Goal: Task Accomplishment & Management: Manage account settings

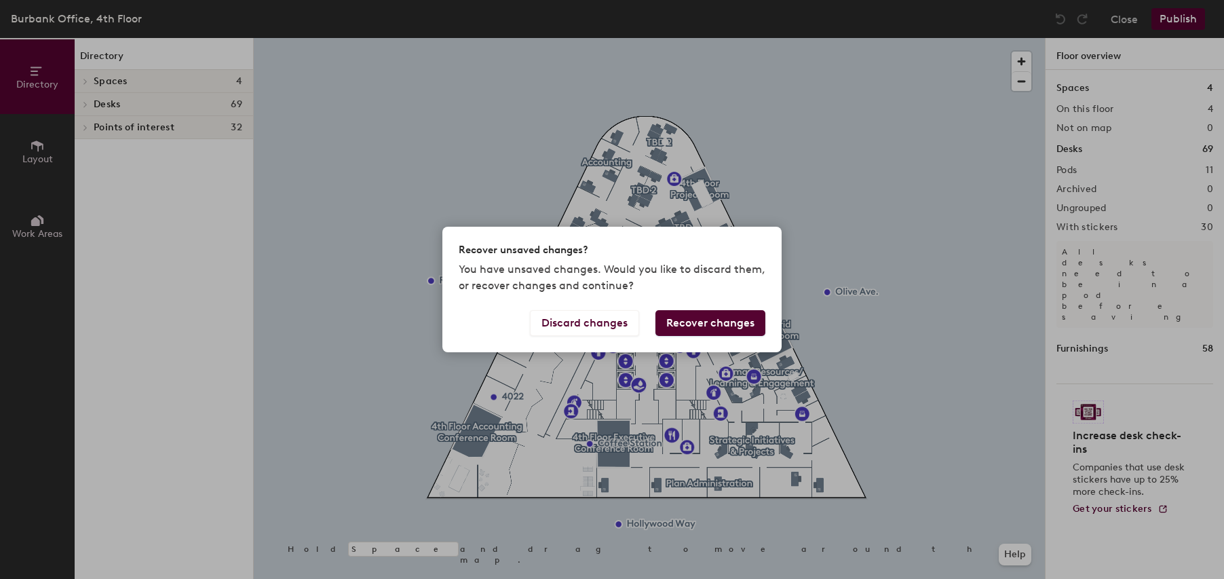
click at [691, 323] on button "Recover changes" at bounding box center [711, 323] width 110 height 26
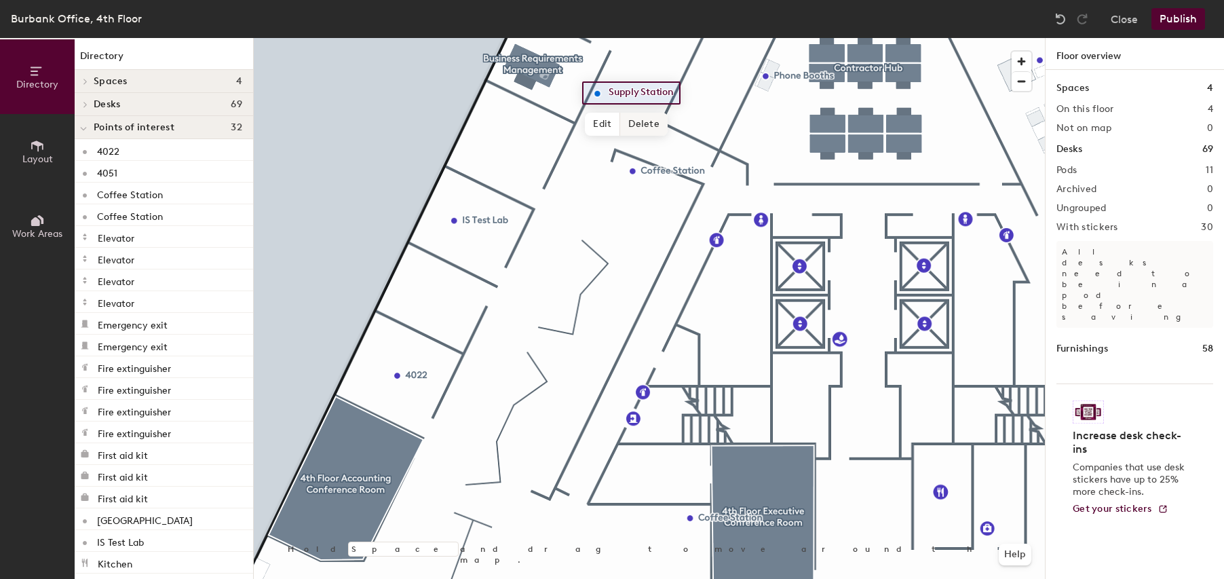
click at [645, 118] on span "Delete" at bounding box center [644, 124] width 48 height 23
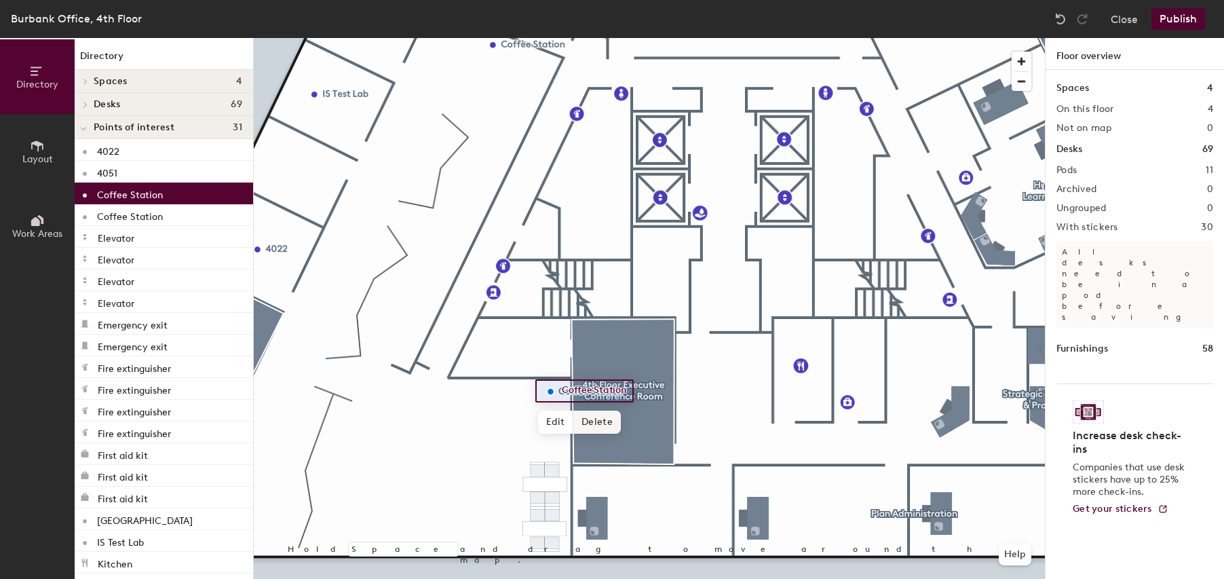
click at [597, 420] on span "Delete" at bounding box center [597, 422] width 48 height 23
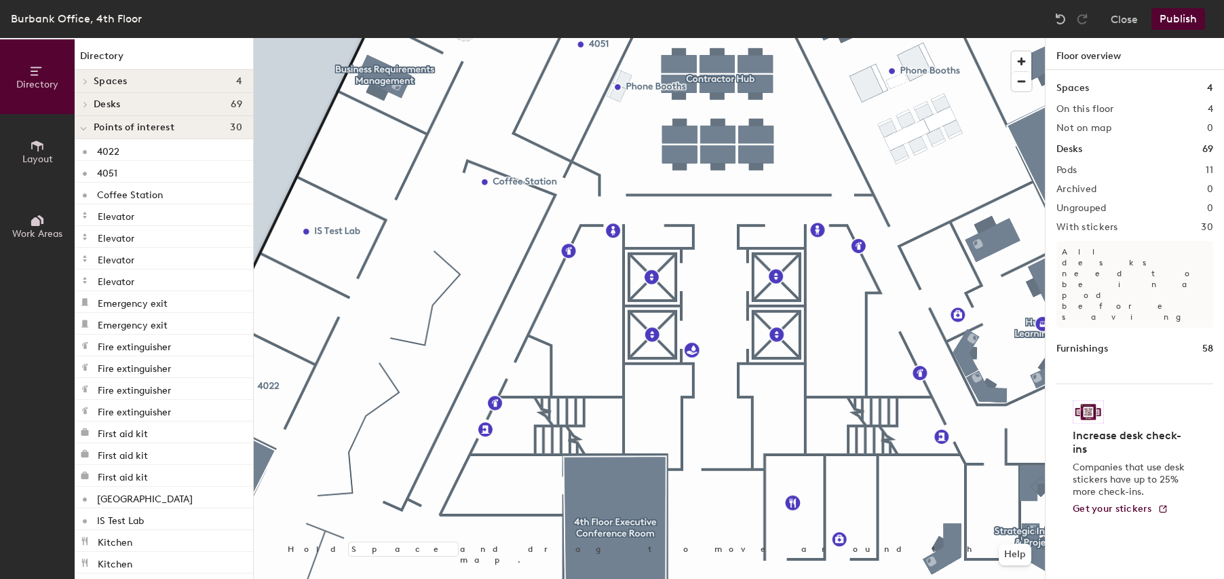
click at [29, 152] on button "Layout" at bounding box center [37, 151] width 75 height 75
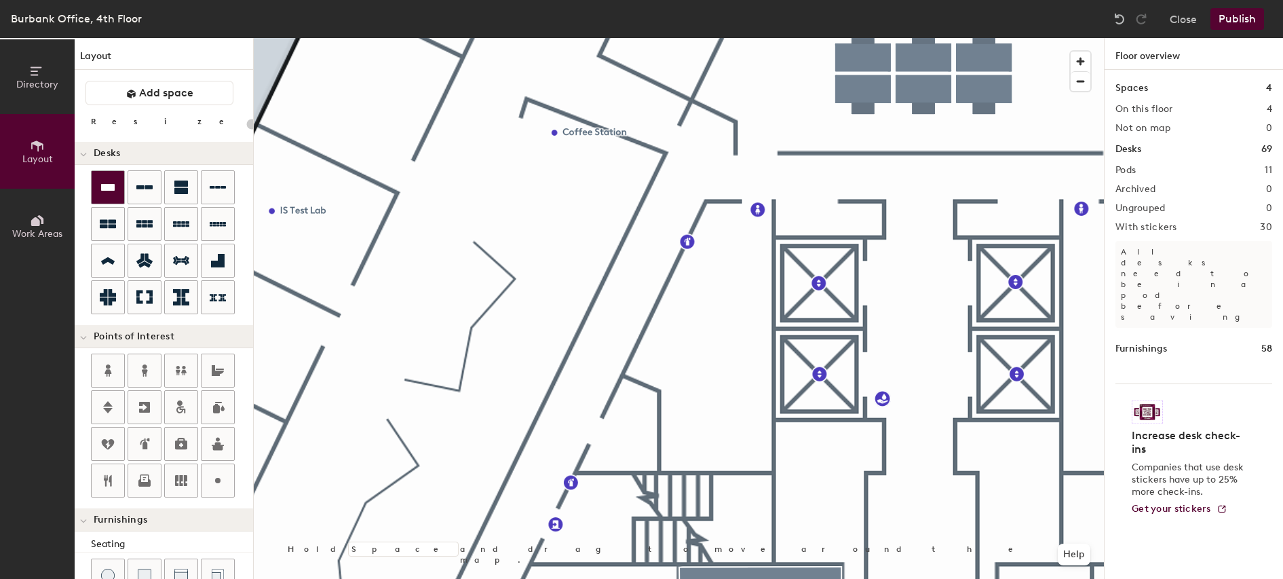
click at [105, 190] on icon at bounding box center [108, 187] width 14 height 7
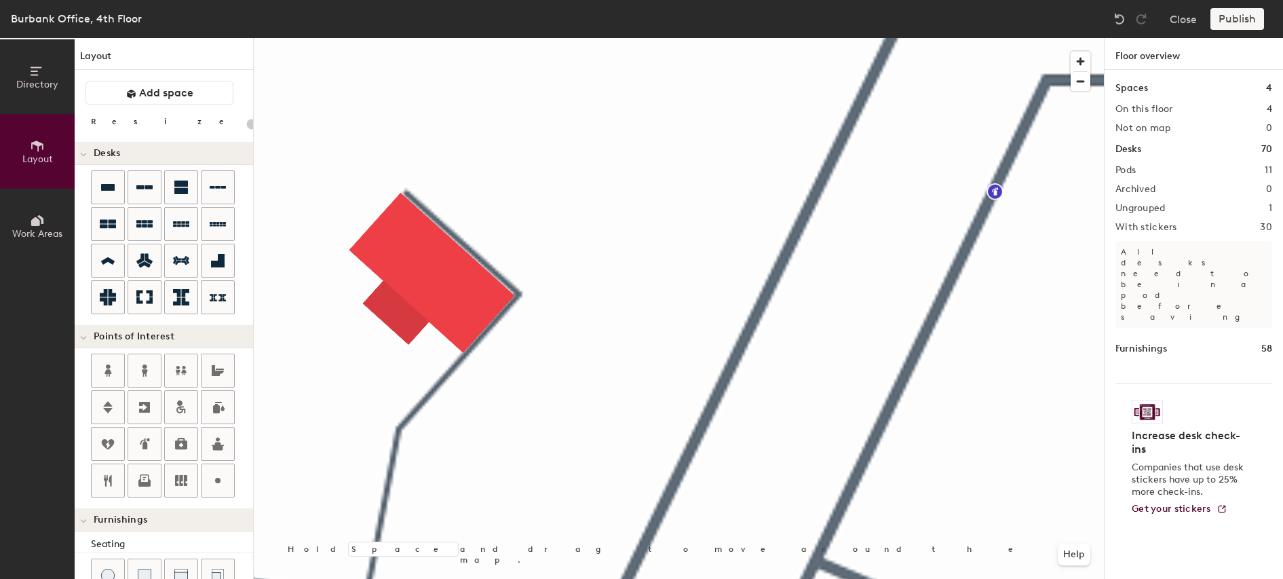
click at [586, 200] on div "Directory Layout Work Areas Layout Add space Resize Desks Points of Interest Fu…" at bounding box center [641, 308] width 1283 height 541
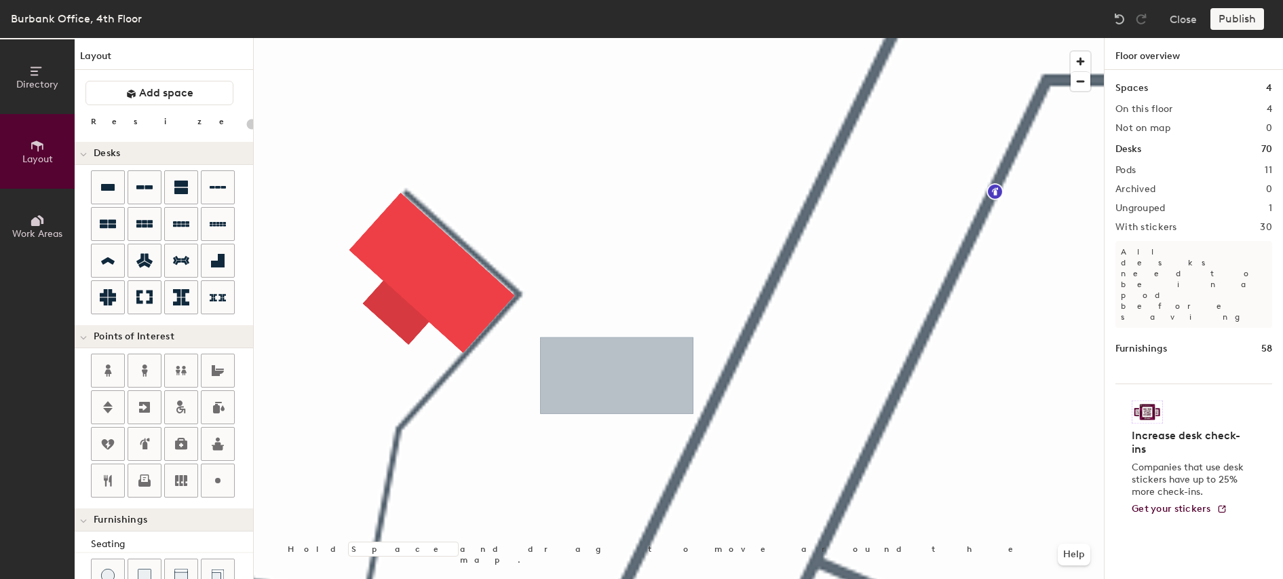
click at [617, 378] on div "Directory Layout Work Areas Layout Add space Resize Desks Points of Interest Fu…" at bounding box center [641, 308] width 1283 height 541
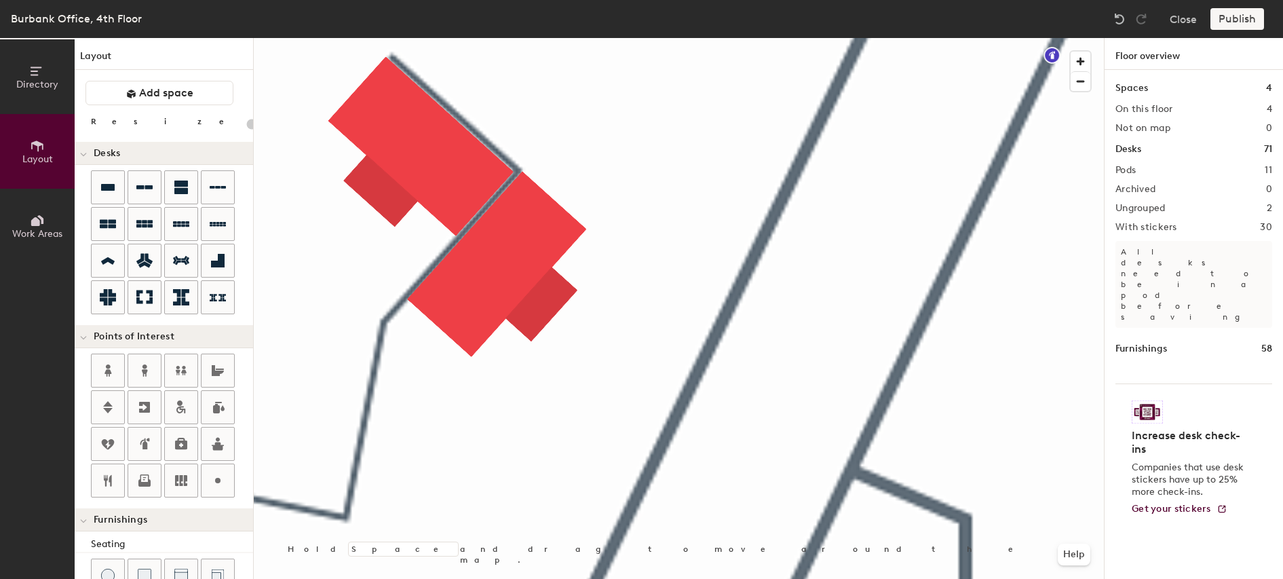
click at [438, 471] on div "Directory Layout Work Areas Layout Add space Resize Desks Points of Interest Fu…" at bounding box center [641, 308] width 1283 height 541
type input "100"
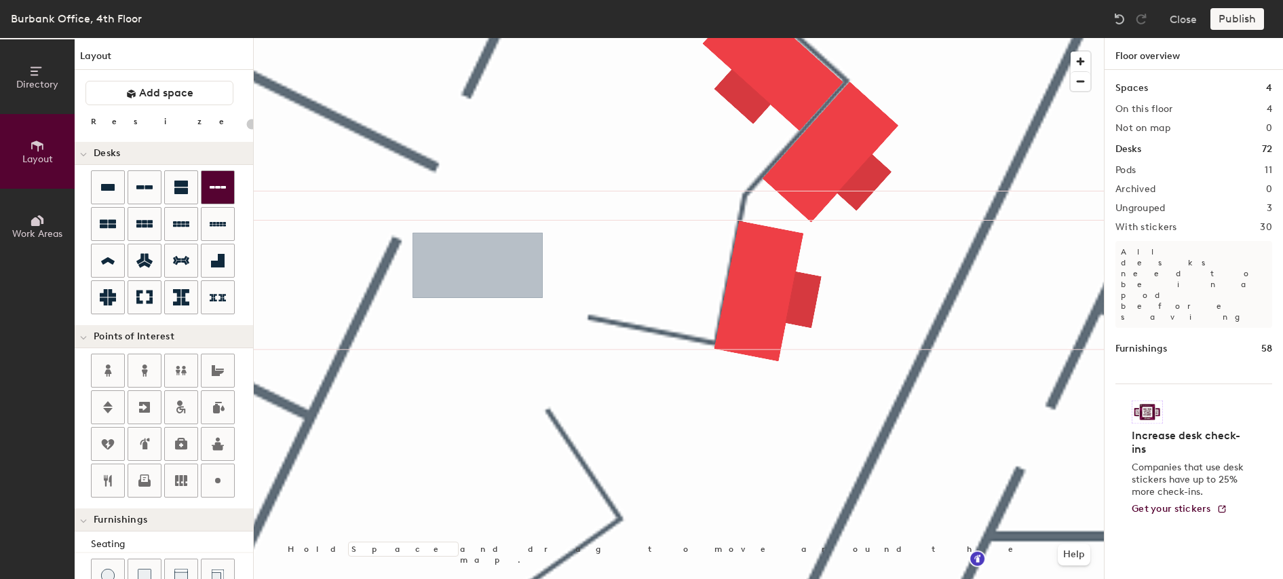
click at [478, 267] on div "Directory Layout Work Areas Layout Add space Resize Desks Points of Interest Fu…" at bounding box center [641, 308] width 1283 height 541
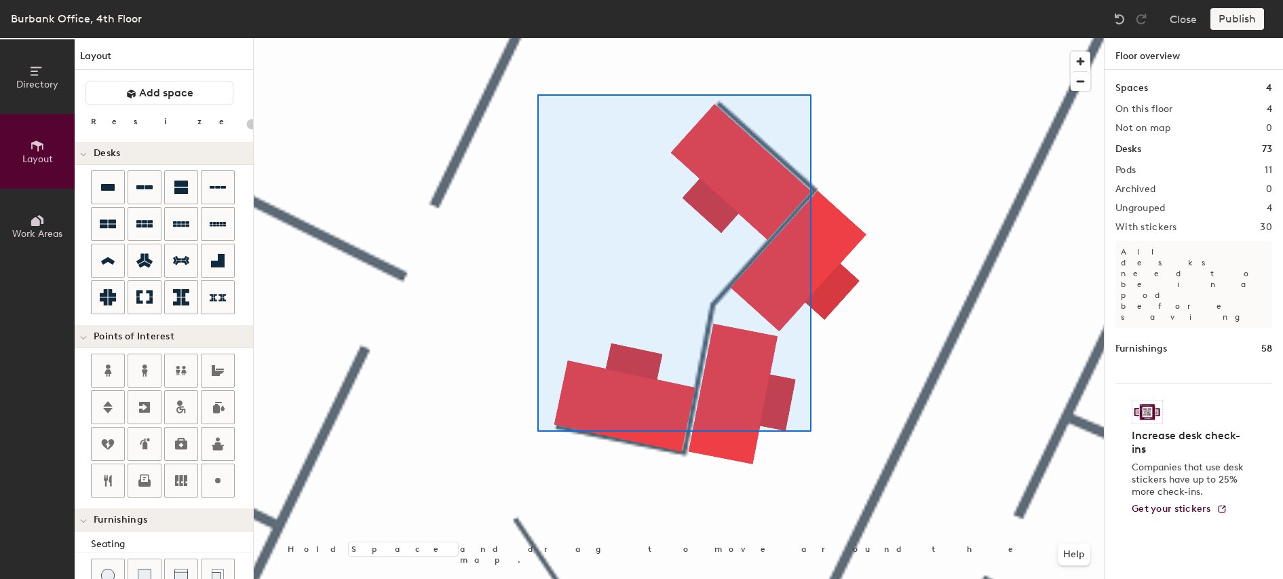
type input "100"
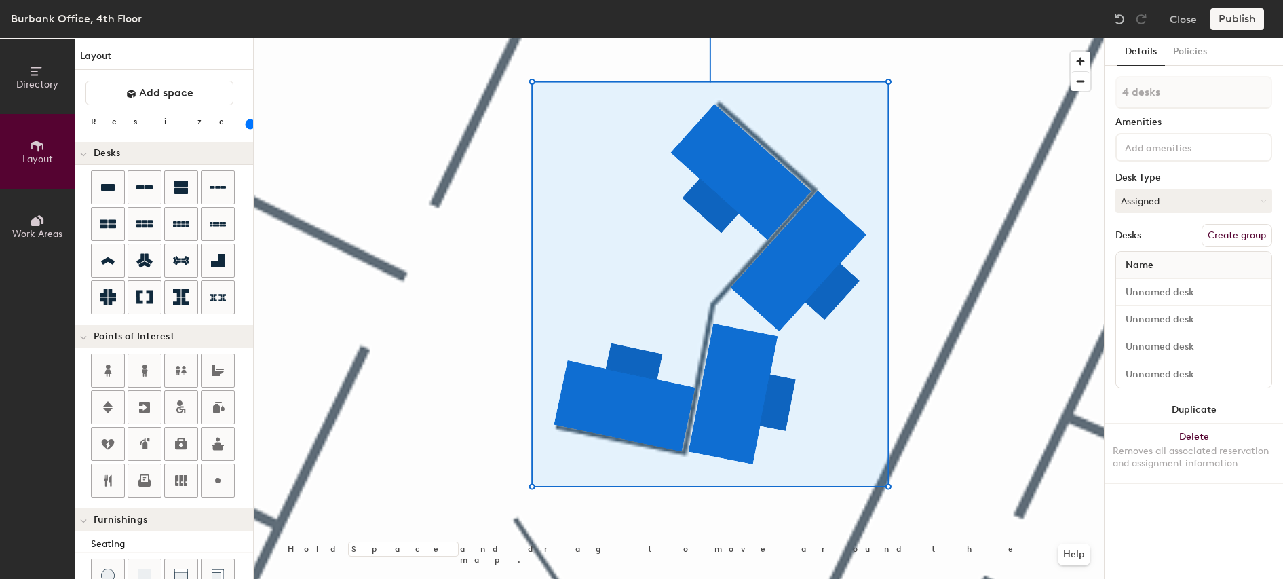
click at [1237, 231] on button "Create group" at bounding box center [1237, 235] width 71 height 23
type input "P"
type input "TBD 4"
click at [1241, 19] on button "Publish" at bounding box center [1238, 19] width 54 height 22
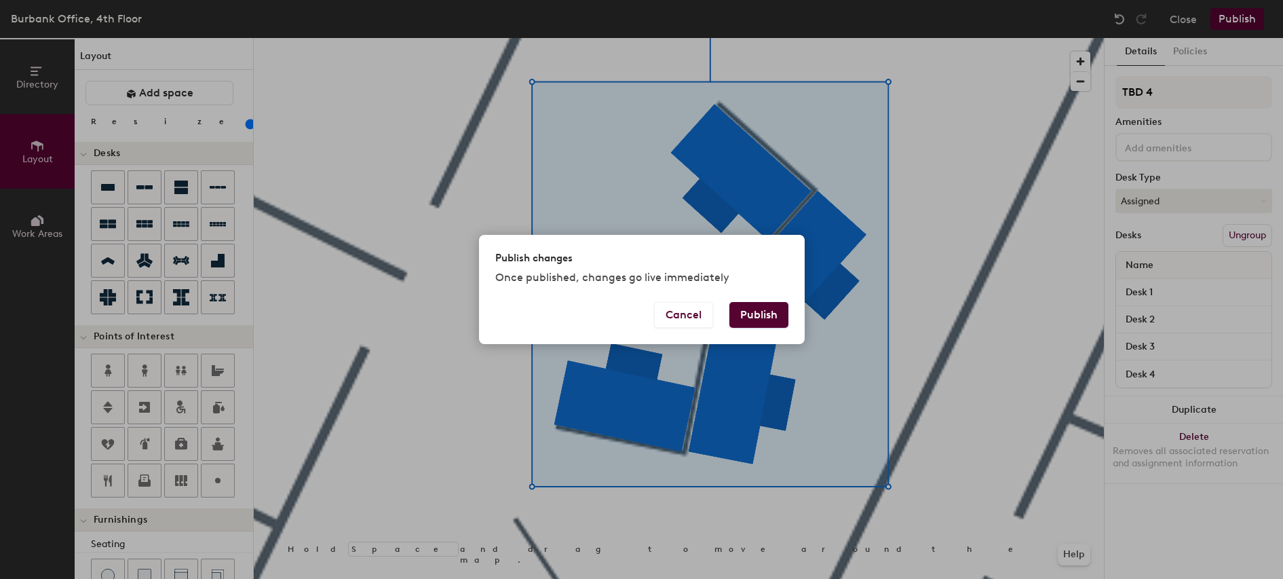
click at [749, 317] on button "Publish" at bounding box center [759, 315] width 59 height 26
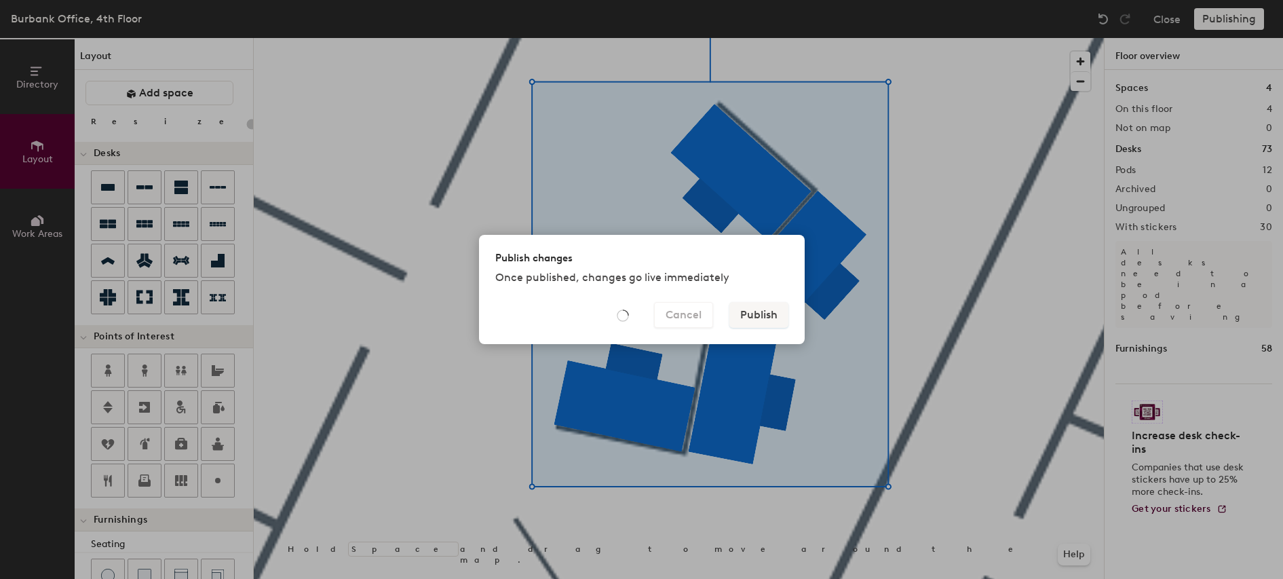
type input "20"
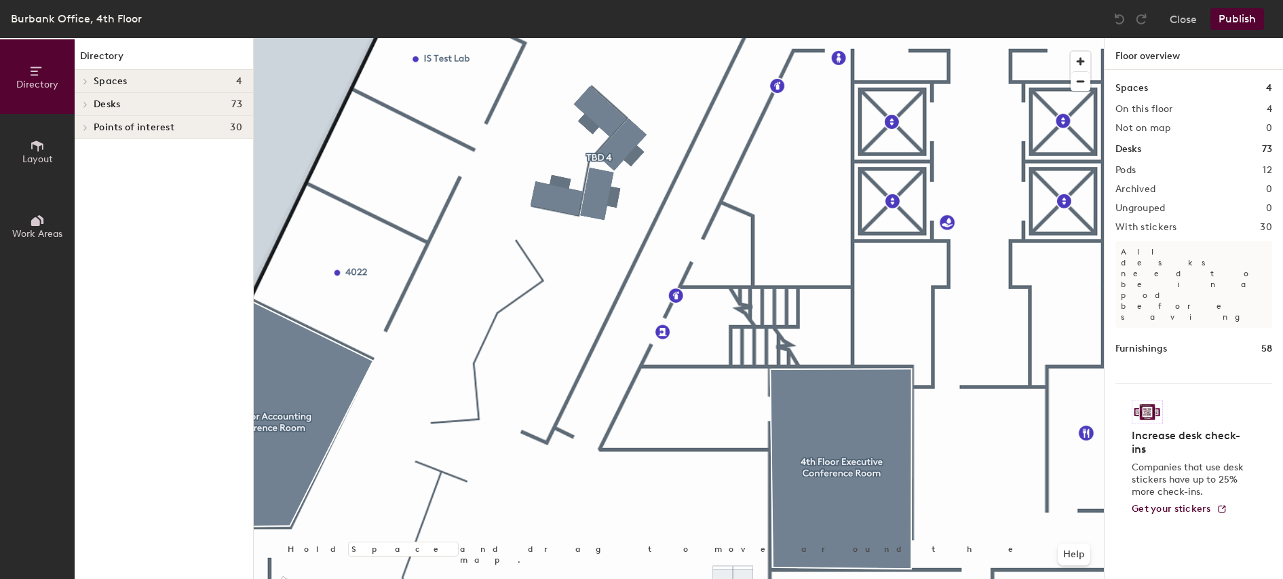
click at [31, 149] on icon at bounding box center [37, 145] width 15 height 15
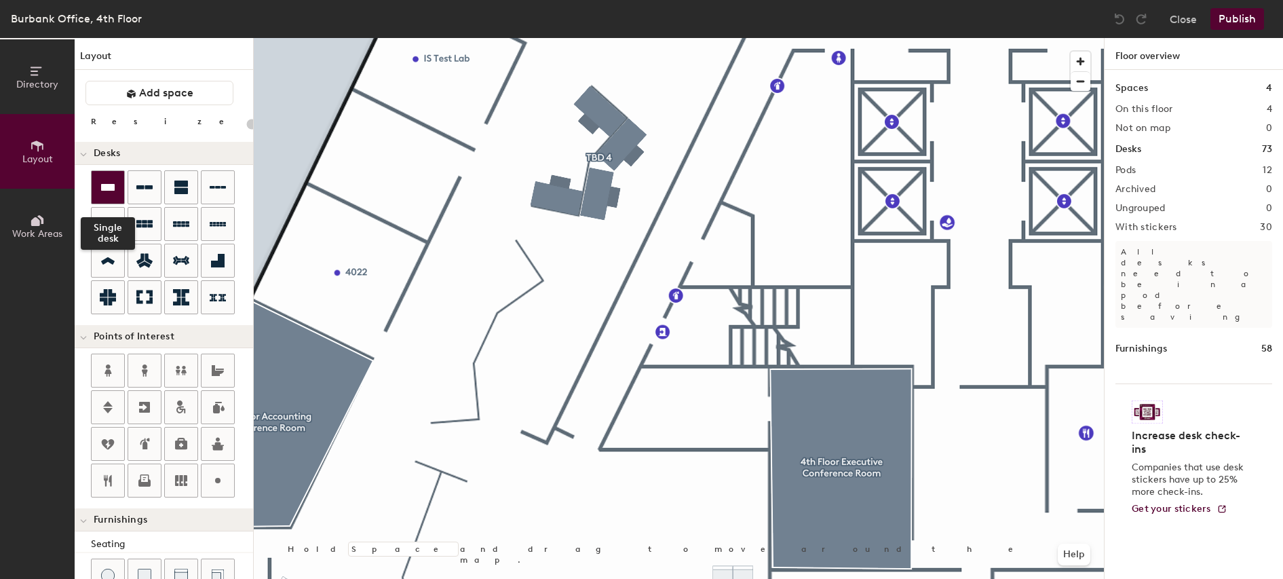
click at [106, 186] on icon at bounding box center [108, 187] width 14 height 7
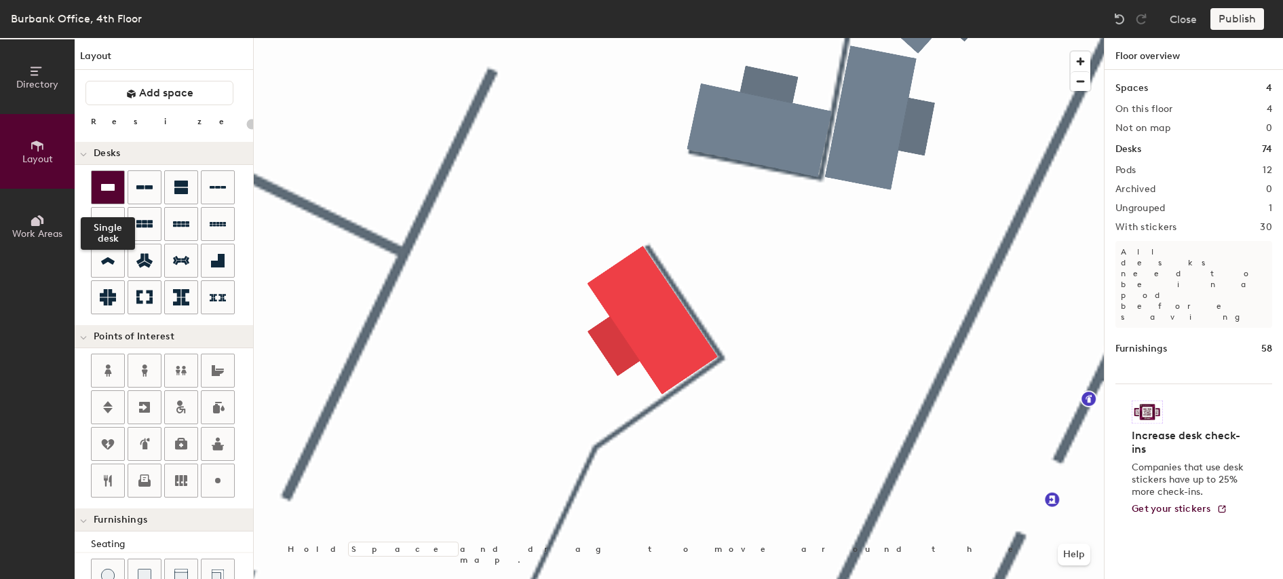
click at [115, 190] on icon at bounding box center [108, 187] width 16 height 16
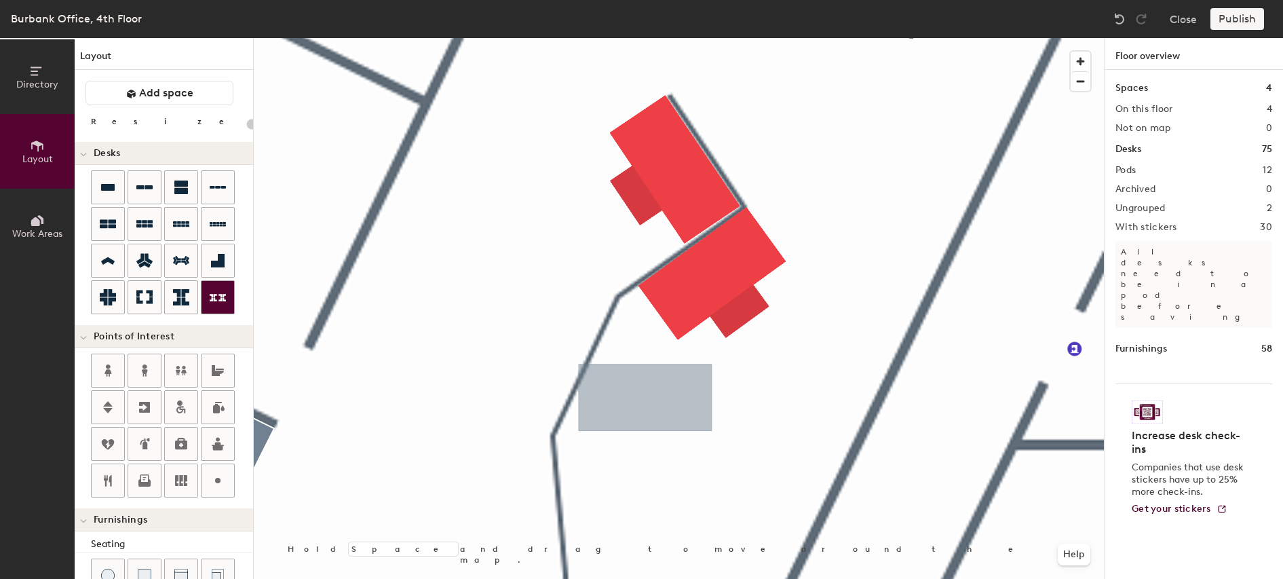
click at [645, 400] on div "Directory Layout Work Areas Layout Add space Resize Desks Points of Interest Fu…" at bounding box center [641, 308] width 1283 height 541
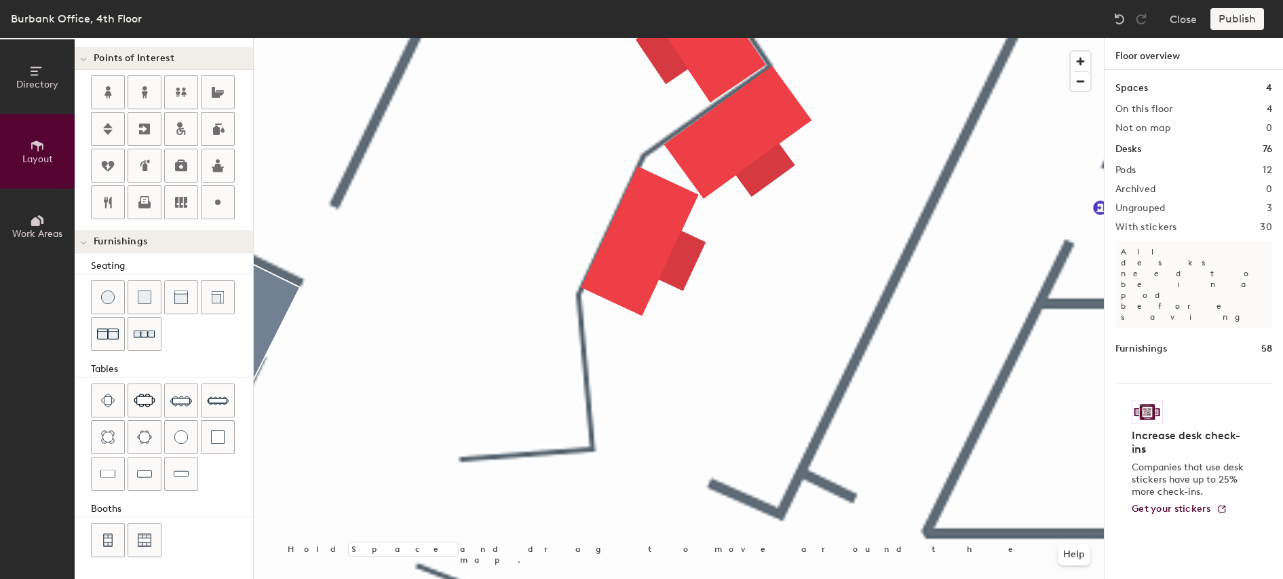
scroll to position [75, 0]
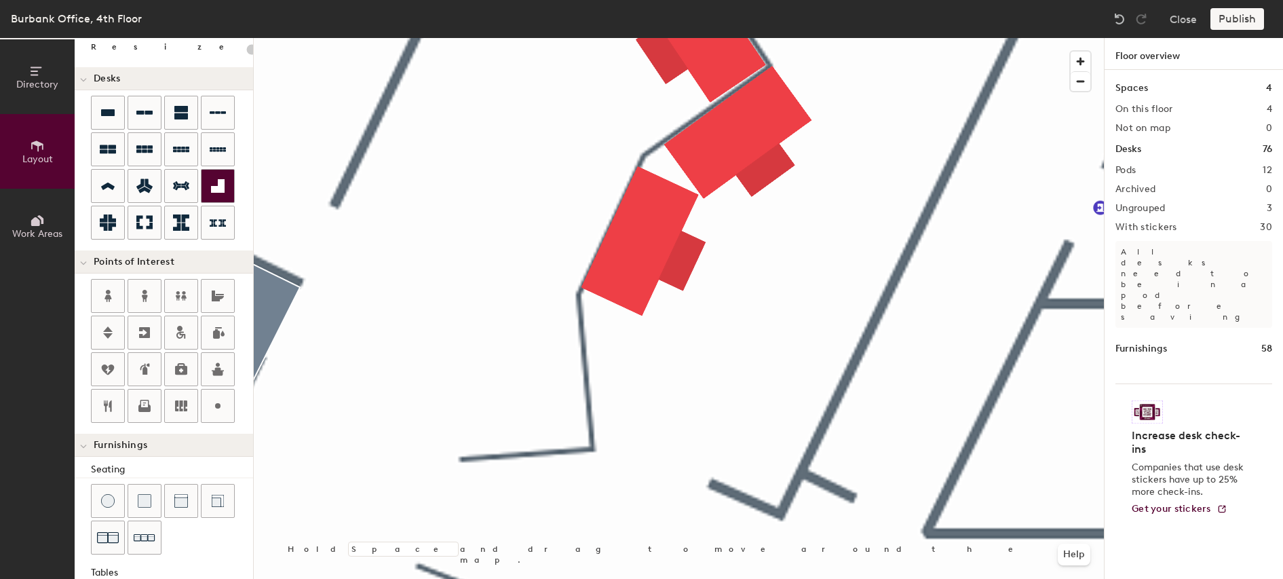
click at [405, 275] on div "Directory Layout Work Areas Layout Add space Resize Desks Points of Interest Fu…" at bounding box center [641, 308] width 1283 height 541
click at [654, 420] on div "Directory Layout Work Areas Layout Add space Resize Desks Points of Interest Fu…" at bounding box center [641, 308] width 1283 height 541
type input "100"
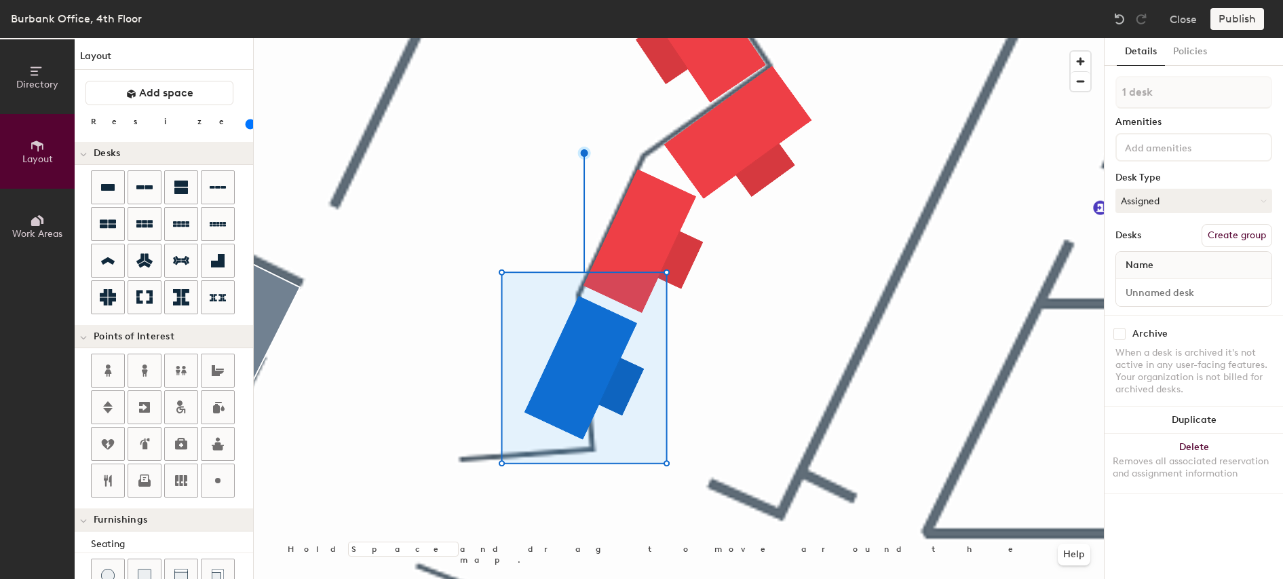
scroll to position [75, 0]
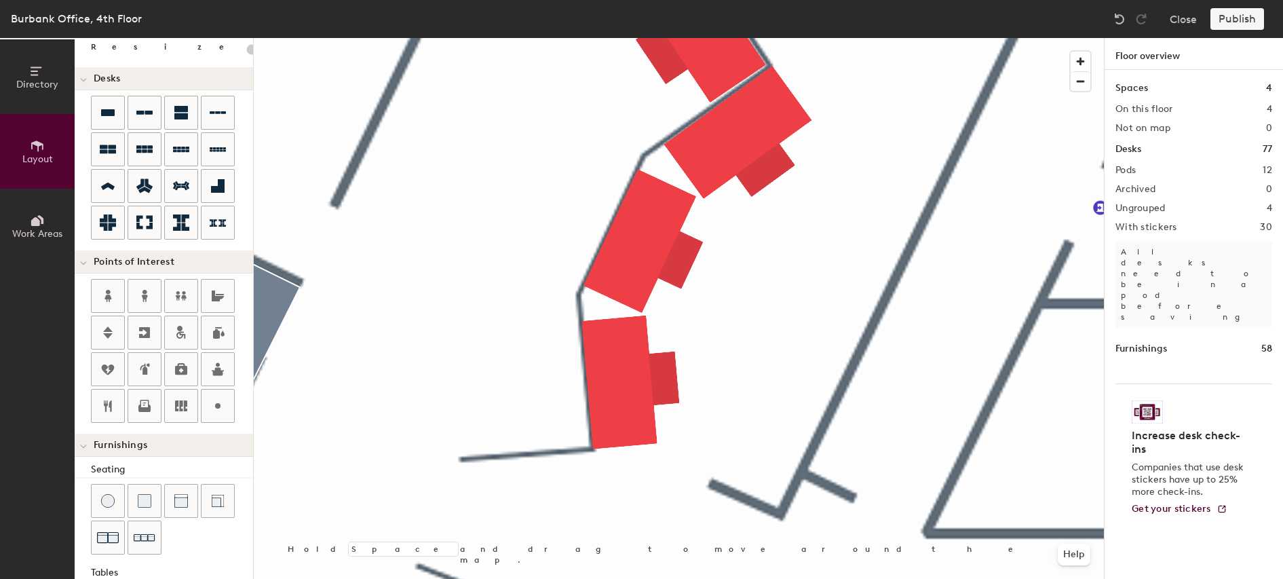
click at [428, 306] on div "Directory Layout Work Areas Layout Add space Resize Desks Points of Interest Fu…" at bounding box center [641, 308] width 1283 height 541
click at [444, 373] on div "Directory Layout Work Areas Layout Add space Resize Desks Points of Interest Fu…" at bounding box center [641, 308] width 1283 height 541
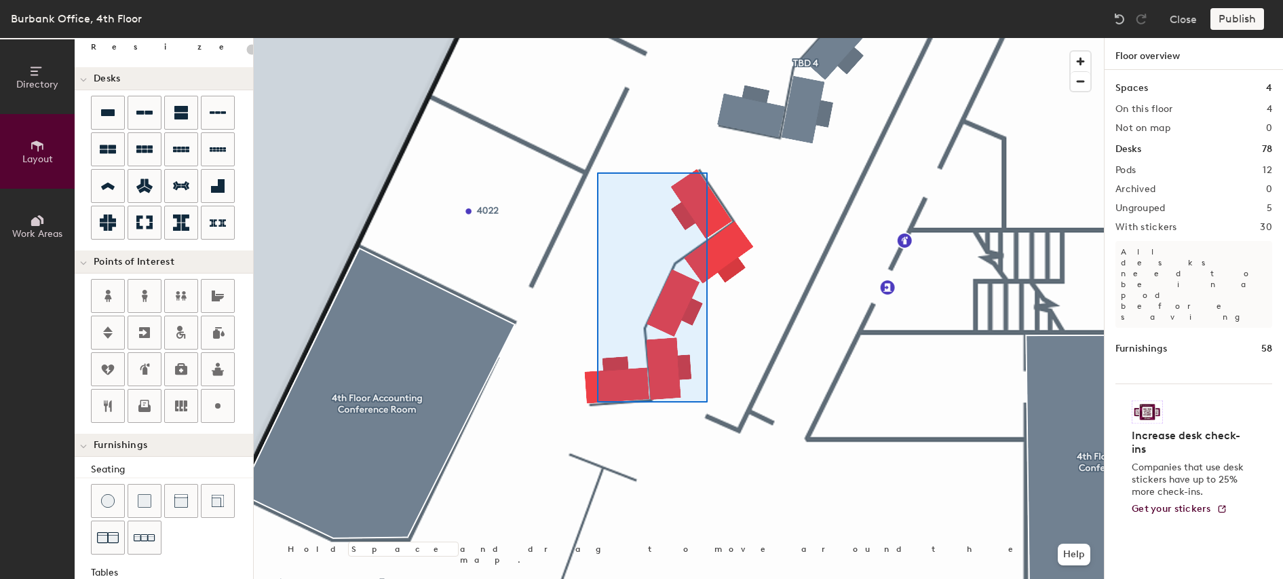
type input "100"
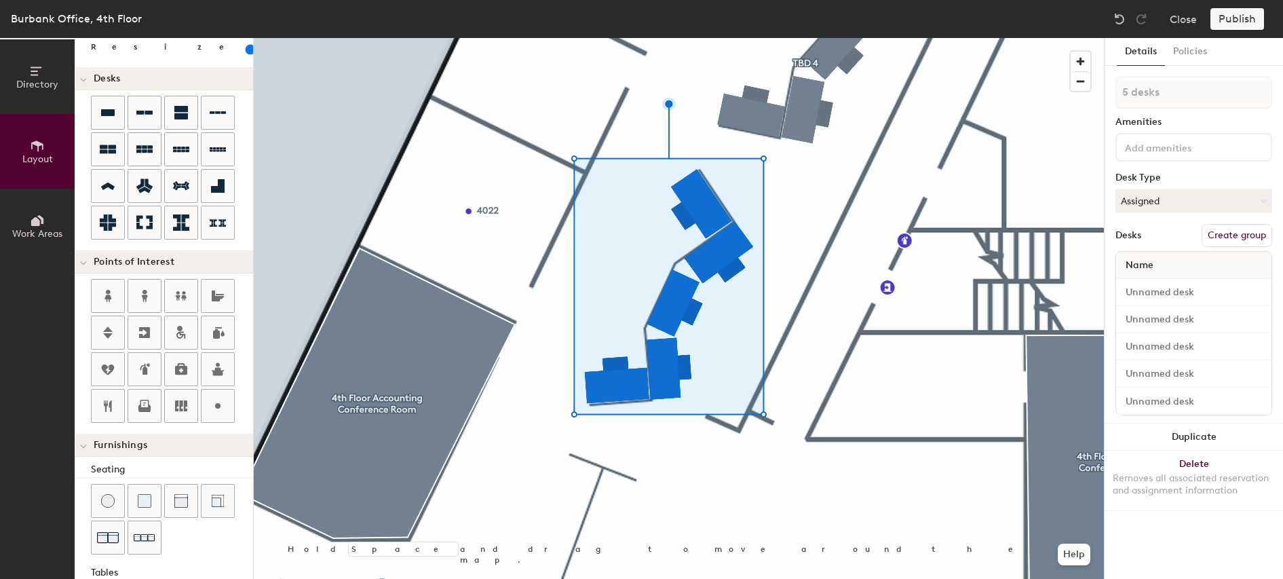
click at [1235, 235] on button "Create group" at bounding box center [1237, 235] width 71 height 23
type input "P"
type input "TBD 5"
click at [1234, 21] on button "Publish" at bounding box center [1238, 19] width 54 height 22
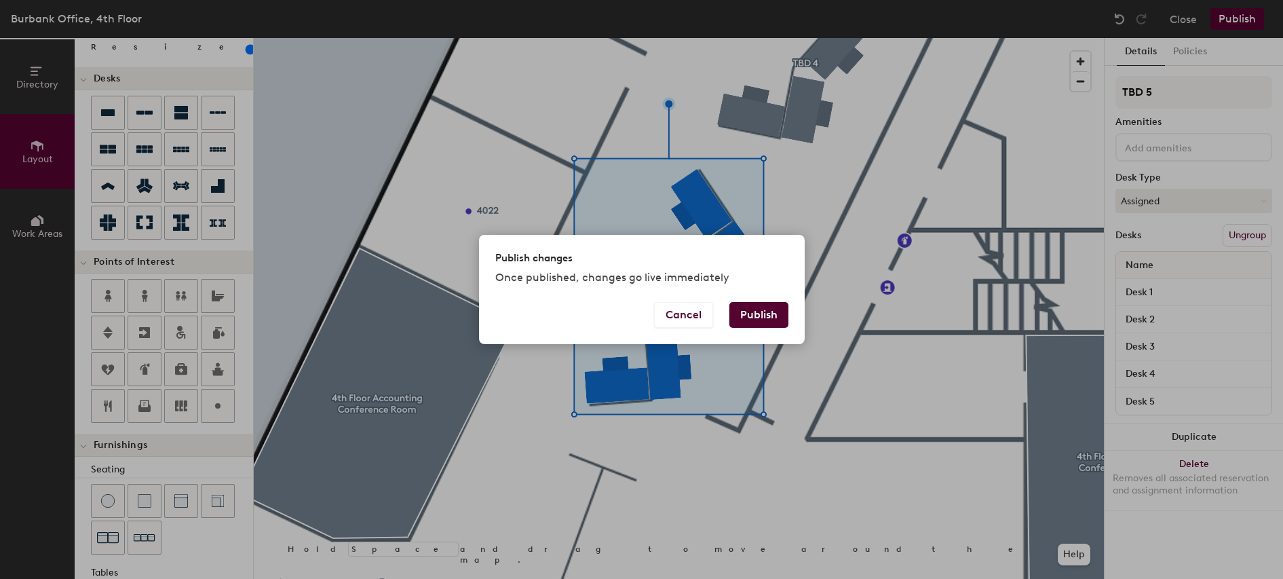
click at [764, 317] on button "Publish" at bounding box center [759, 315] width 59 height 26
type input "20"
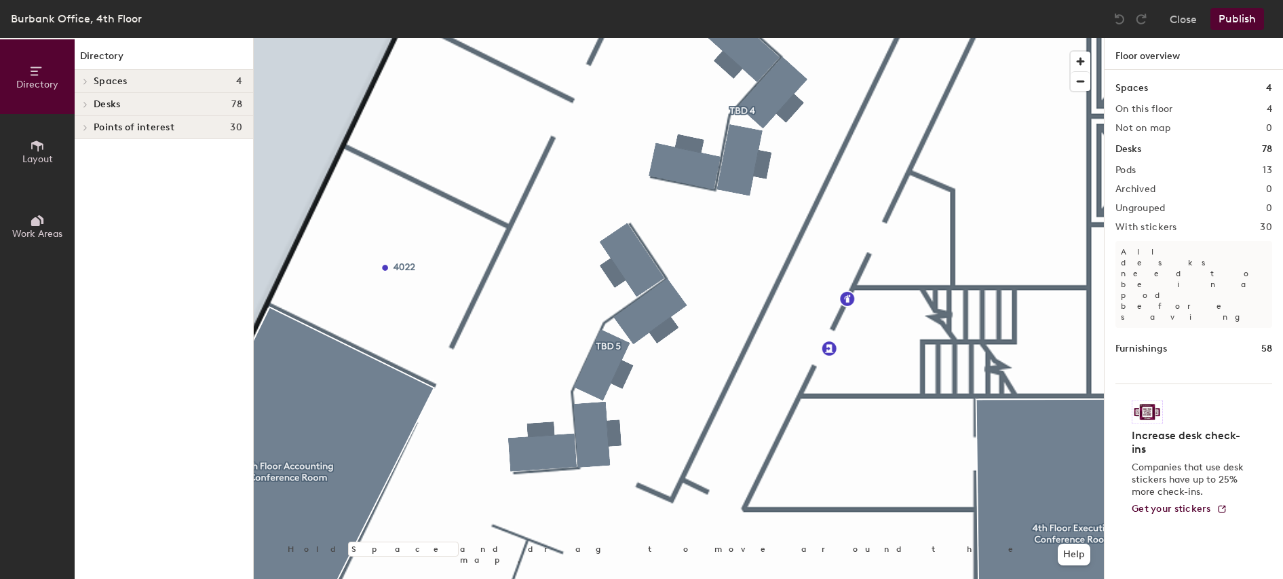
click at [26, 153] on button "Layout" at bounding box center [37, 151] width 75 height 75
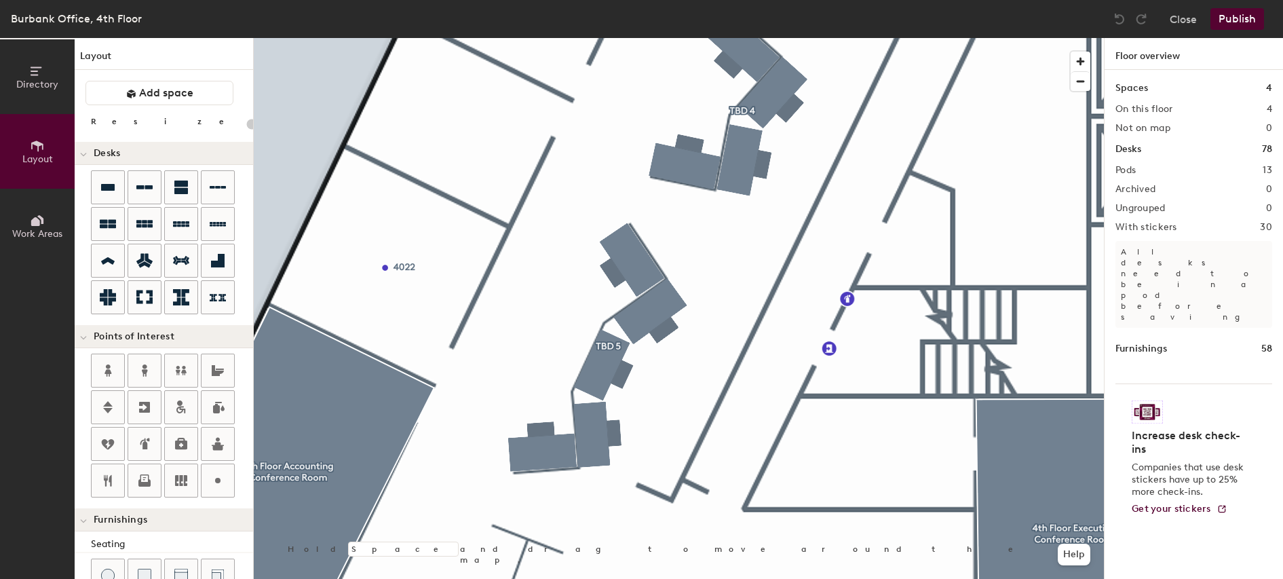
scroll to position [278, 0]
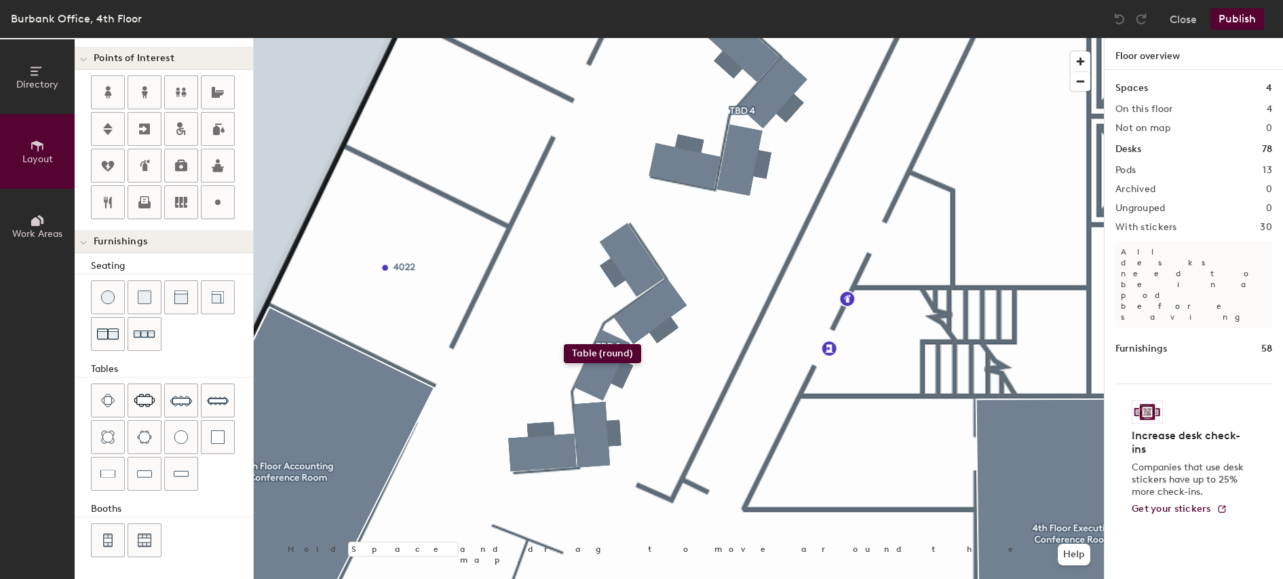
click at [565, 344] on div "Directory Layout Work Areas Layout Add space Resize Desks Points of Interest Fu…" at bounding box center [641, 308] width 1283 height 541
type input "40"
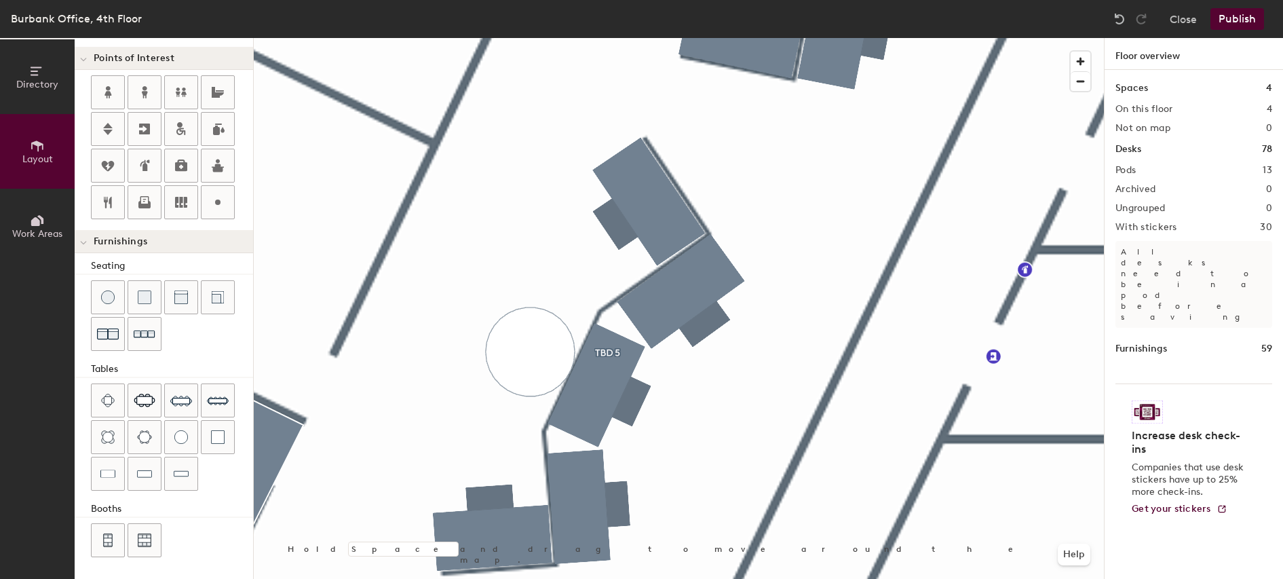
click at [1232, 22] on button "Publish" at bounding box center [1238, 19] width 54 height 22
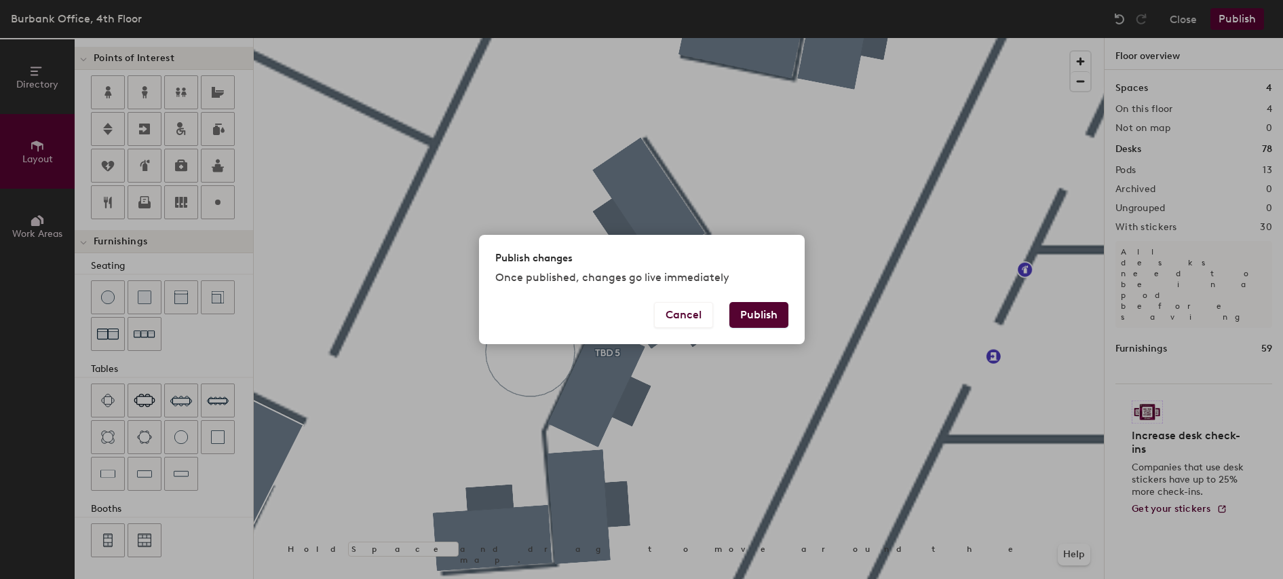
click at [747, 322] on button "Publish" at bounding box center [759, 315] width 59 height 26
type input "20"
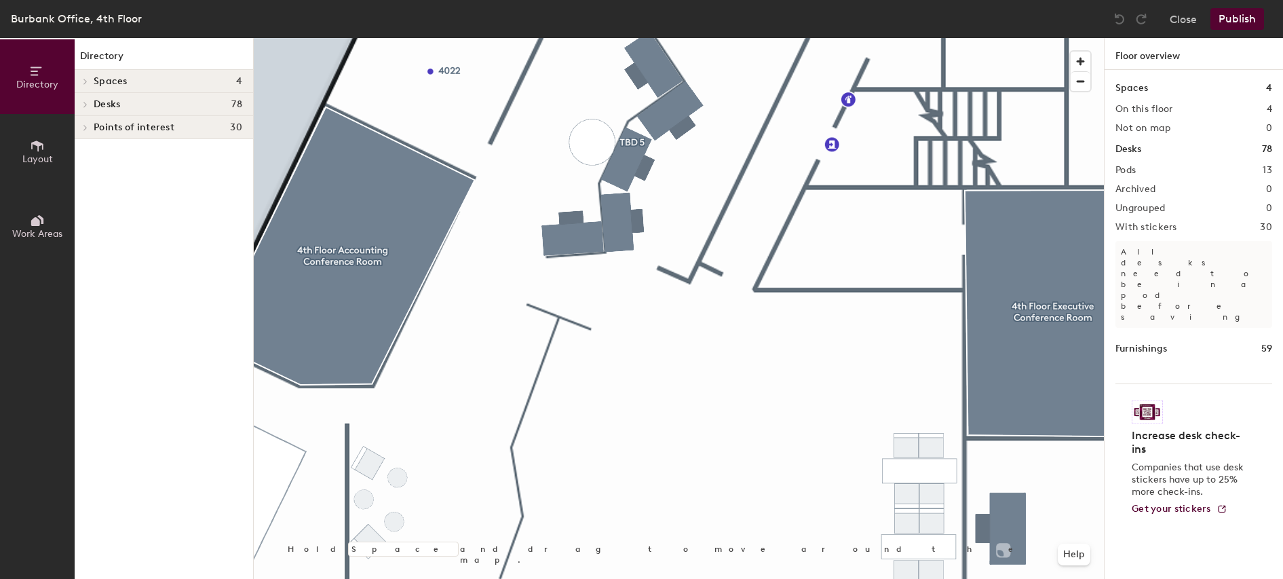
click at [37, 156] on span "Layout" at bounding box center [37, 159] width 31 height 12
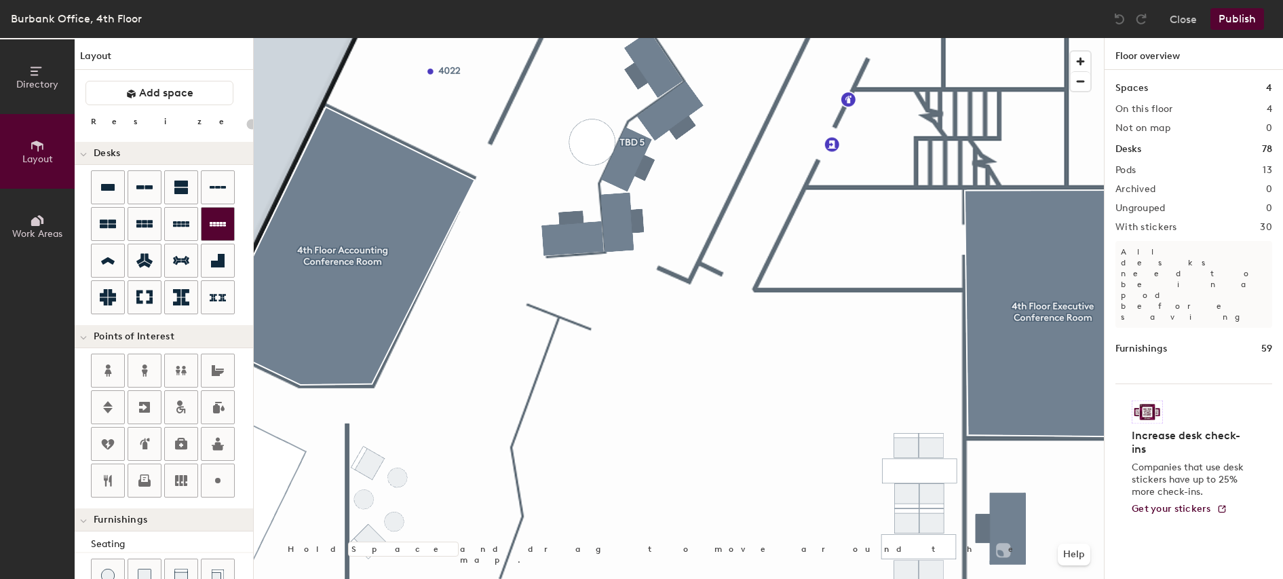
click at [454, 344] on div "Directory Layout Work Areas Layout Add space Resize Desks Points of Interest Fu…" at bounding box center [641, 308] width 1283 height 541
click at [489, 339] on div "Directory Layout Work Areas Layout Add space Resize Desks Points of Interest Fu…" at bounding box center [641, 308] width 1283 height 541
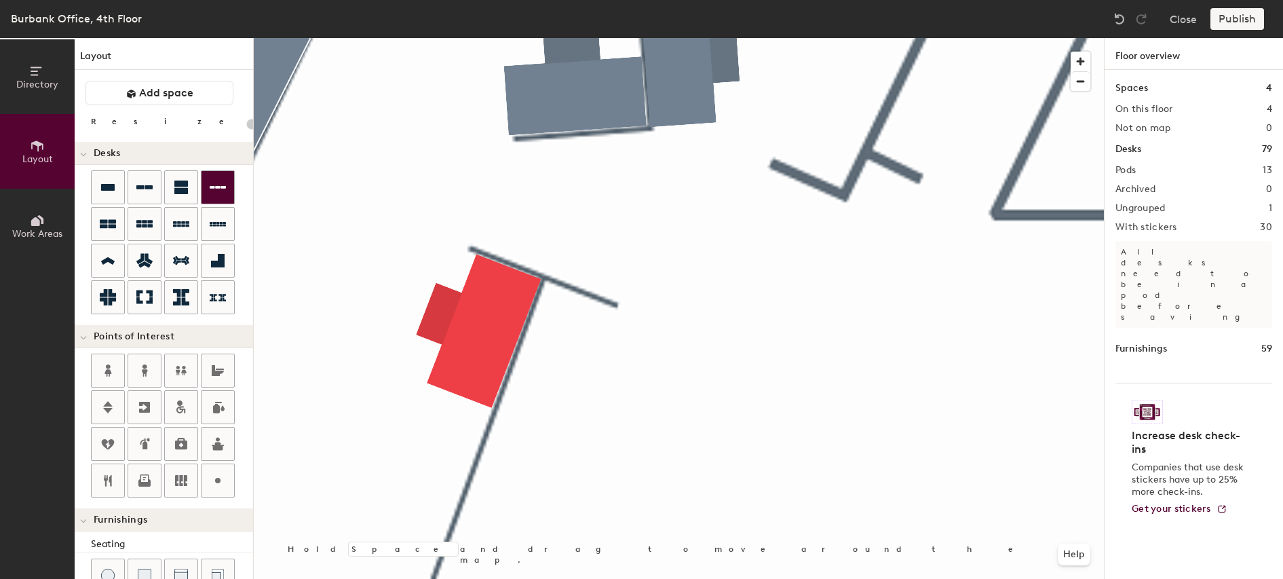
click at [624, 411] on div "Directory Layout Work Areas Layout Add space Resize Desks Points of Interest Fu…" at bounding box center [641, 308] width 1283 height 541
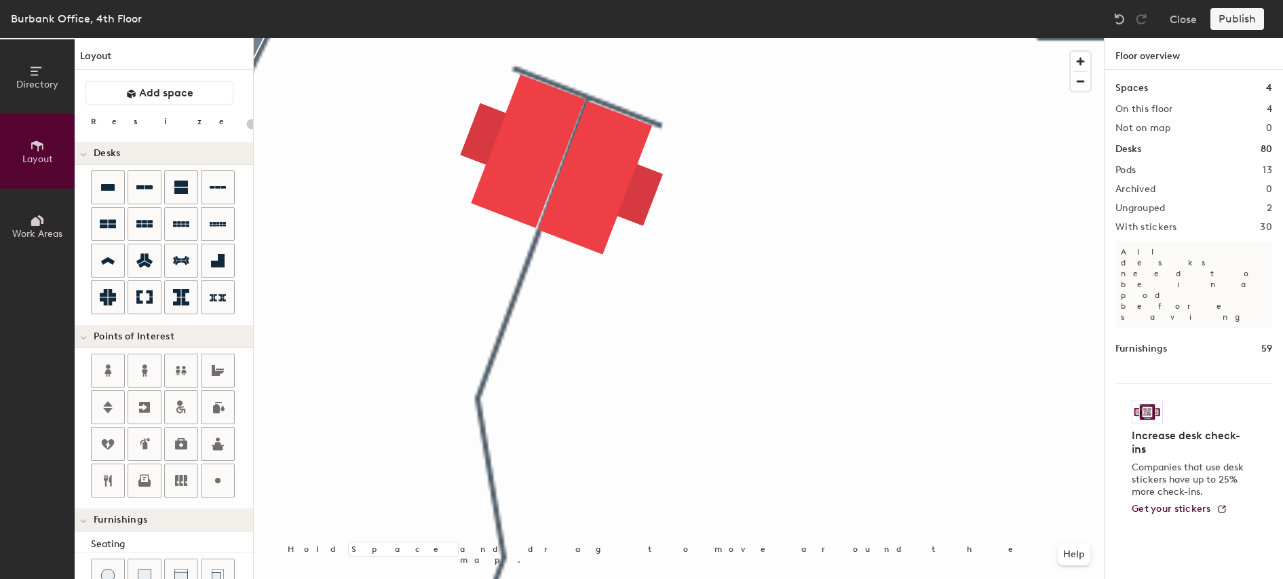
click at [362, 240] on div "Directory Layout Work Areas Layout Add space Resize Desks Points of Interest Fu…" at bounding box center [641, 308] width 1283 height 541
click at [582, 348] on div "Directory Layout Work Areas Layout Add space Resize Desks Points of Interest Fu…" at bounding box center [641, 308] width 1283 height 541
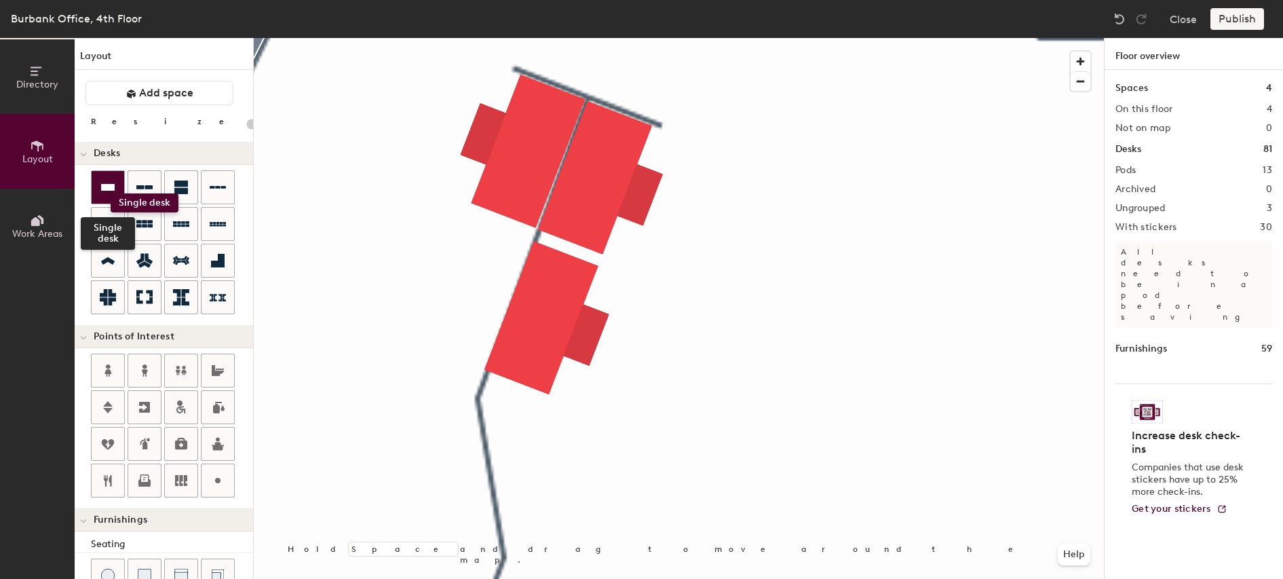
click at [110, 193] on icon at bounding box center [108, 187] width 16 height 16
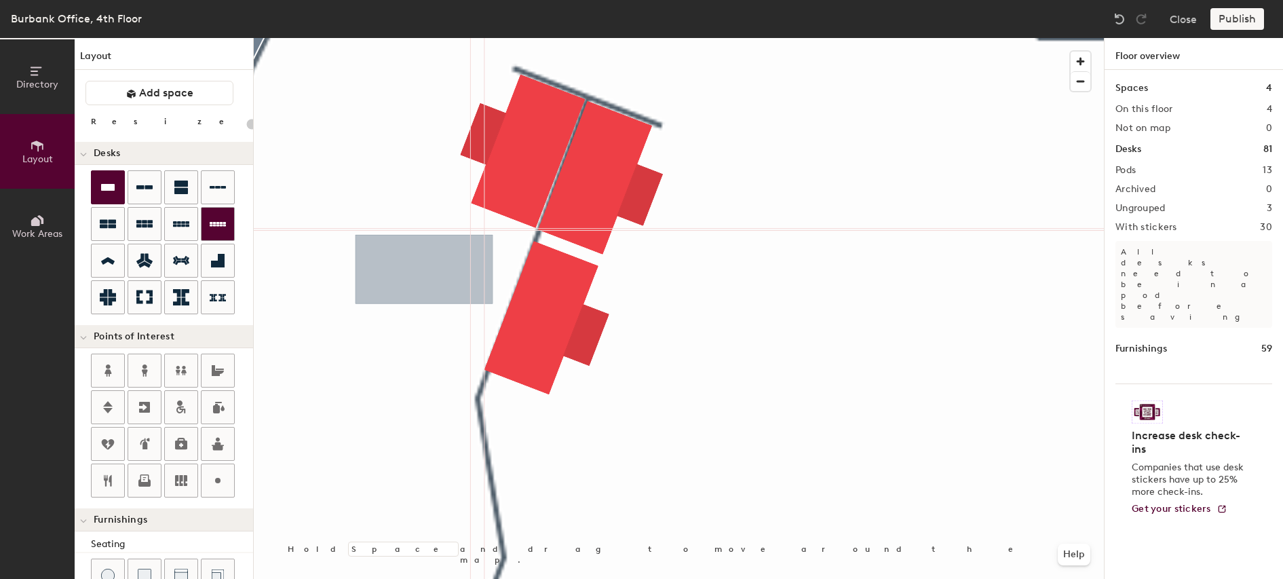
click at [424, 271] on div "Directory Layout Work Areas Layout Add space Resize Desks Points of Interest Fu…" at bounding box center [641, 308] width 1283 height 541
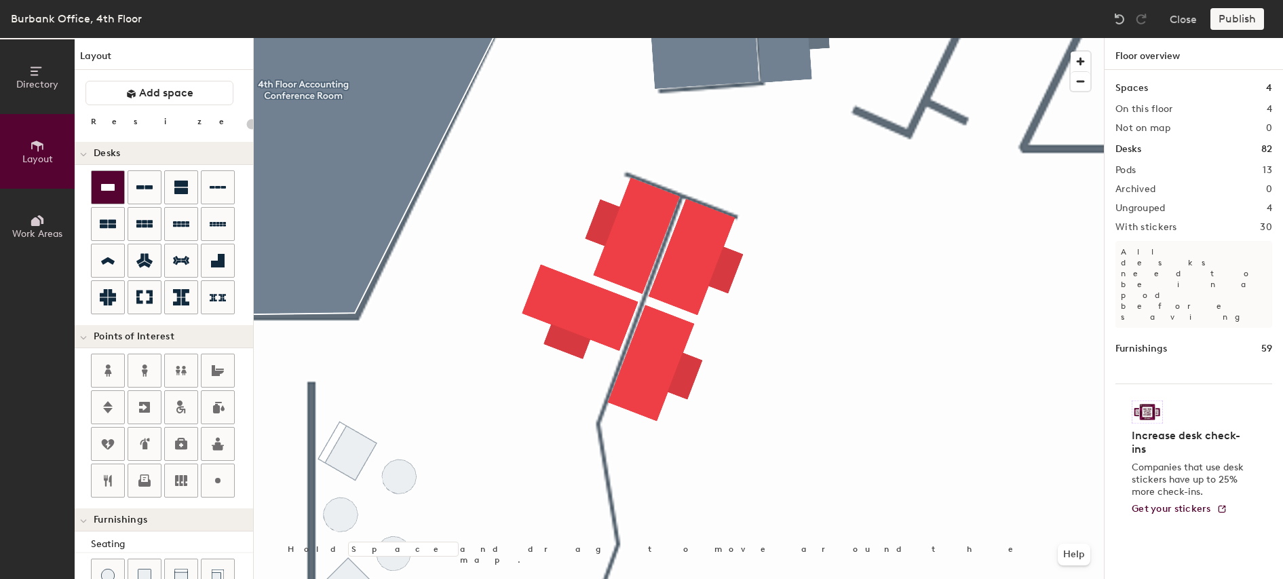
click at [108, 188] on icon at bounding box center [108, 187] width 14 height 7
click at [526, 509] on div "Directory Layout Work Areas Layout Add space Resize Desks Points of Interest Fu…" at bounding box center [641, 308] width 1283 height 541
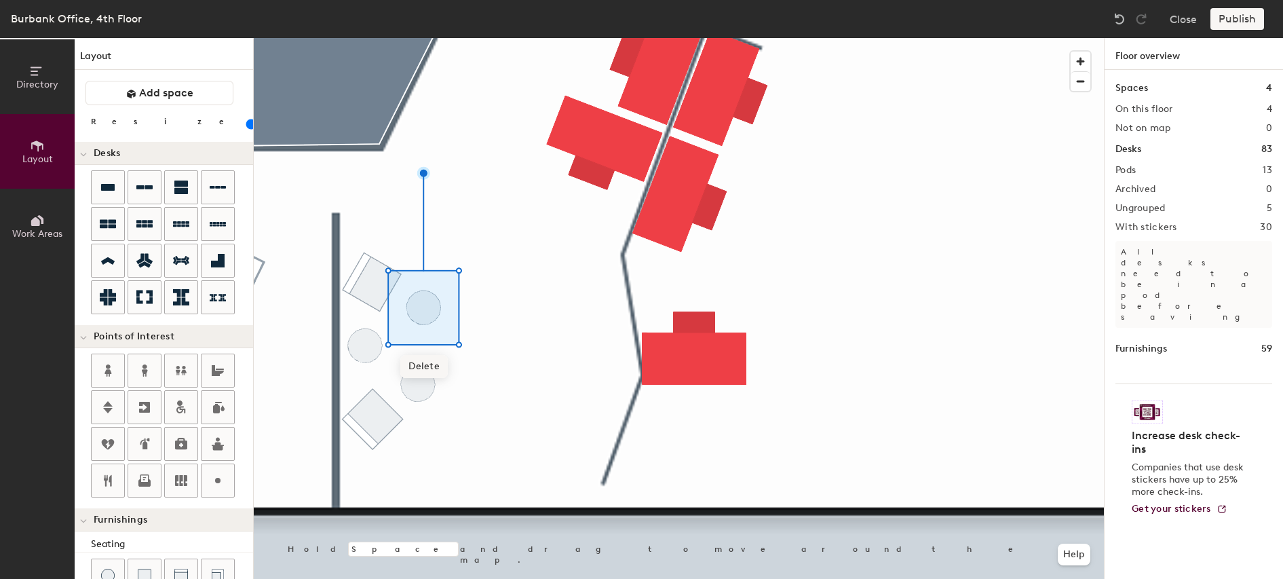
click at [426, 364] on span "Delete" at bounding box center [424, 366] width 48 height 23
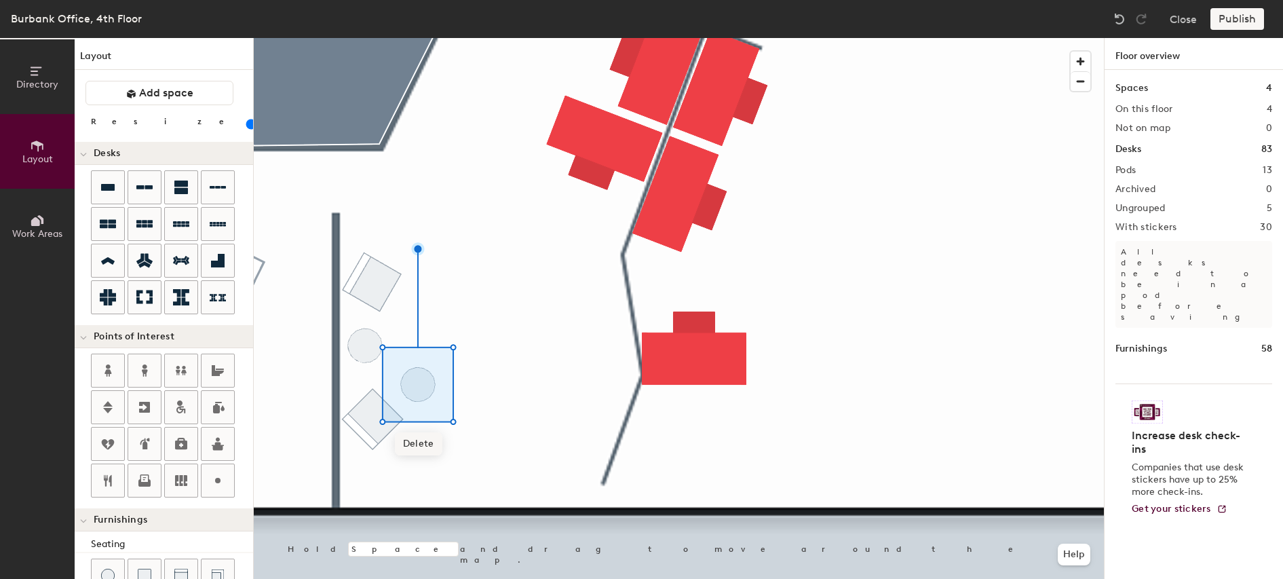
click at [411, 448] on span "Delete" at bounding box center [419, 443] width 48 height 23
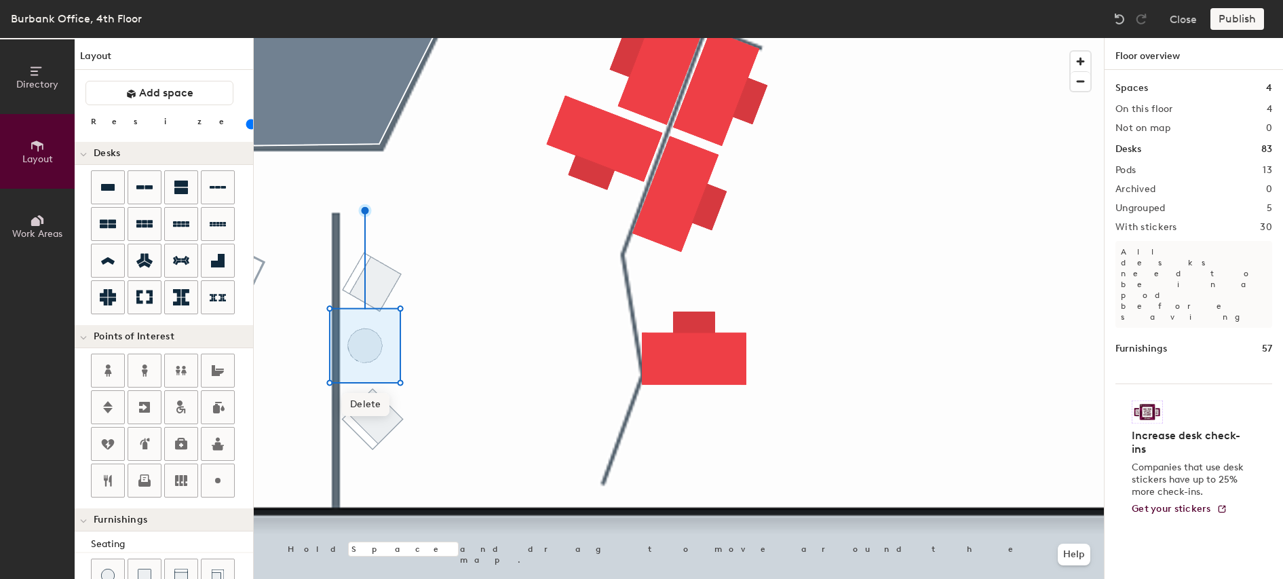
click at [374, 404] on span "Delete" at bounding box center [366, 404] width 48 height 23
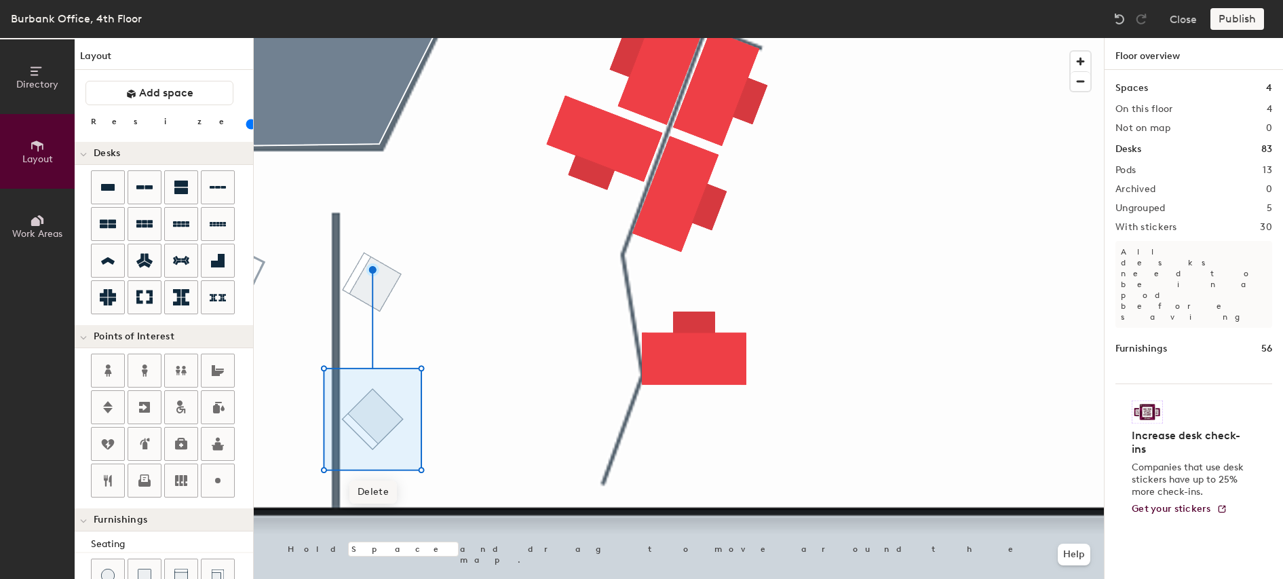
click at [382, 493] on span "Delete" at bounding box center [374, 491] width 48 height 23
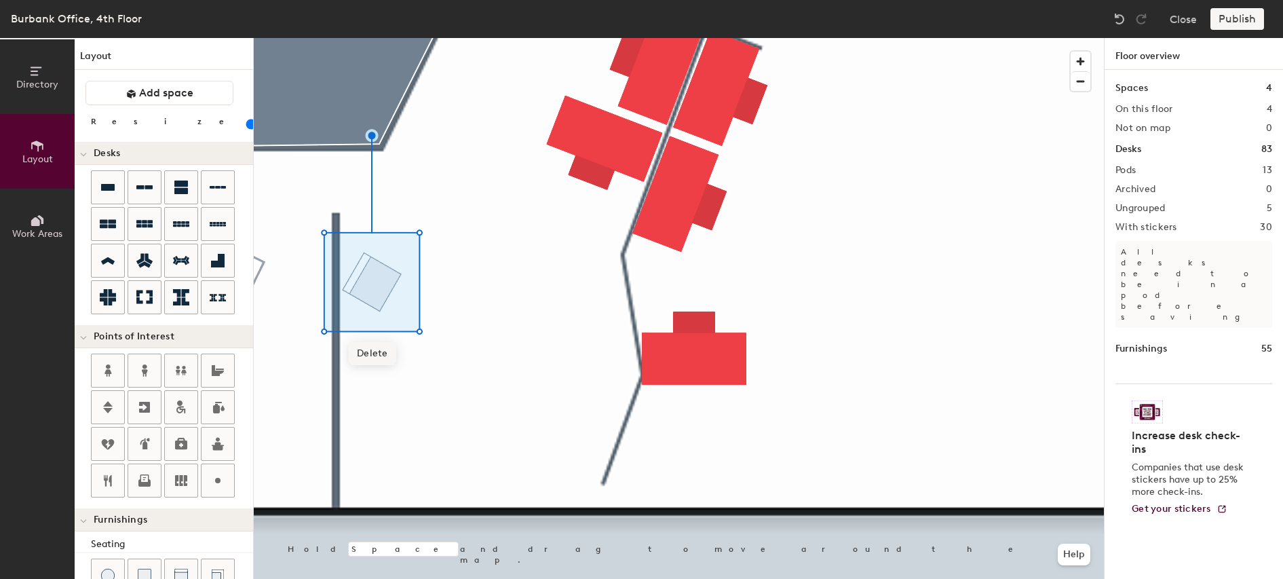
click at [377, 364] on span "Delete" at bounding box center [373, 353] width 48 height 23
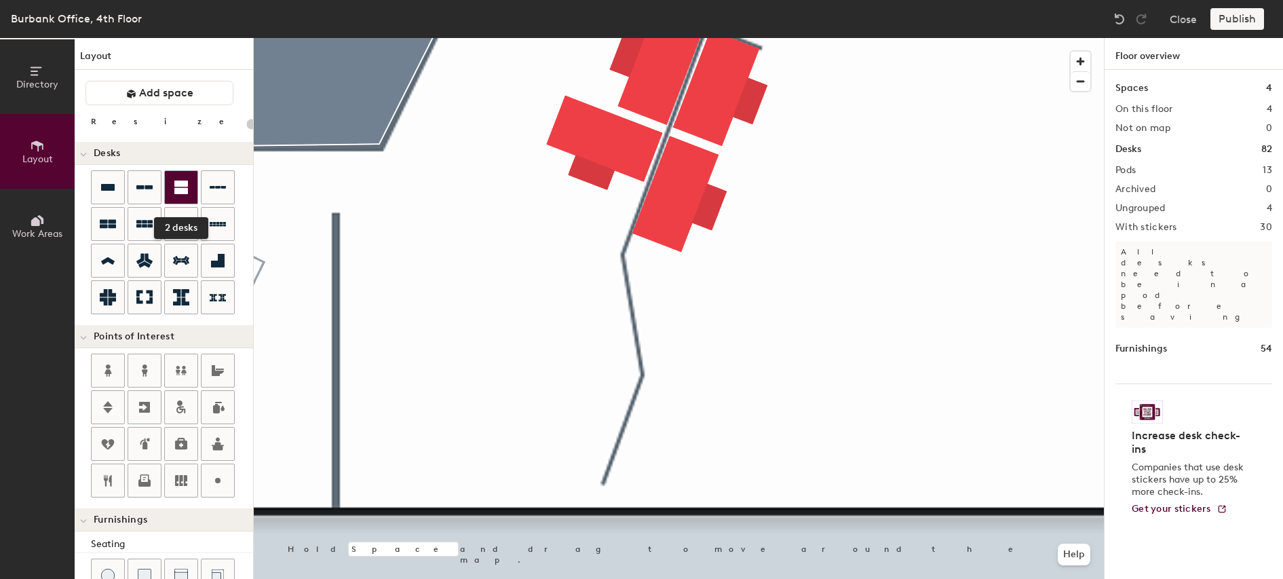
click at [178, 194] on icon at bounding box center [181, 188] width 14 height 14
click at [618, 417] on div "Directory Layout Work Areas Layout Add space Resize Desks Points of Interest Fu…" at bounding box center [641, 308] width 1283 height 541
type input "100"
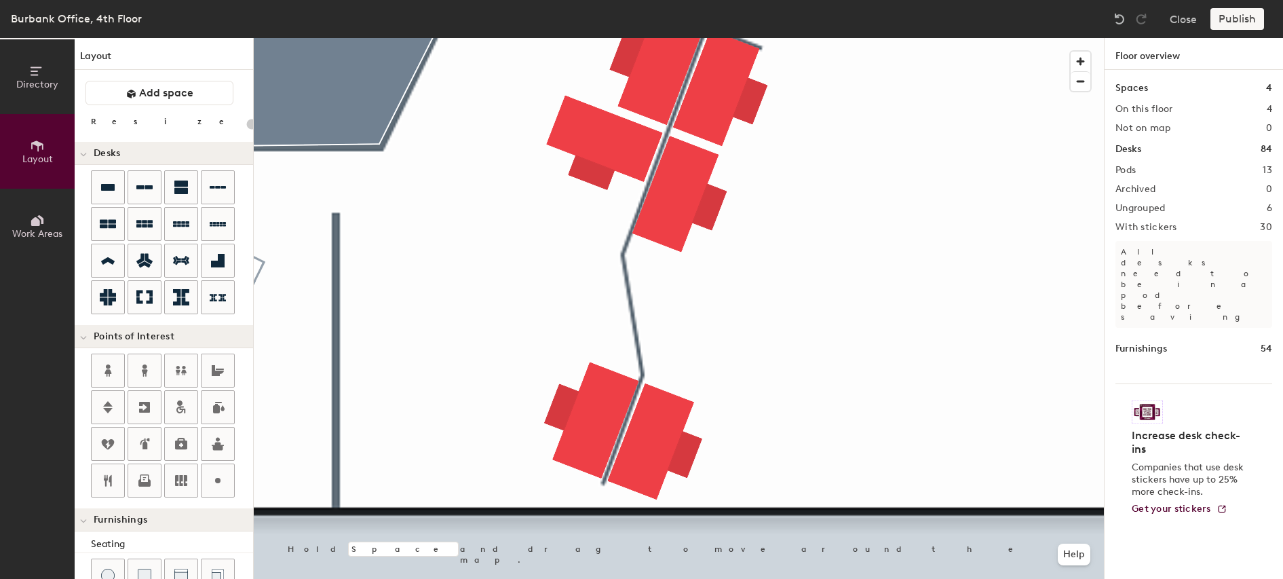
scroll to position [278, 0]
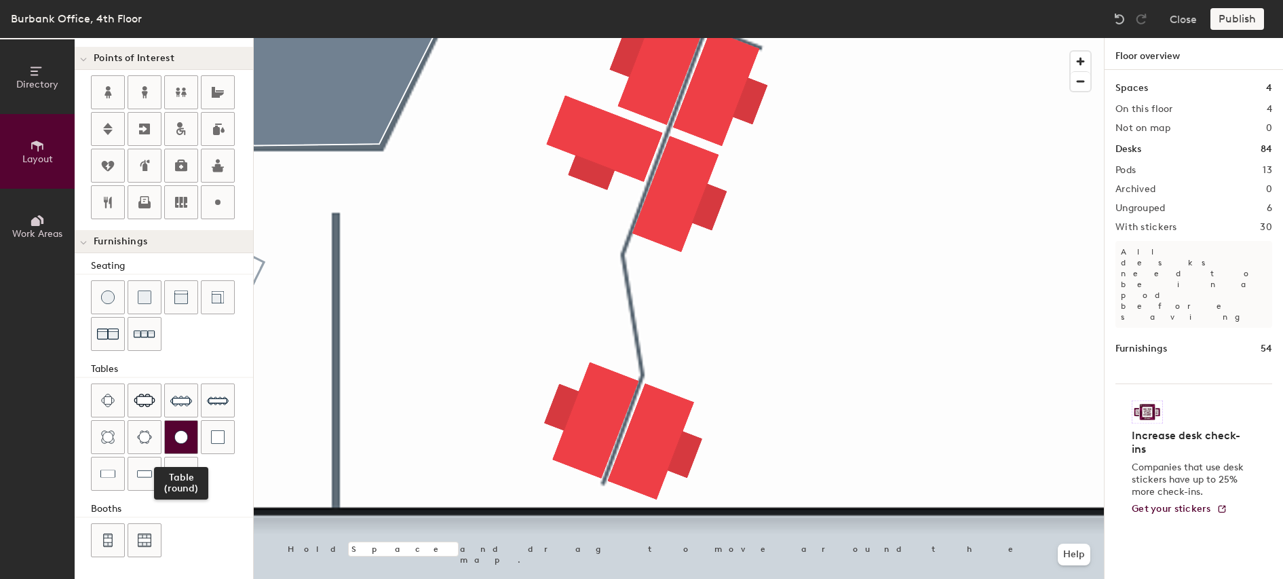
click at [176, 438] on img at bounding box center [181, 437] width 14 height 14
click at [602, 280] on div "Directory Layout Work Areas Layout Add space Resize Desks Points of Interest Fu…" at bounding box center [641, 308] width 1283 height 541
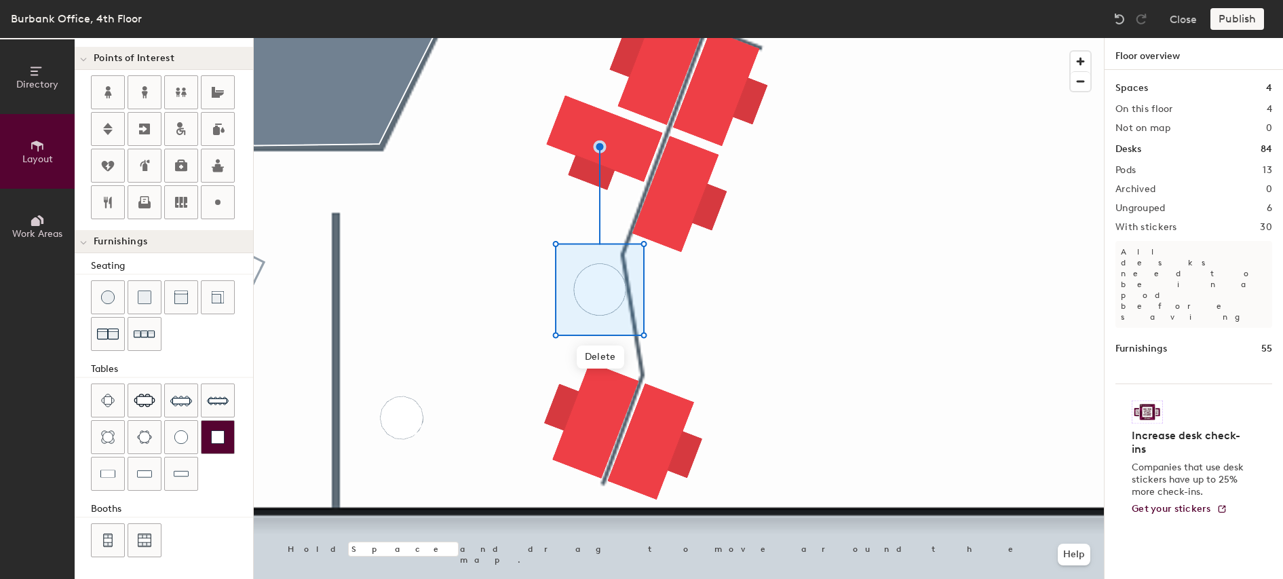
click at [662, 329] on div "Directory Layout Work Areas Layout Add space Resize Desks Points of Interest Fu…" at bounding box center [641, 308] width 1283 height 541
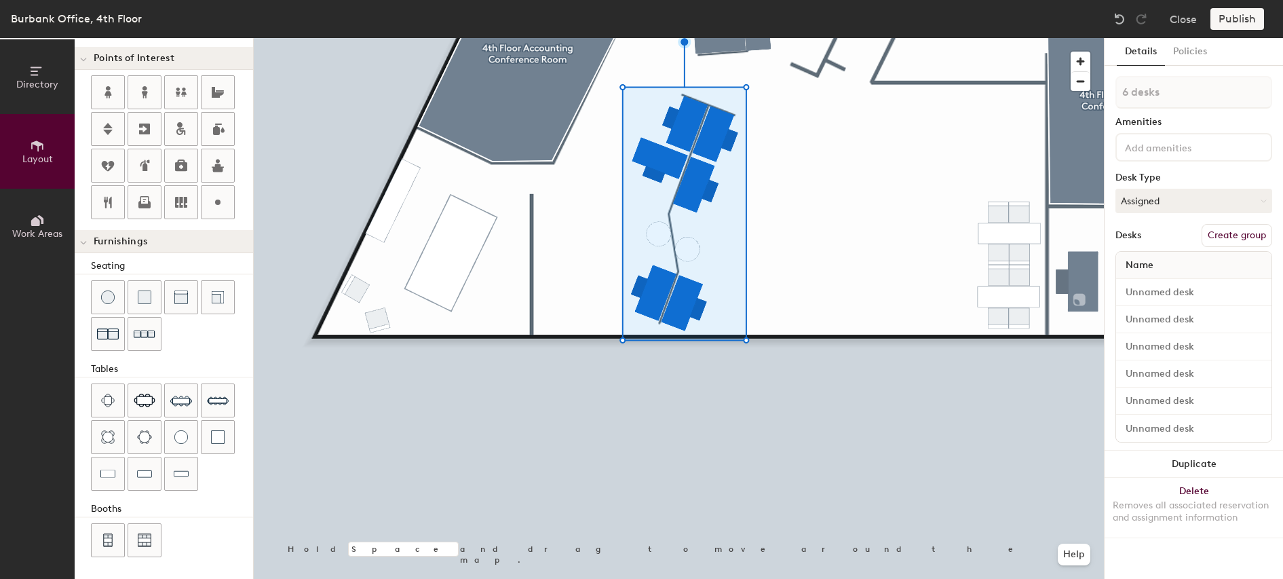
click at [1224, 238] on button "Create group" at bounding box center [1237, 235] width 71 height 23
type input "20"
type input "Pod"
type input "20"
type input "P"
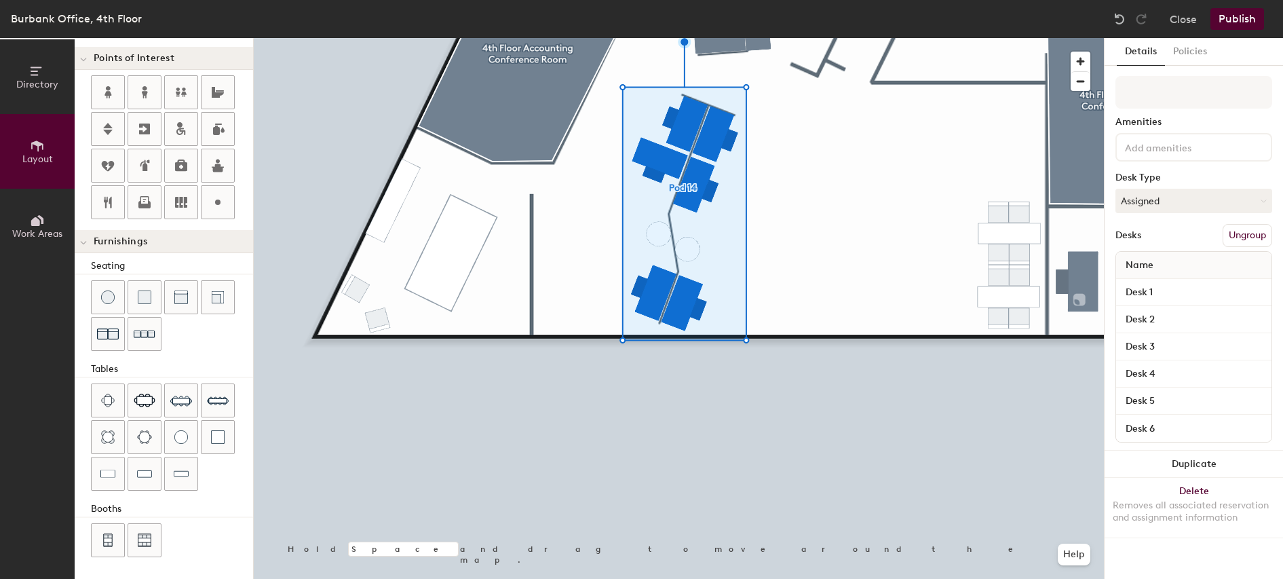
type input "20"
type input "T"
type input "20"
type input "TB"
type input "20"
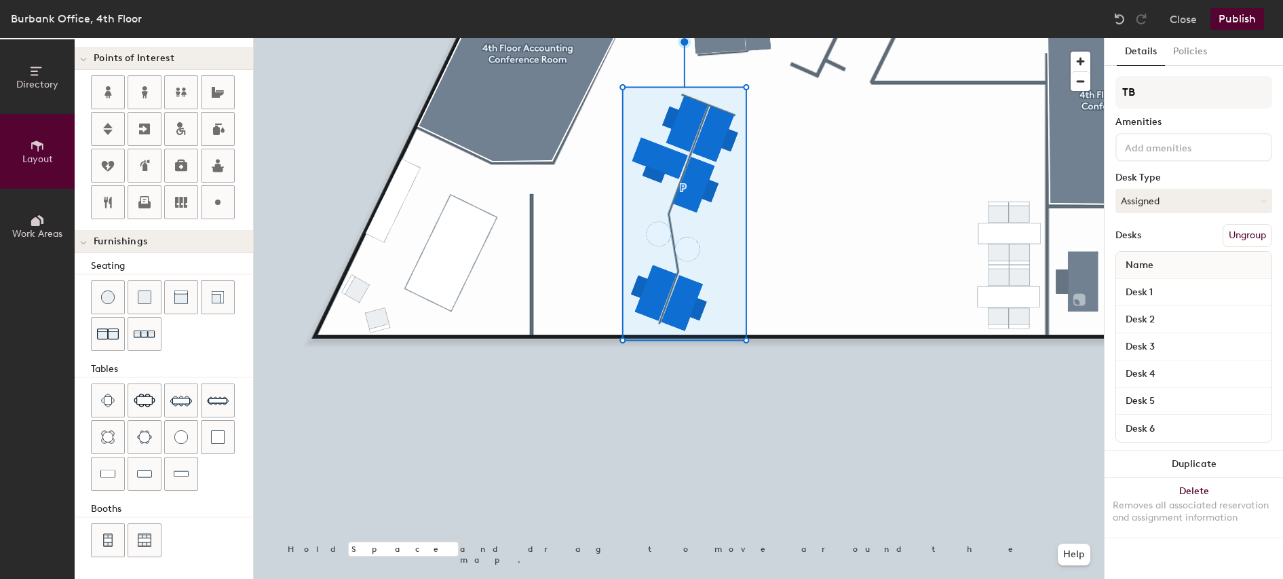
type input "TBD"
type input "20"
type input "TBD"
type input "20"
type input "TBD"
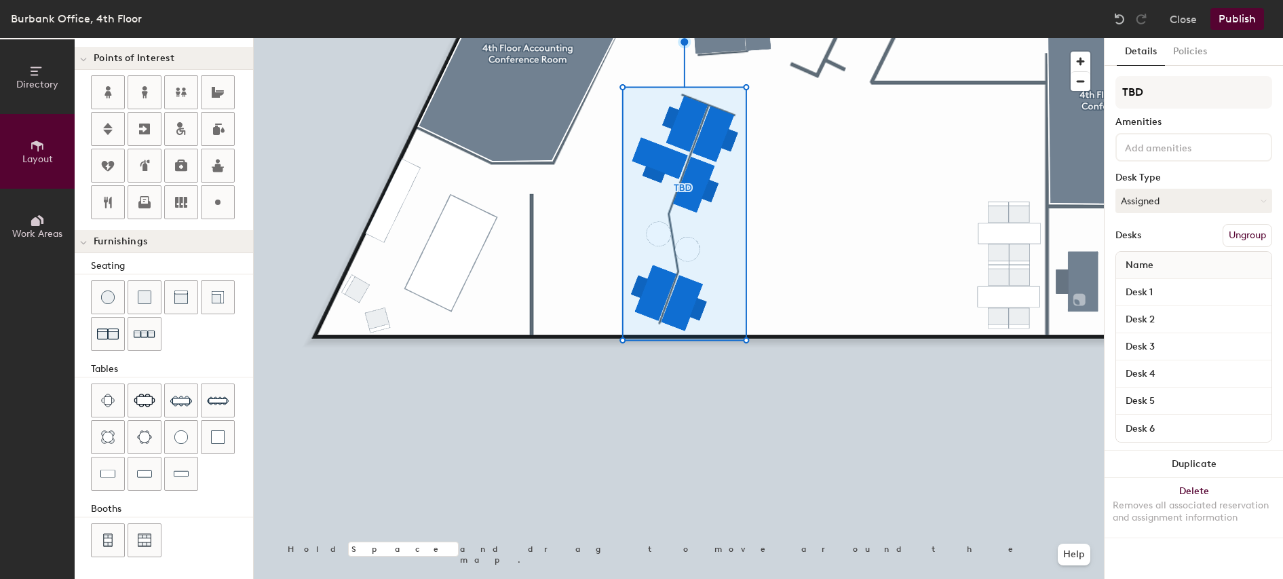
type input "20"
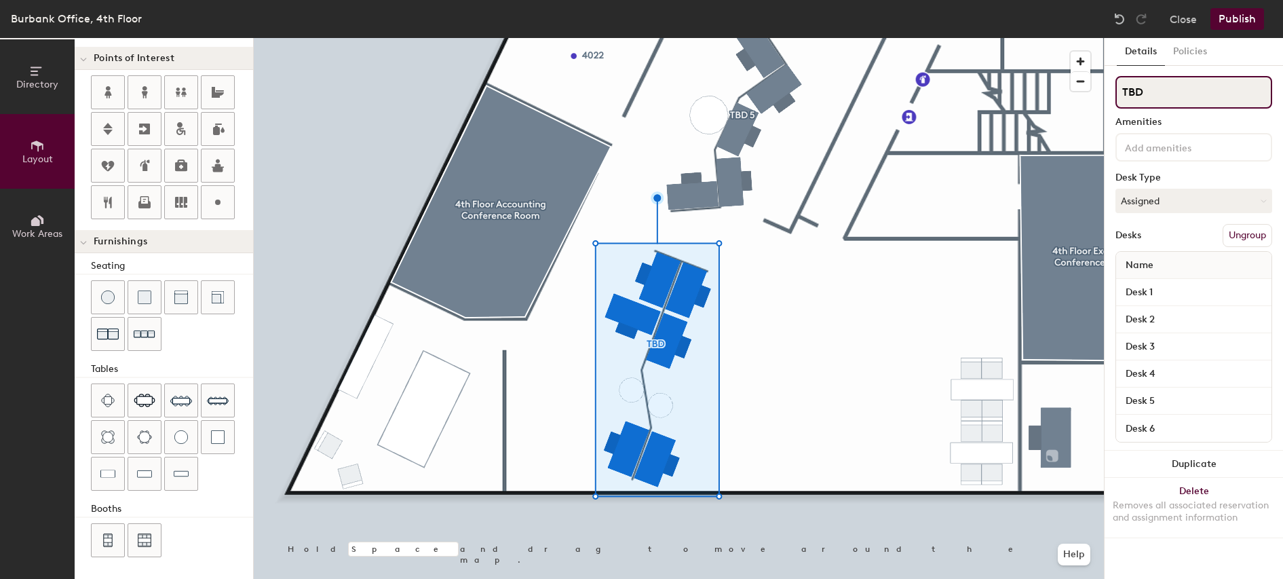
click at [1160, 97] on input "TBD" at bounding box center [1194, 92] width 157 height 33
type input "TBD 6"
type input "20"
type input "TBD 6"
click at [1237, 20] on button "Publish" at bounding box center [1238, 19] width 54 height 22
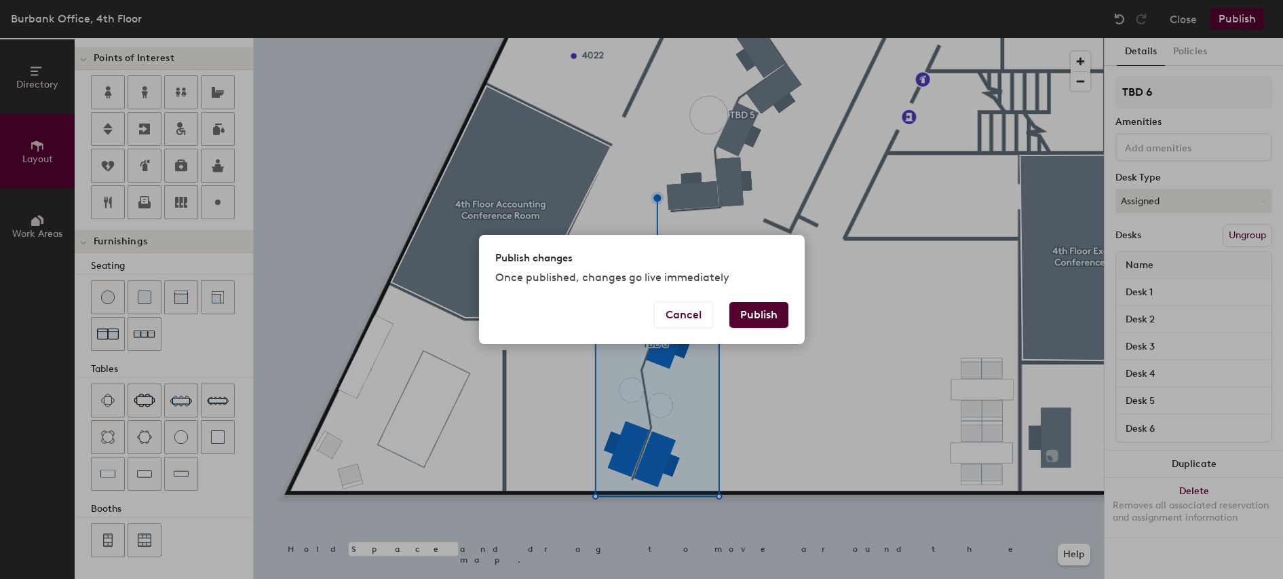
click at [757, 314] on button "Publish" at bounding box center [759, 315] width 59 height 26
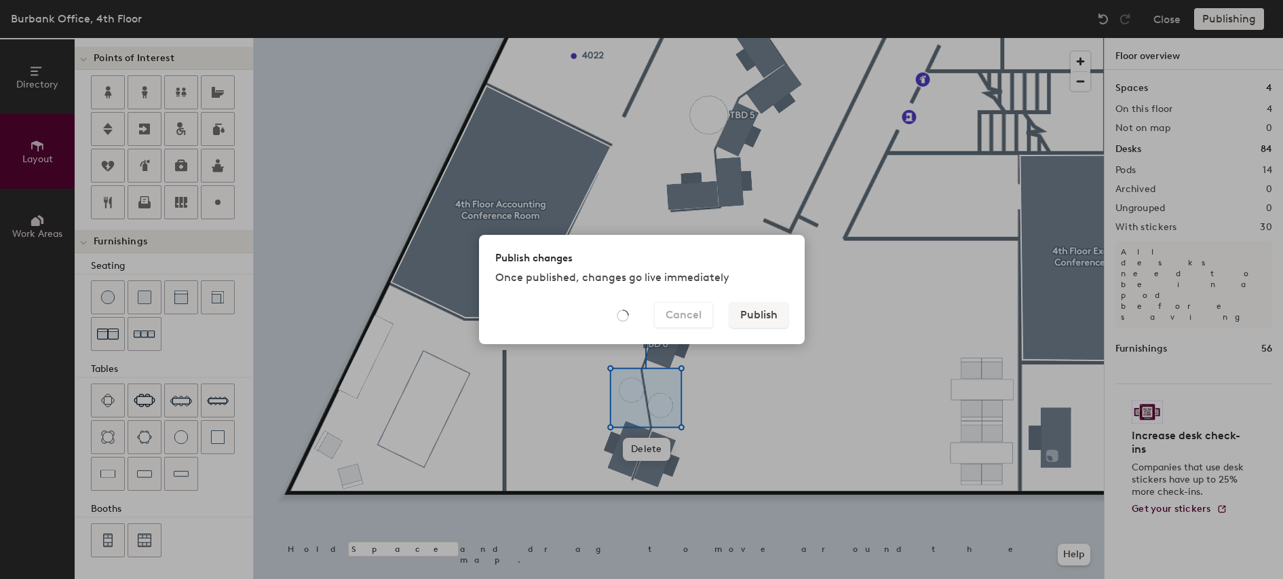
type input "20"
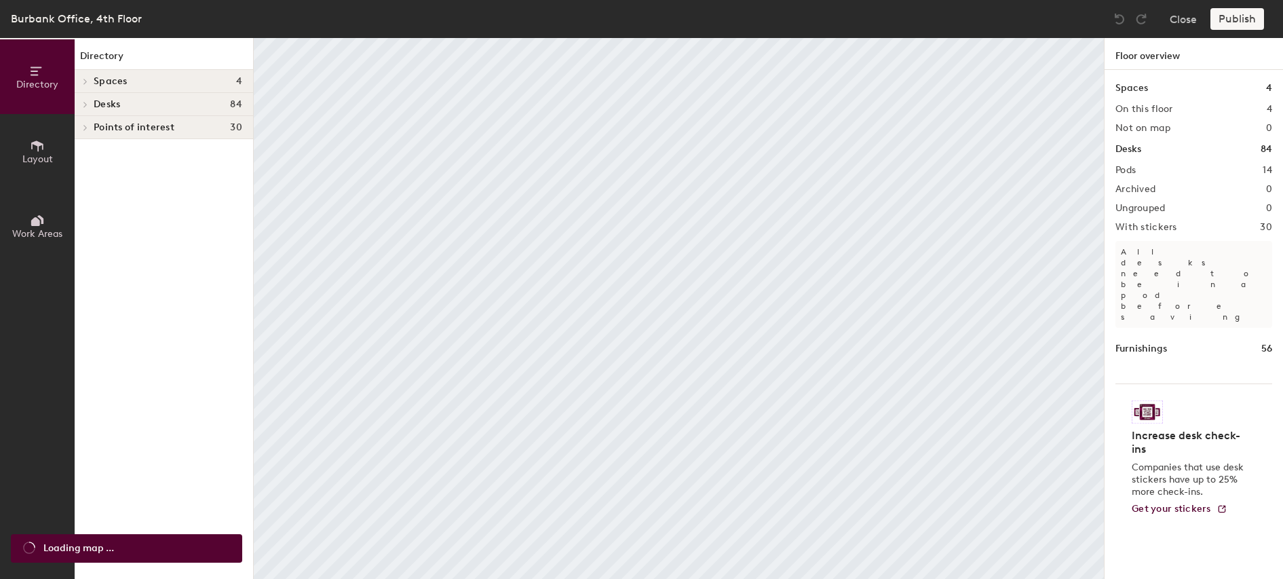
click at [39, 153] on icon at bounding box center [37, 145] width 15 height 15
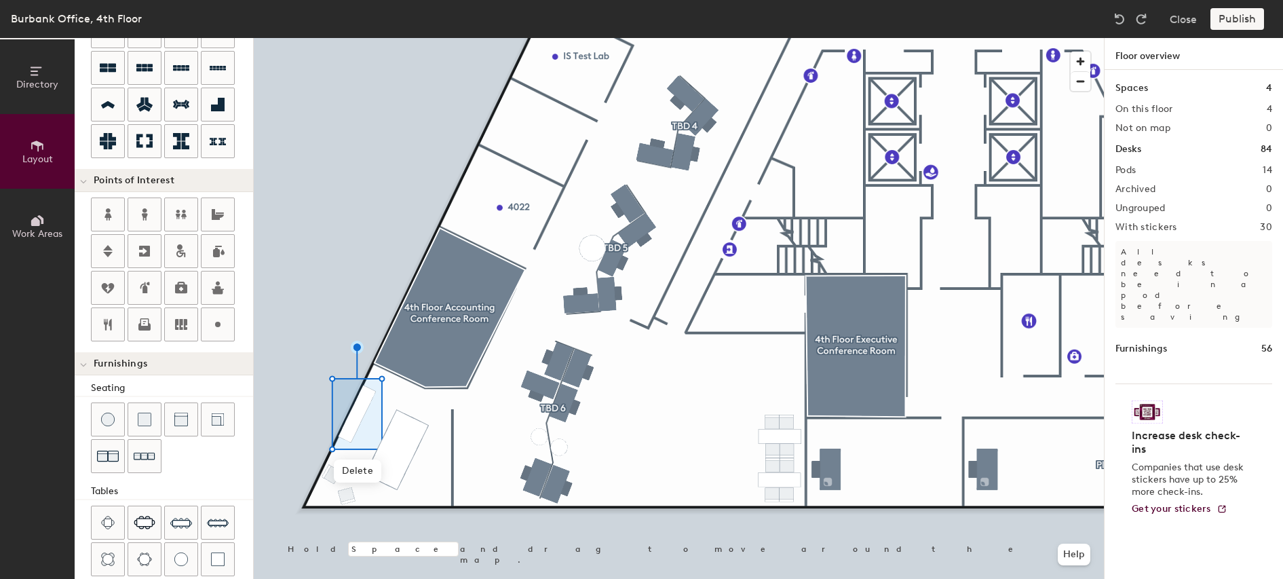
scroll to position [167, 0]
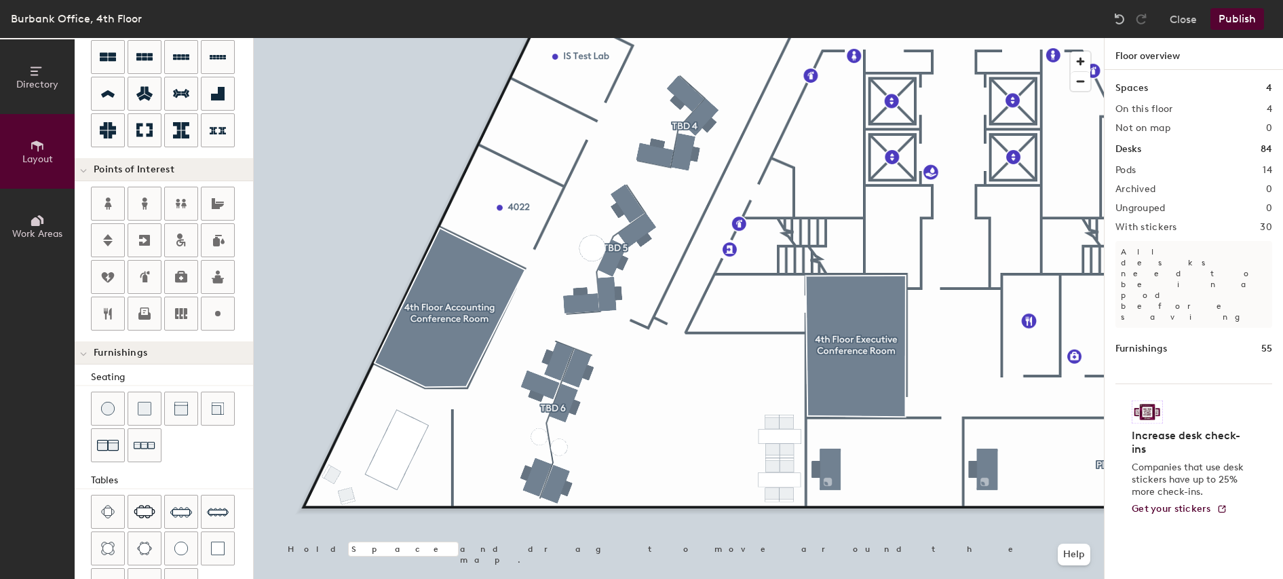
click at [381, 419] on div "Directory Layout Work Areas Layout Add space Resize Desks Points of Interest Fu…" at bounding box center [641, 308] width 1283 height 541
click at [131, 445] on div at bounding box center [144, 445] width 33 height 33
click at [364, 423] on div "Directory Layout Work Areas Layout Add space Resize Desks Points of Interest Fu…" at bounding box center [641, 308] width 1283 height 541
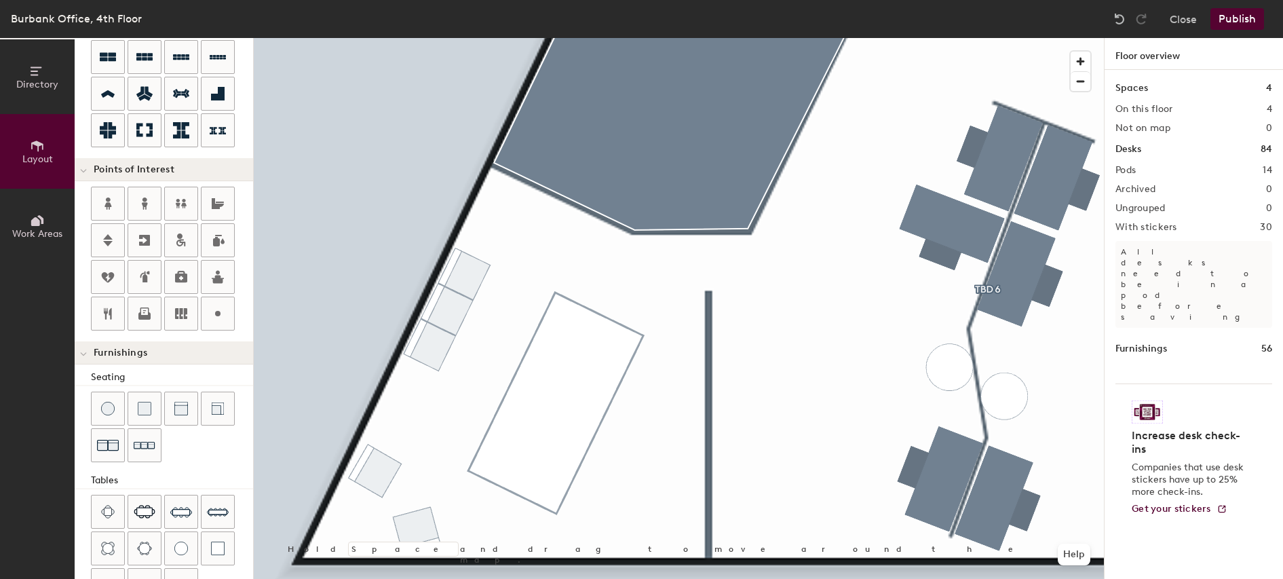
click at [1228, 23] on button "Publish" at bounding box center [1238, 19] width 54 height 22
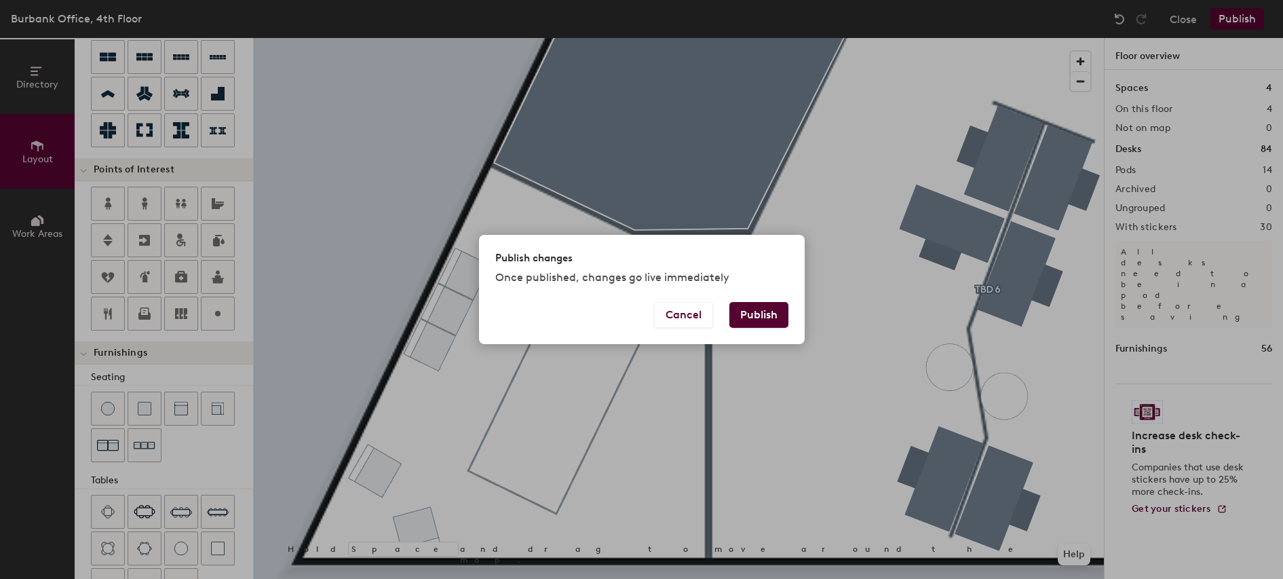
click at [767, 317] on button "Publish" at bounding box center [759, 315] width 59 height 26
type input "20"
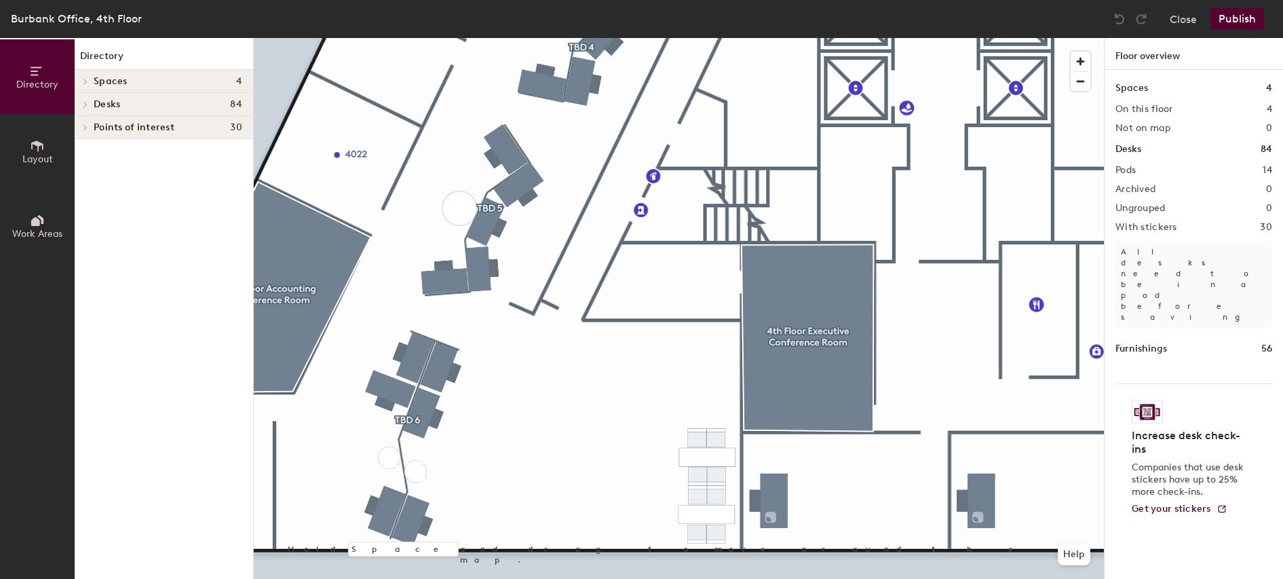
click at [45, 161] on span "Layout" at bounding box center [37, 159] width 31 height 12
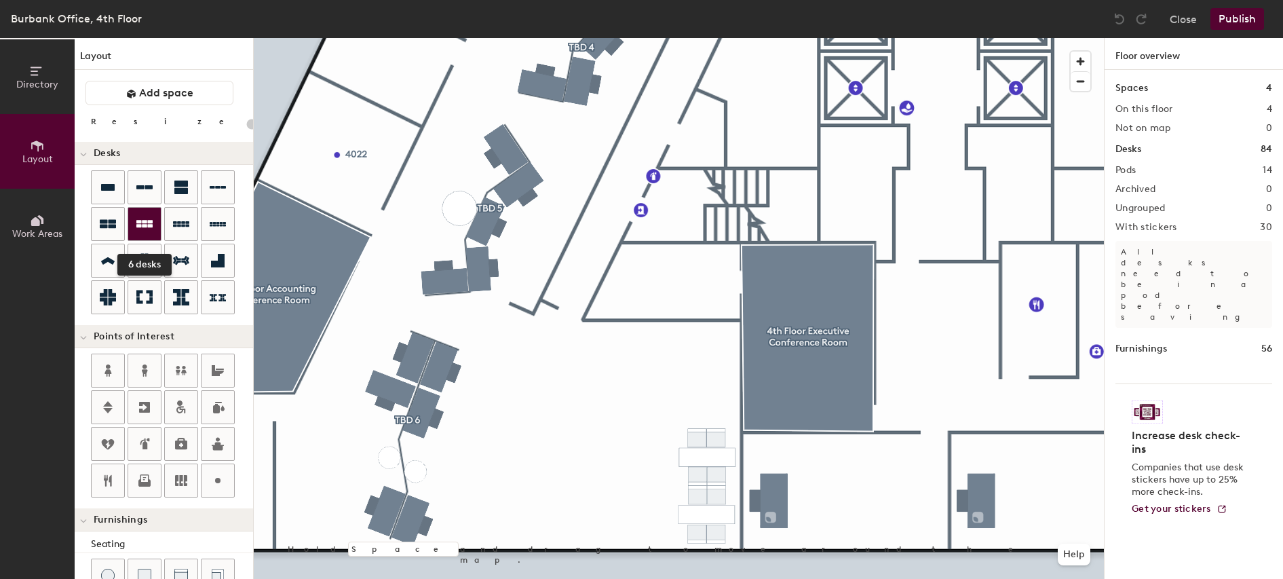
click at [140, 223] on icon at bounding box center [144, 223] width 16 height 7
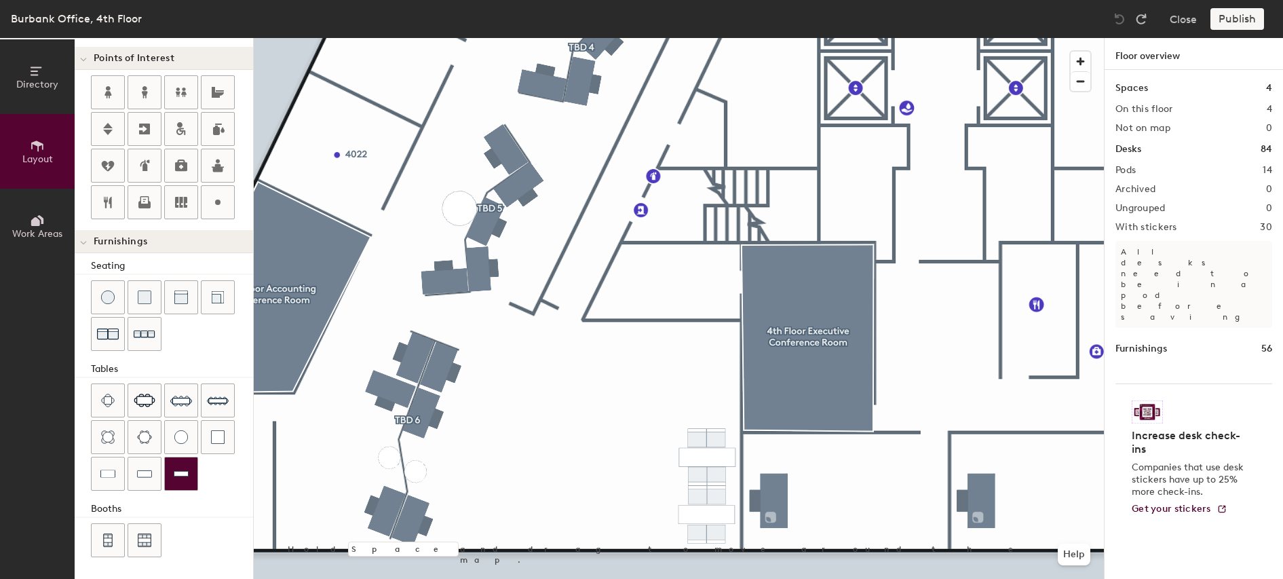
click at [189, 472] on div at bounding box center [181, 473] width 33 height 33
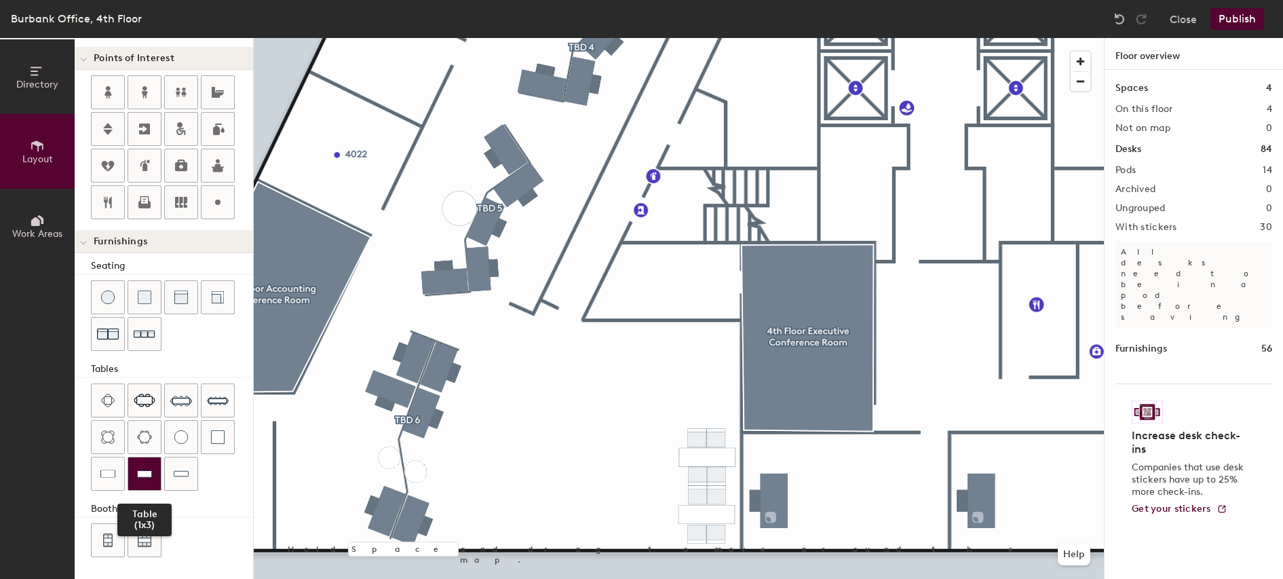
click at [145, 478] on img at bounding box center [144, 474] width 15 height 14
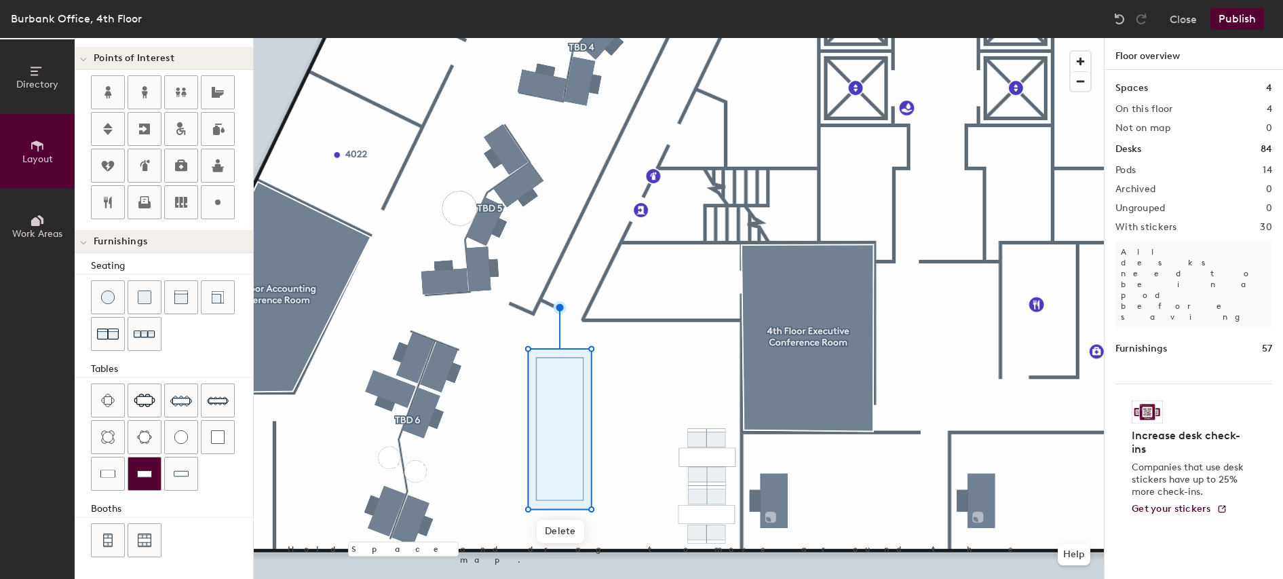
click at [147, 475] on img at bounding box center [144, 474] width 15 height 14
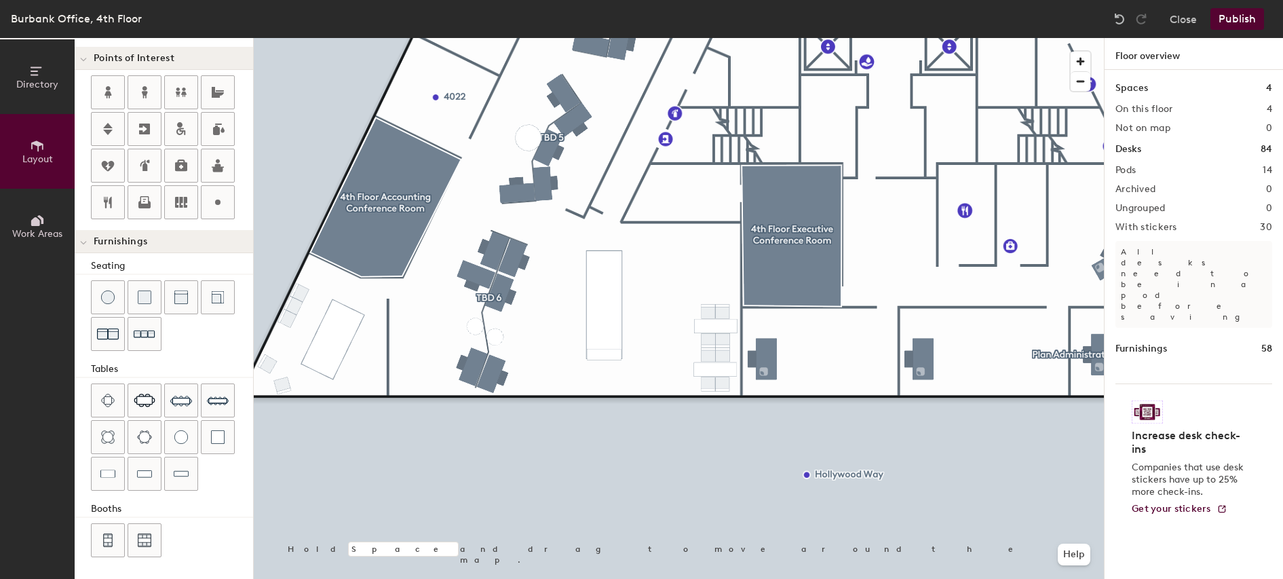
click at [1239, 24] on button "Publish" at bounding box center [1238, 19] width 54 height 22
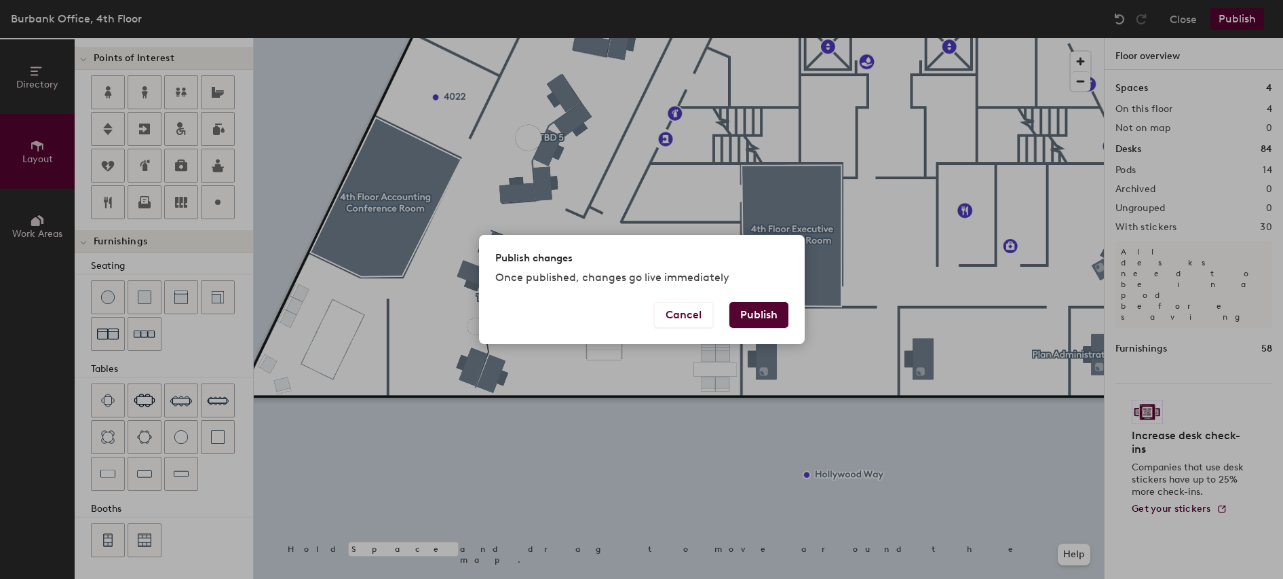
click at [762, 315] on button "Publish" at bounding box center [759, 315] width 59 height 26
type input "20"
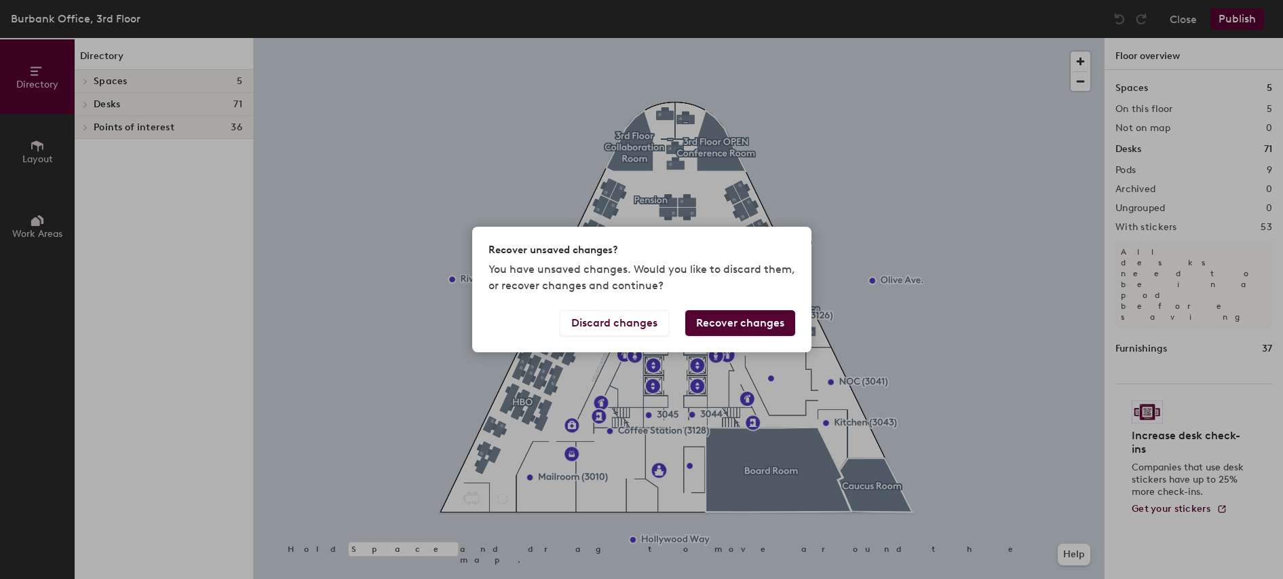
click at [736, 326] on button "Recover changes" at bounding box center [740, 323] width 110 height 26
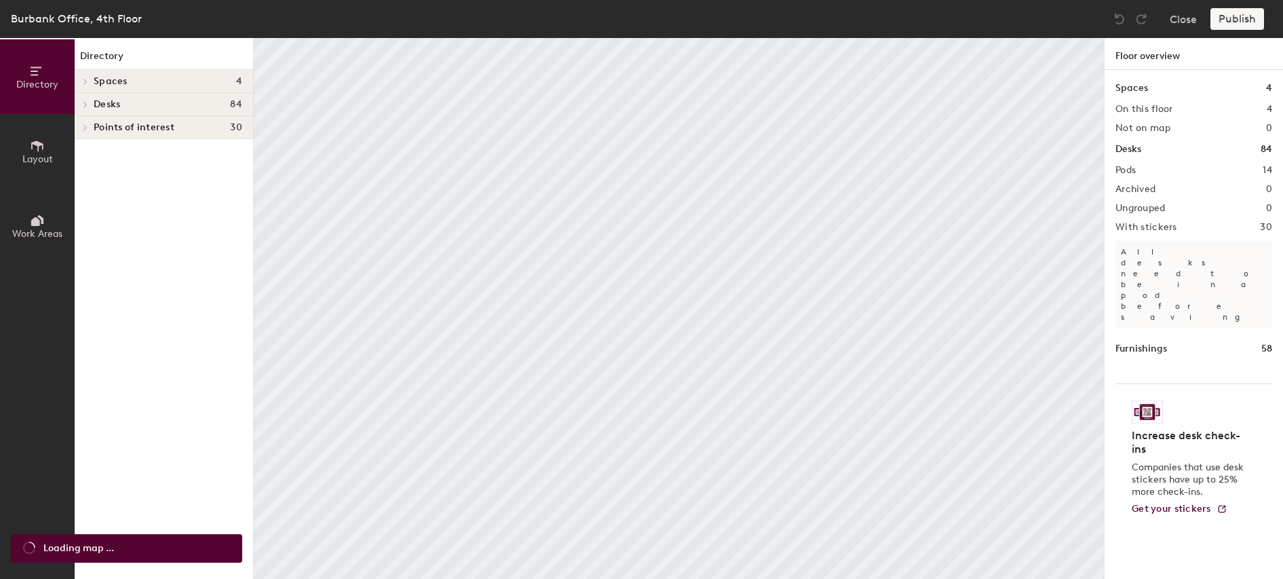
click at [31, 152] on icon at bounding box center [37, 145] width 15 height 15
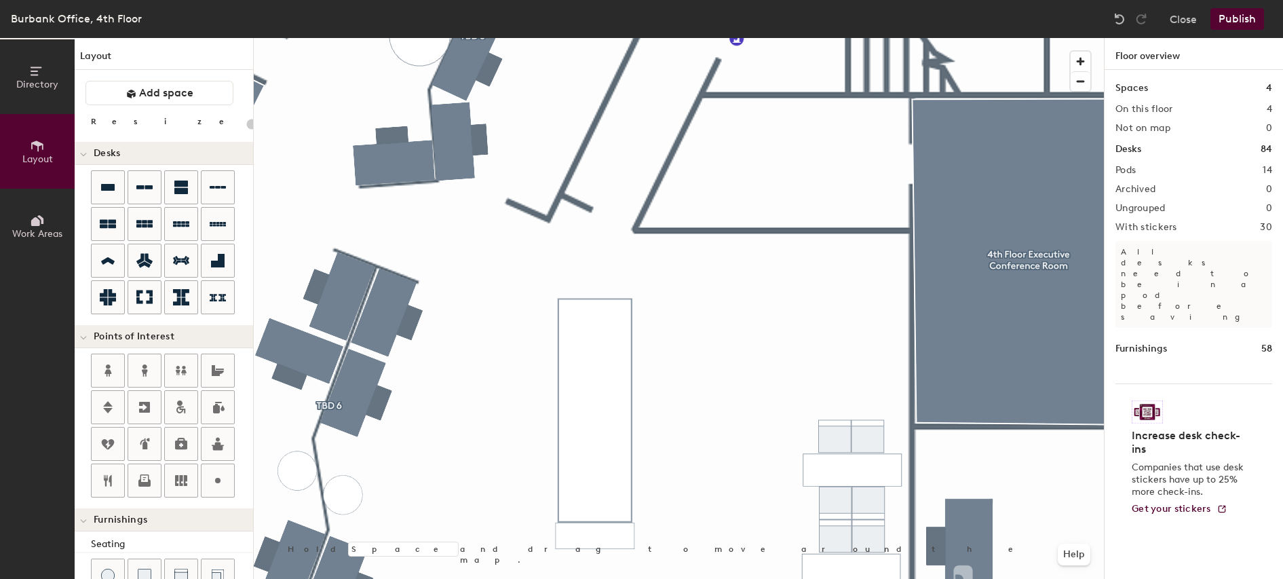
click at [1241, 19] on button "Publish" at bounding box center [1238, 19] width 54 height 22
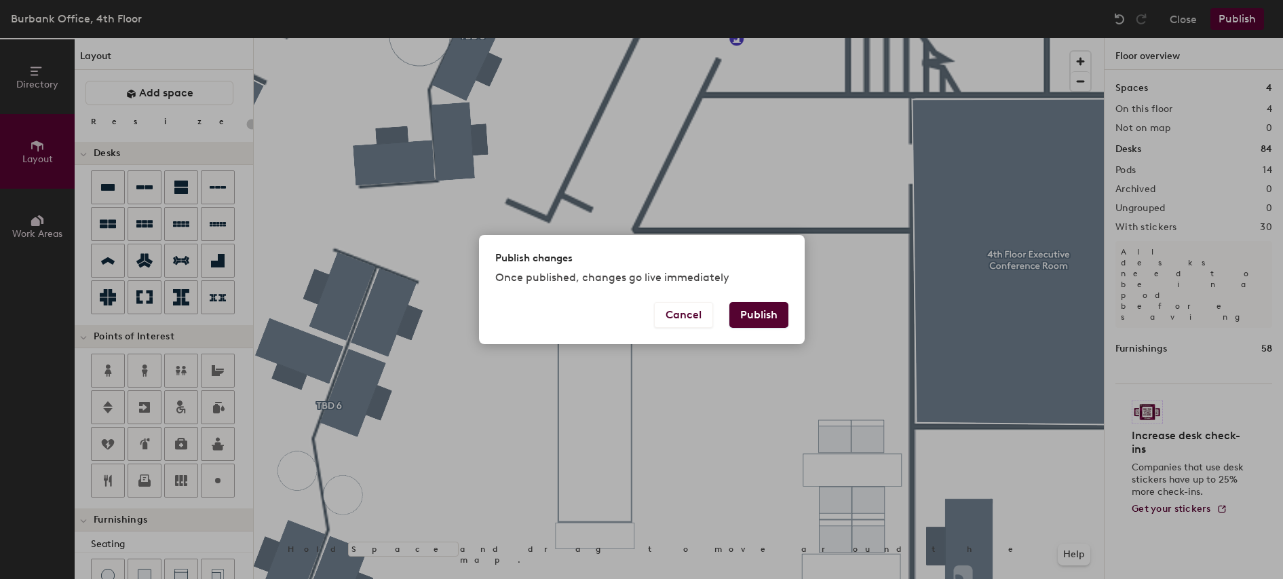
click at [763, 316] on button "Publish" at bounding box center [759, 315] width 59 height 26
type input "20"
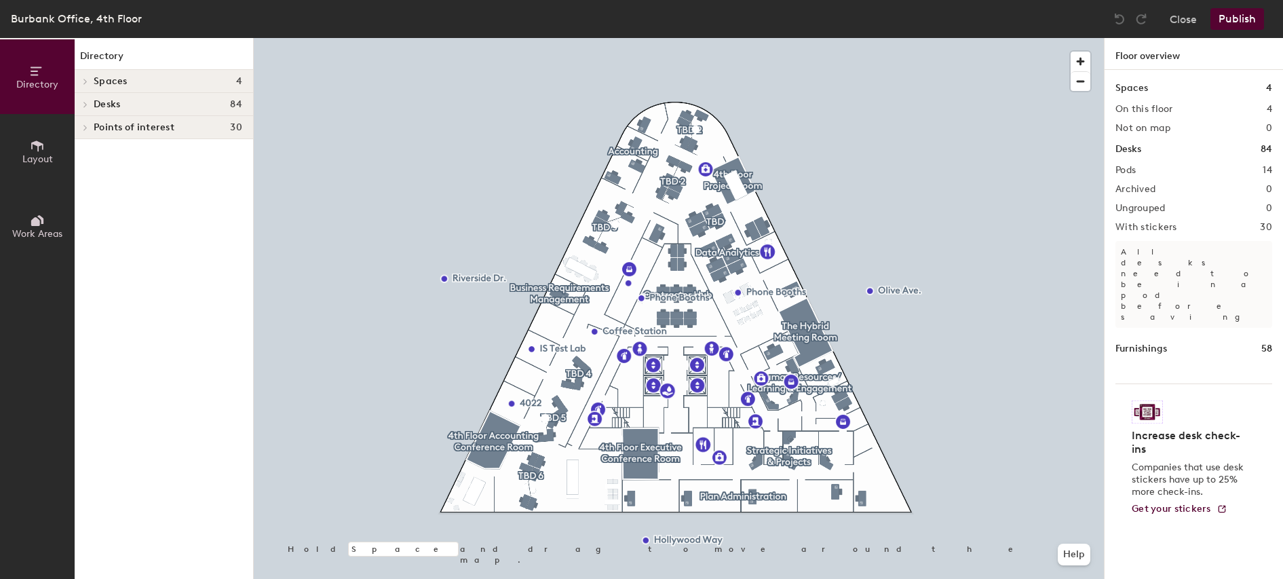
click at [33, 157] on span "Layout" at bounding box center [37, 159] width 31 height 12
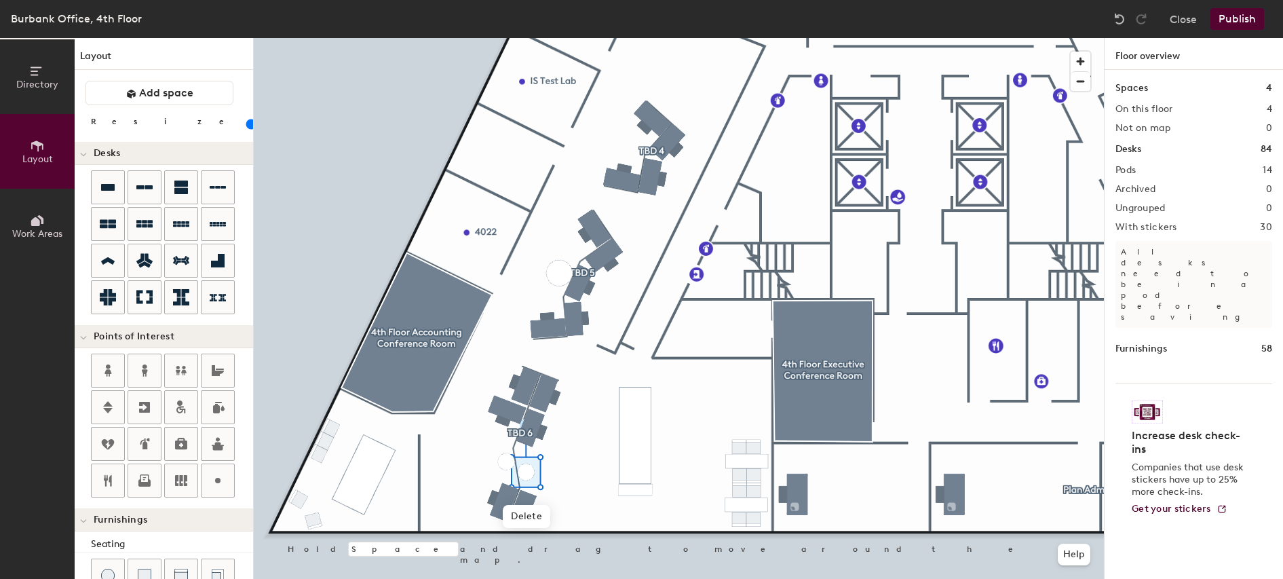
click at [246, 126] on input "range" at bounding box center [246, 124] width 0 height 11
click at [246, 125] on input "range" at bounding box center [246, 124] width 0 height 11
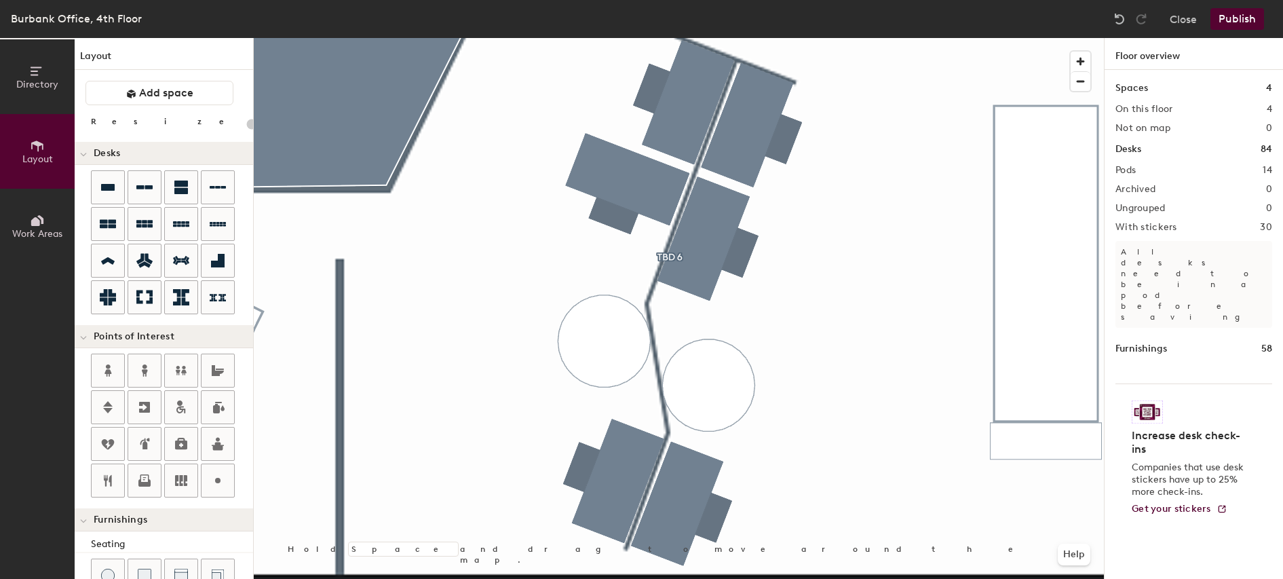
click at [1245, 28] on button "Publish" at bounding box center [1238, 19] width 54 height 22
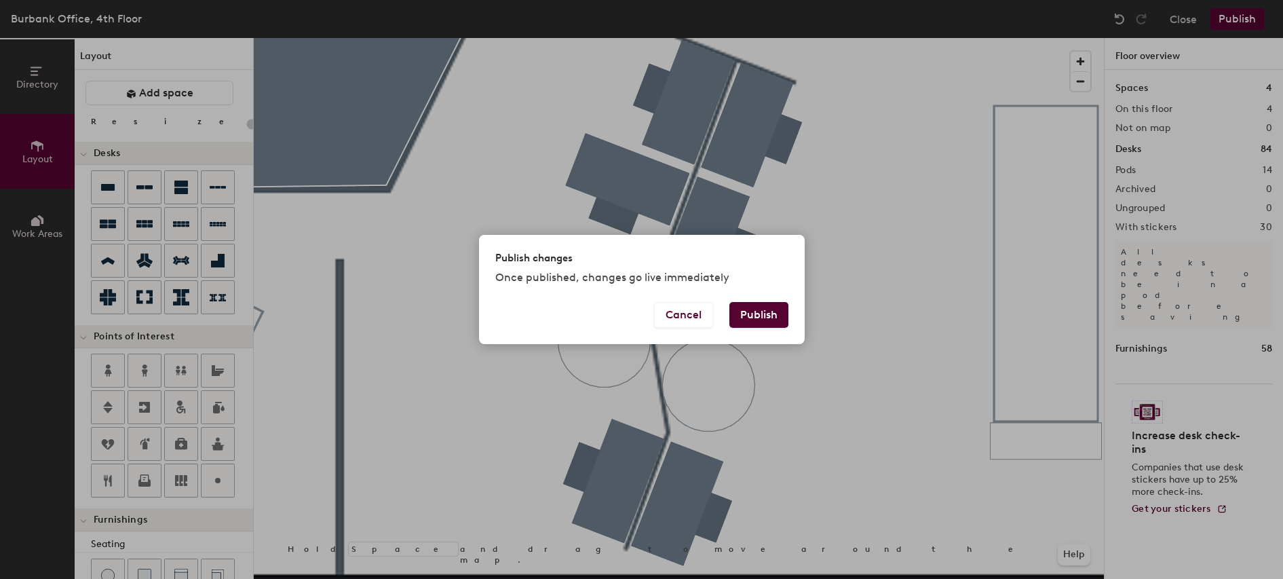
click at [770, 311] on button "Publish" at bounding box center [759, 315] width 59 height 26
type input "20"
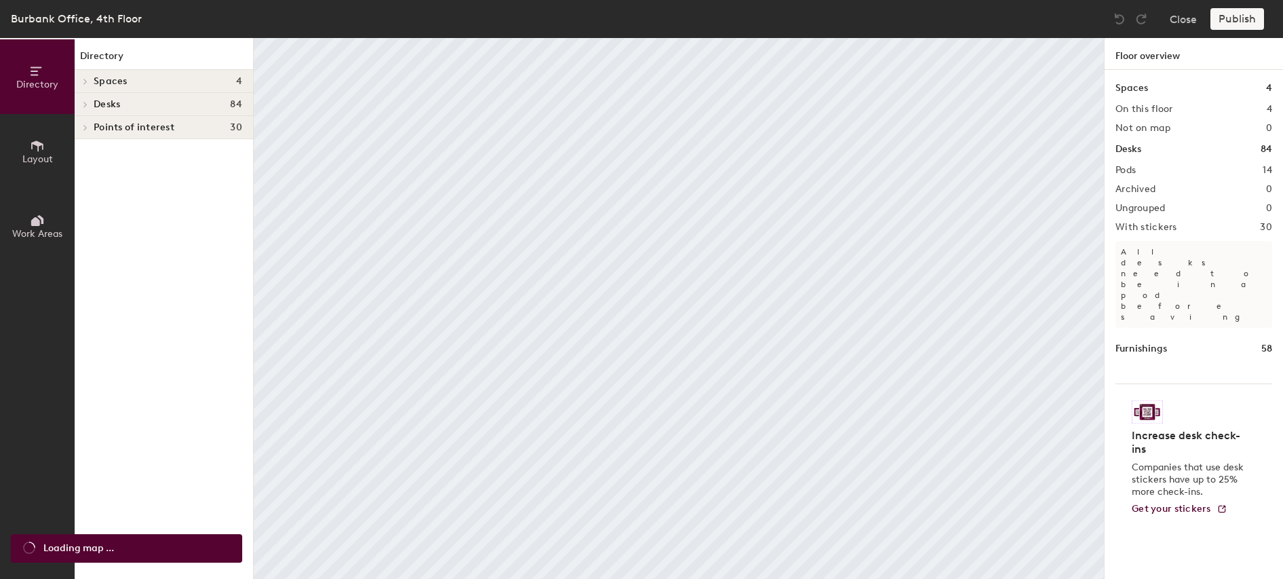
click at [45, 155] on span "Layout" at bounding box center [37, 159] width 31 height 12
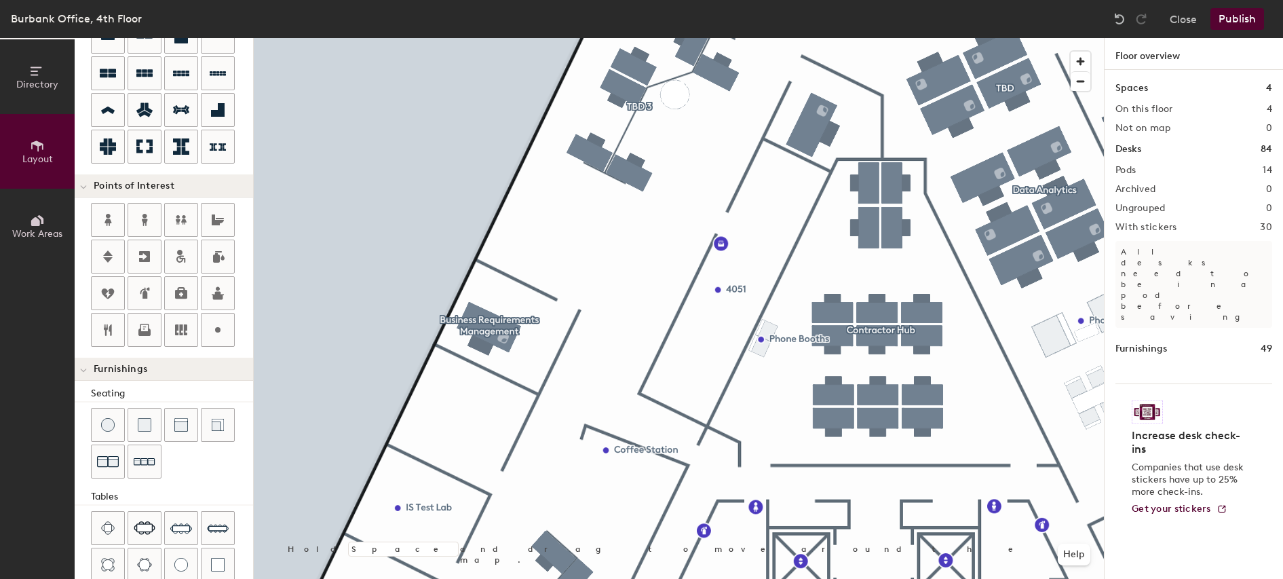
scroll to position [239, 0]
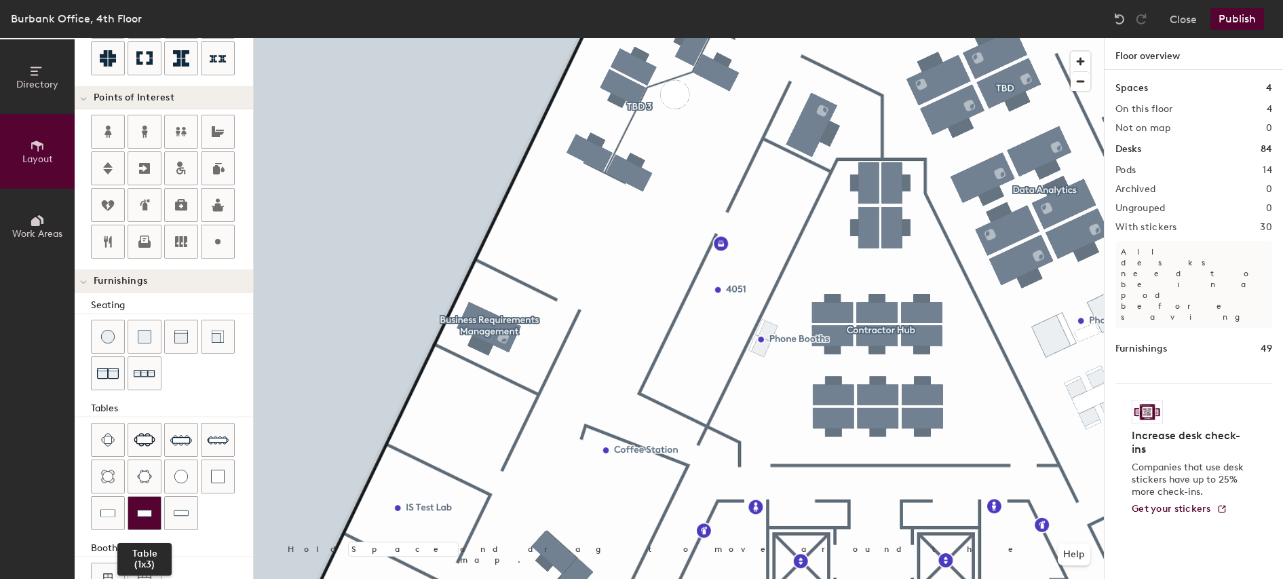
click at [145, 514] on img at bounding box center [144, 513] width 15 height 14
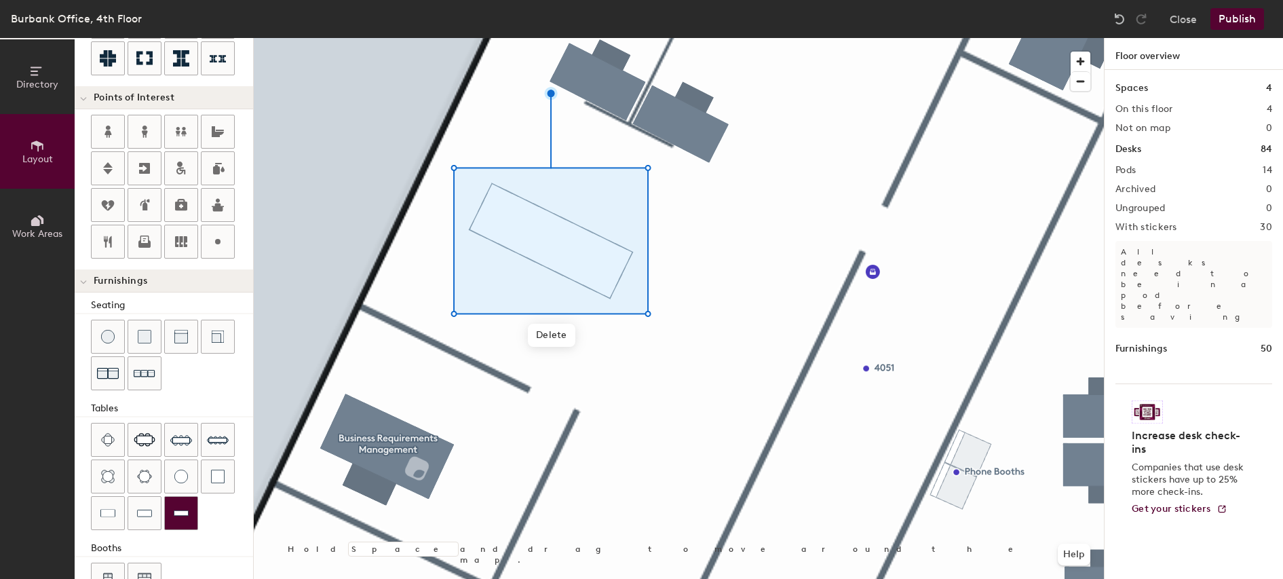
drag, startPoint x: 174, startPoint y: 518, endPoint x: 179, endPoint y: 510, distance: 9.8
click at [179, 510] on img at bounding box center [181, 513] width 15 height 14
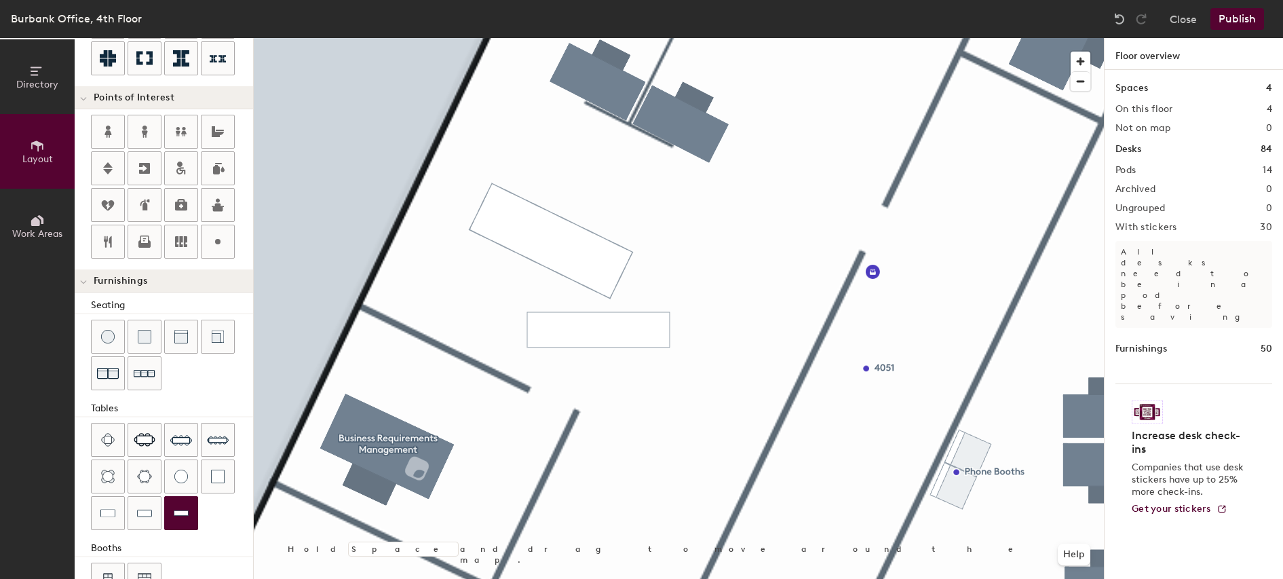
click at [666, 297] on div "Directory Layout Work Areas Layout Add space Resize Desks Points of Interest Fu…" at bounding box center [641, 308] width 1283 height 541
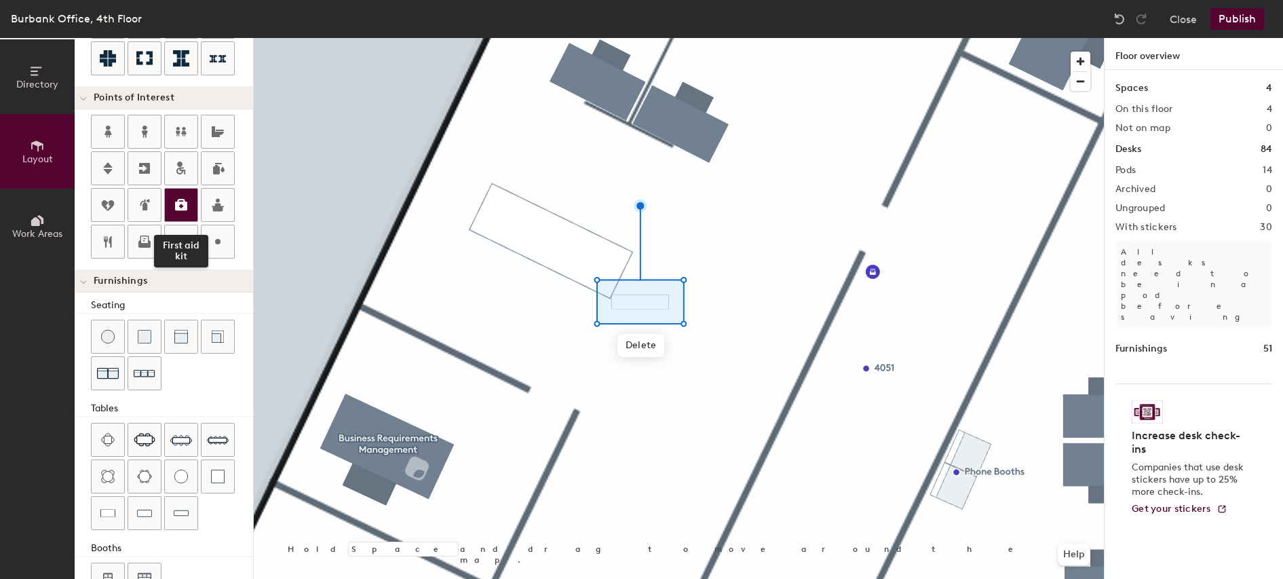
scroll to position [0, 0]
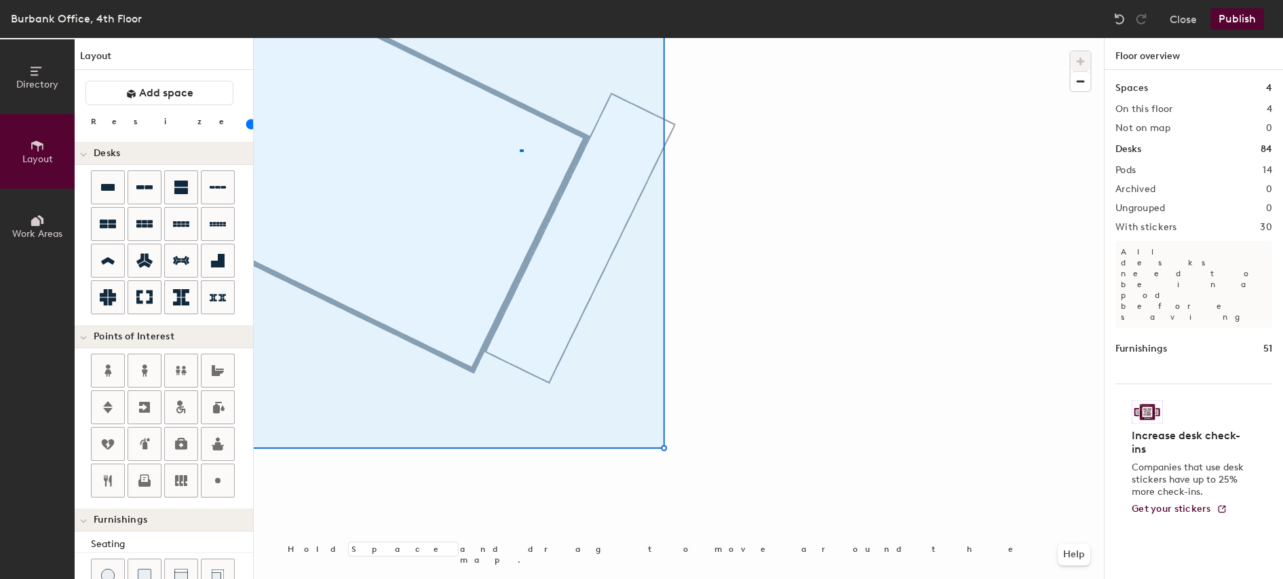
drag, startPoint x: 181, startPoint y: 512, endPoint x: 523, endPoint y: 152, distance: 496.4
click at [523, 38] on div at bounding box center [679, 38] width 850 height 0
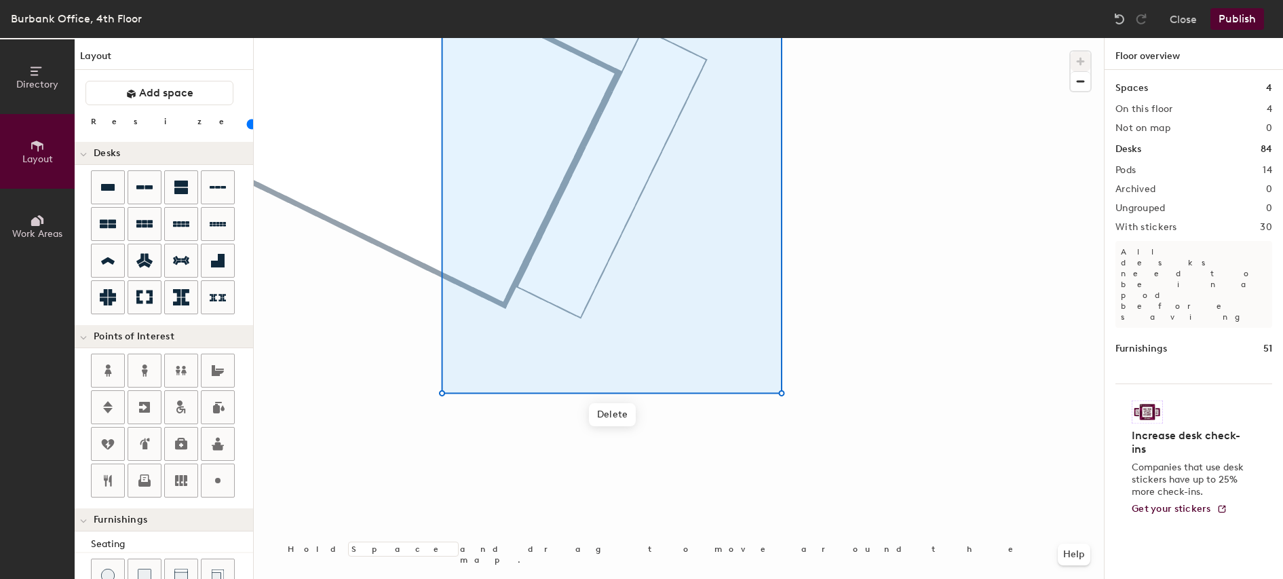
type input "20"
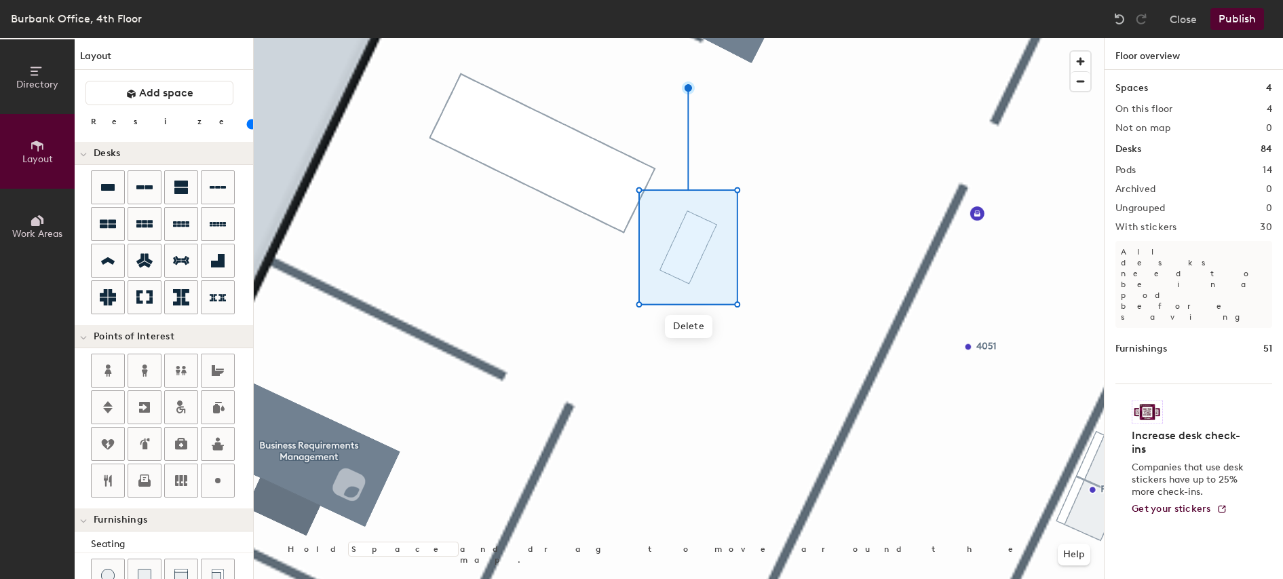
scroll to position [278, 0]
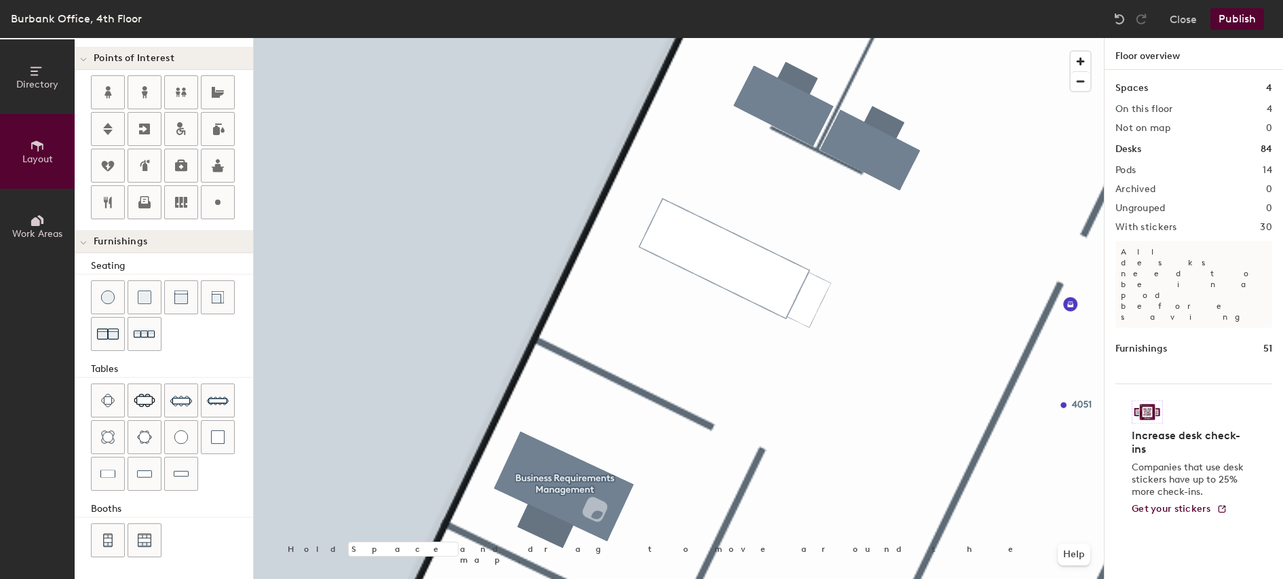
click at [1246, 19] on button "Publish" at bounding box center [1238, 19] width 54 height 22
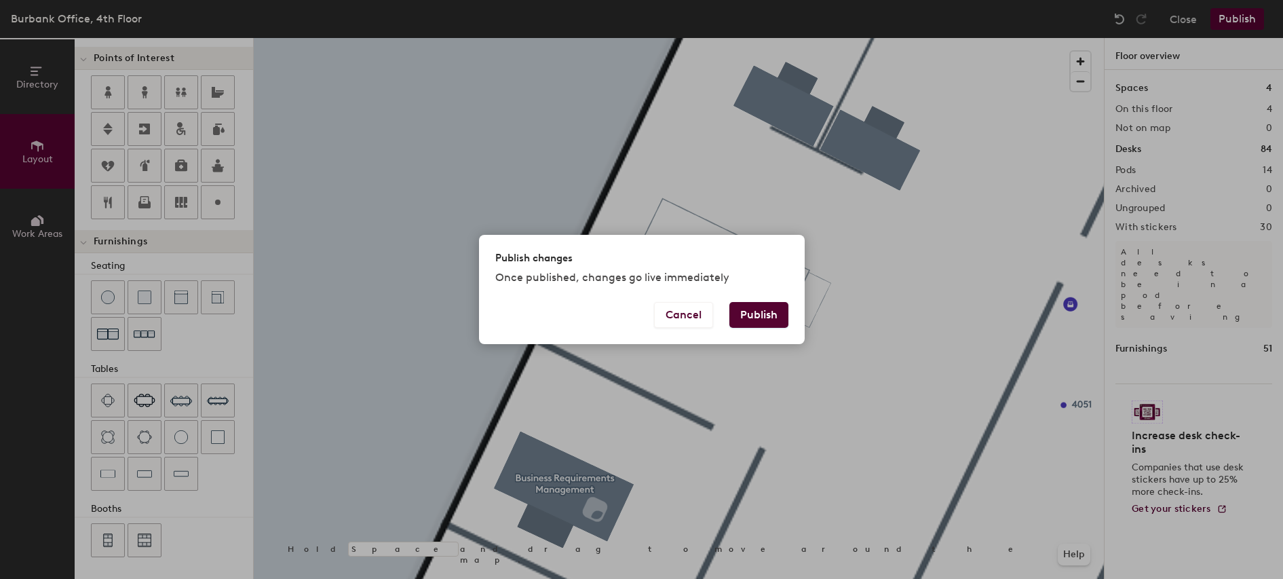
click at [768, 312] on button "Publish" at bounding box center [759, 315] width 59 height 26
type input "20"
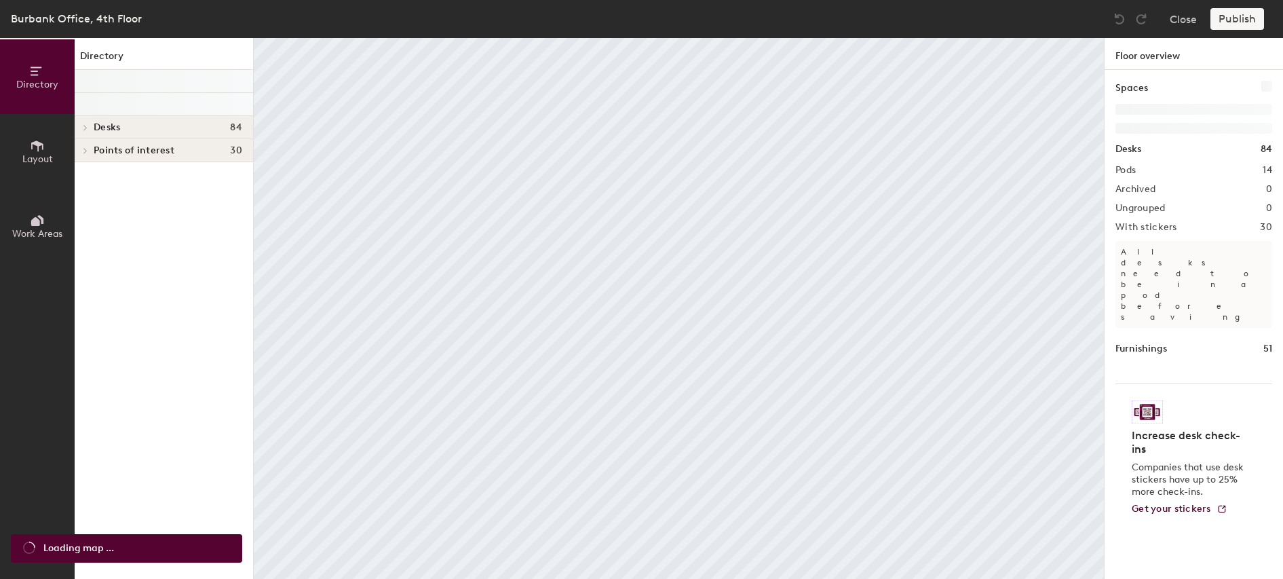
click at [39, 146] on icon at bounding box center [37, 145] width 12 height 11
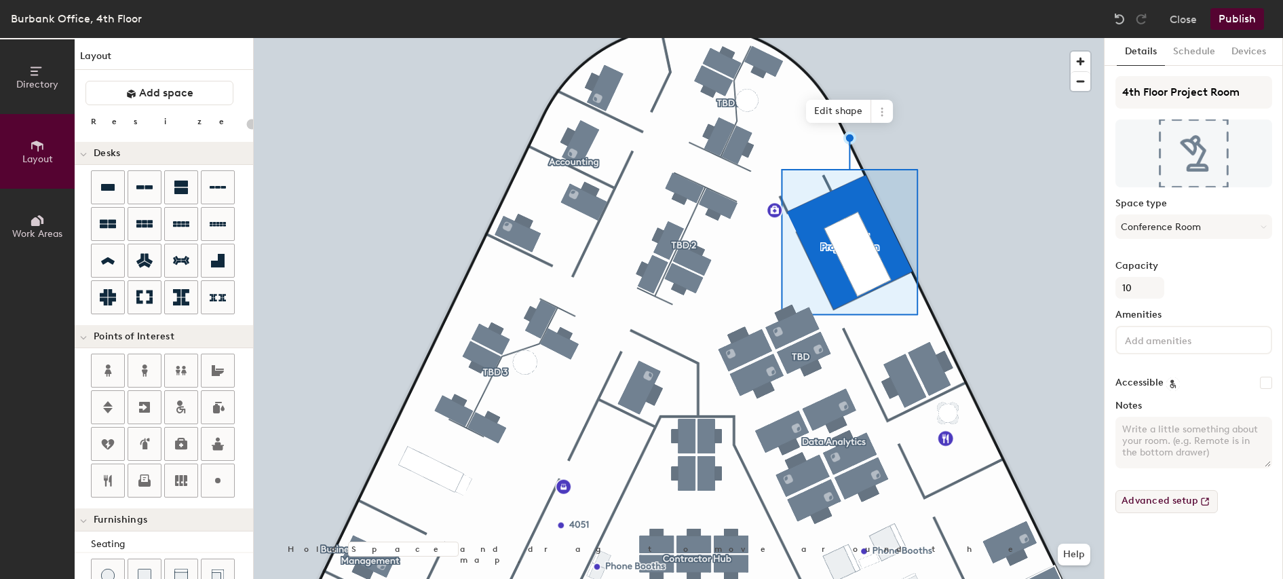
click at [1157, 497] on button "Advanced setup" at bounding box center [1167, 501] width 102 height 23
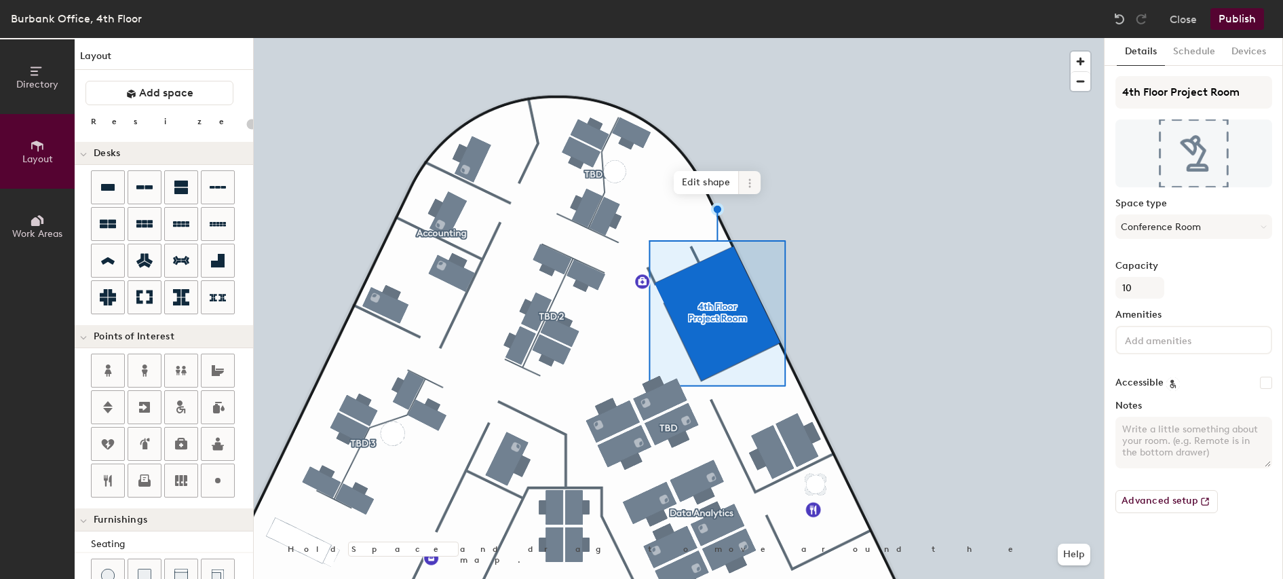
click at [755, 183] on icon at bounding box center [749, 183] width 11 height 11
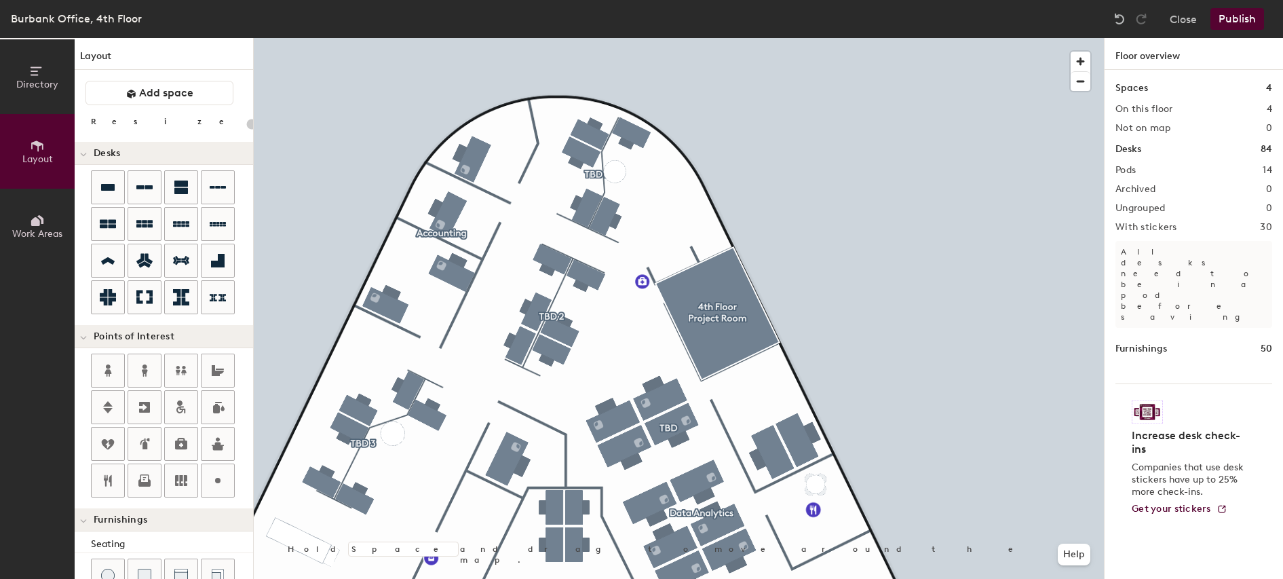
scroll to position [278, 0]
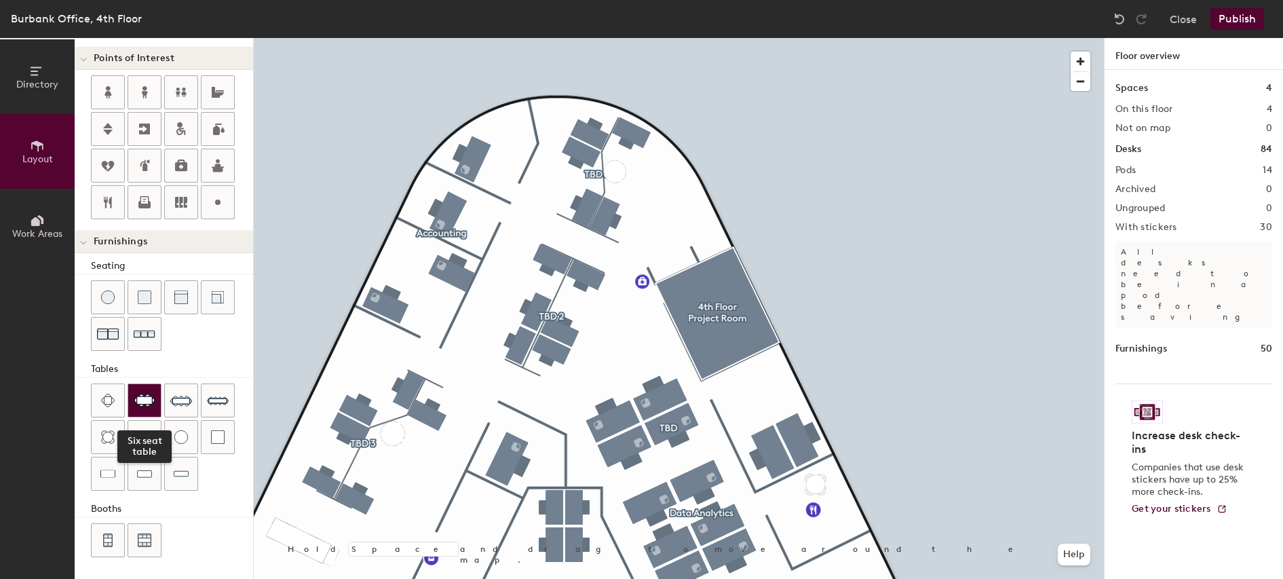
click at [147, 399] on img at bounding box center [145, 401] width 22 height 14
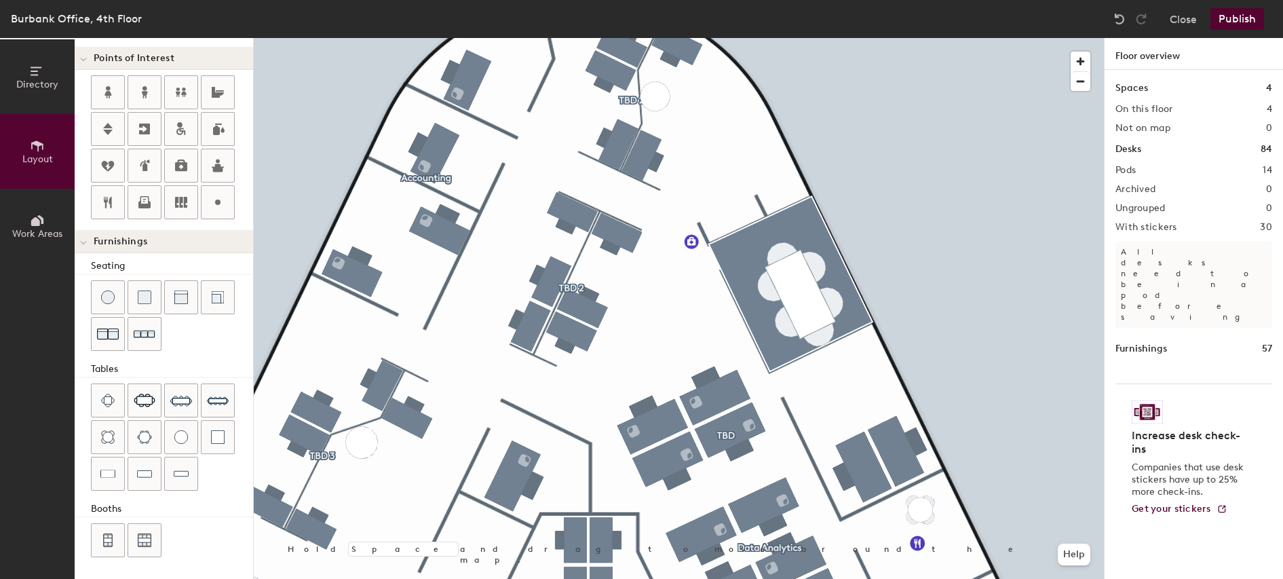
click at [1239, 17] on button "Publish" at bounding box center [1238, 19] width 54 height 22
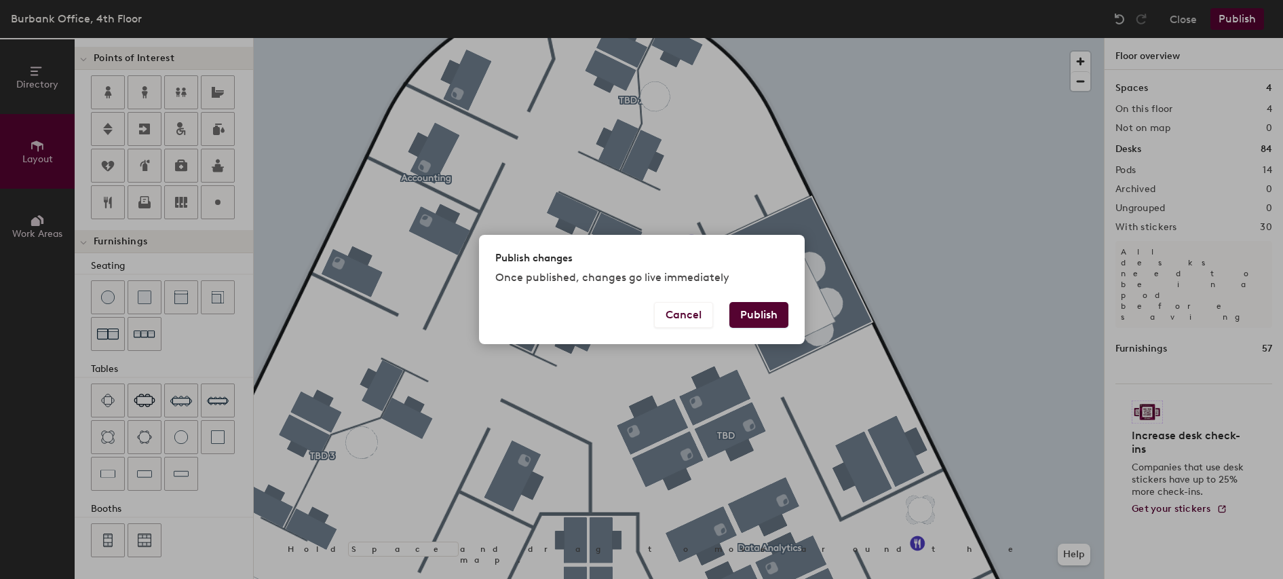
click at [772, 310] on button "Publish" at bounding box center [759, 315] width 59 height 26
type input "20"
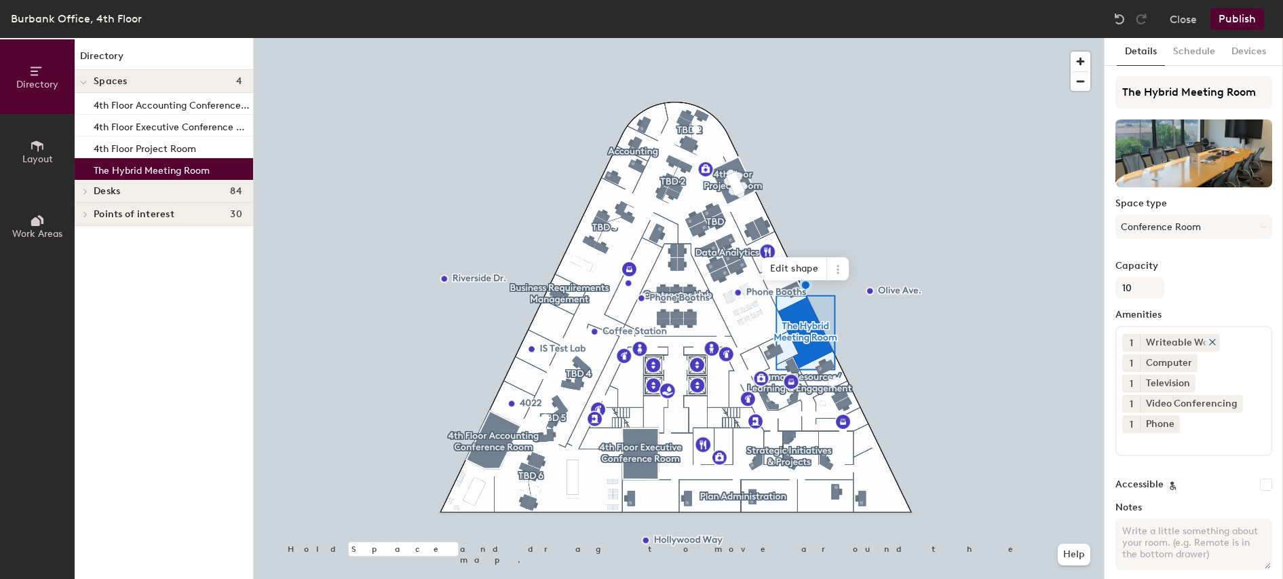
scroll to position [58, 0]
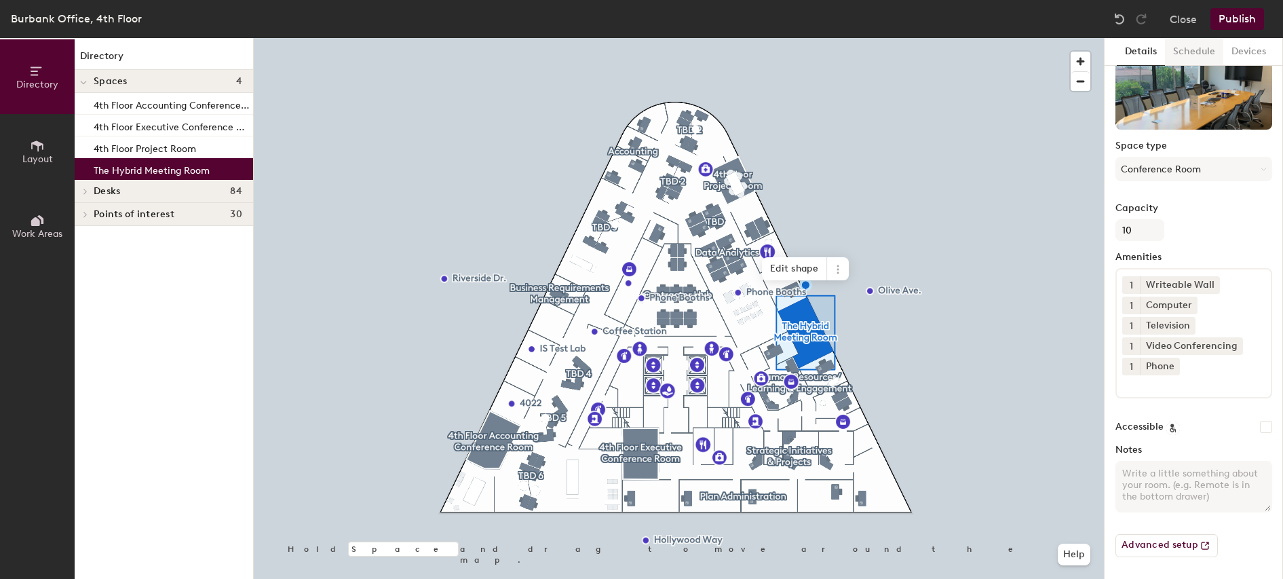
click at [1194, 53] on button "Schedule" at bounding box center [1194, 52] width 58 height 28
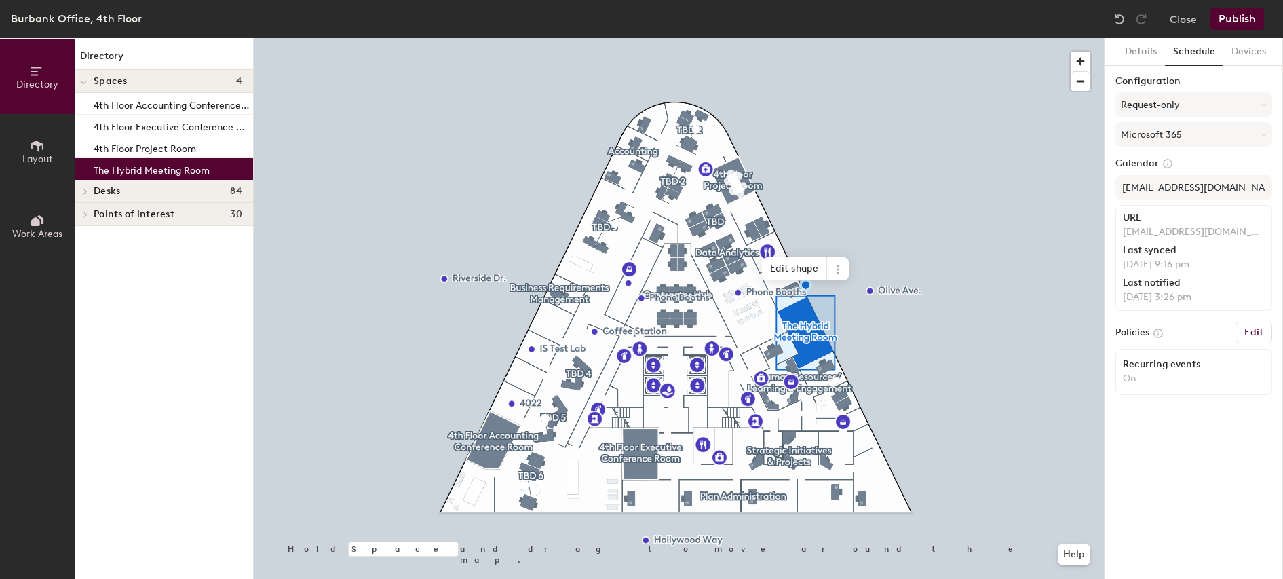
scroll to position [0, 0]
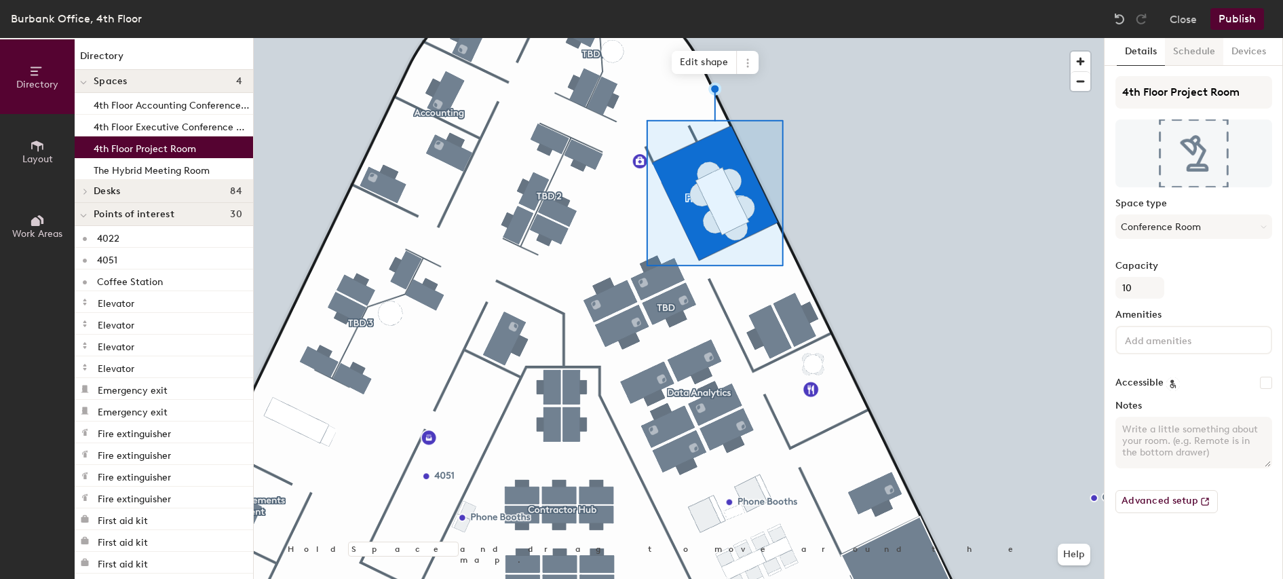
click at [1201, 52] on button "Schedule" at bounding box center [1194, 52] width 58 height 28
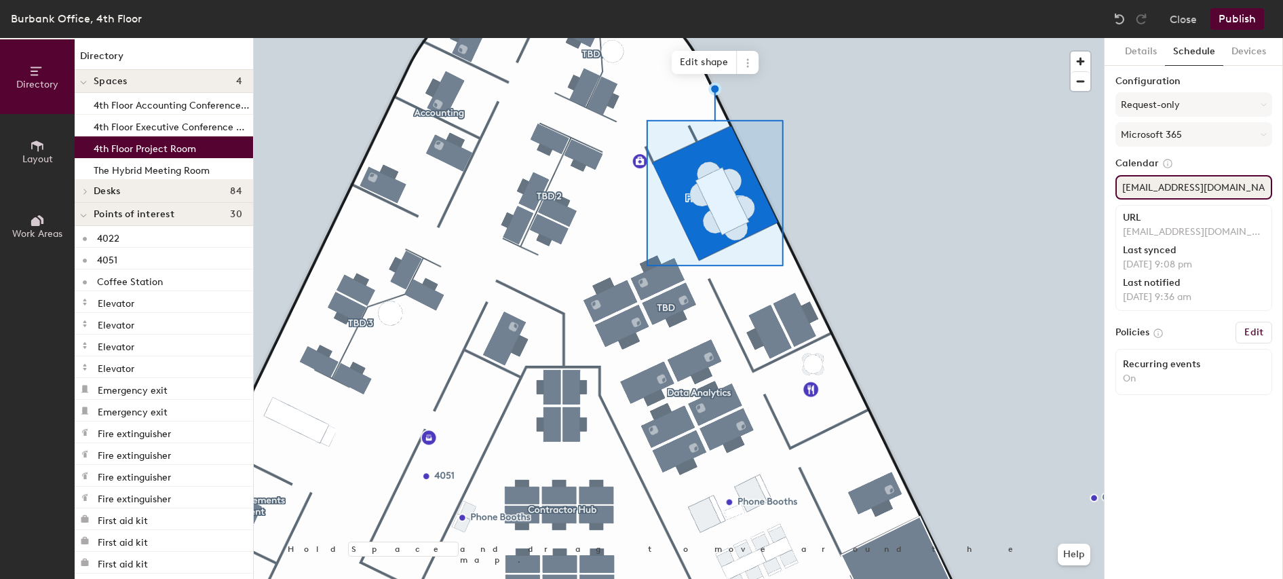
click at [1189, 187] on input "ConfRm4ProjectRoom@sagaftraplans.org" at bounding box center [1194, 187] width 157 height 24
click at [1233, 161] on label "Calendar" at bounding box center [1194, 163] width 157 height 12
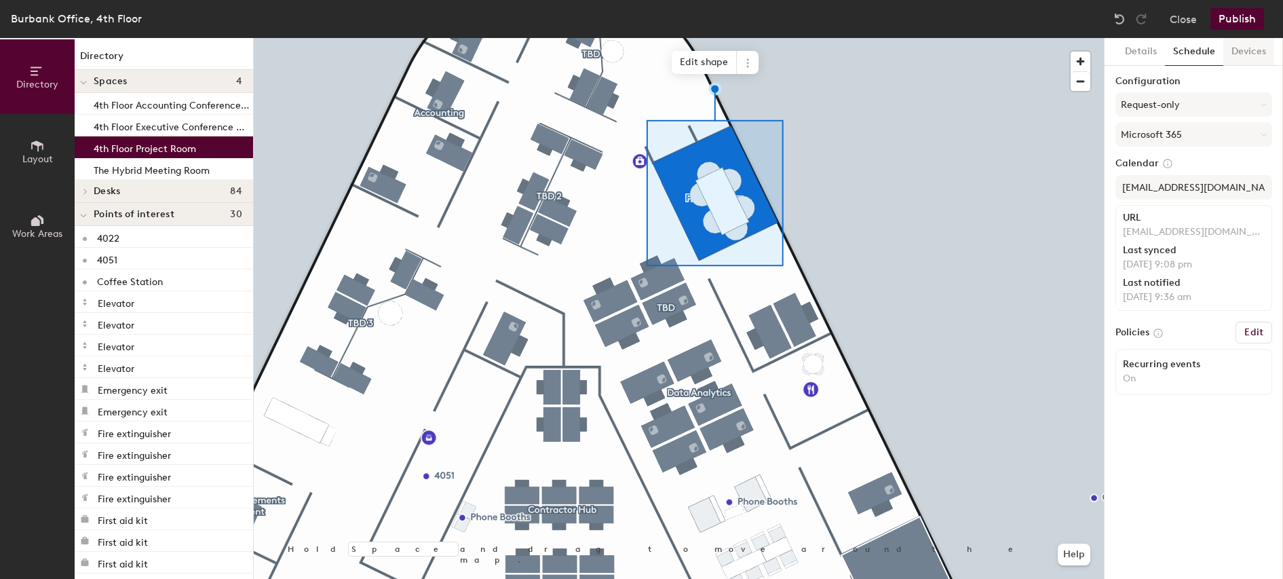
click at [1243, 53] on button "Devices" at bounding box center [1249, 52] width 51 height 28
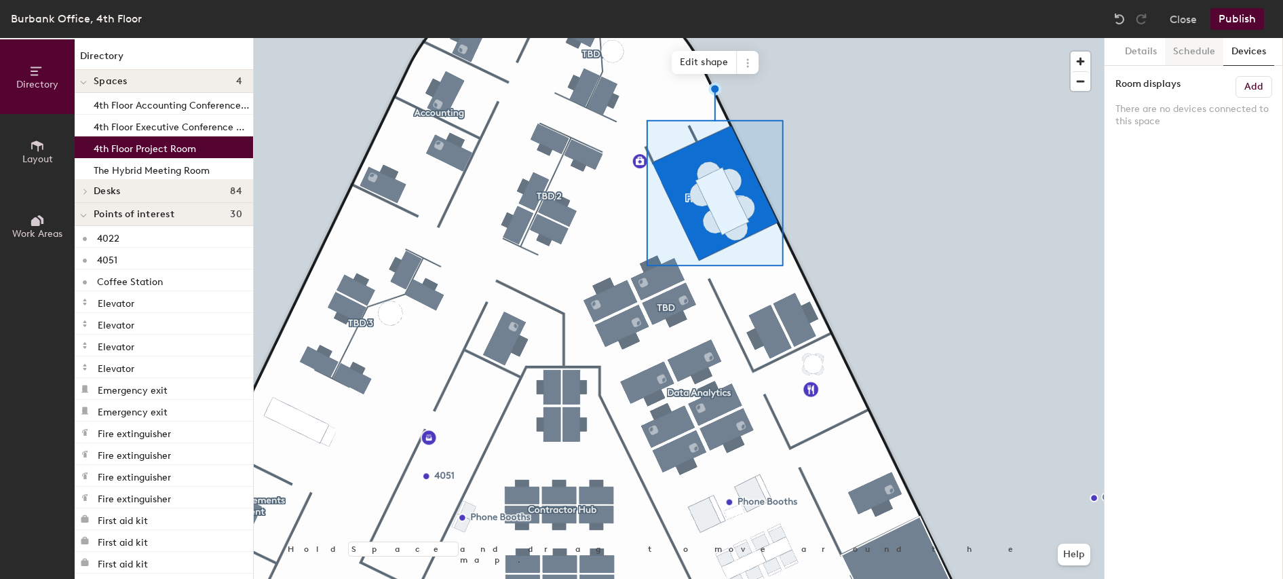
click at [1186, 52] on button "Schedule" at bounding box center [1194, 52] width 58 height 28
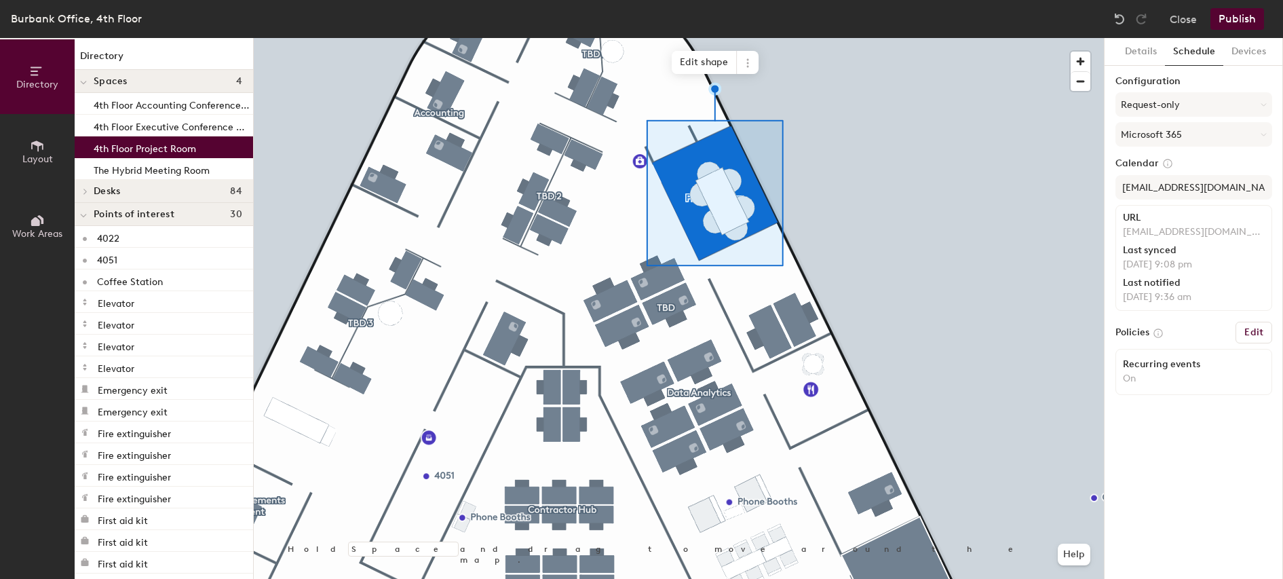
click at [1258, 333] on h6 "Edit" at bounding box center [1254, 332] width 19 height 11
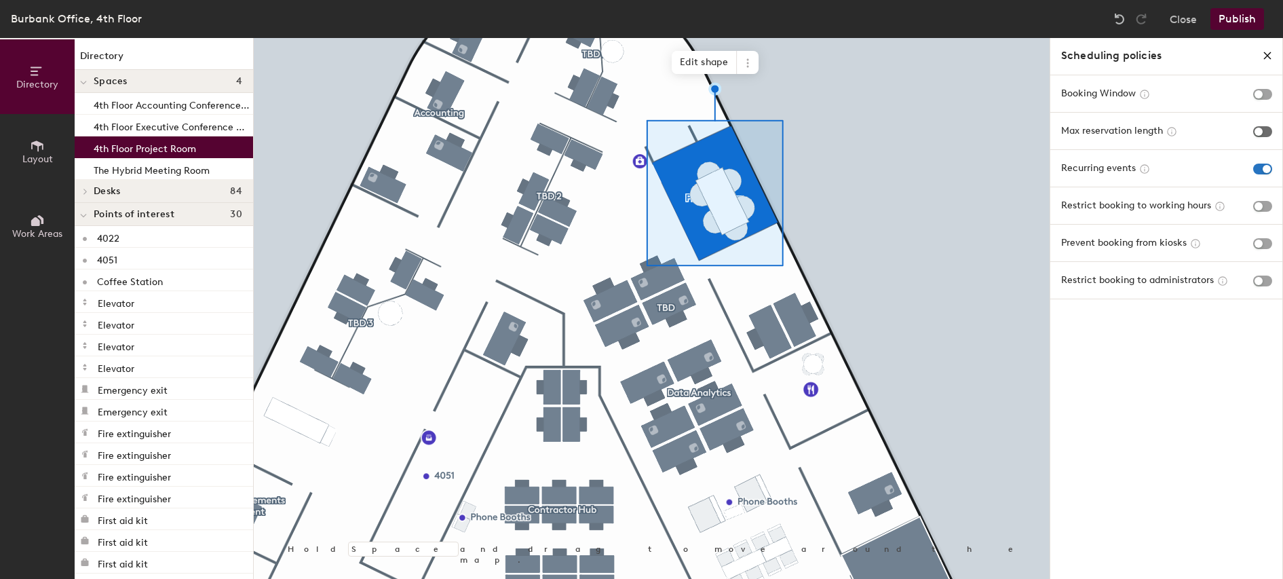
click at [1264, 132] on span "button" at bounding box center [1262, 131] width 19 height 11
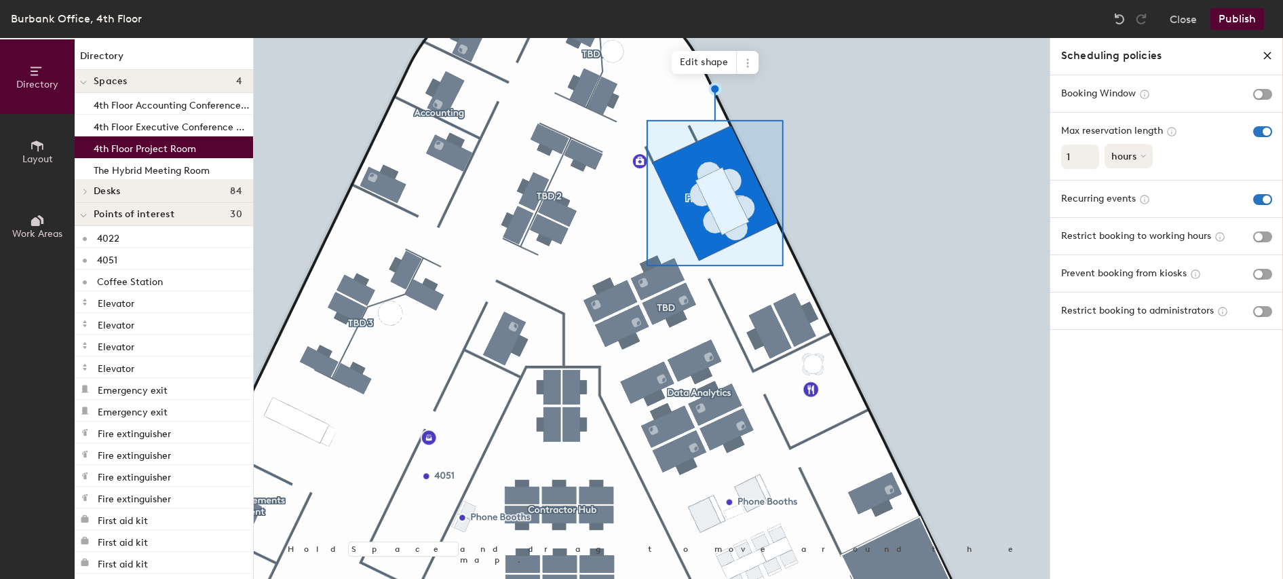
click at [1144, 155] on icon at bounding box center [1143, 155] width 5 height 5
click at [1135, 186] on div "months" at bounding box center [1132, 187] width 53 height 20
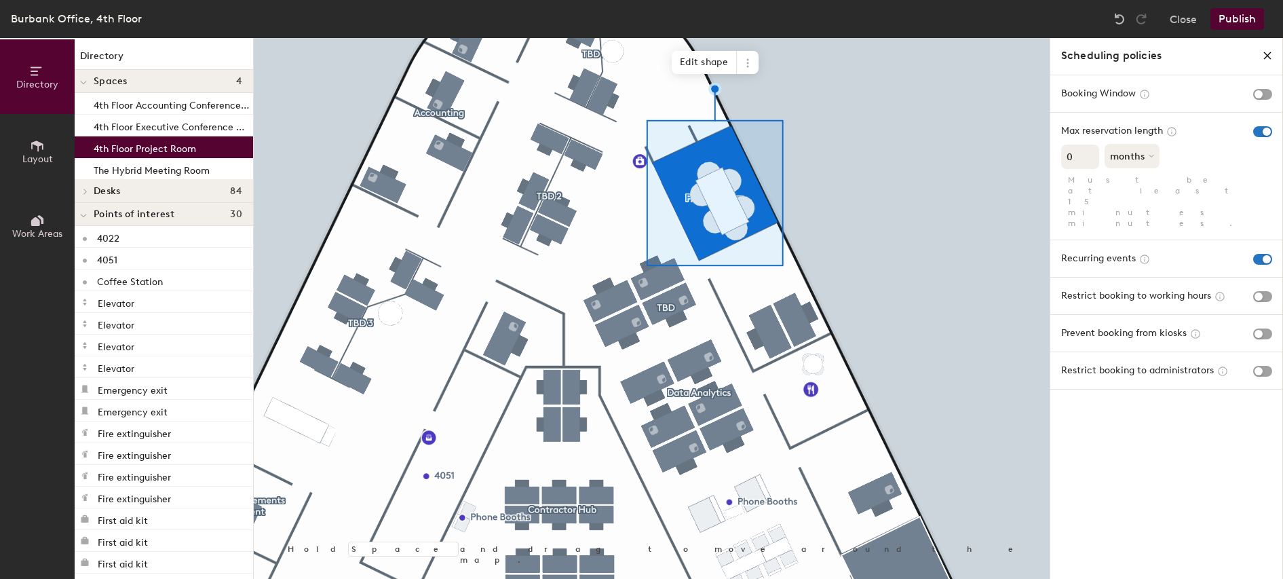
click at [1091, 159] on input "0" at bounding box center [1080, 157] width 38 height 24
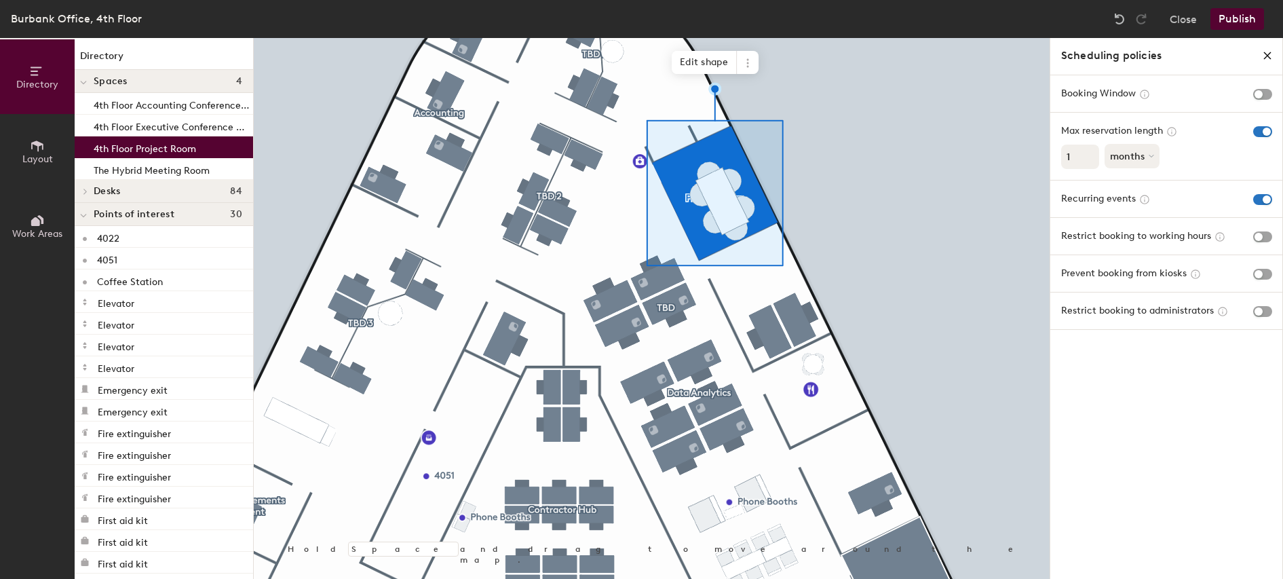
click at [1090, 155] on input "1" at bounding box center [1080, 157] width 38 height 24
click at [1090, 155] on input "2" at bounding box center [1080, 157] width 38 height 24
click at [1090, 155] on input "3" at bounding box center [1080, 157] width 38 height 24
click at [1090, 155] on input "4" at bounding box center [1080, 157] width 38 height 24
click at [1090, 155] on input "5" at bounding box center [1080, 157] width 38 height 24
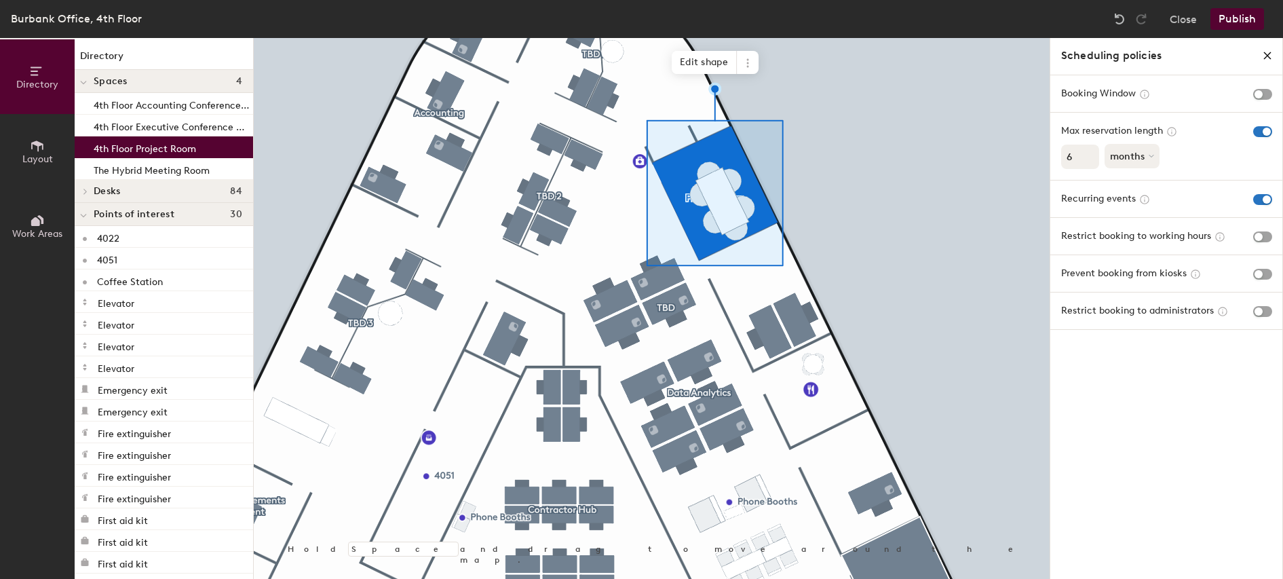
click at [1090, 155] on input "6" at bounding box center [1080, 157] width 38 height 24
click at [1267, 92] on span "button" at bounding box center [1262, 94] width 19 height 11
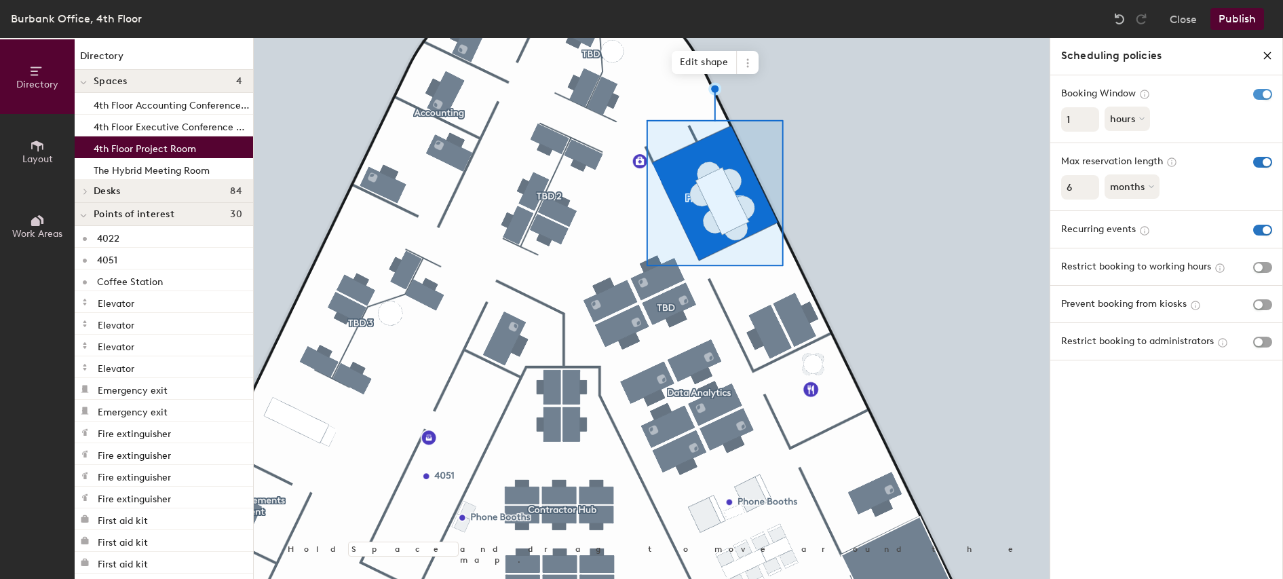
click at [1265, 94] on span "button" at bounding box center [1262, 94] width 19 height 11
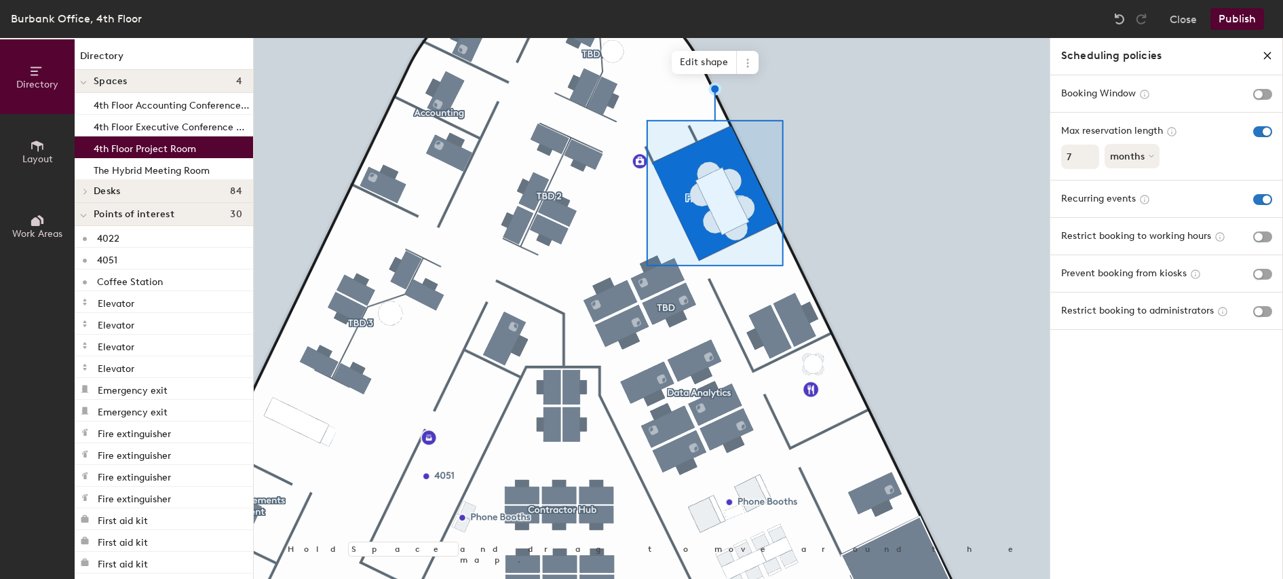
click at [1089, 154] on input "7" at bounding box center [1080, 157] width 38 height 24
click at [1089, 154] on input "8" at bounding box center [1080, 157] width 38 height 24
click at [1089, 154] on input "9" at bounding box center [1080, 157] width 38 height 24
click at [1089, 154] on input "10" at bounding box center [1080, 157] width 38 height 24
click at [1089, 154] on input "11" at bounding box center [1080, 157] width 38 height 24
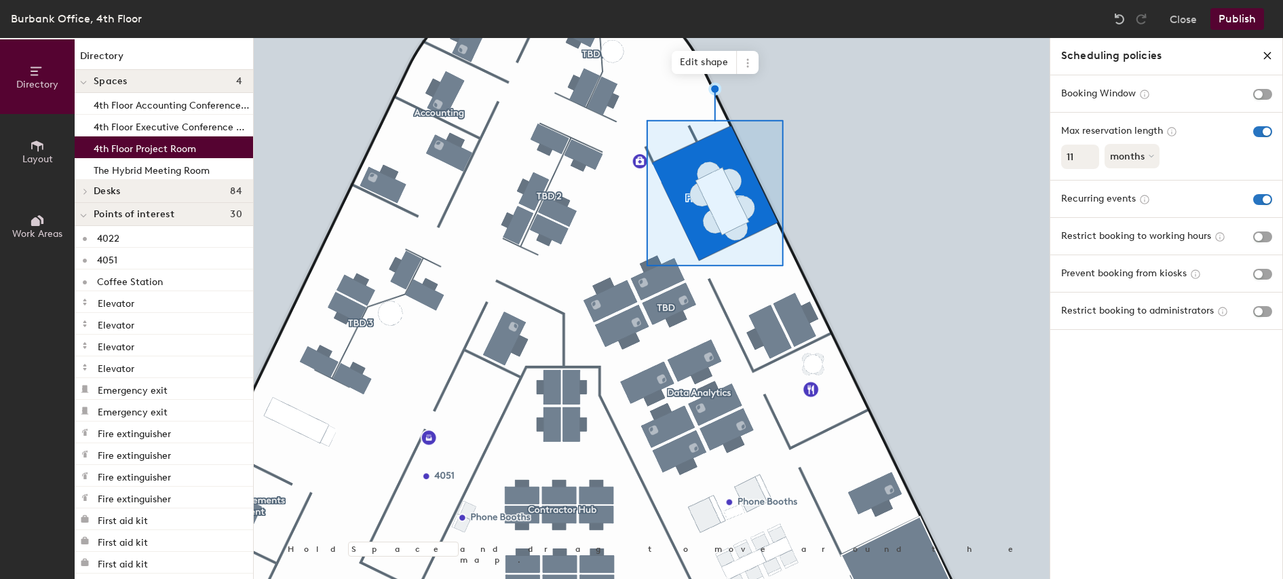
click at [1089, 154] on input "12" at bounding box center [1080, 157] width 38 height 24
click at [1091, 159] on input "11" at bounding box center [1080, 157] width 38 height 24
click at [1091, 159] on input "10" at bounding box center [1080, 157] width 38 height 24
click at [1091, 159] on input "9" at bounding box center [1080, 157] width 38 height 24
click at [1091, 159] on input "8" at bounding box center [1080, 157] width 38 height 24
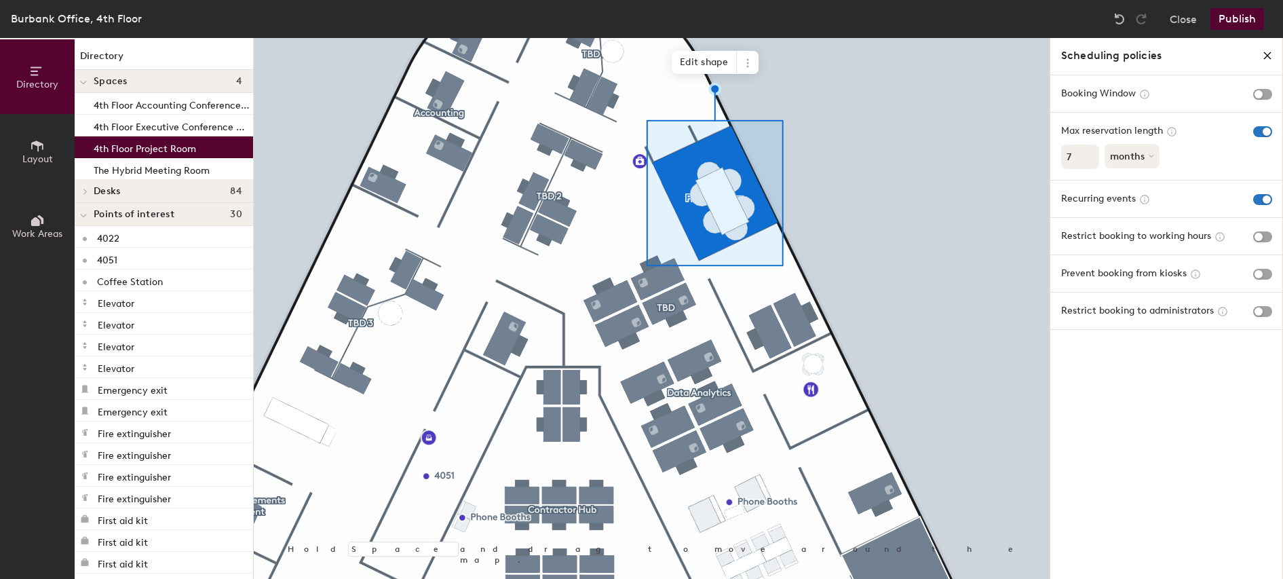
click at [1091, 159] on input "7" at bounding box center [1080, 157] width 38 height 24
type input "6"
click at [1091, 159] on input "6" at bounding box center [1080, 157] width 38 height 24
click at [1266, 128] on span "button" at bounding box center [1262, 131] width 19 height 11
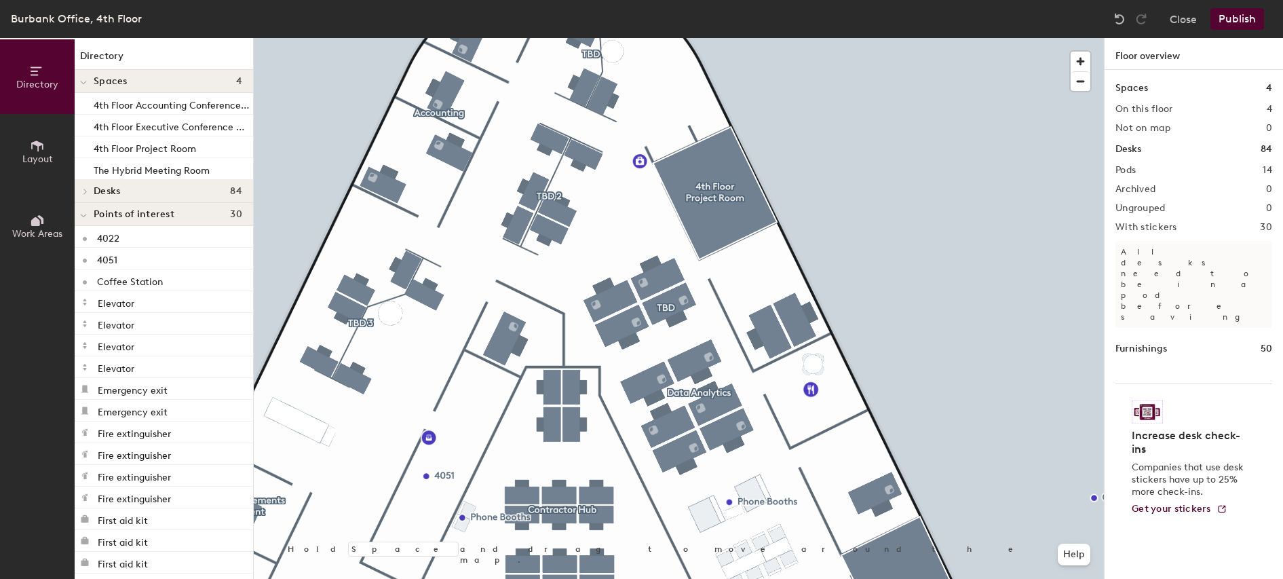
click at [1234, 21] on button "Publish" at bounding box center [1238, 19] width 54 height 22
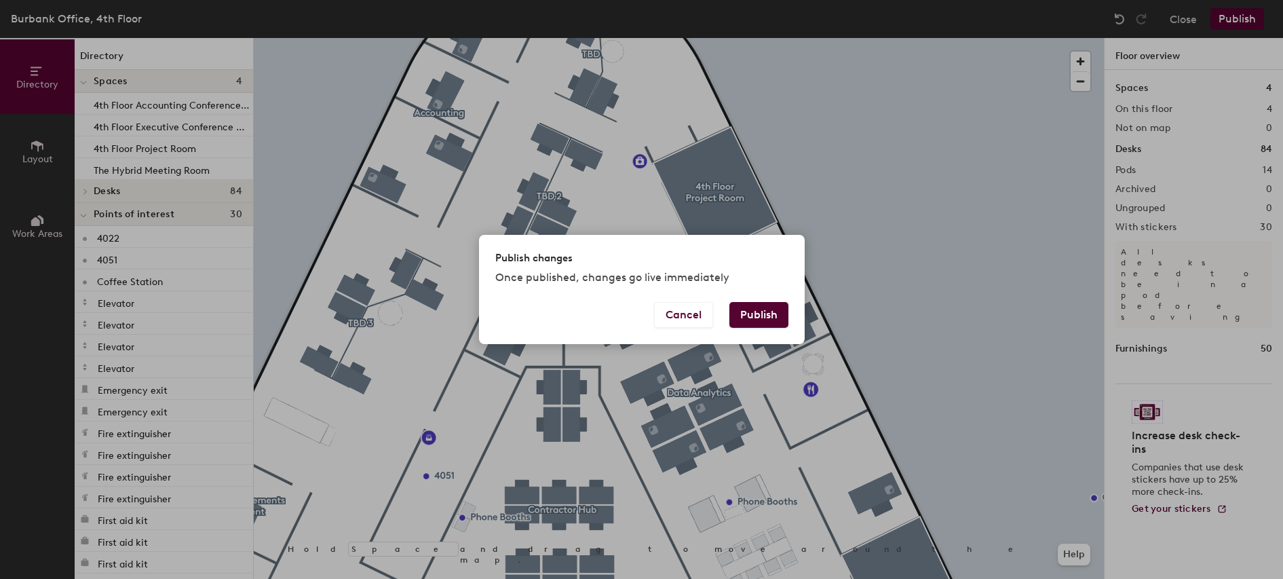
click at [771, 317] on button "Publish" at bounding box center [759, 315] width 59 height 26
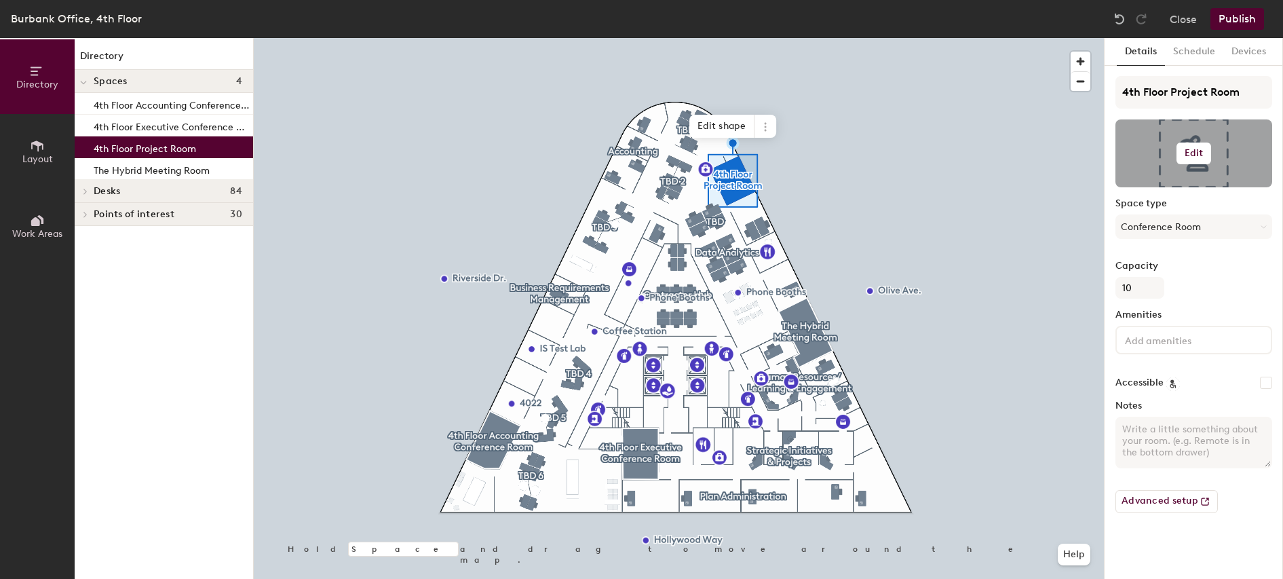
click at [1198, 152] on h6 "Edit" at bounding box center [1194, 153] width 19 height 11
click at [1184, 187] on input "file" at bounding box center [1204, 193] width 155 height 20
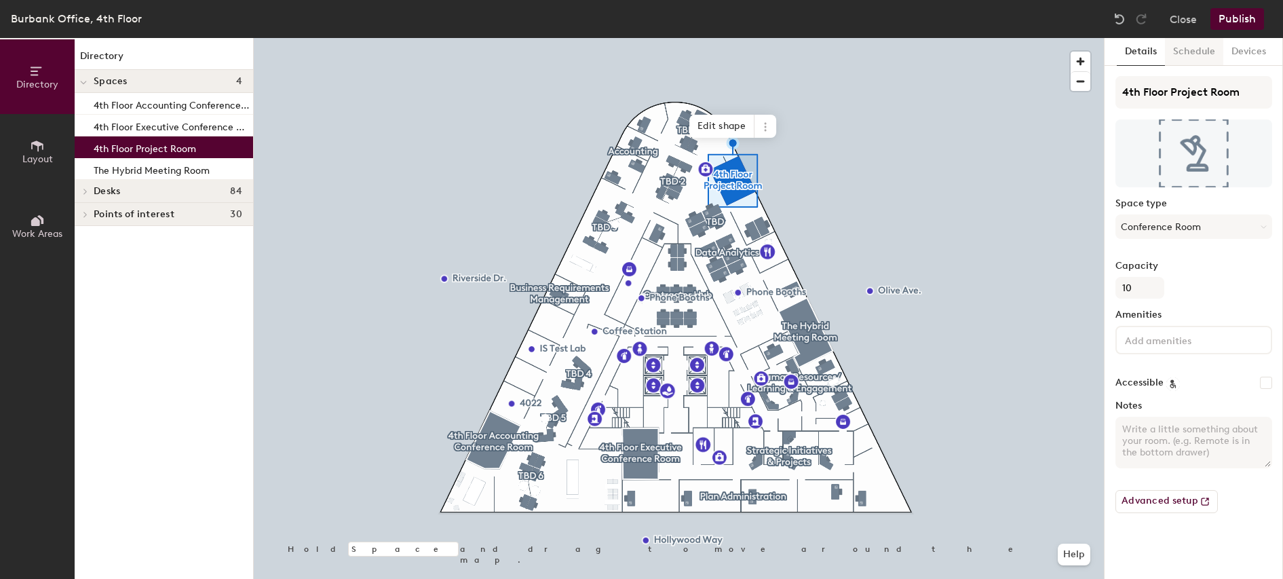
click at [1194, 50] on button "Schedule" at bounding box center [1194, 52] width 58 height 28
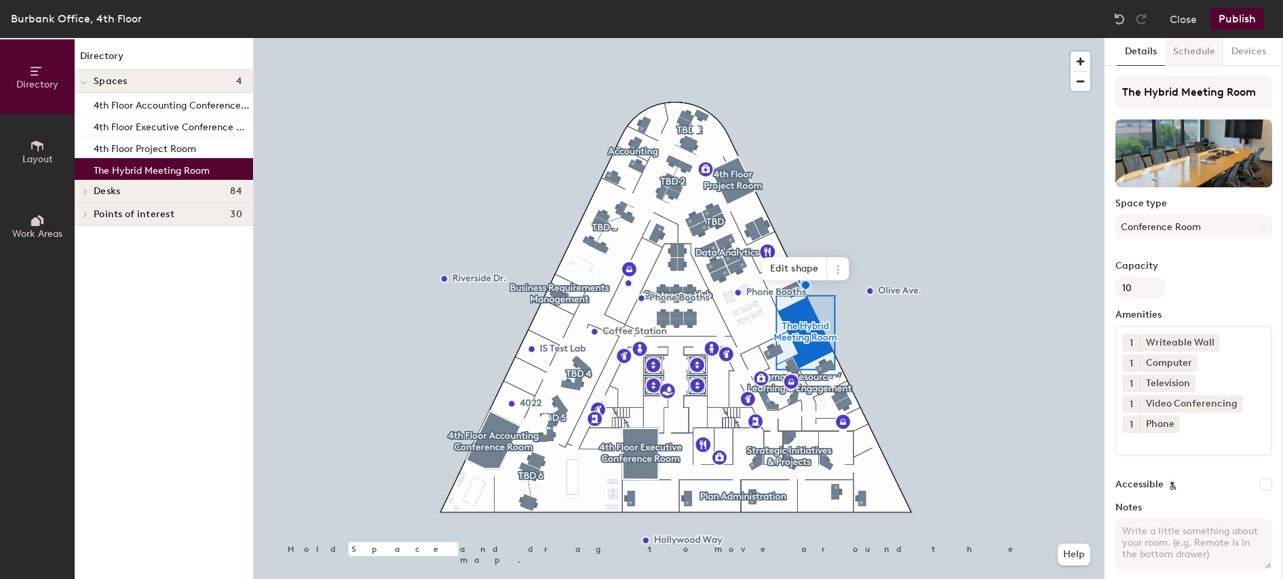
click at [1190, 57] on button "Schedule" at bounding box center [1194, 52] width 58 height 28
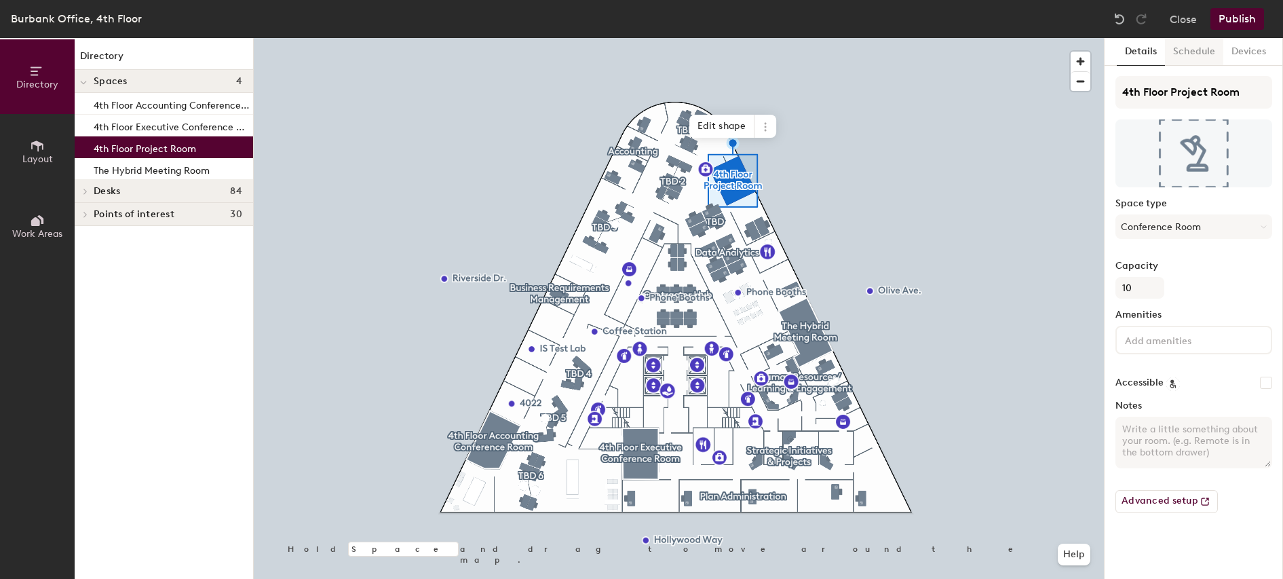
click at [1190, 58] on button "Schedule" at bounding box center [1194, 52] width 58 height 28
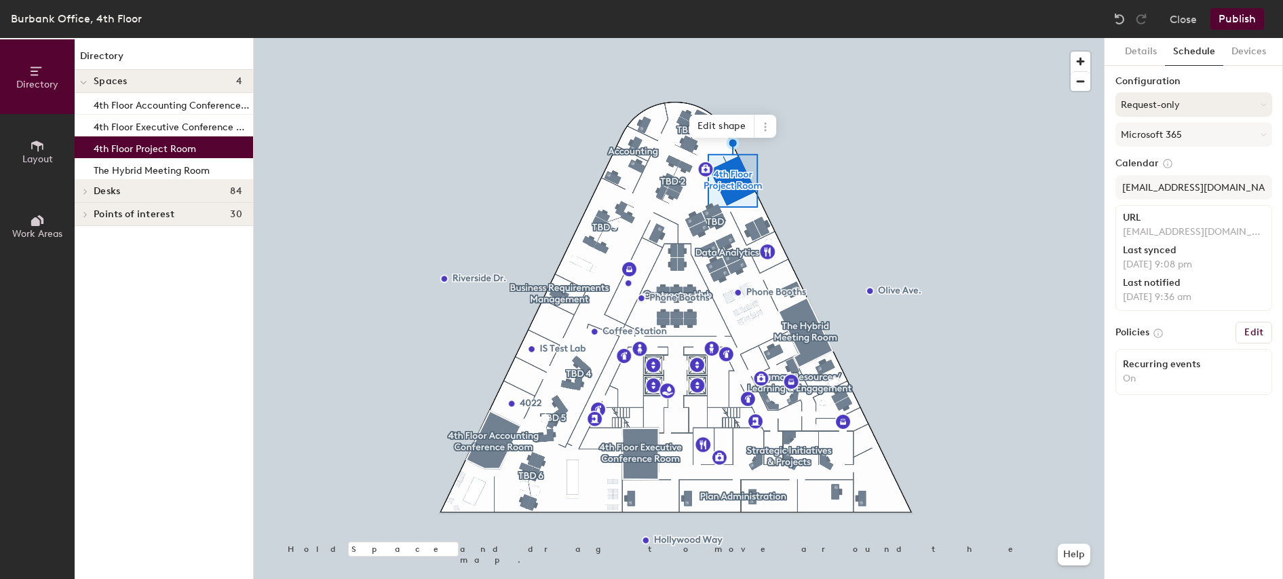
click at [1199, 101] on button "Request-only" at bounding box center [1194, 104] width 157 height 24
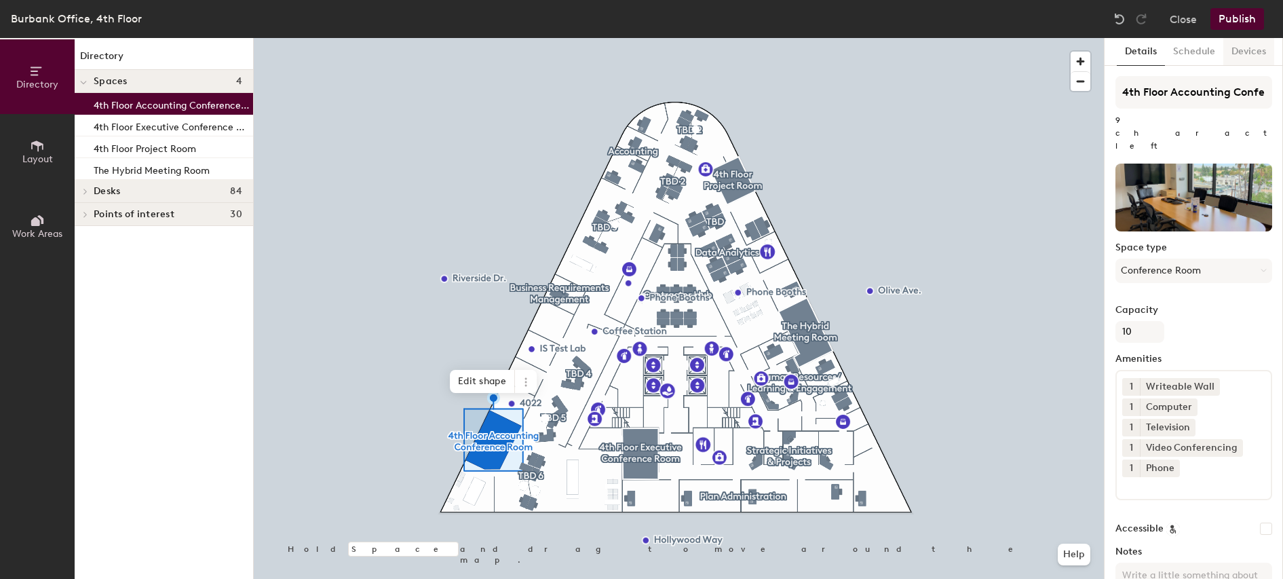
click at [1253, 55] on button "Devices" at bounding box center [1249, 52] width 51 height 28
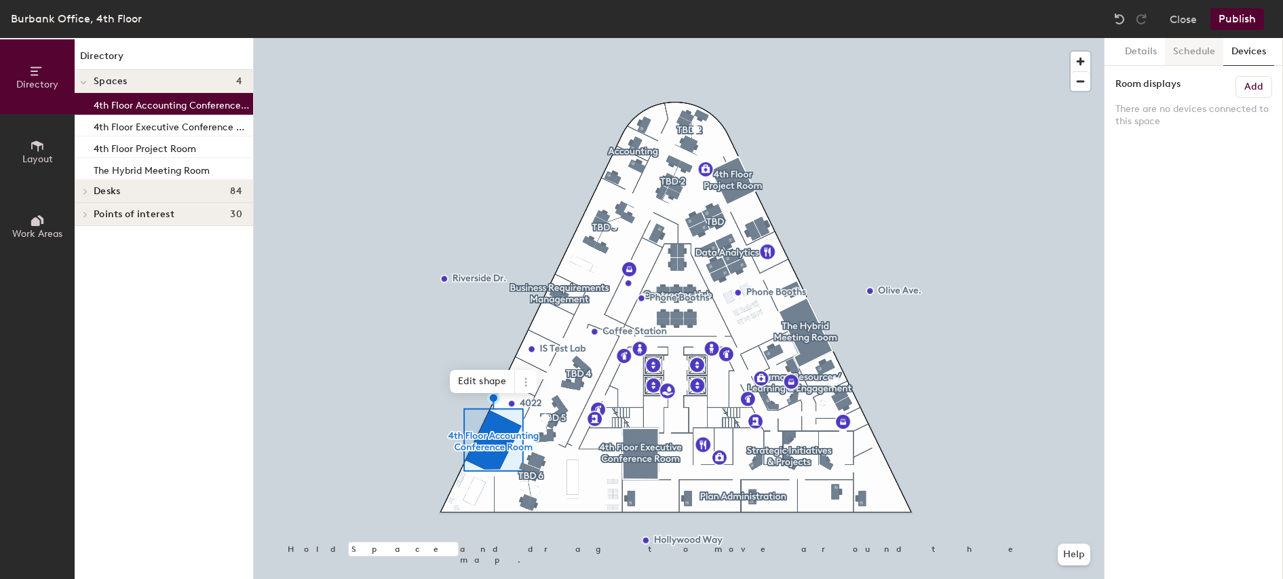
click at [1198, 52] on button "Schedule" at bounding box center [1194, 52] width 58 height 28
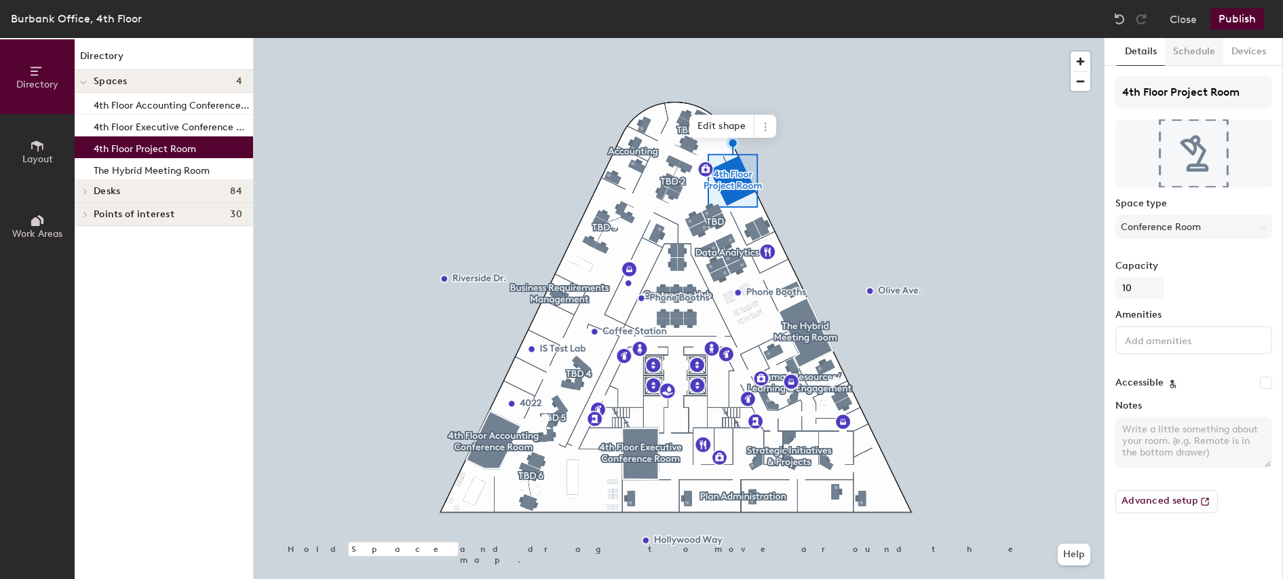
click at [1193, 59] on button "Schedule" at bounding box center [1194, 52] width 58 height 28
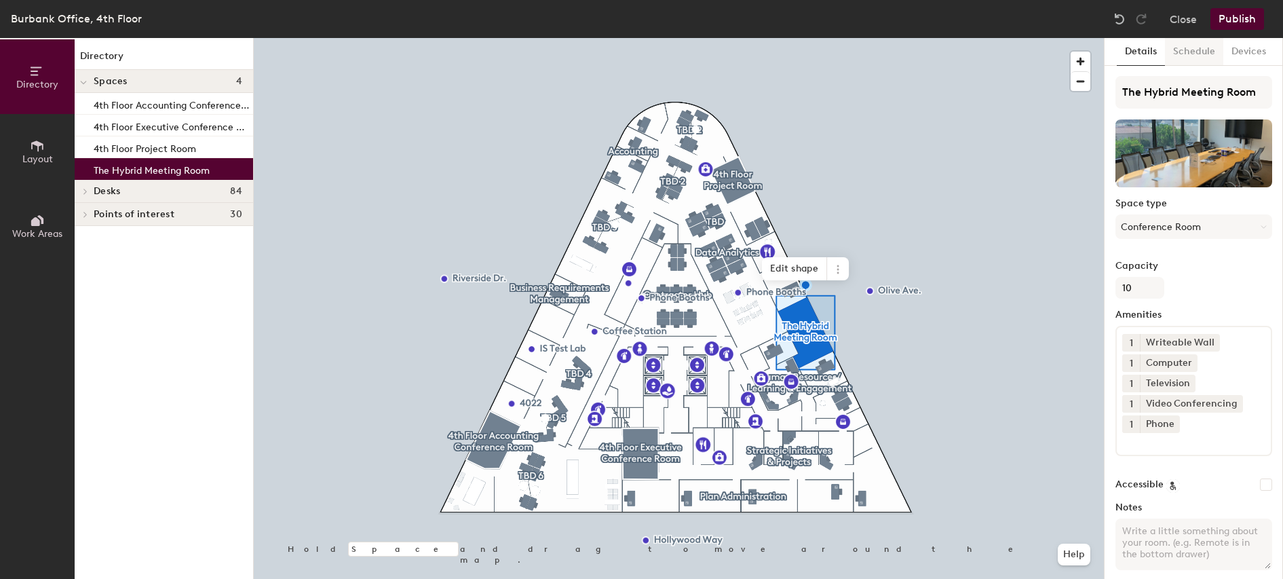
click at [1200, 57] on button "Schedule" at bounding box center [1194, 52] width 58 height 28
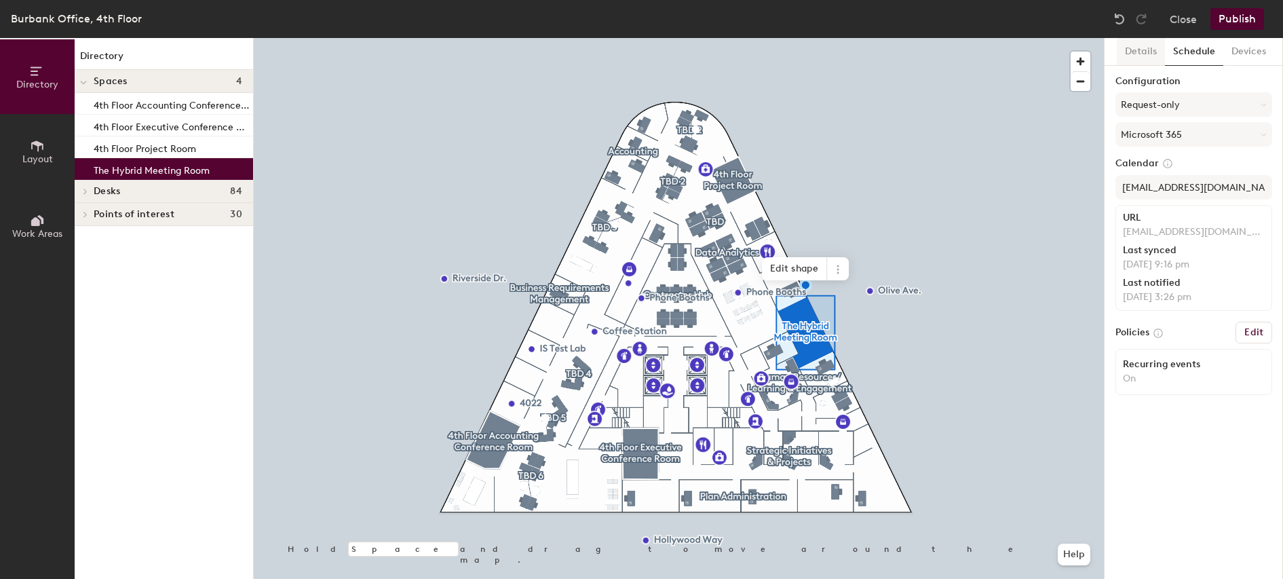
click at [1144, 52] on button "Details" at bounding box center [1141, 52] width 48 height 28
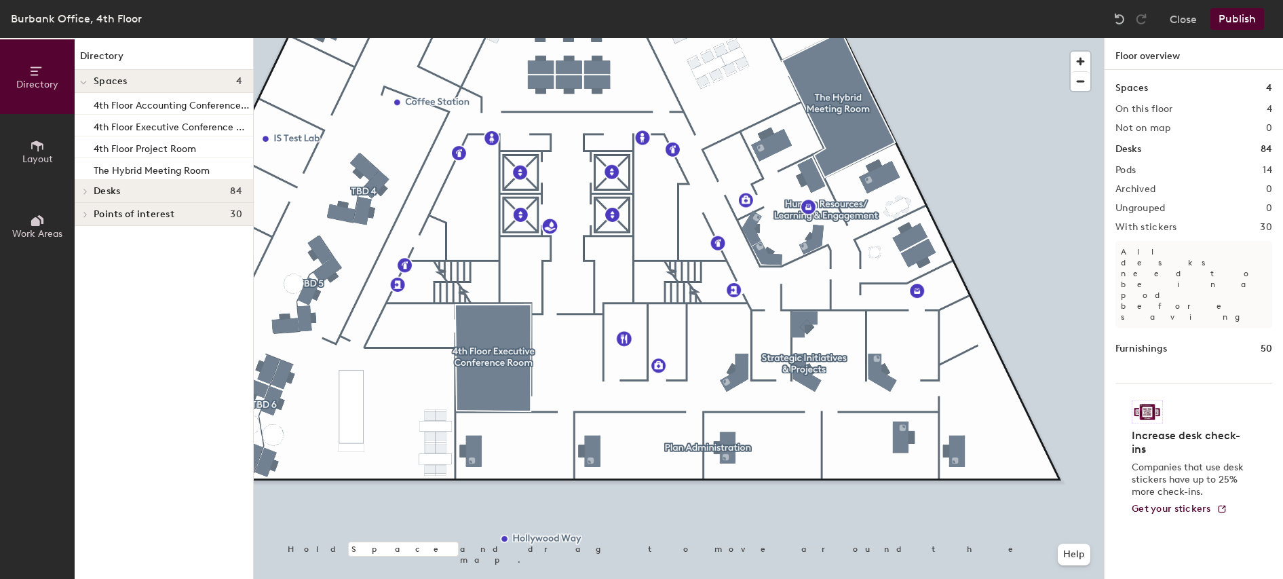
click at [1235, 18] on button "Publish" at bounding box center [1238, 19] width 54 height 22
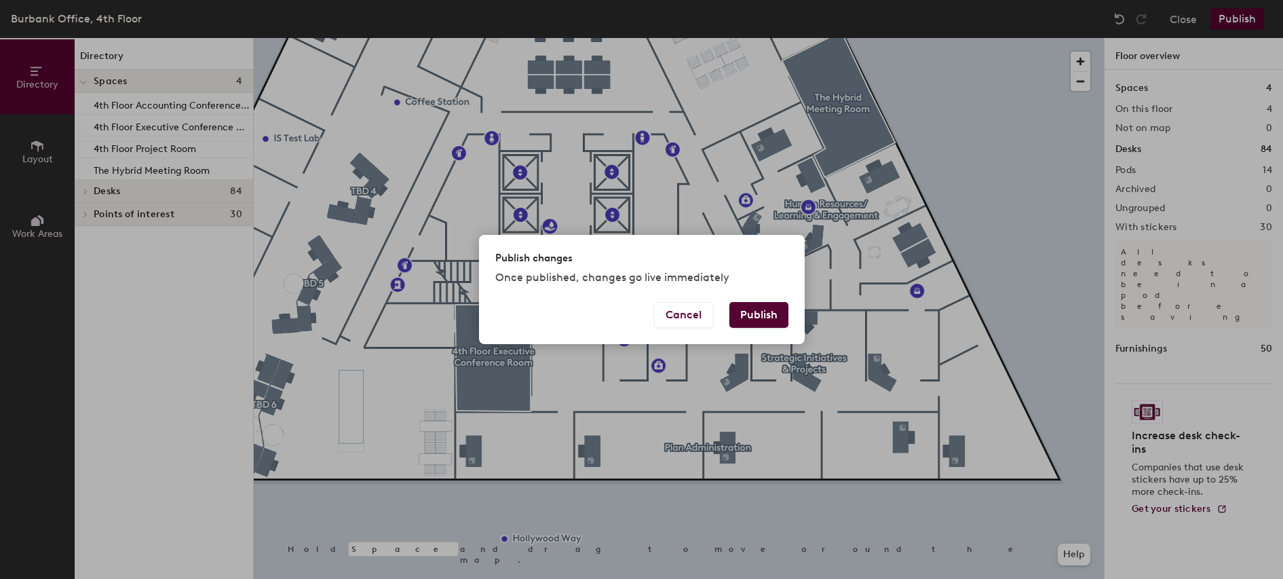
click at [757, 313] on button "Publish" at bounding box center [759, 315] width 59 height 26
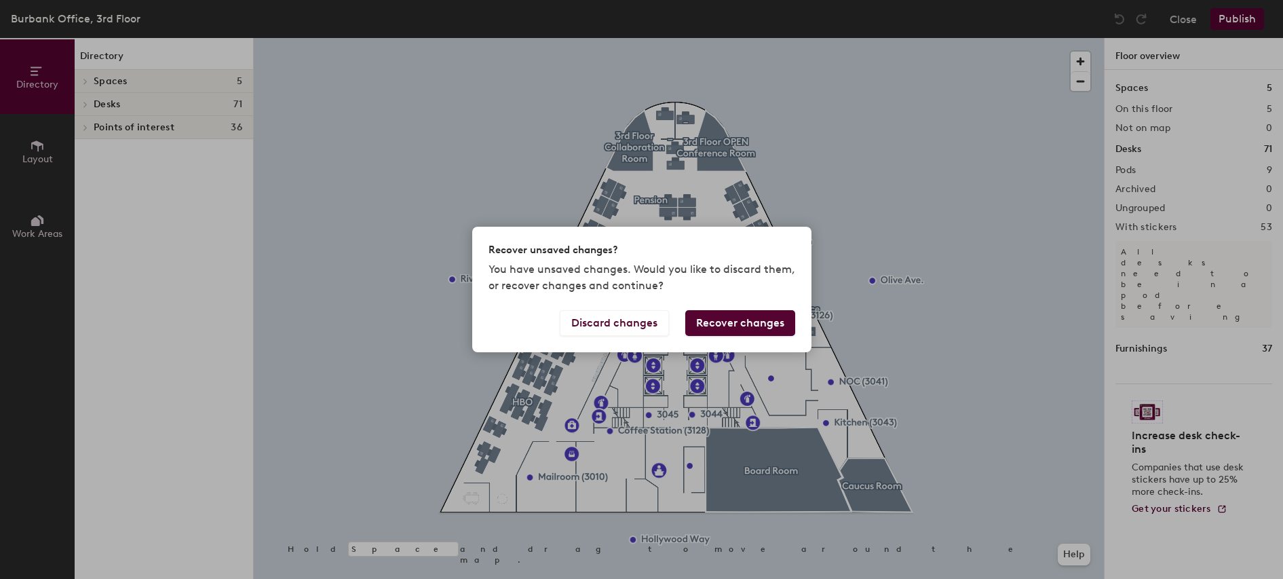
click at [757, 322] on button "Recover changes" at bounding box center [740, 323] width 110 height 26
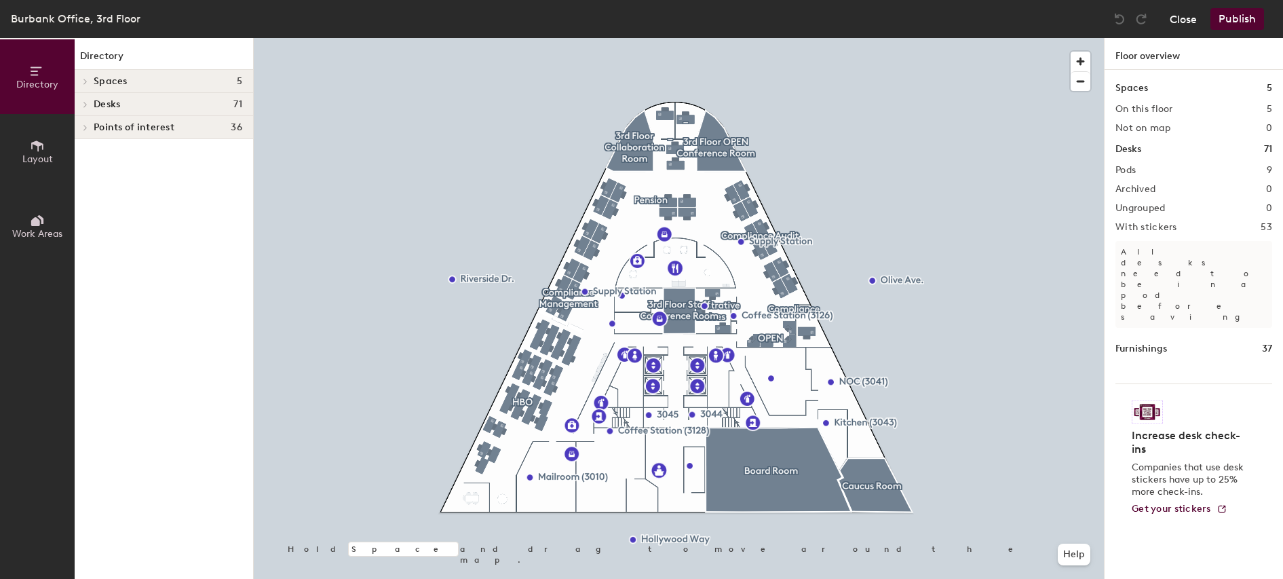
click at [1179, 24] on button "Close" at bounding box center [1183, 19] width 27 height 22
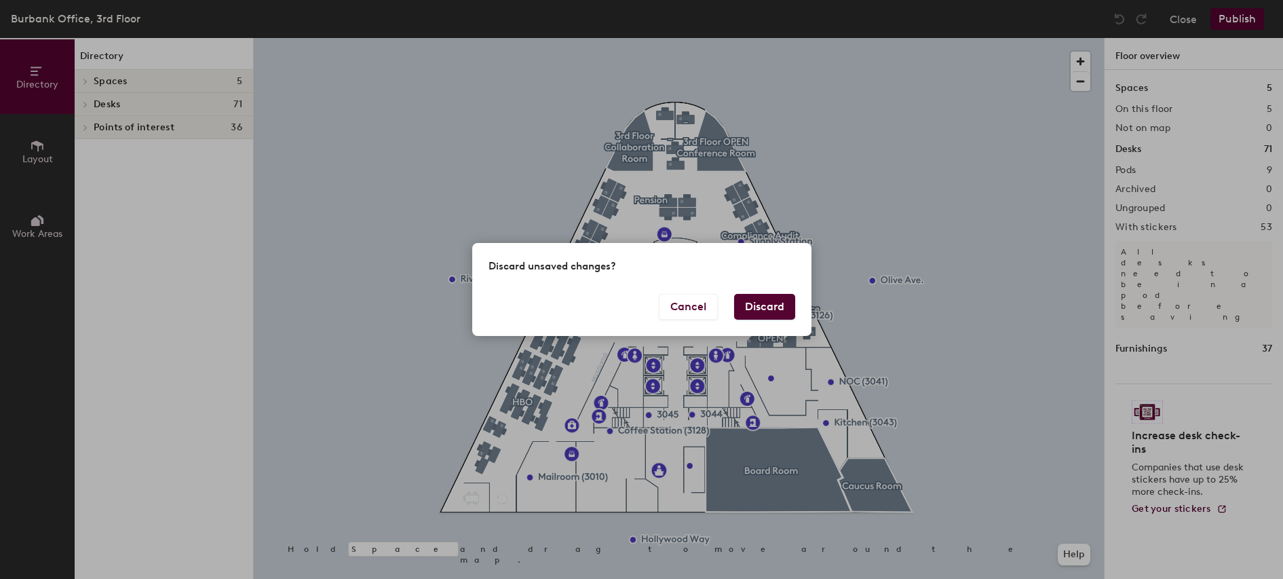
click at [777, 307] on button "Discard" at bounding box center [764, 307] width 61 height 26
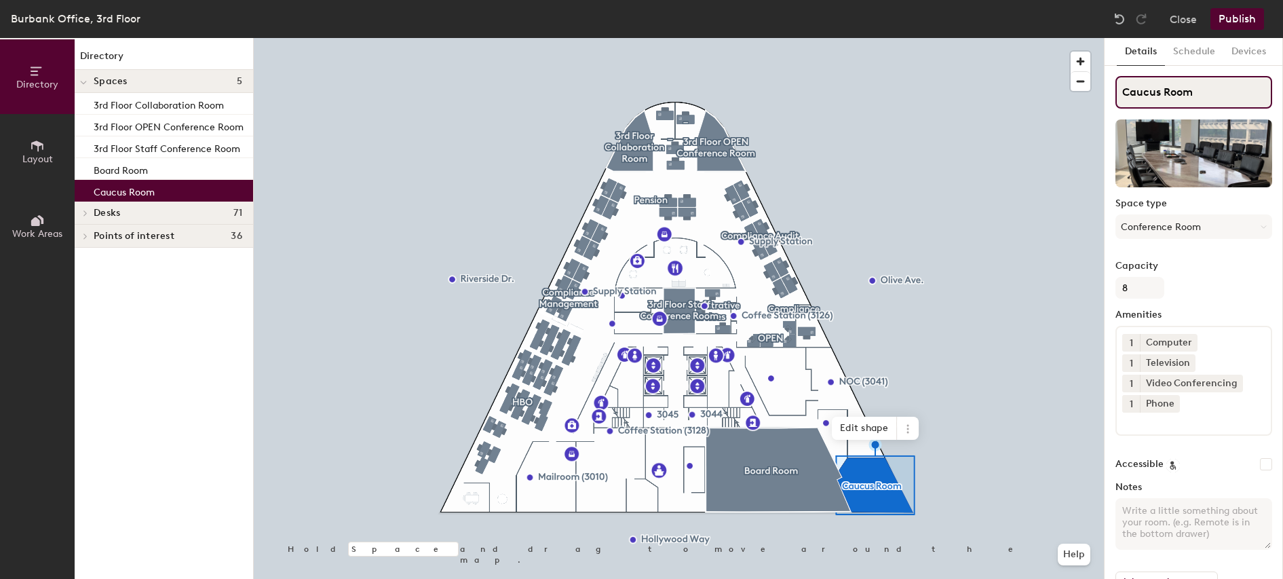
click at [1125, 95] on input "Caucus Room" at bounding box center [1194, 92] width 157 height 33
click at [1233, 90] on input "Zoom Caucus Room" at bounding box center [1194, 92] width 157 height 33
click at [1101, 73] on div "Directory Layout Work Areas Directory Spaces 5 3rd Floor Collaboration Room 3rd…" at bounding box center [641, 308] width 1283 height 541
type input "Zoom Caucus Room 1"
click at [1200, 52] on button "Schedule" at bounding box center [1194, 52] width 58 height 28
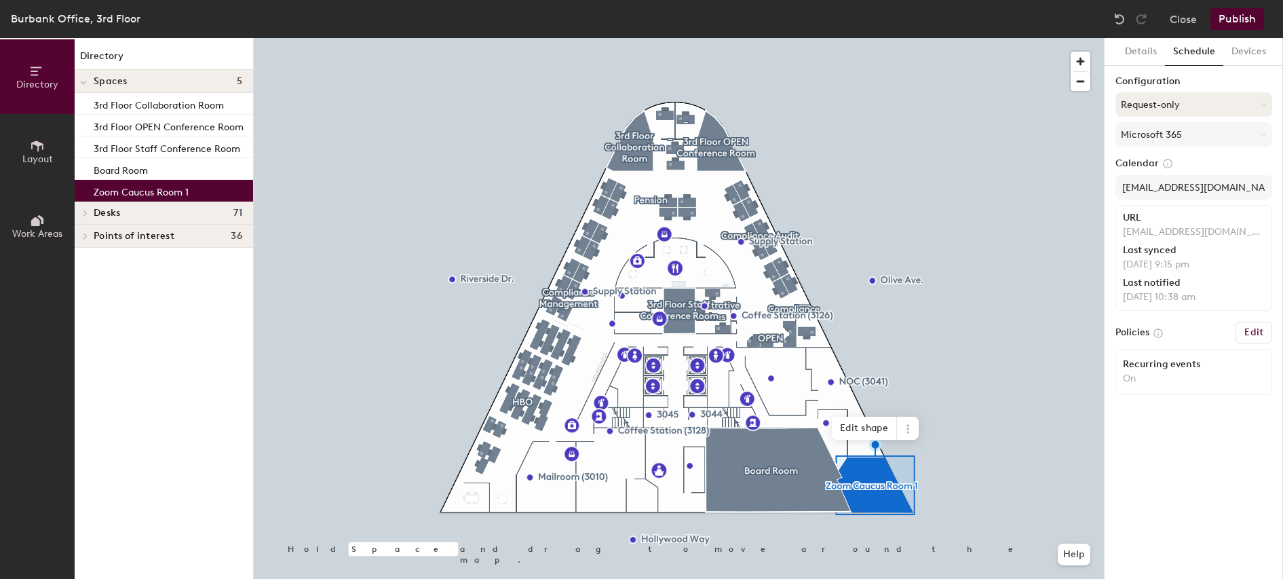
click at [1232, 107] on button "Request-only" at bounding box center [1194, 104] width 157 height 24
click at [1253, 330] on h6 "Edit" at bounding box center [1254, 332] width 19 height 11
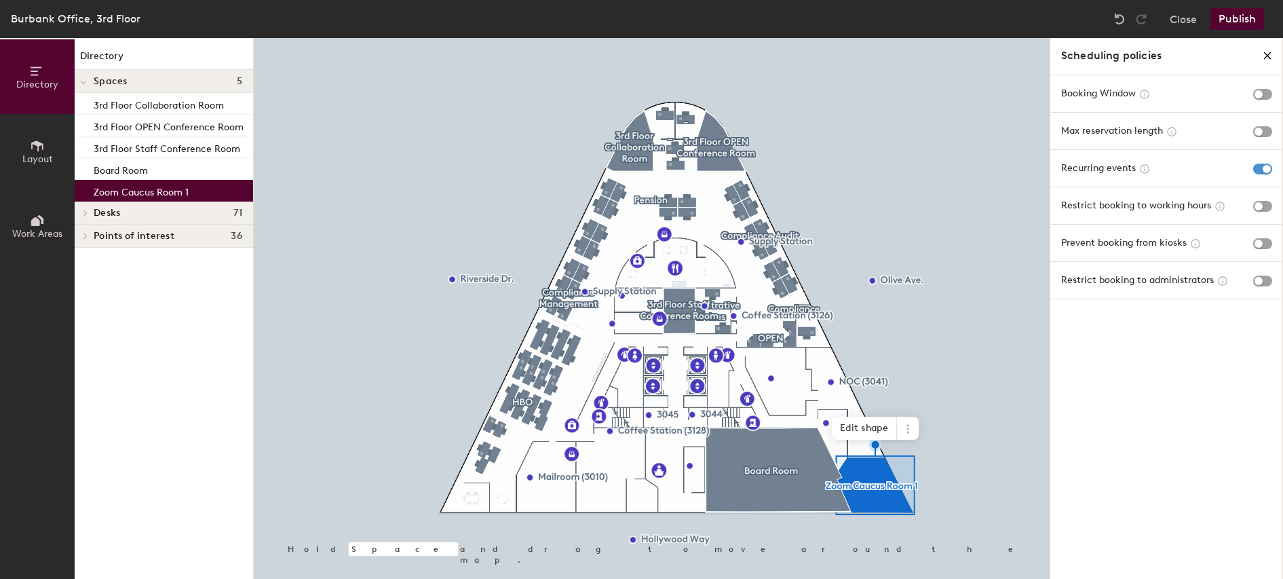
click at [1266, 170] on span "button" at bounding box center [1262, 169] width 19 height 11
click at [1266, 282] on span "button" at bounding box center [1262, 281] width 19 height 11
click at [1264, 281] on span "button" at bounding box center [1262, 281] width 19 height 11
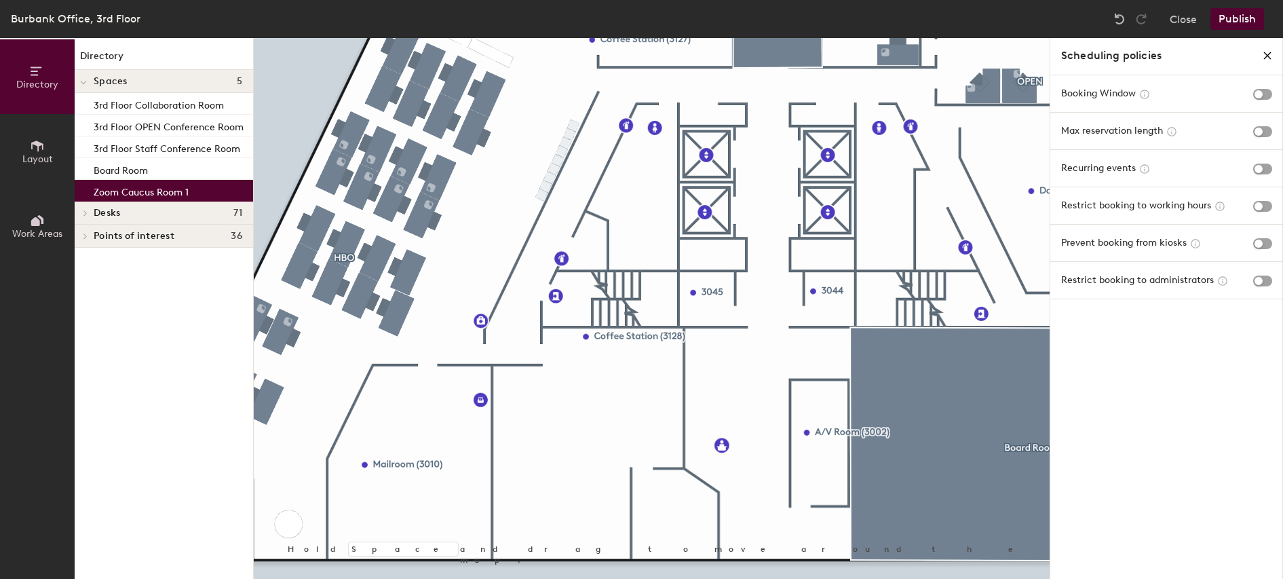
click at [1268, 53] on icon "close policies" at bounding box center [1267, 55] width 11 height 11
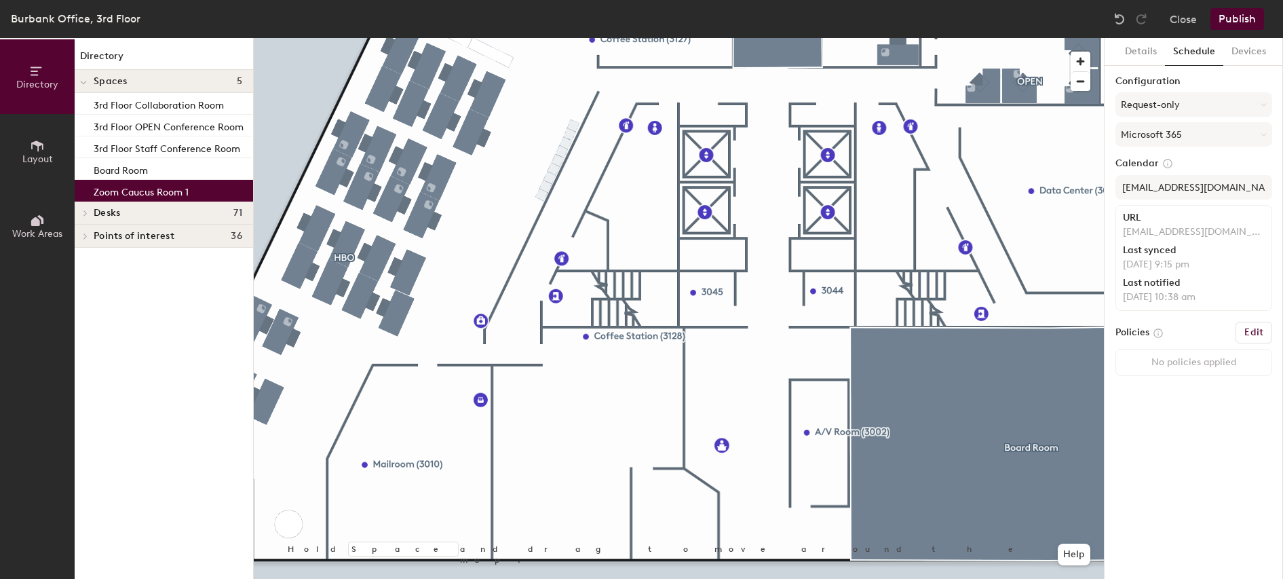
click at [1239, 22] on button "Publish" at bounding box center [1238, 19] width 54 height 22
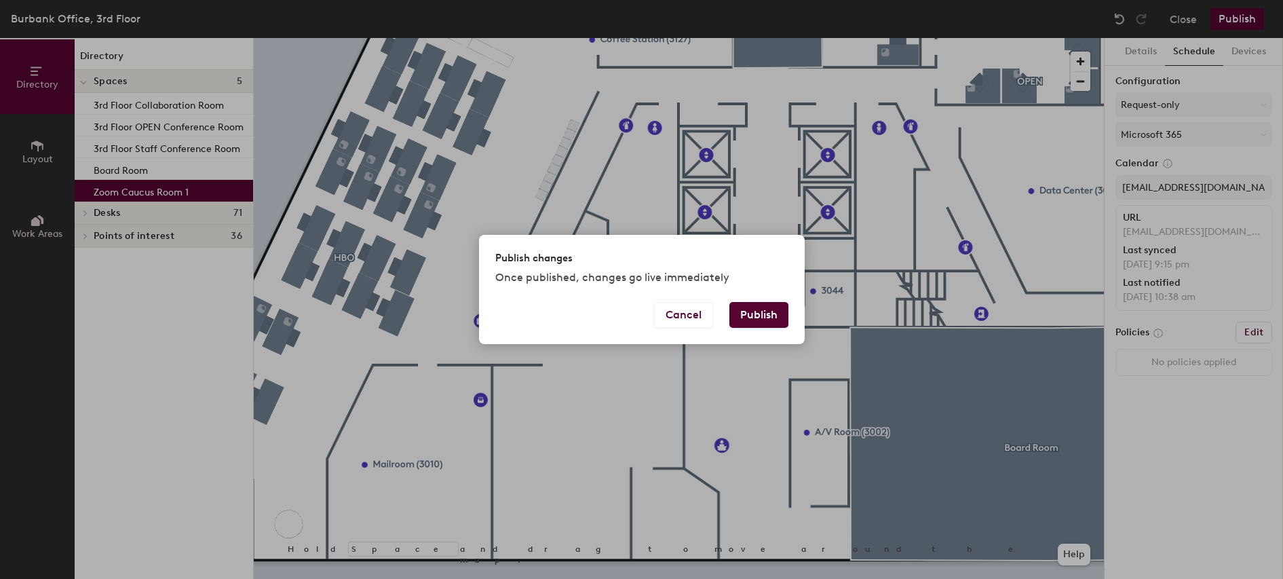
click at [758, 314] on button "Publish" at bounding box center [759, 315] width 59 height 26
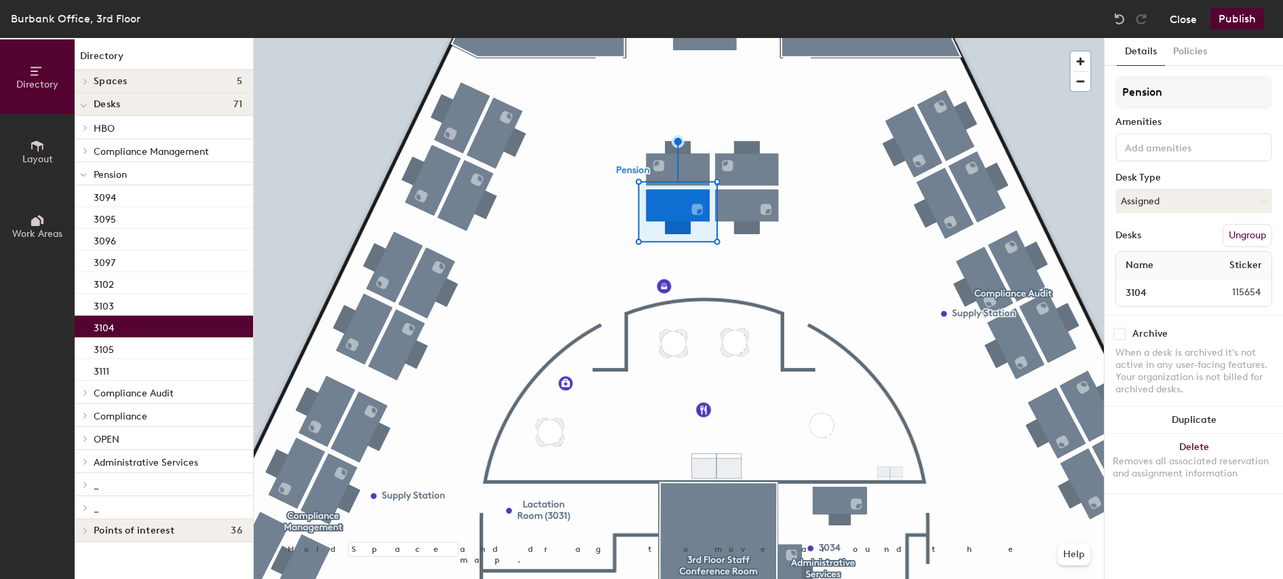
click at [1192, 22] on button "Close" at bounding box center [1183, 19] width 27 height 22
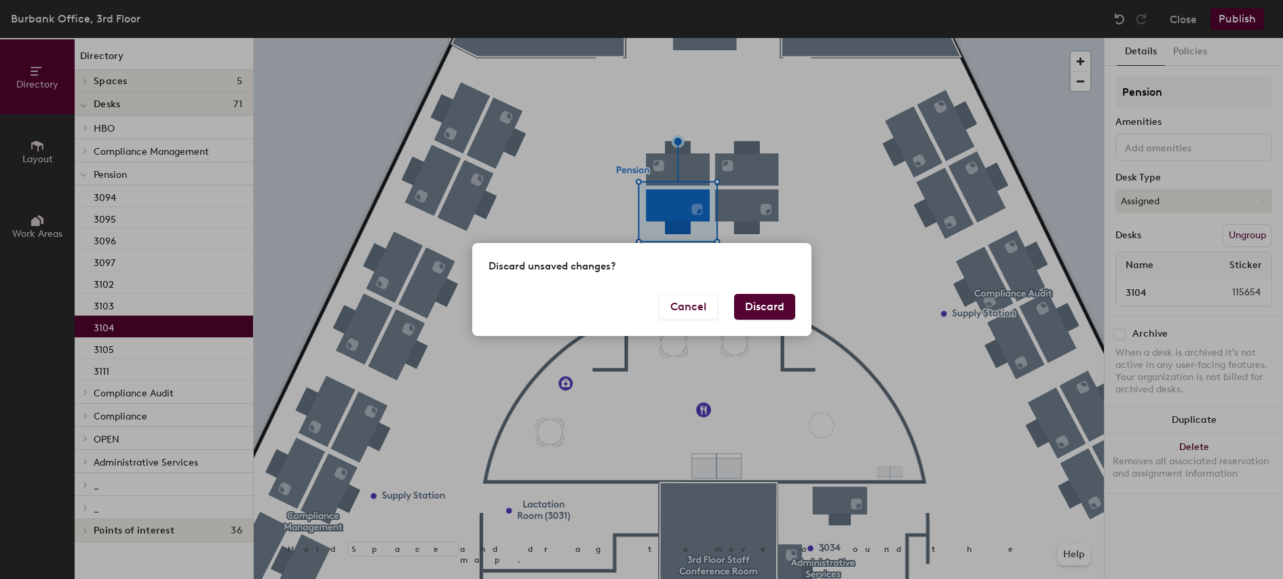
click at [764, 301] on button "Discard" at bounding box center [764, 307] width 61 height 26
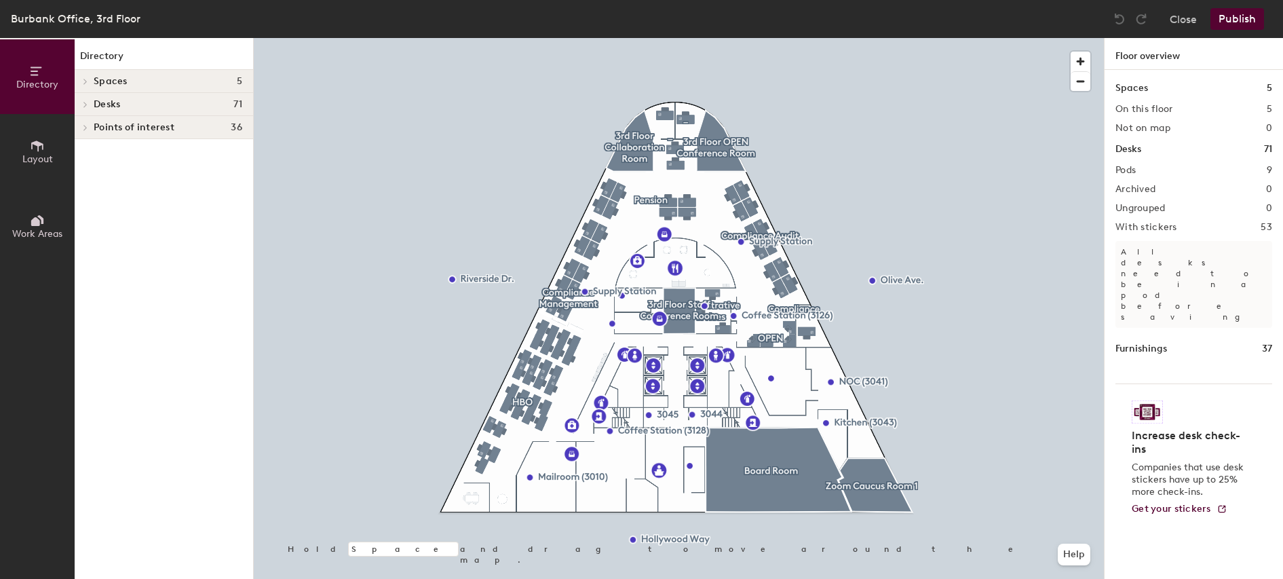
click at [88, 79] on span at bounding box center [85, 81] width 12 height 7
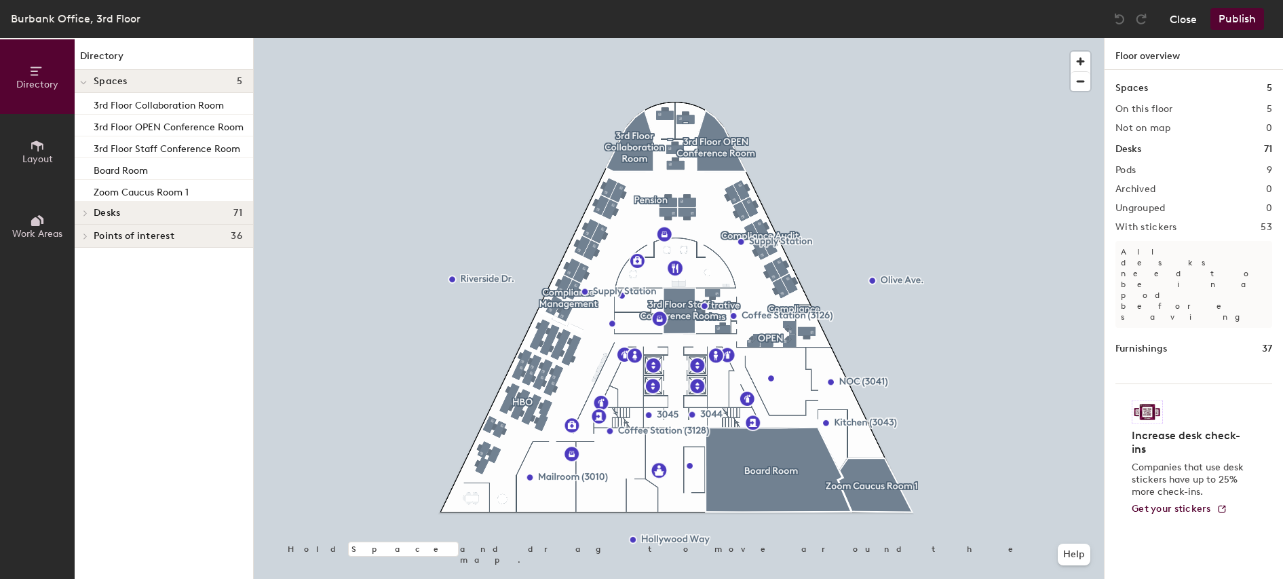
click at [1184, 22] on button "Close" at bounding box center [1183, 19] width 27 height 22
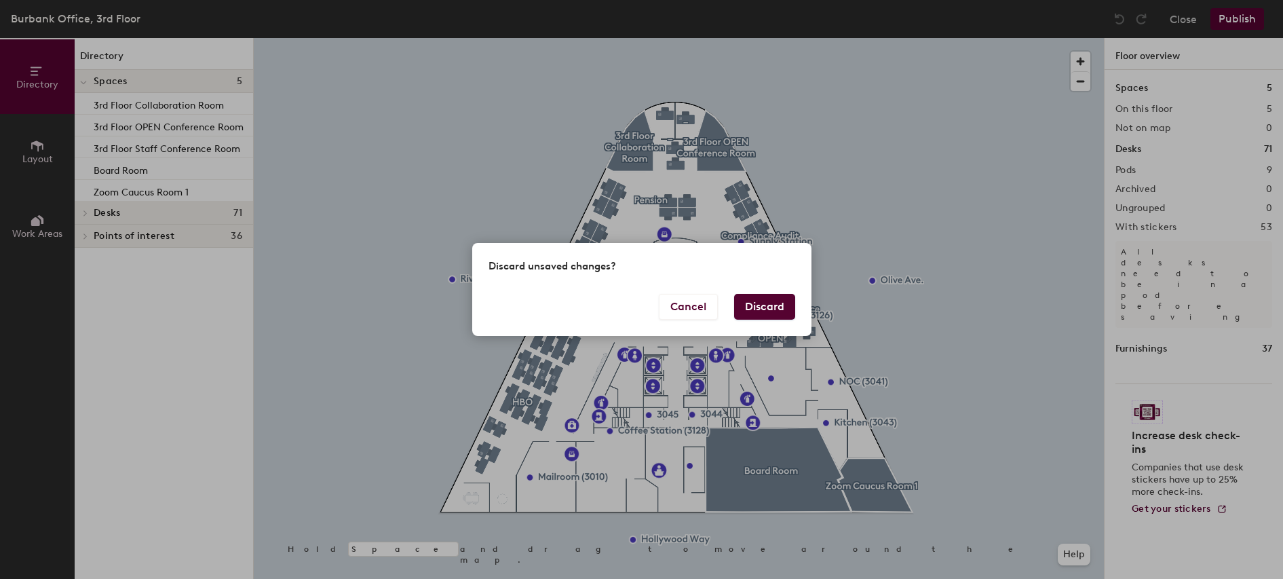
click at [753, 305] on button "Discard" at bounding box center [764, 307] width 61 height 26
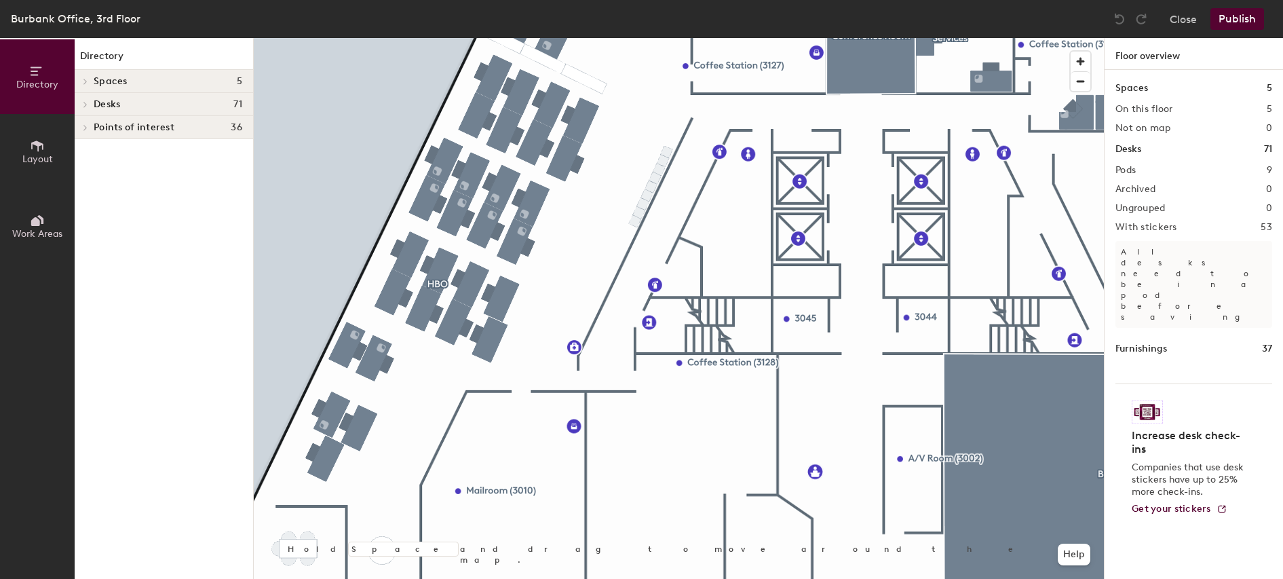
click at [35, 227] on icon at bounding box center [37, 220] width 15 height 15
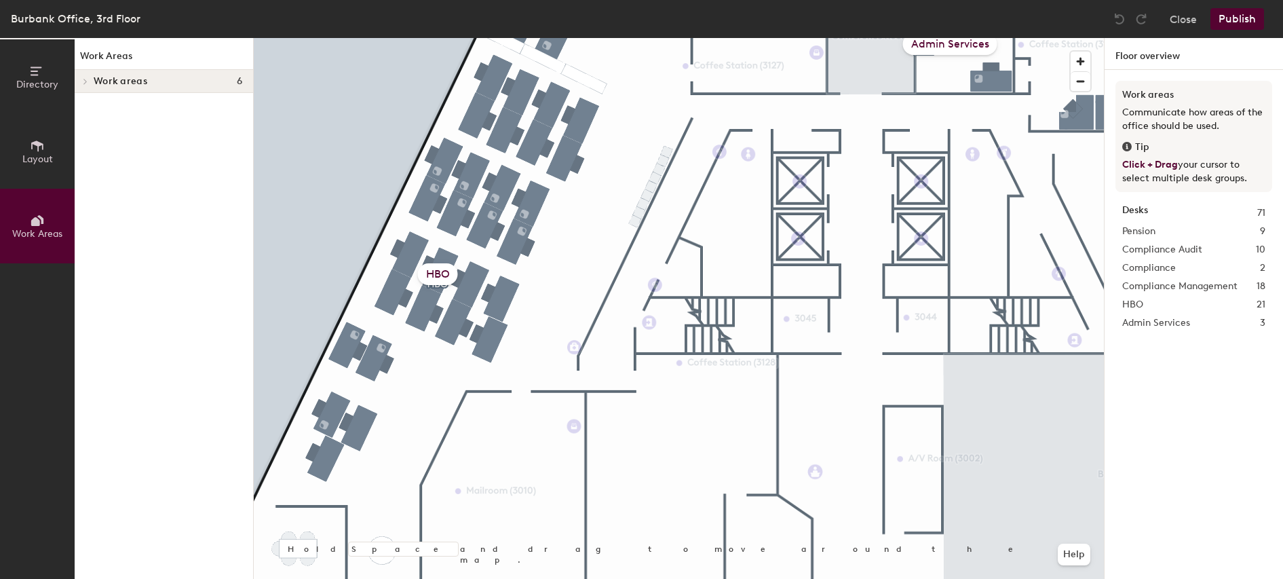
click at [36, 155] on span "Layout" at bounding box center [37, 159] width 31 height 12
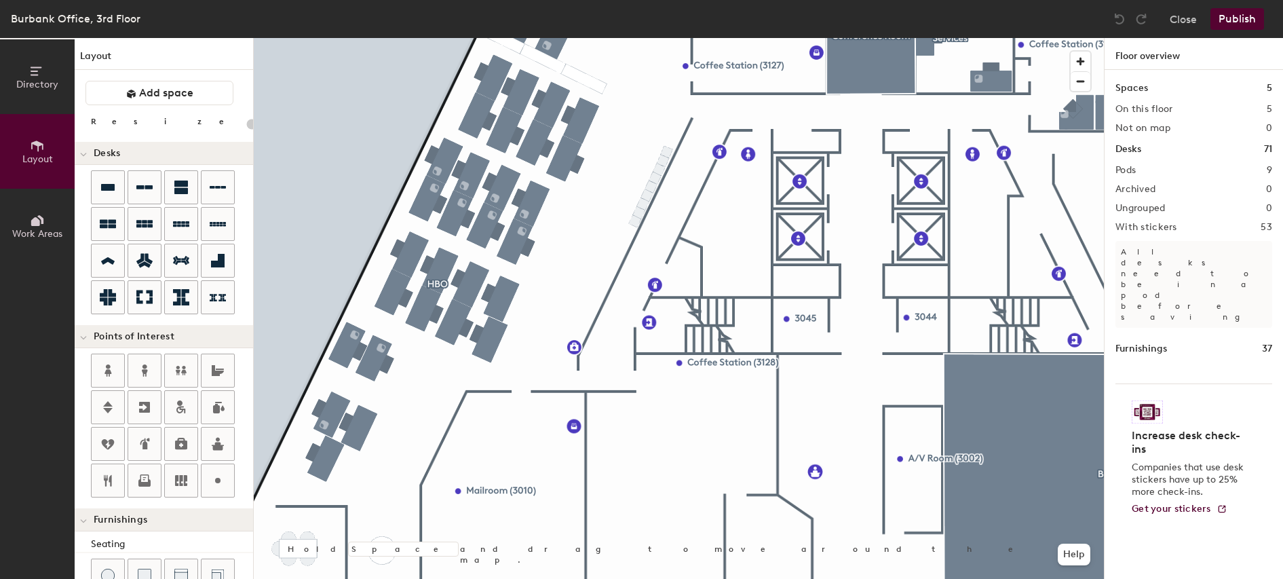
scroll to position [278, 0]
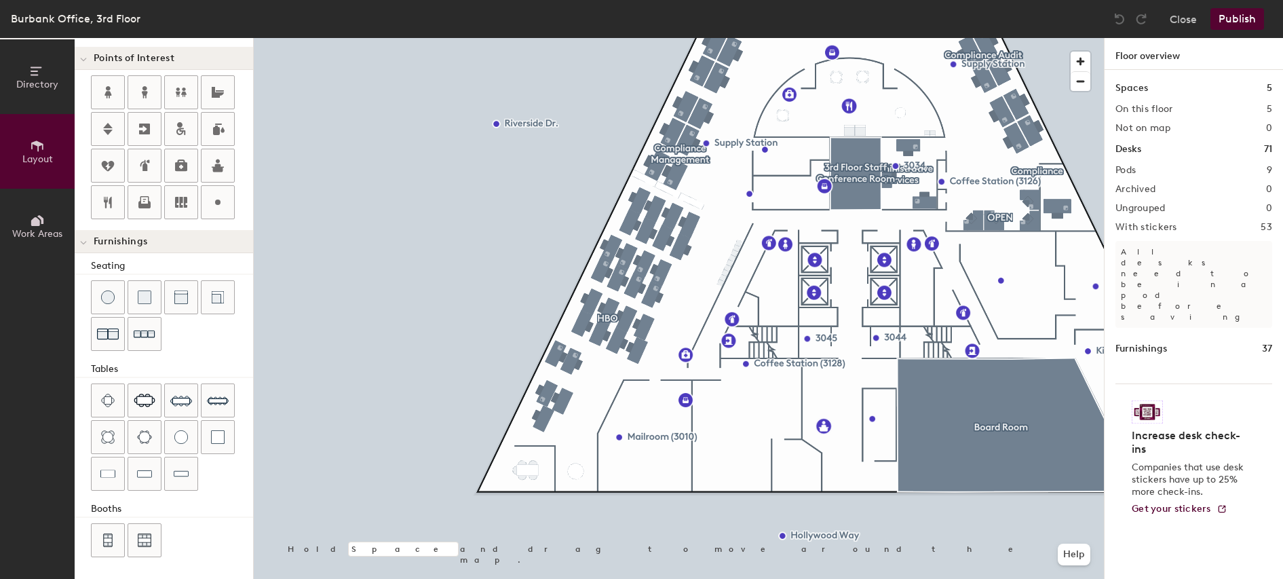
click at [0, 114] on button "Layout" at bounding box center [37, 151] width 75 height 75
click at [1075, 551] on button "Help" at bounding box center [1074, 555] width 33 height 22
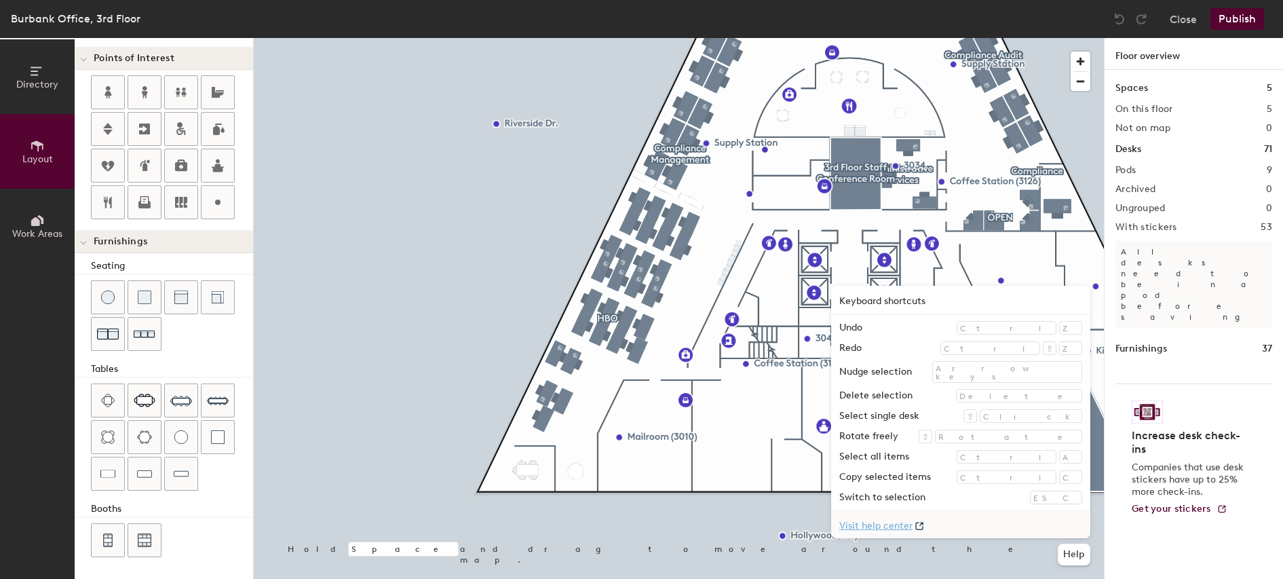
click at [976, 529] on link "Visit help center" at bounding box center [960, 524] width 259 height 27
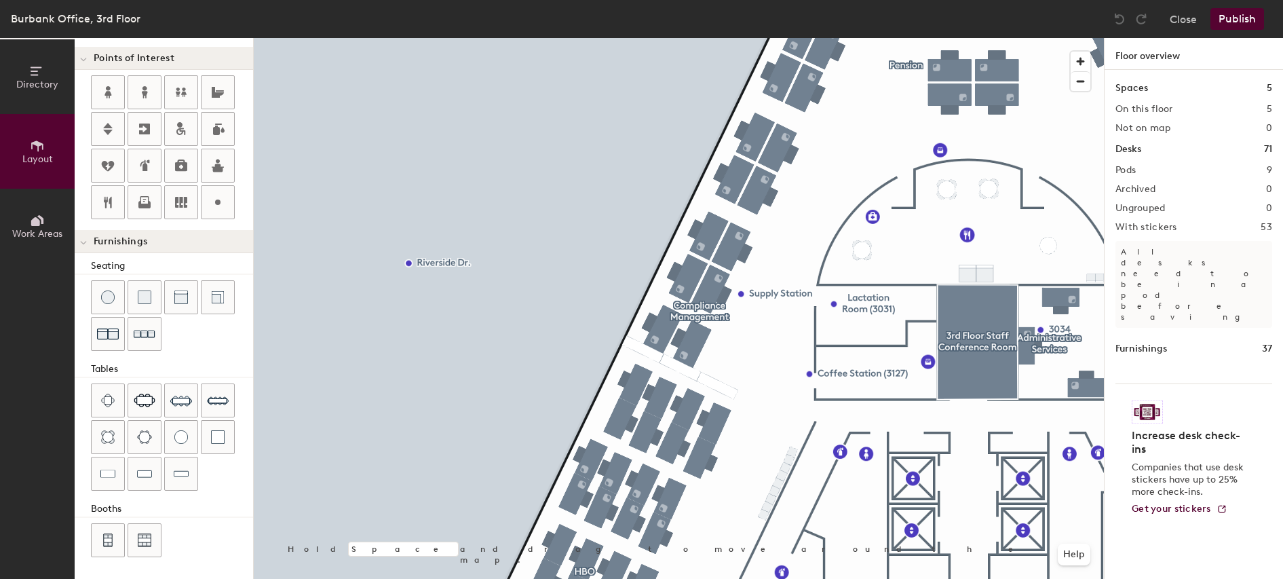
scroll to position [0, 0]
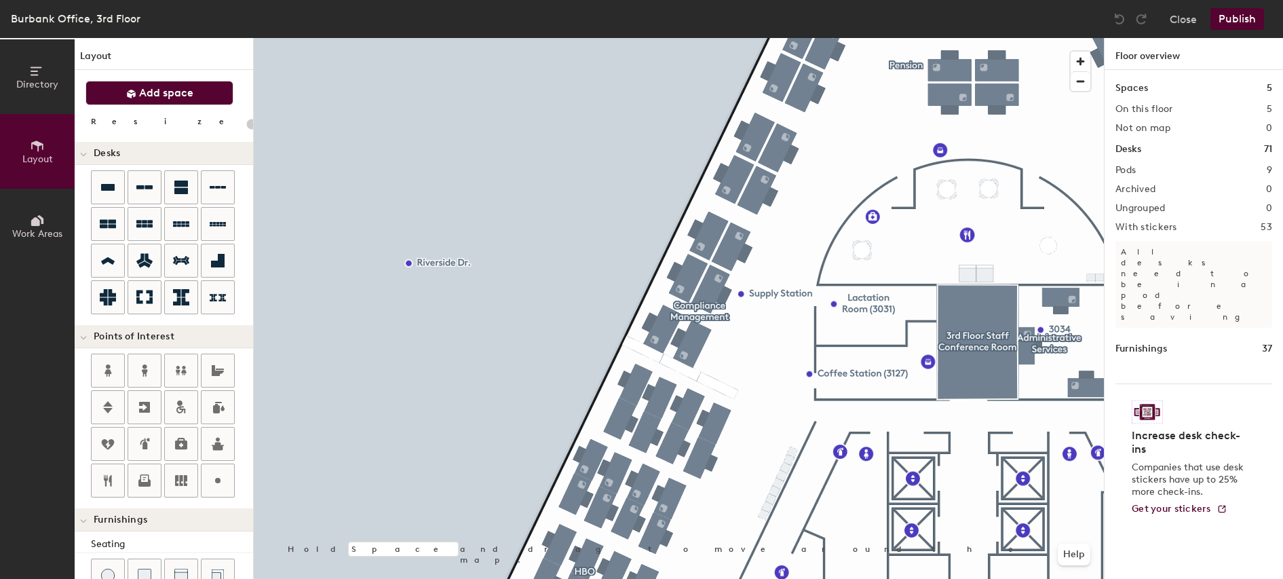
click at [173, 95] on span "Add space" at bounding box center [166, 93] width 54 height 14
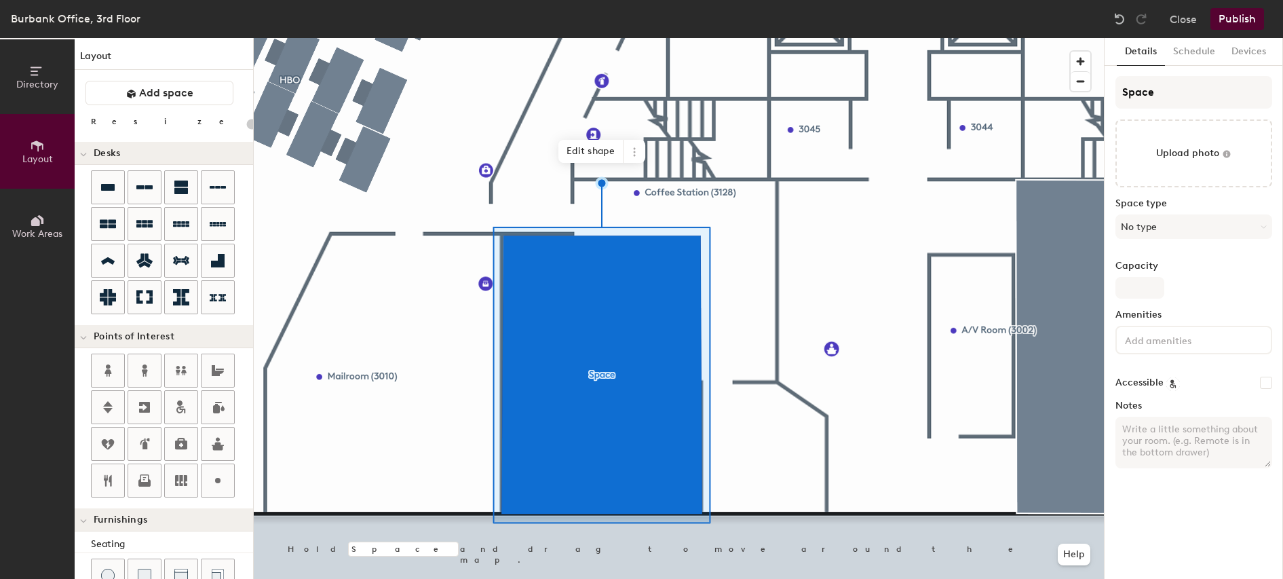
type input "20"
click at [1163, 91] on input "Space" at bounding box center [1194, 92] width 157 height 33
type input "Spa"
type input "20"
type input "S"
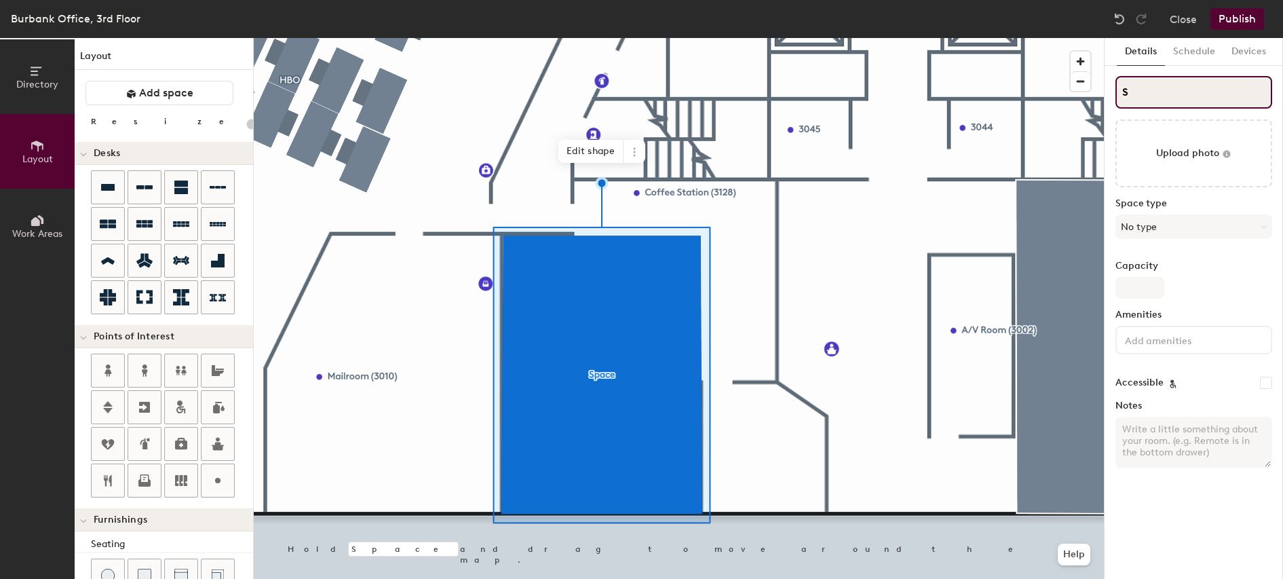
type input "20"
type input "S"
type input "20"
paste input "Zoom Caucus Room 1"
type input "SZoom Caucus Room 1"
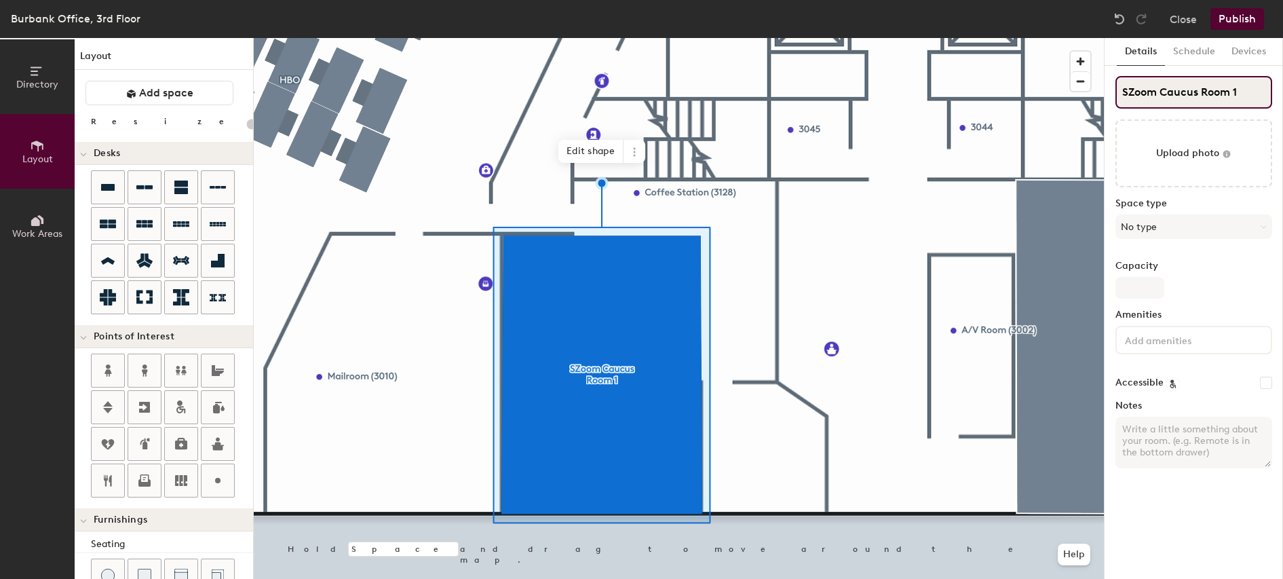
type input "20"
type input "SZoom Caucus Room"
type input "20"
type input "SZoom Caucus Room 2"
type input "20"
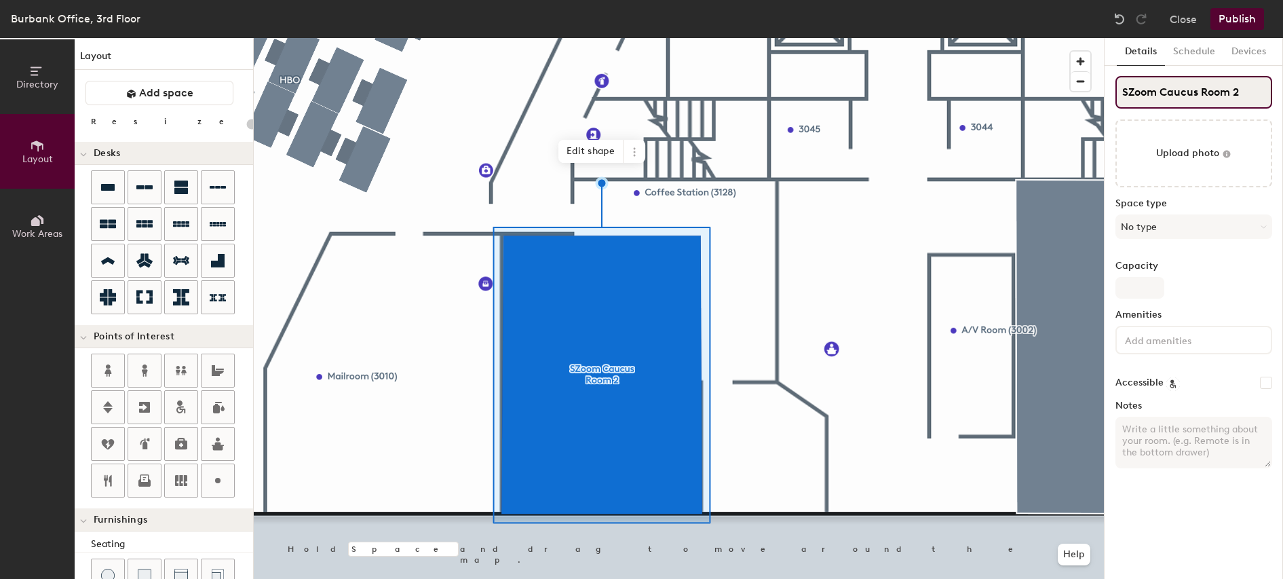
type input "Zoom Caucus Room 2"
type input "20"
click at [1240, 93] on input "Zoom Caucus Room 2" at bounding box center [1194, 92] width 157 height 33
type input "Zoom Caucus Room"
type input "20"
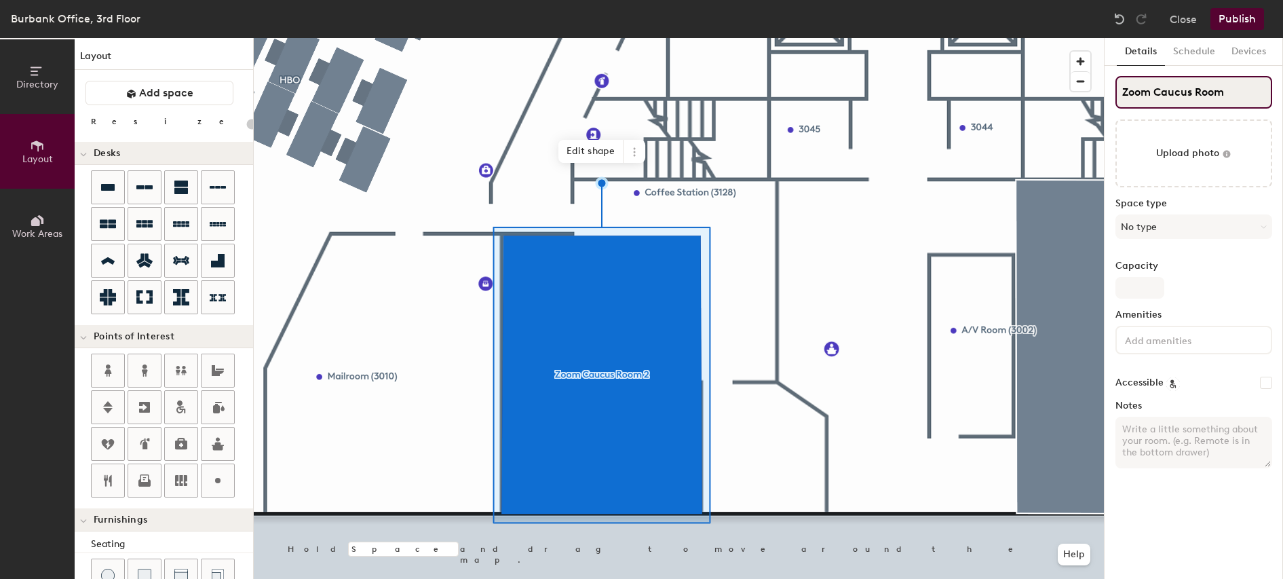
type input "Zoom Caucus Room 1"
type input "20"
type input "Zoom Caucus Room 1"
click at [1213, 227] on button "No type" at bounding box center [1194, 226] width 157 height 24
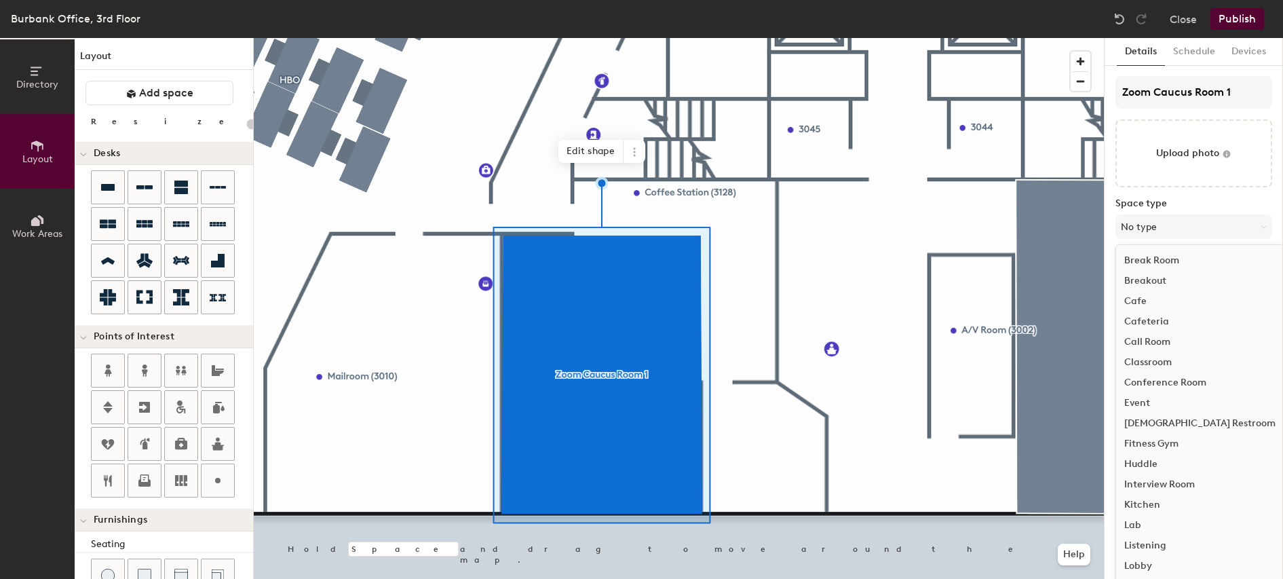
click at [1167, 381] on div "Conference Room" at bounding box center [1200, 383] width 168 height 20
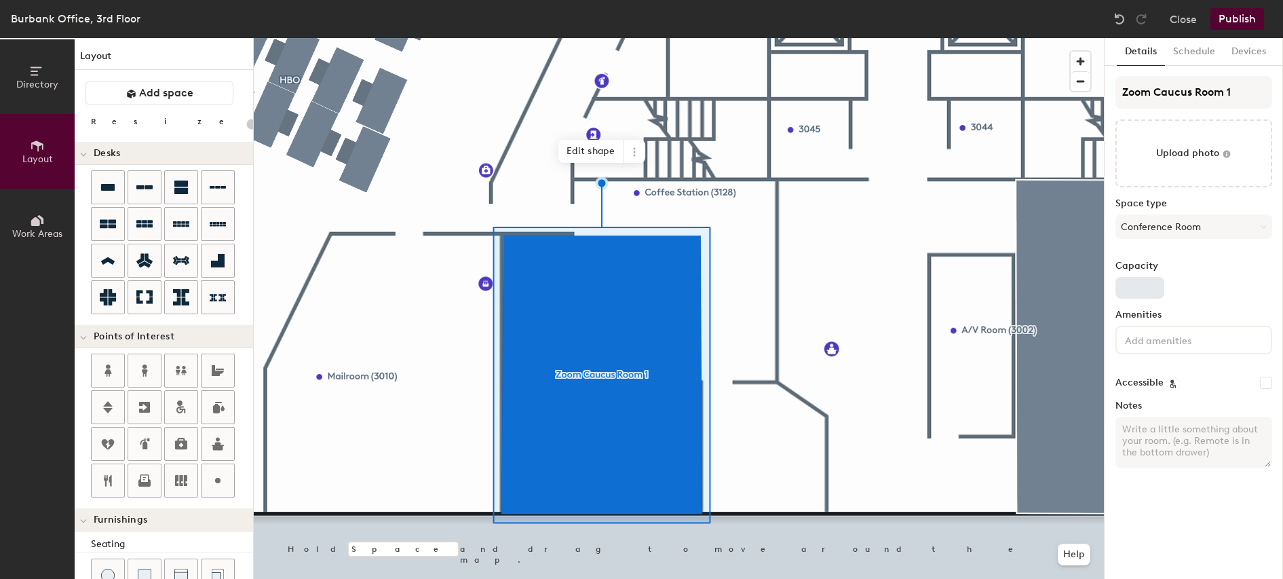
type input "20"
click at [1142, 288] on input "Capacity" at bounding box center [1140, 288] width 49 height 22
type input "1"
type input "20"
type input "16"
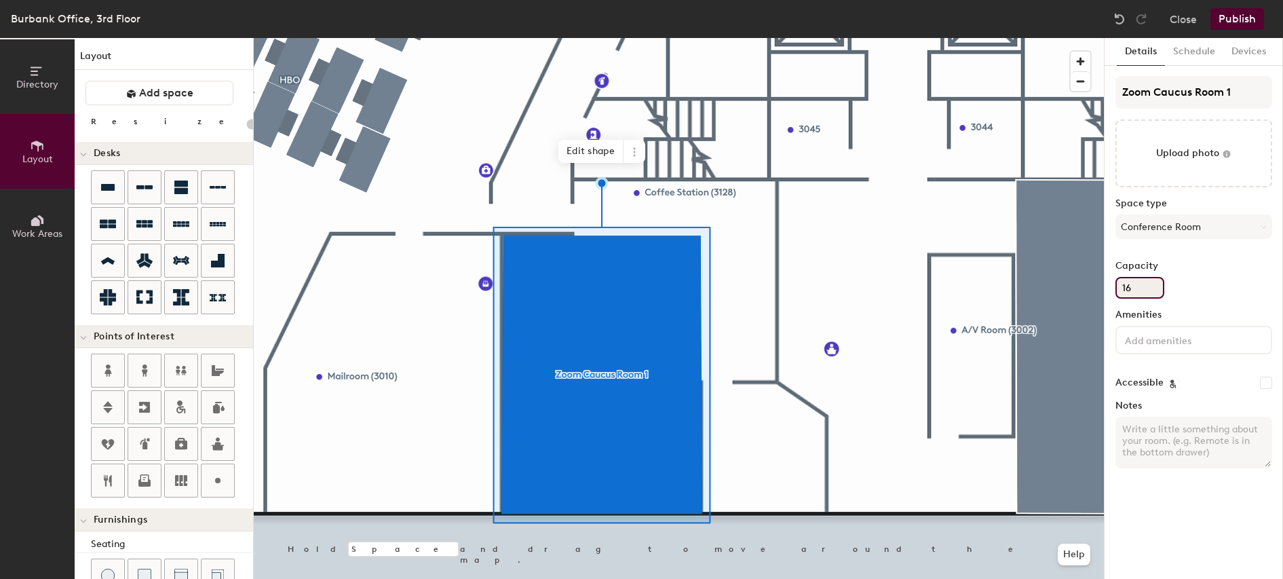
type input "20"
type input "16"
click at [1203, 45] on button "Schedule" at bounding box center [1194, 52] width 58 height 28
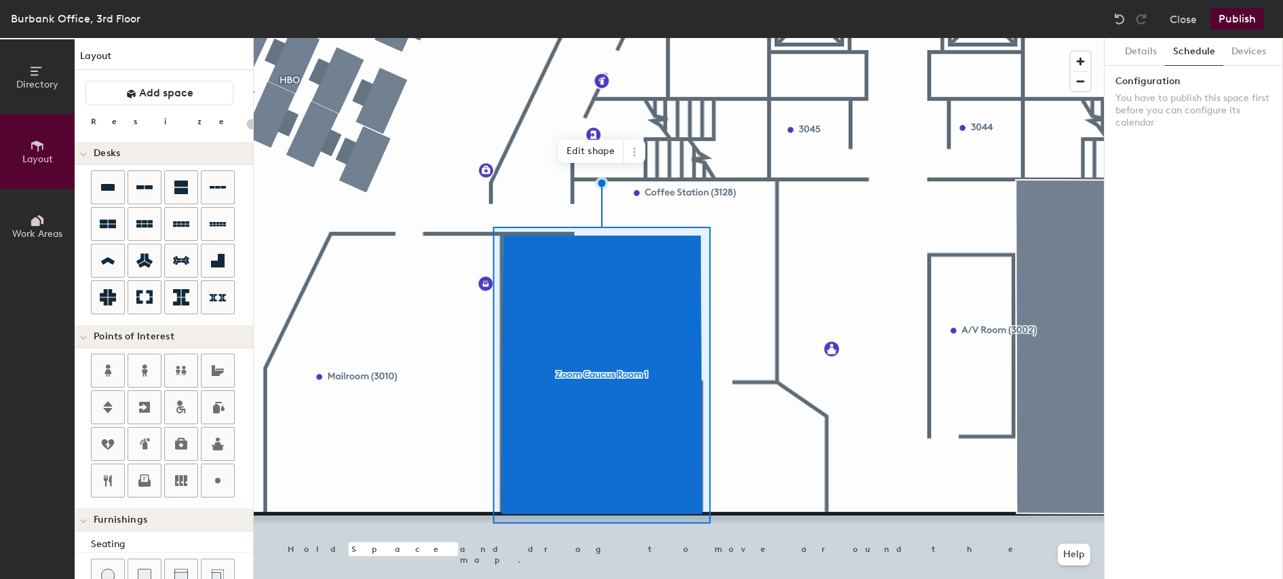
click at [1238, 20] on button "Publish" at bounding box center [1238, 19] width 54 height 22
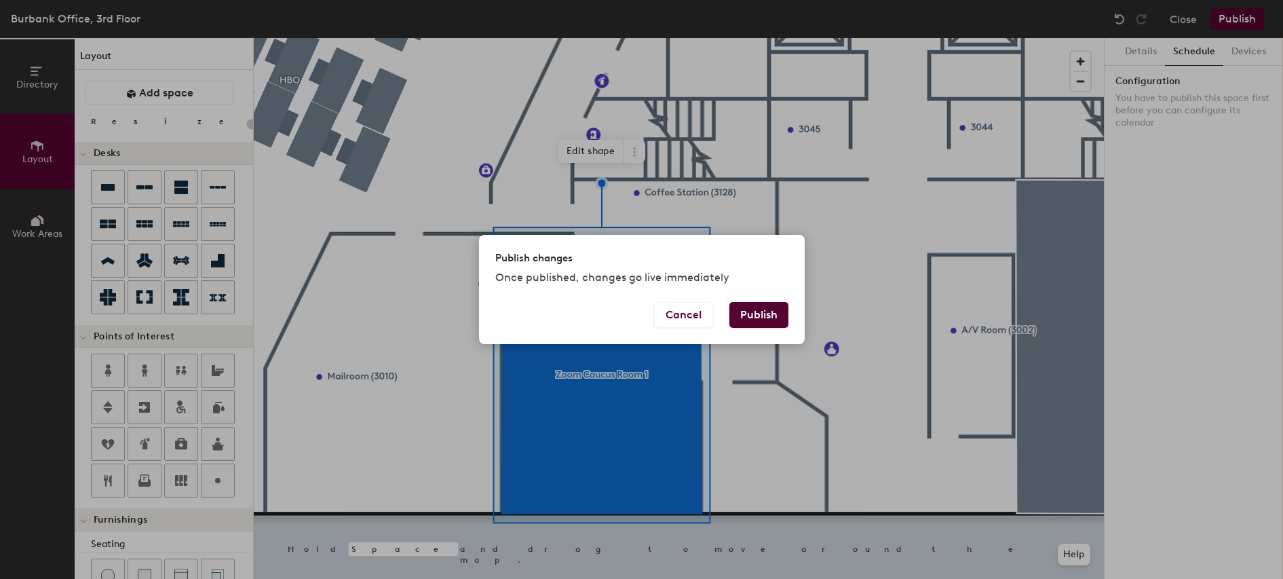
click at [772, 315] on button "Publish" at bounding box center [759, 315] width 59 height 26
type input "20"
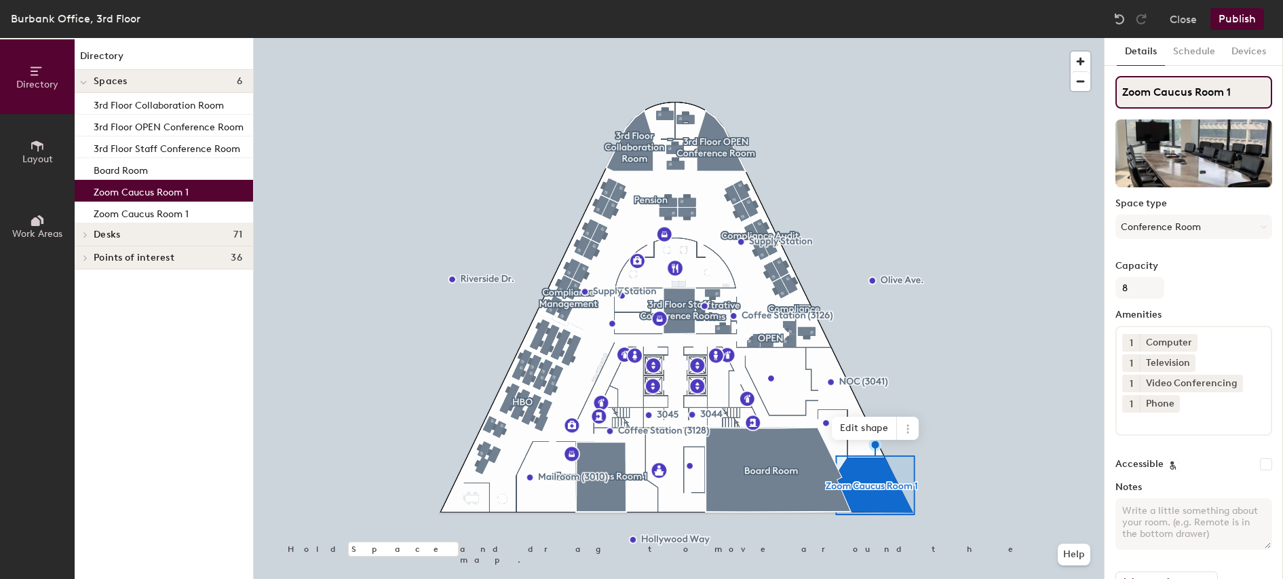
click at [1245, 95] on input "Zoom Caucus Room 1" at bounding box center [1194, 92] width 157 height 33
type input "Zoom Caucus Room 2"
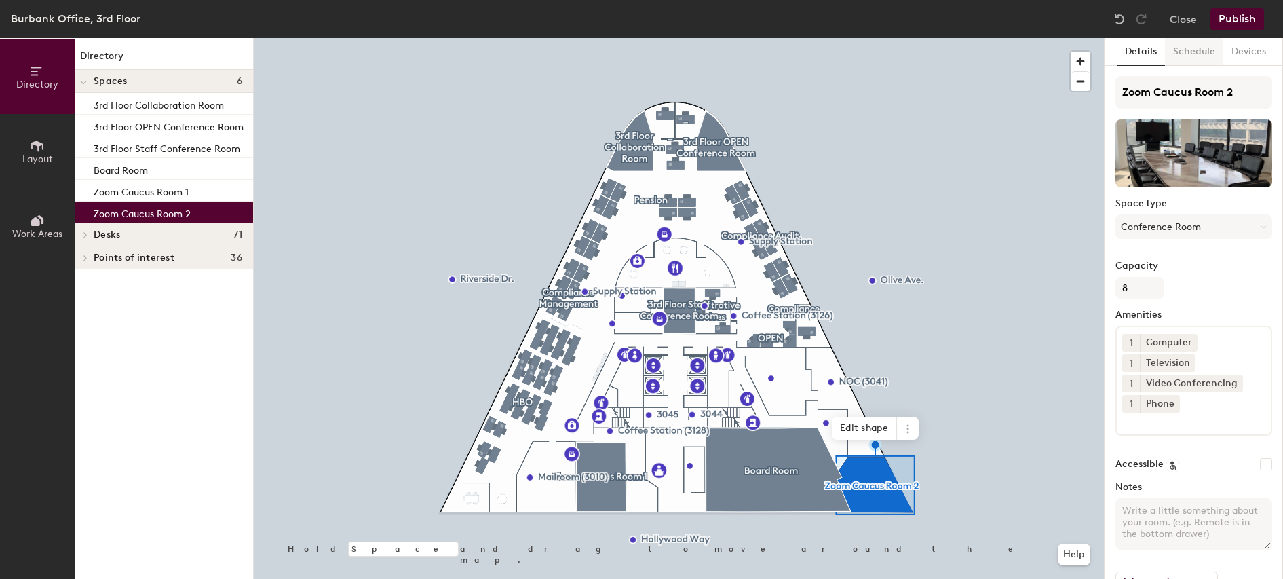
click at [1197, 53] on button "Schedule" at bounding box center [1194, 52] width 58 height 28
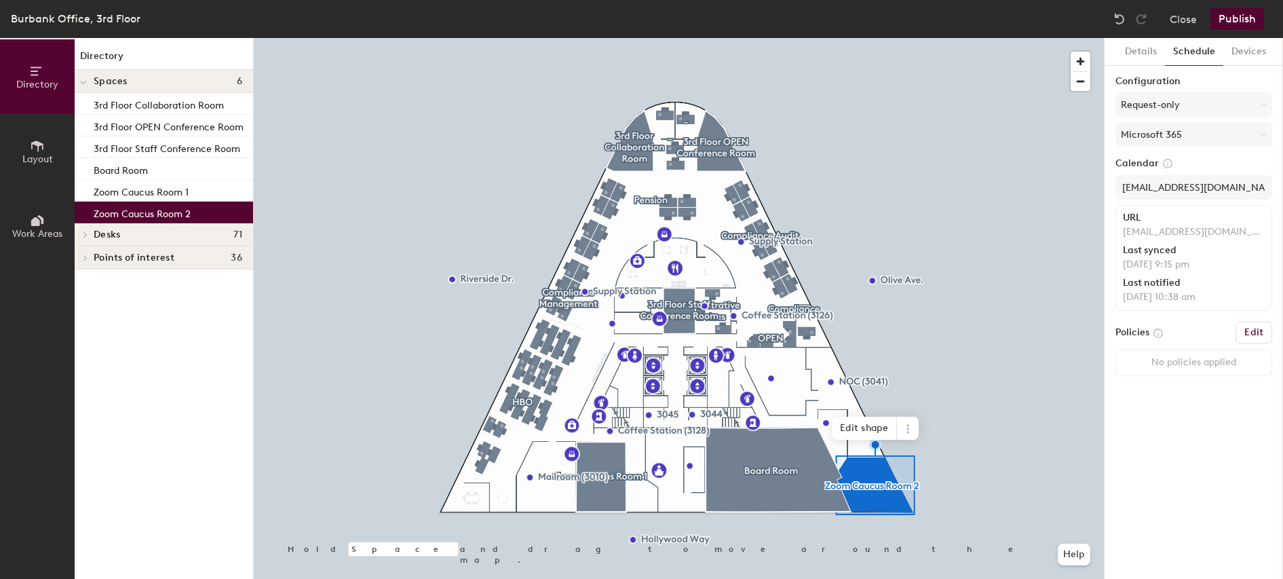
click at [1245, 20] on button "Publish" at bounding box center [1238, 19] width 54 height 22
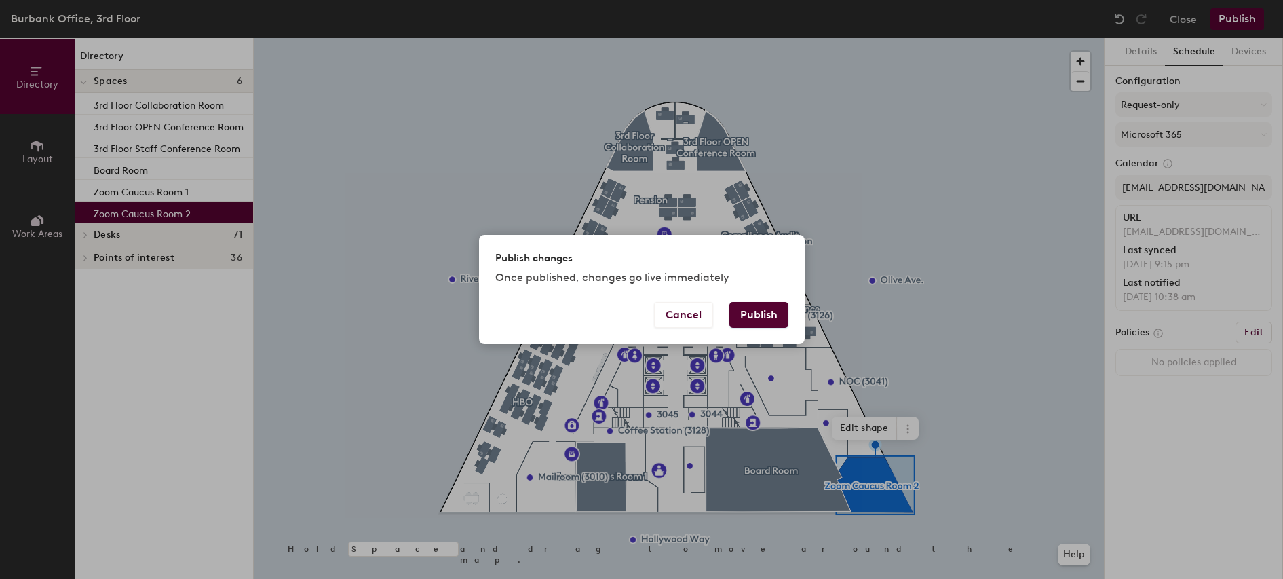
click at [756, 309] on button "Publish" at bounding box center [759, 315] width 59 height 26
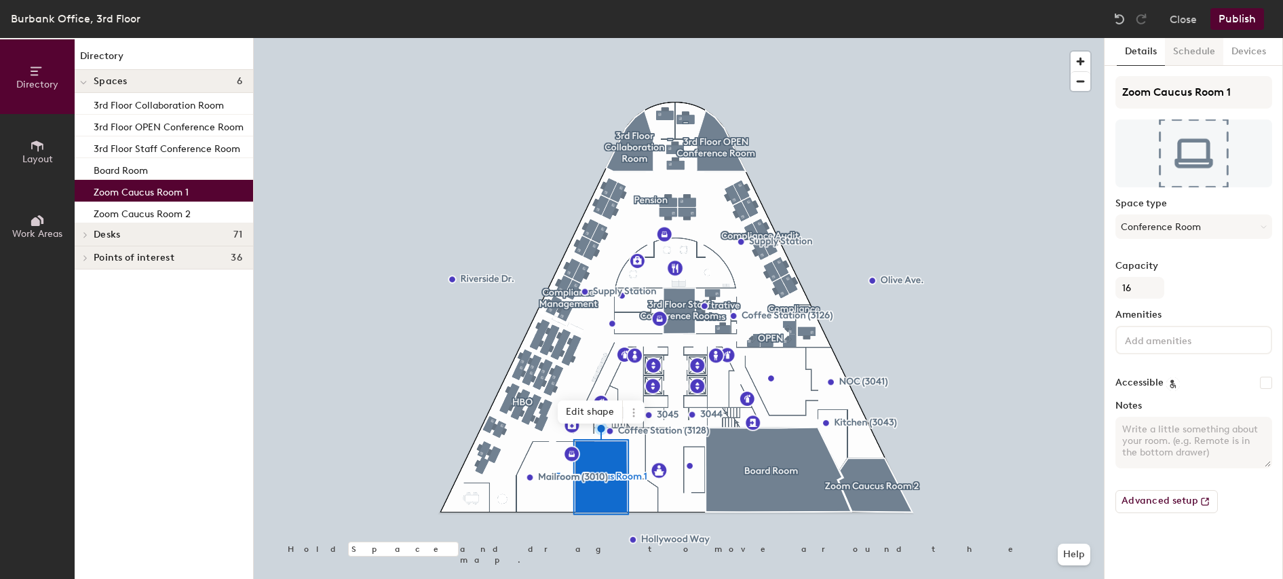
click at [1196, 46] on button "Schedule" at bounding box center [1194, 52] width 58 height 28
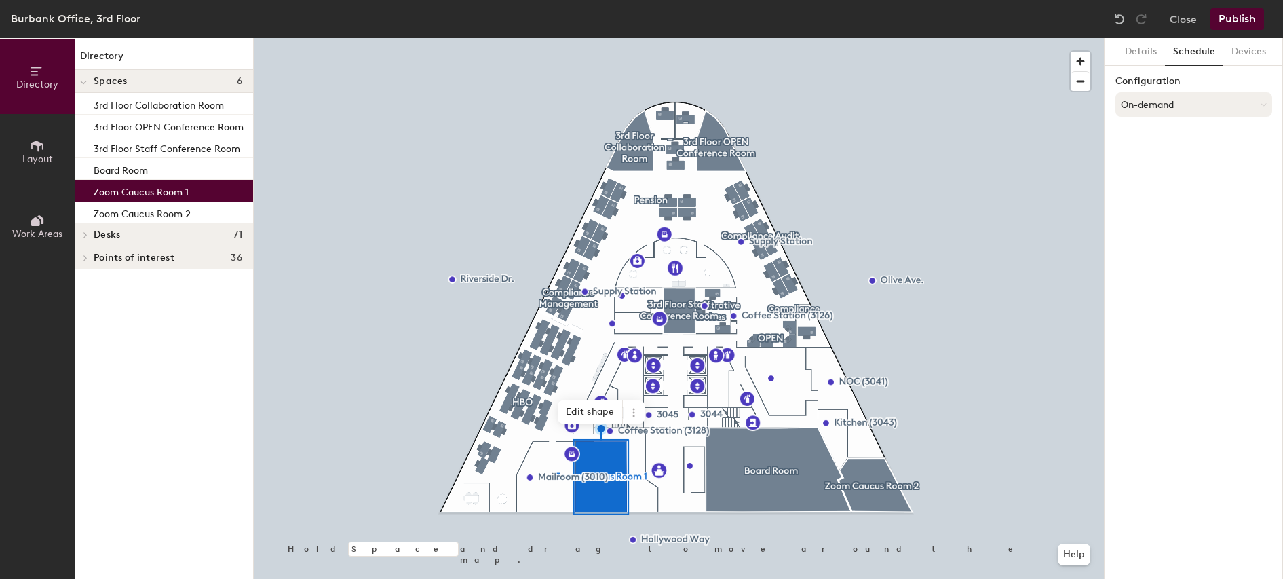
click at [1203, 105] on button "On-demand" at bounding box center [1194, 104] width 157 height 24
click at [1185, 180] on div at bounding box center [1192, 179] width 15 height 15
click at [1220, 138] on button "Select account" at bounding box center [1194, 134] width 157 height 24
click at [1184, 190] on div "Microsoft 365" at bounding box center [1193, 188] width 155 height 20
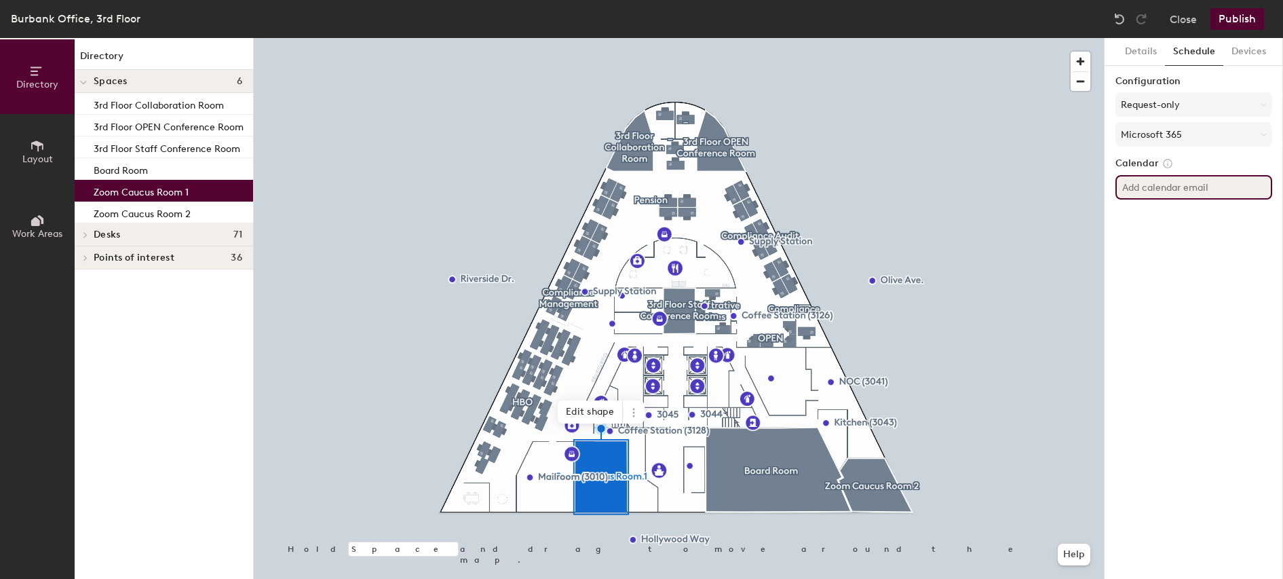
click at [1213, 189] on input at bounding box center [1194, 187] width 157 height 24
type input "z"
paste input "[EMAIL_ADDRESS][DOMAIN_NAME]"
type input "[EMAIL_ADDRESS][DOMAIN_NAME]"
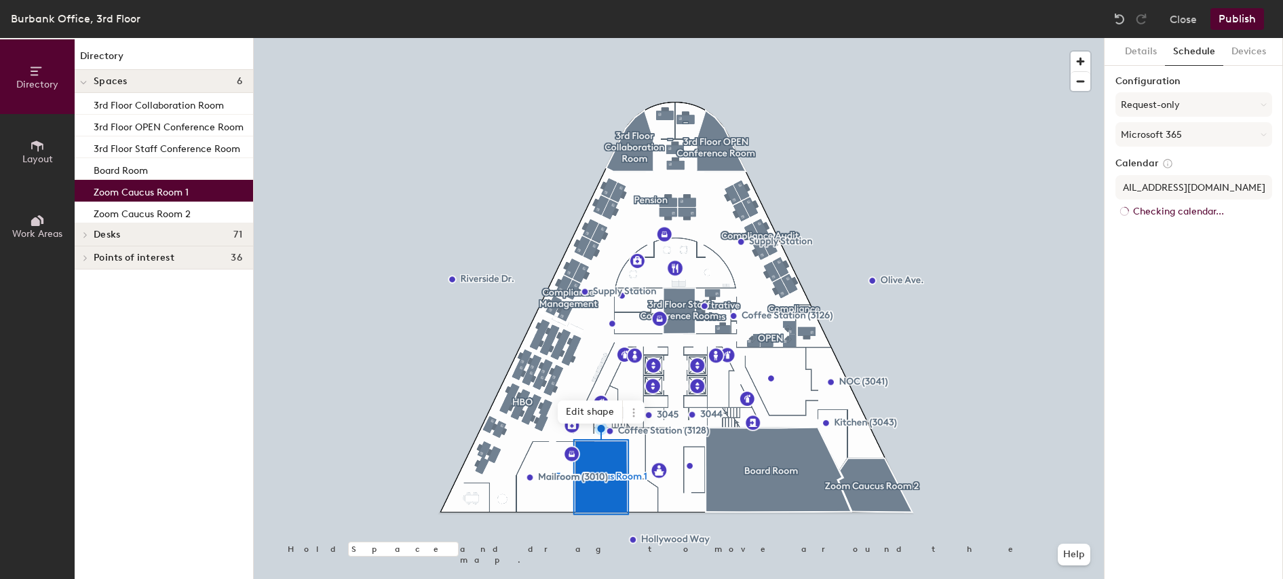
scroll to position [0, 0]
click at [1256, 328] on h6 "Edit" at bounding box center [1254, 332] width 19 height 11
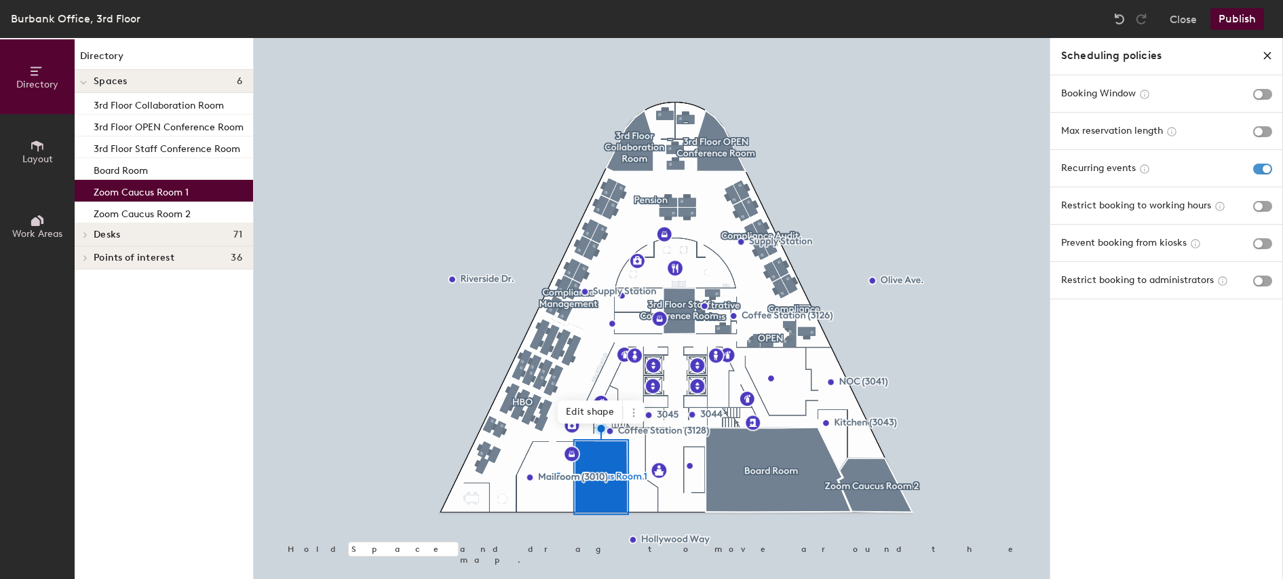
click at [1266, 172] on span "button" at bounding box center [1262, 169] width 19 height 11
click at [1240, 21] on button "Publish" at bounding box center [1238, 19] width 54 height 22
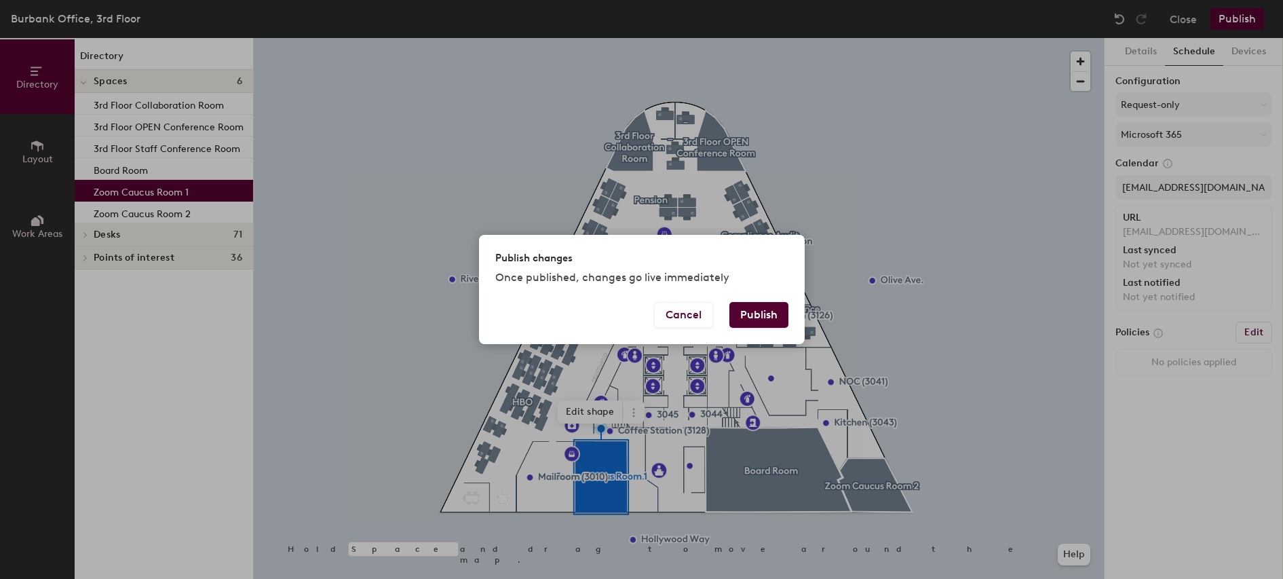
click at [767, 313] on button "Publish" at bounding box center [759, 315] width 59 height 26
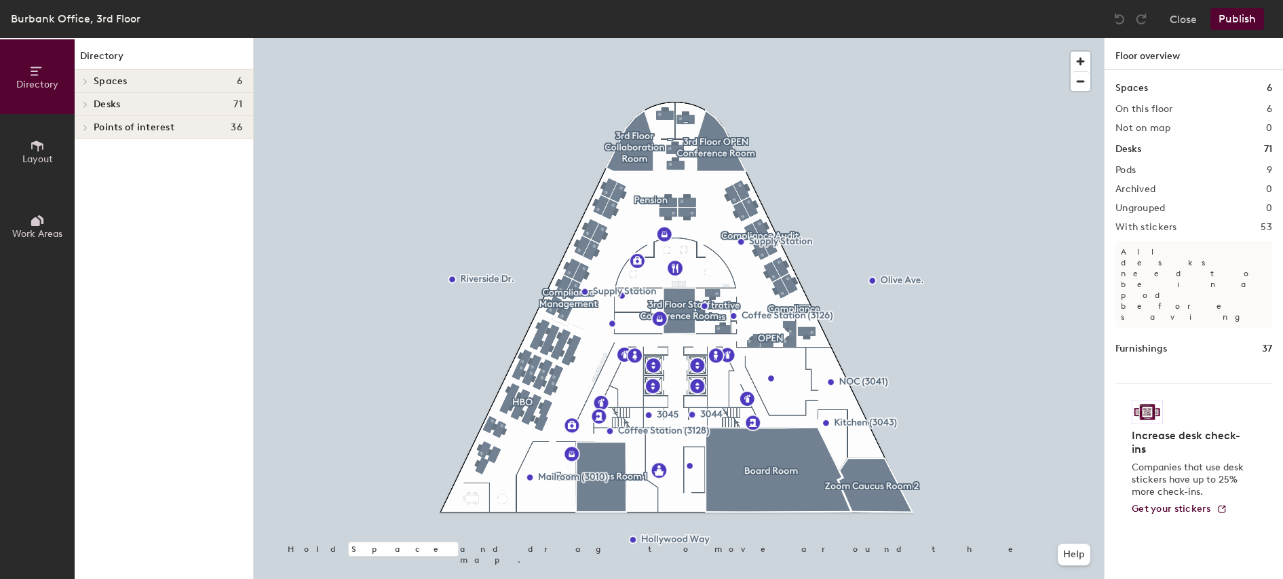
click at [996, 38] on div at bounding box center [679, 38] width 850 height 0
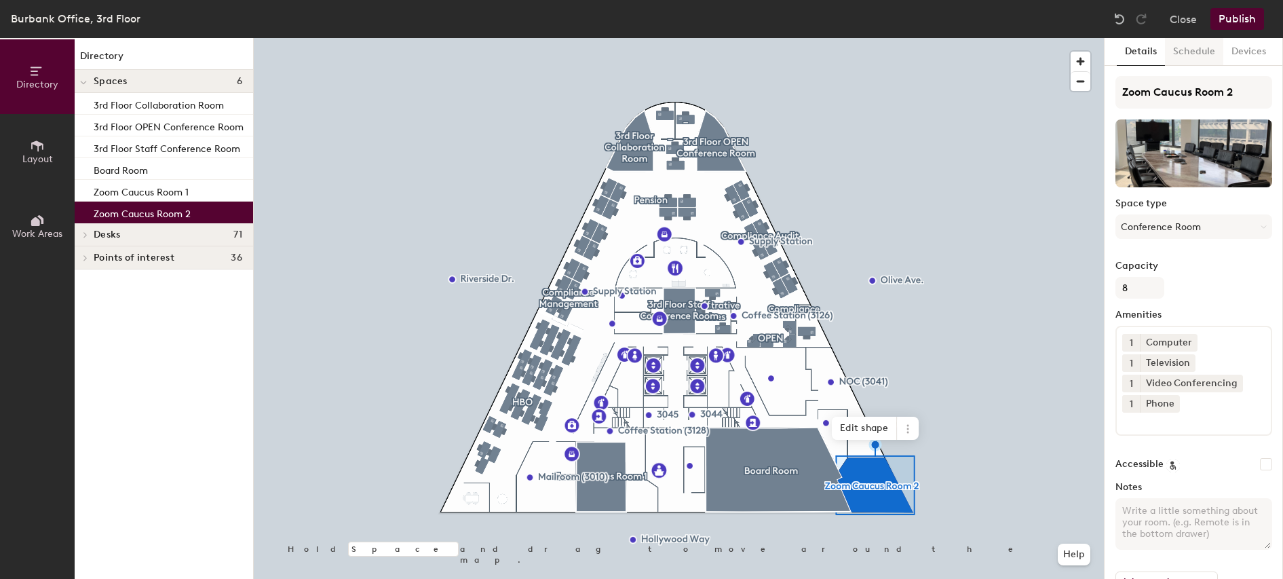
click at [1191, 49] on button "Schedule" at bounding box center [1194, 52] width 58 height 28
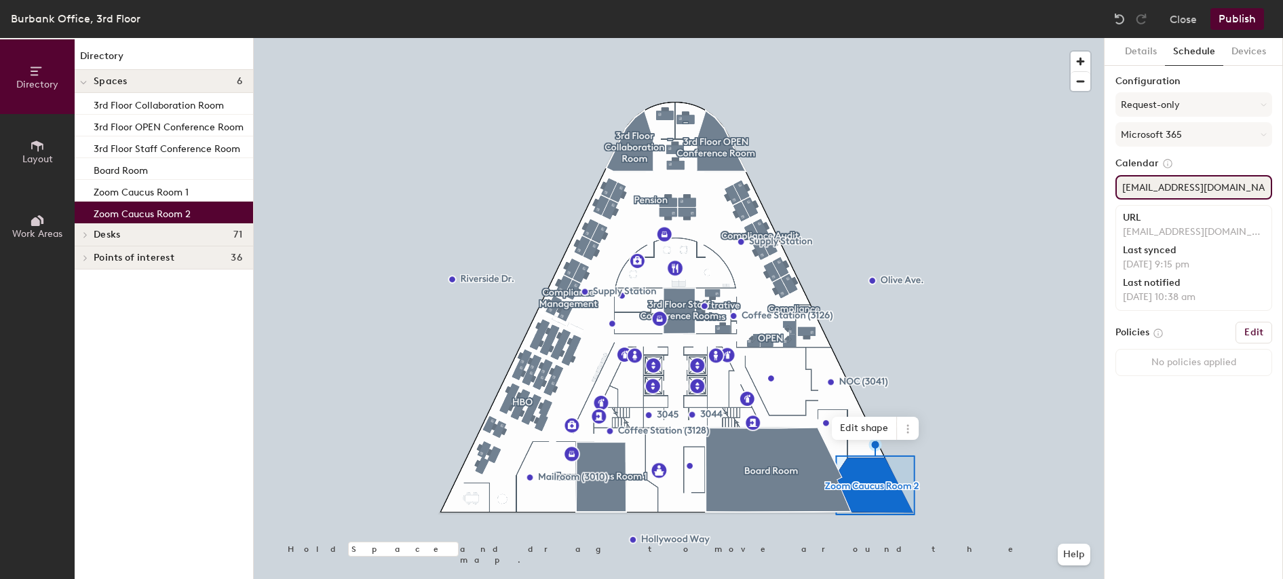
click at [1194, 188] on input "ConfRm3Caucus@sagaftraplans.org" at bounding box center [1194, 187] width 157 height 24
paste input "zoomcaucusroom2@sagaftraplans.org"
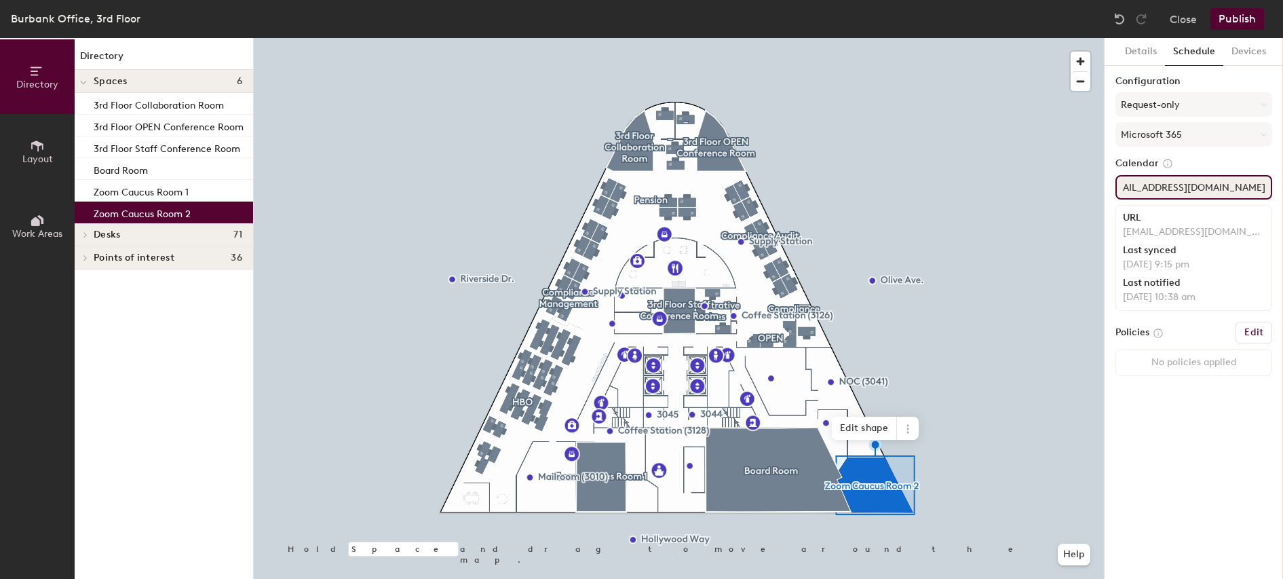
type input "zoomcaucusroom2@sagaftraplans.org"
click at [1257, 333] on h6 "Edit" at bounding box center [1254, 332] width 19 height 11
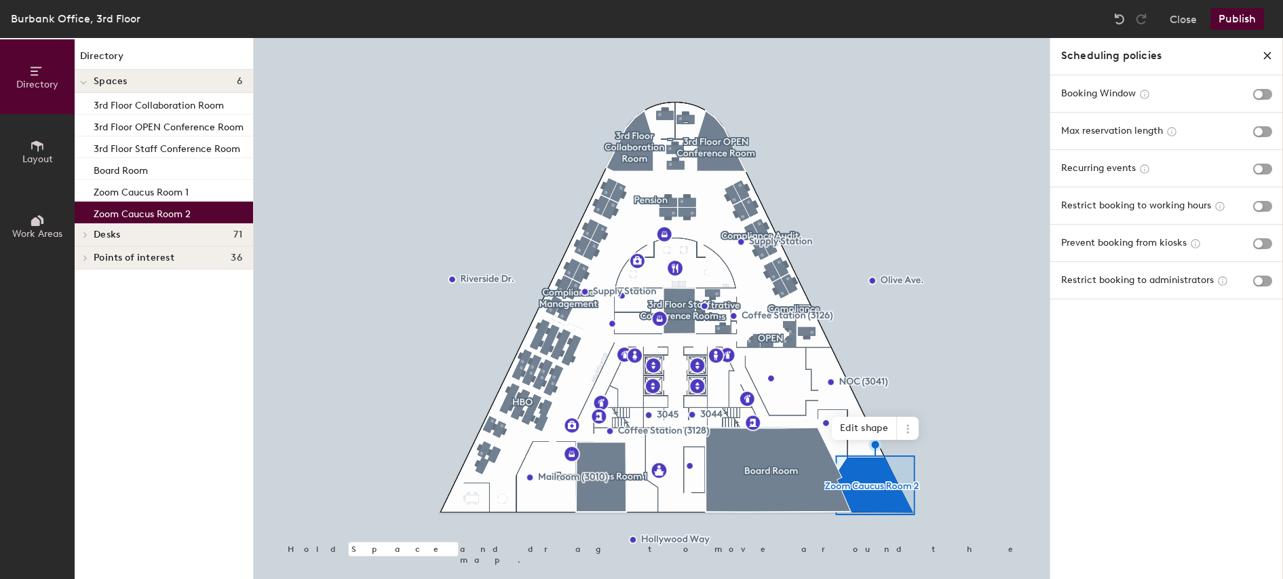
click at [1268, 54] on icon "close policies" at bounding box center [1267, 55] width 11 height 11
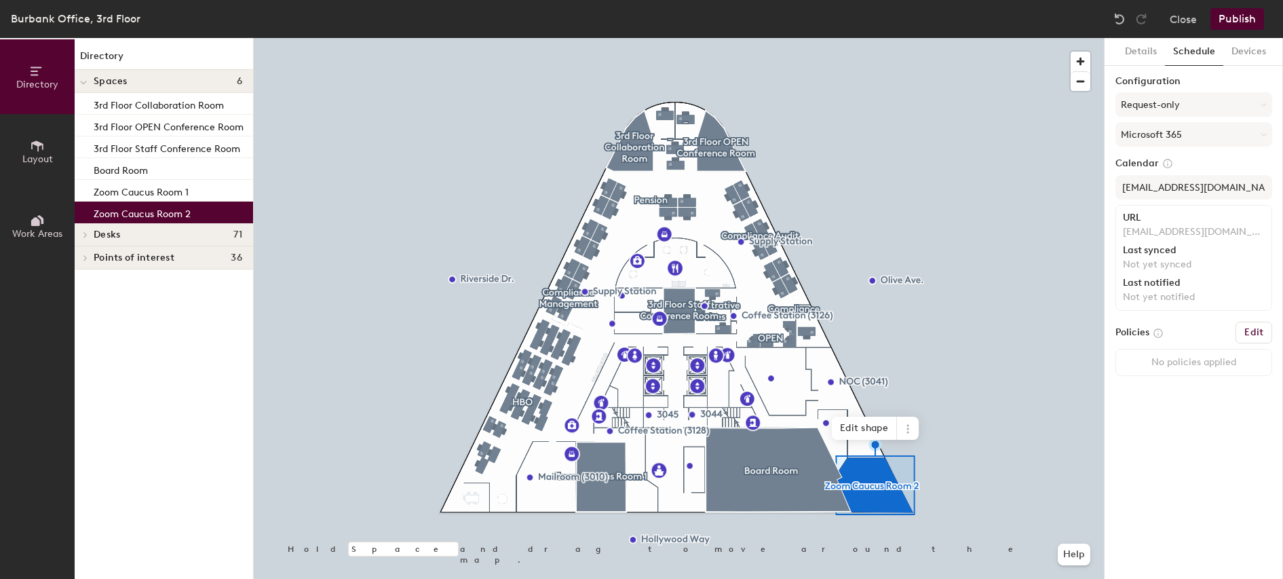
click at [1257, 333] on h6 "Edit" at bounding box center [1254, 332] width 19 height 11
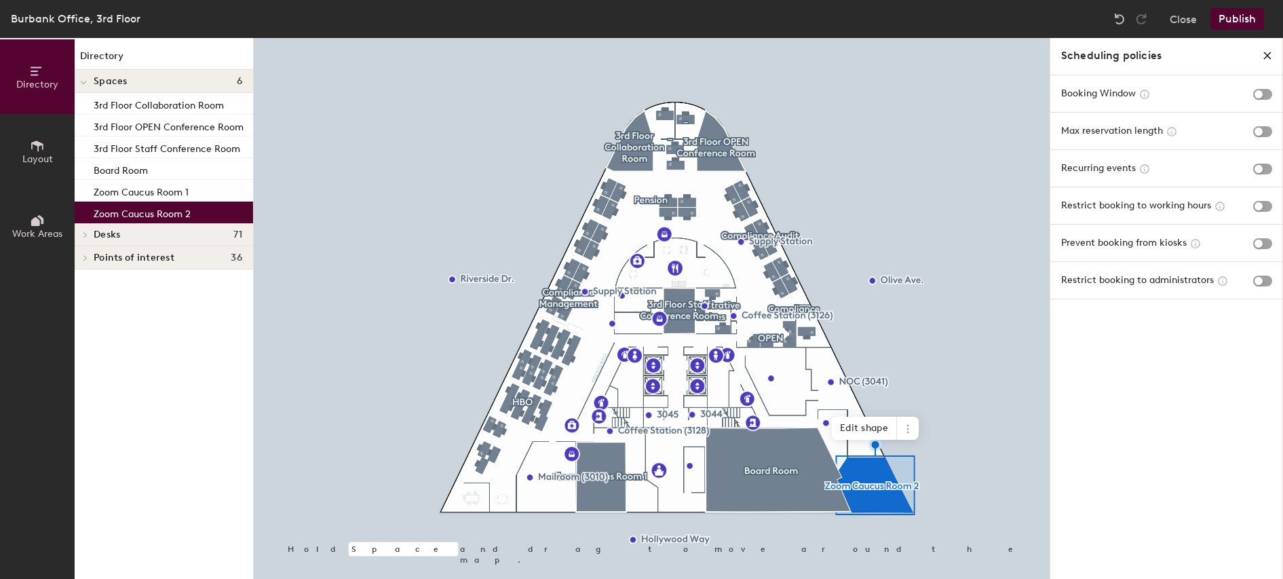
click at [1266, 56] on icon "close policies" at bounding box center [1267, 55] width 11 height 11
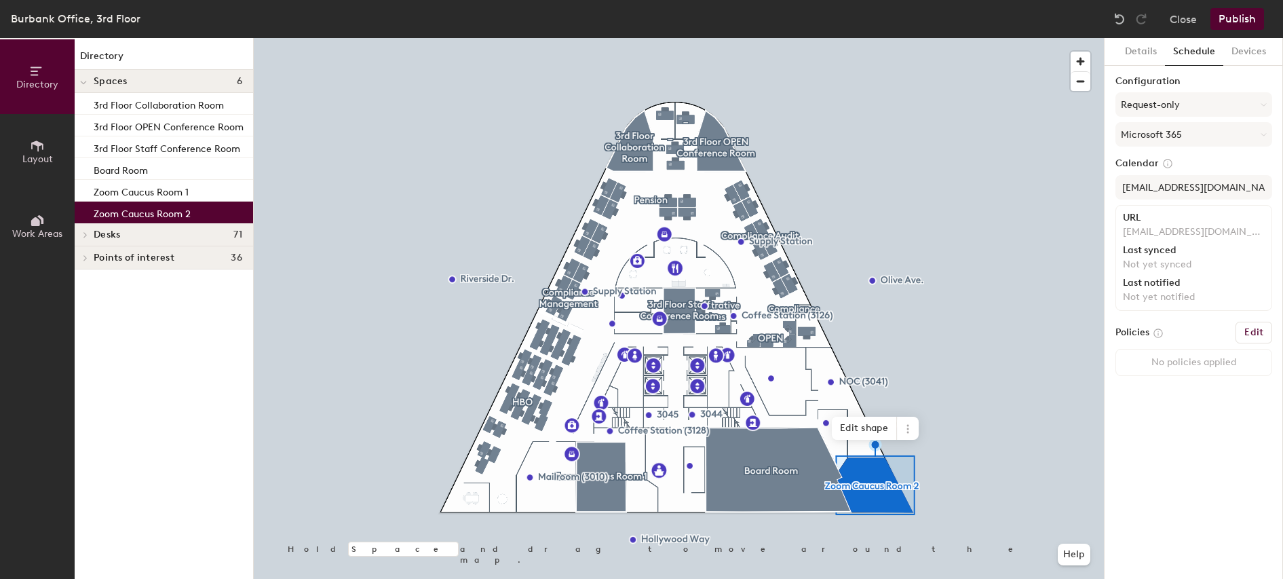
click at [1241, 19] on button "Publish" at bounding box center [1238, 19] width 54 height 22
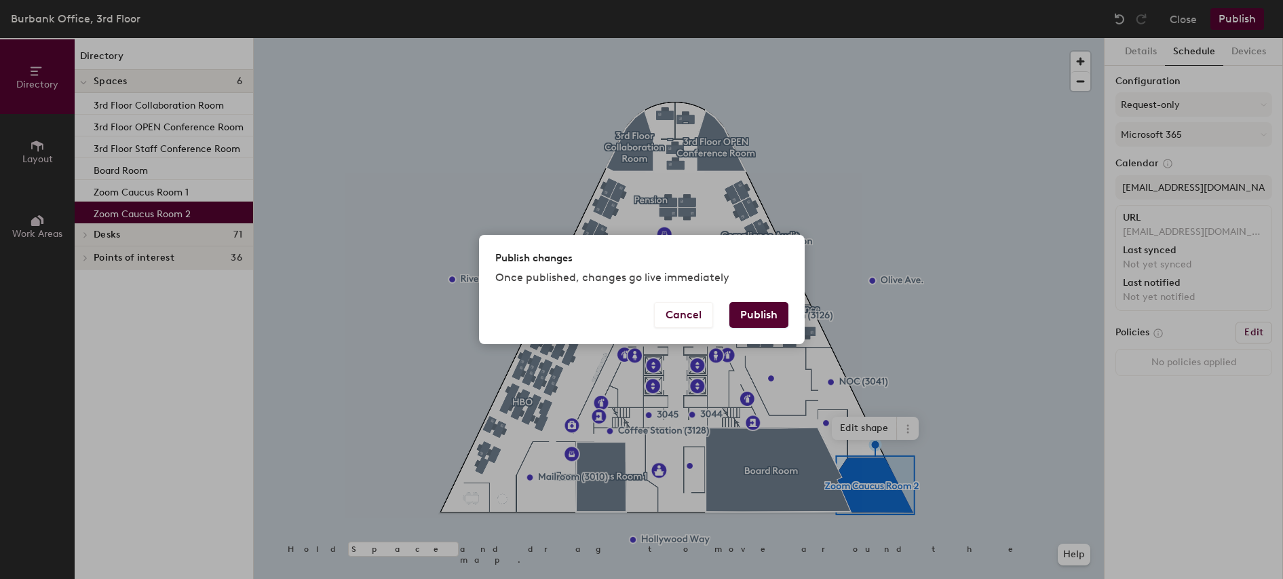
click at [767, 316] on button "Publish" at bounding box center [759, 315] width 59 height 26
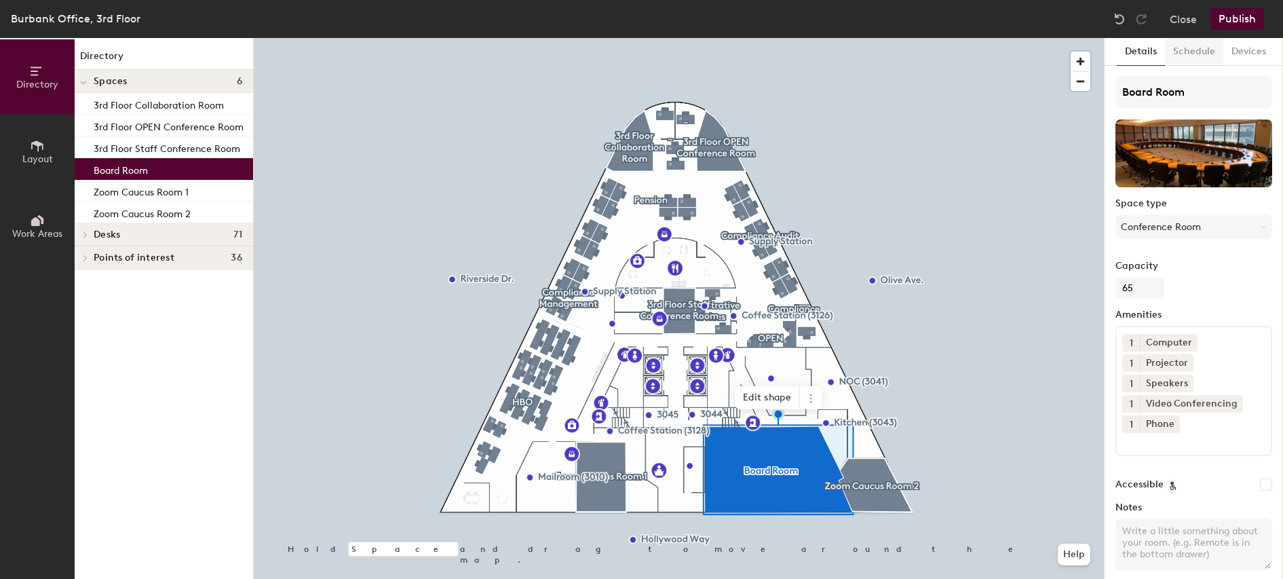
click at [1193, 54] on button "Schedule" at bounding box center [1194, 52] width 58 height 28
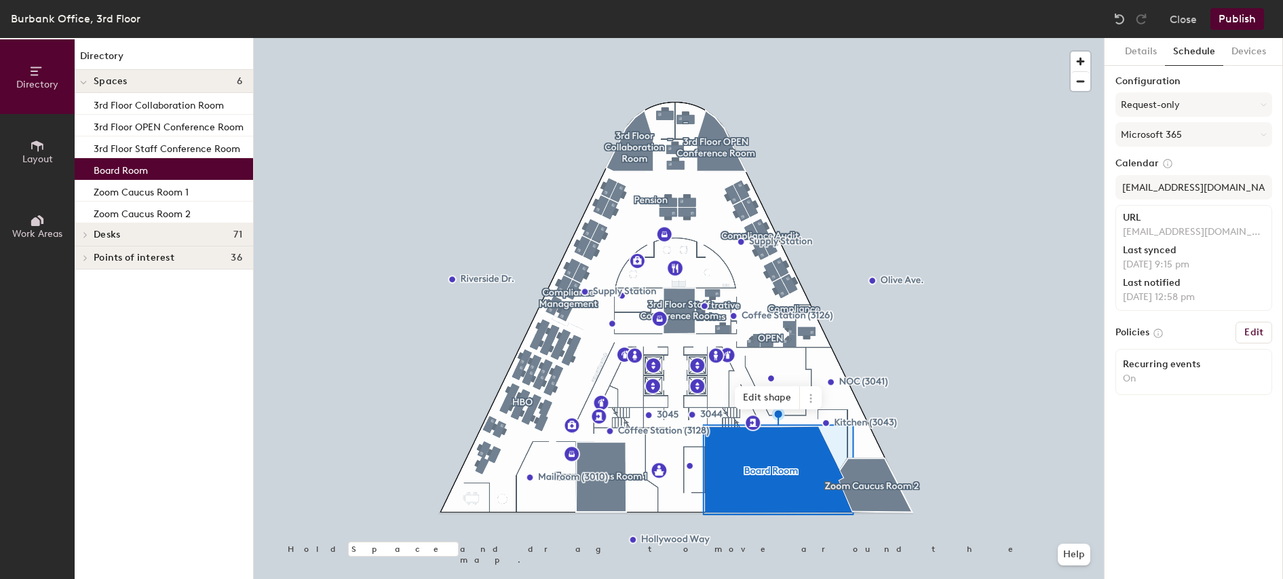
click at [1256, 332] on h6 "Edit" at bounding box center [1254, 332] width 19 height 11
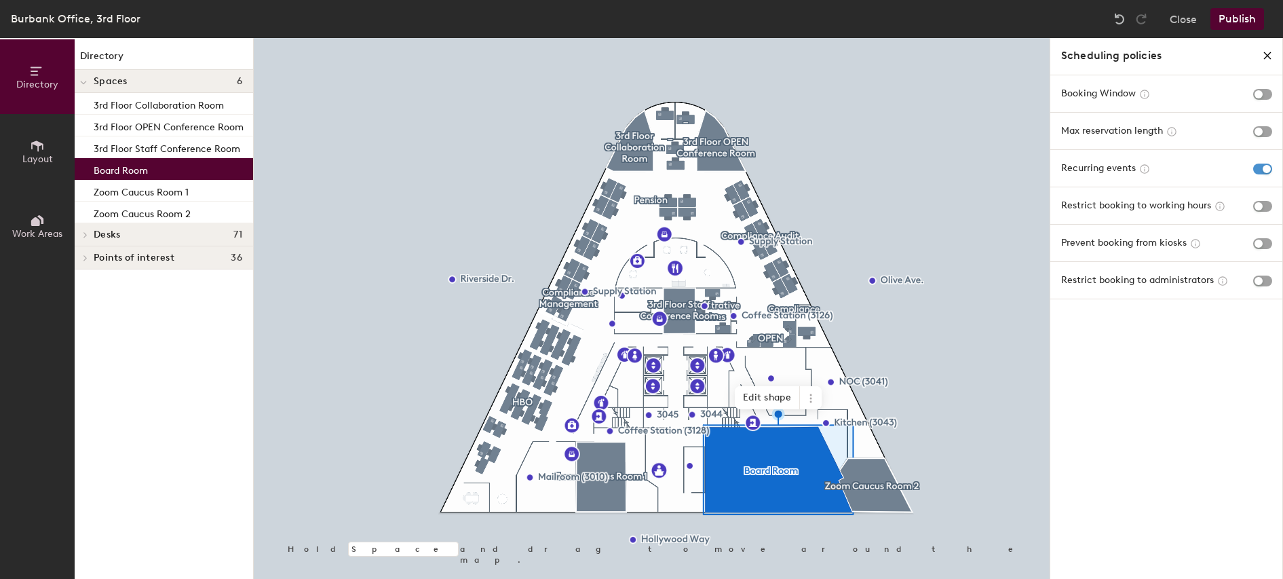
click at [1268, 170] on span "button" at bounding box center [1262, 169] width 19 height 11
click at [1268, 56] on icon "close policies" at bounding box center [1267, 55] width 11 height 11
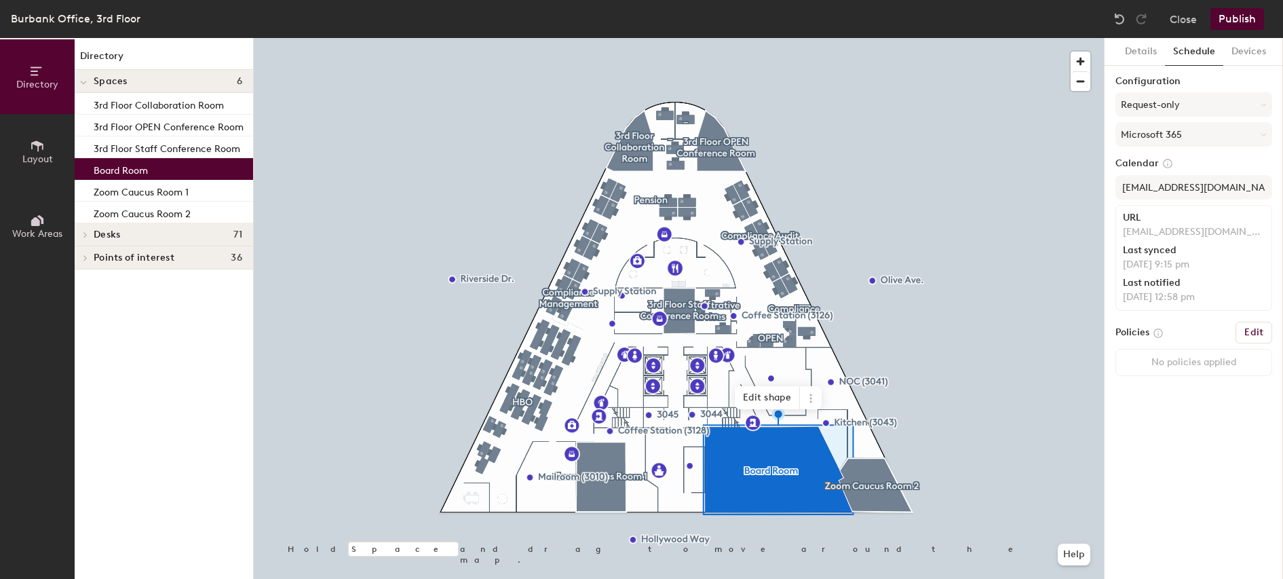
click at [1243, 20] on button "Publish" at bounding box center [1238, 19] width 54 height 22
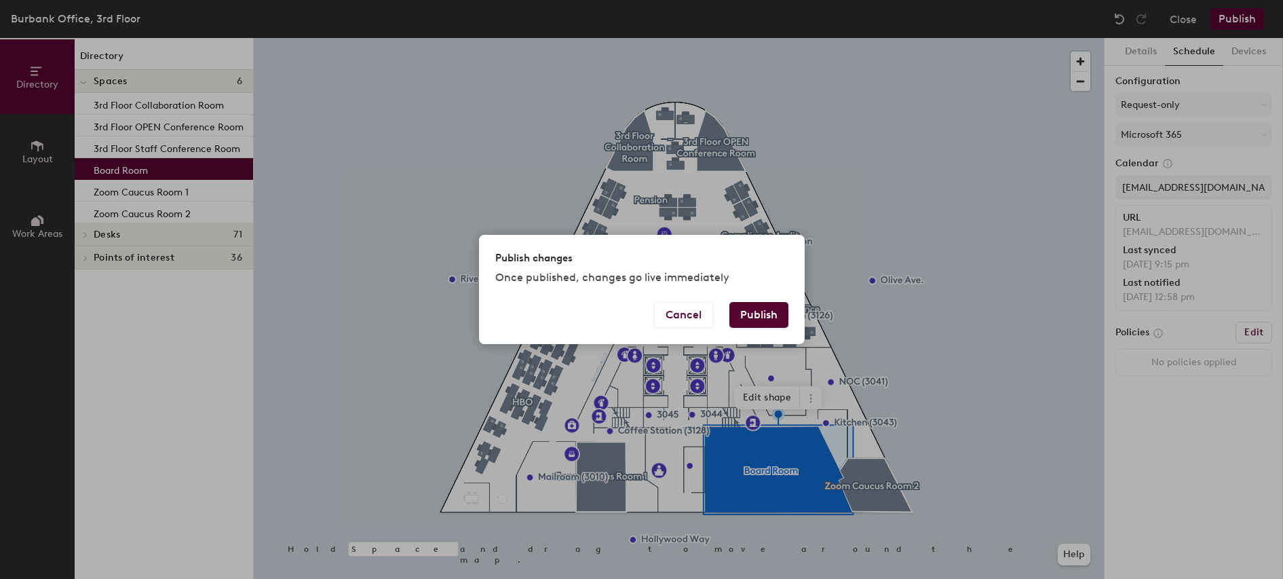
click at [757, 316] on button "Publish" at bounding box center [759, 315] width 59 height 26
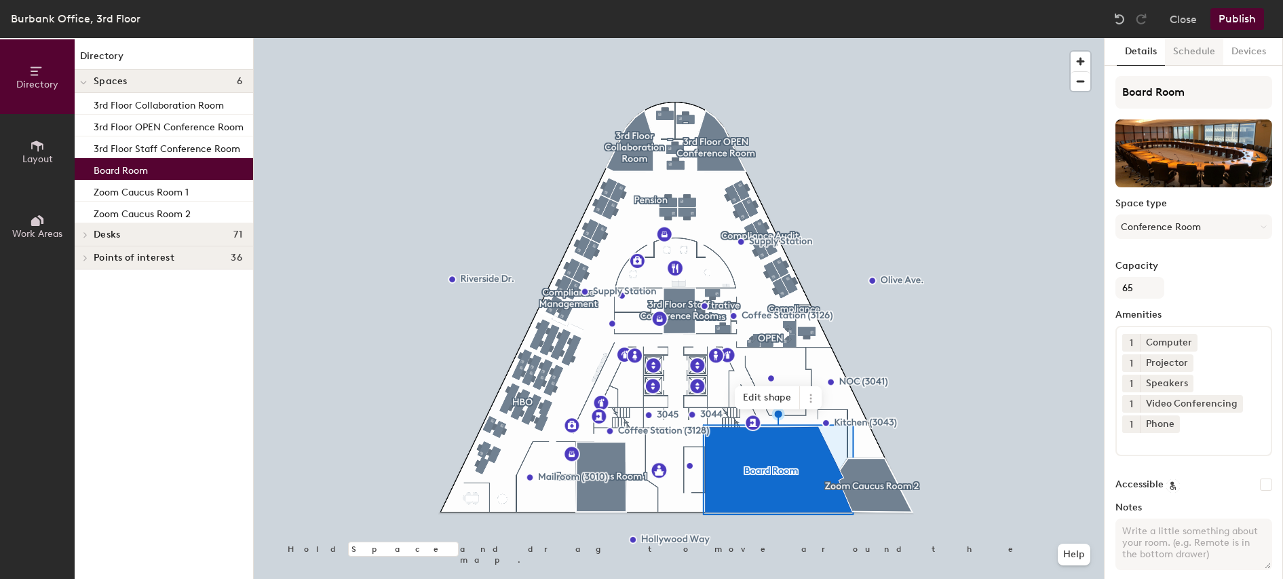
click at [1190, 44] on button "Schedule" at bounding box center [1194, 52] width 58 height 28
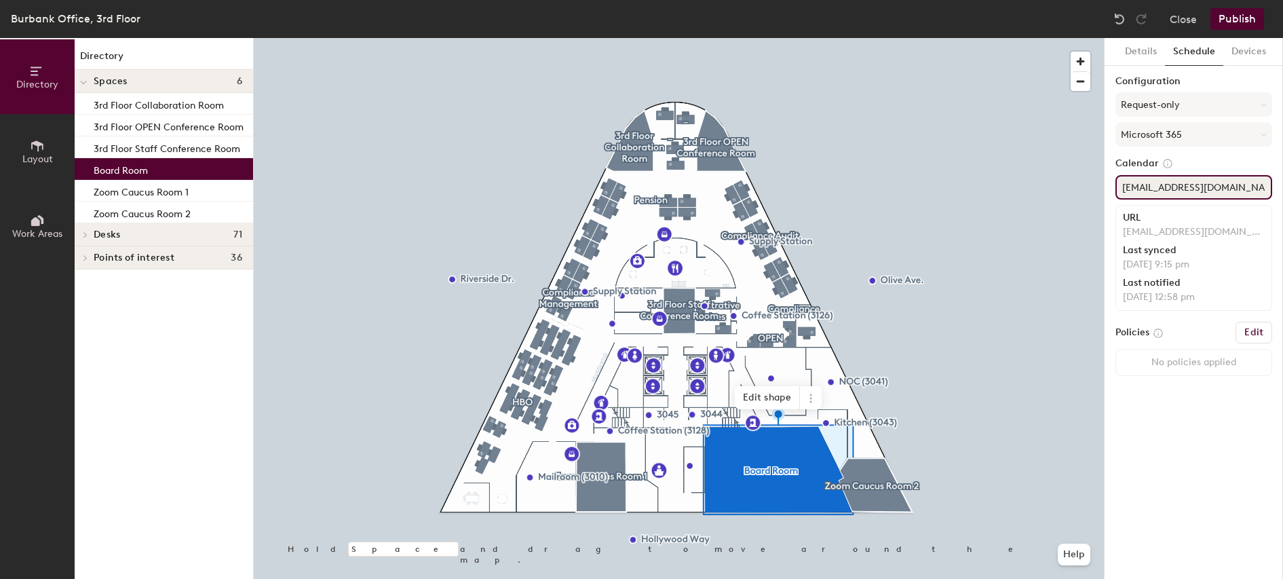
click at [1203, 187] on input "[EMAIL_ADDRESS][DOMAIN_NAME]" at bounding box center [1194, 187] width 157 height 24
click at [1203, 187] on input "ConfRm3Board@sagaftraplans.org" at bounding box center [1194, 187] width 157 height 24
paste input "confrm3board@sagaftraplans.org"
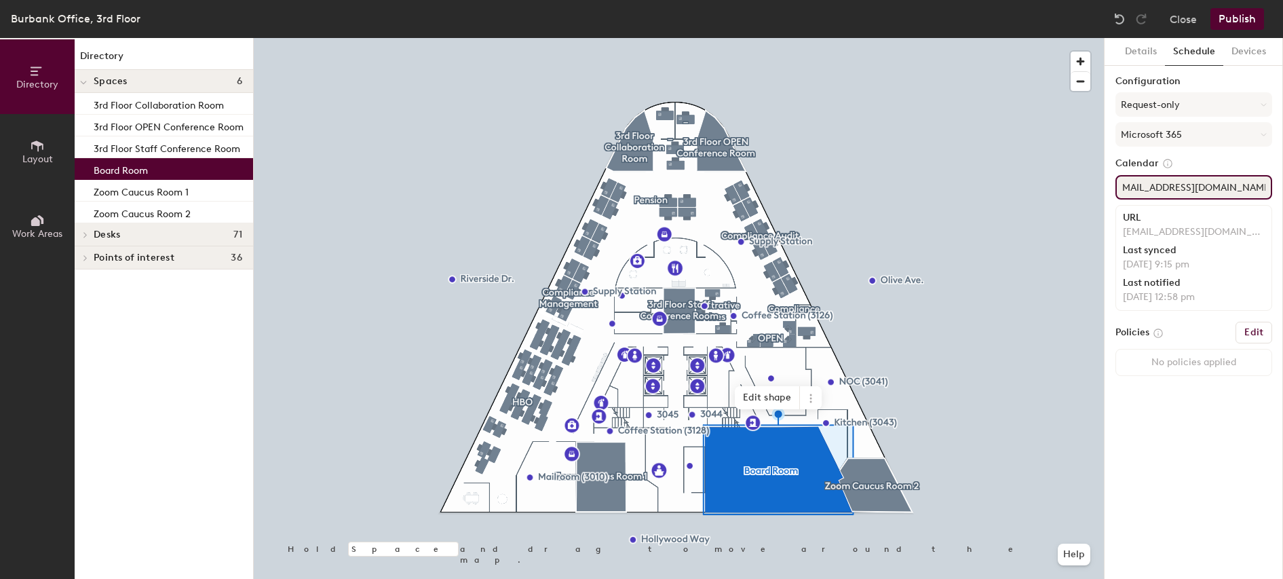
type input "confrm3board@sagaftraplans.org"
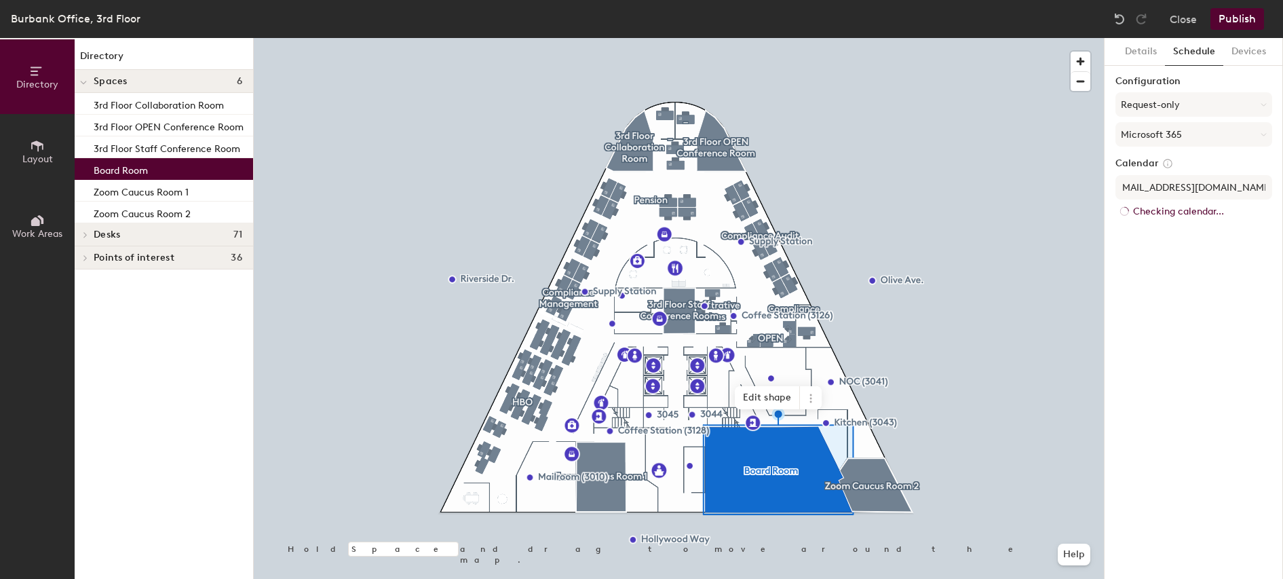
scroll to position [0, 0]
click at [1234, 19] on button "Publish" at bounding box center [1238, 19] width 54 height 22
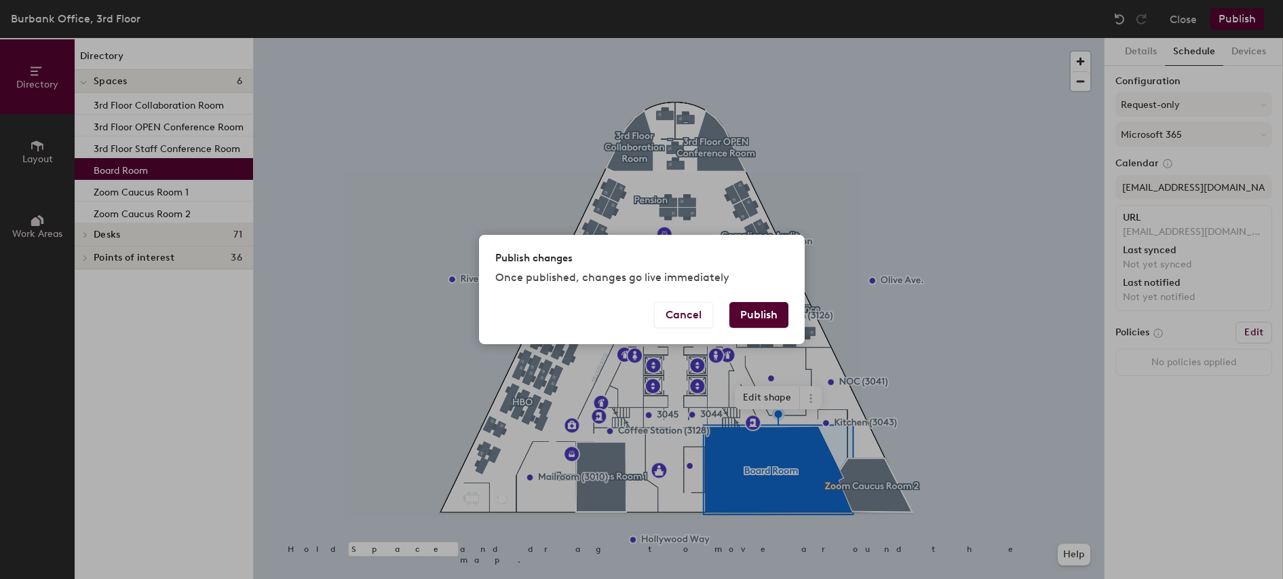
click at [763, 314] on button "Publish" at bounding box center [759, 315] width 59 height 26
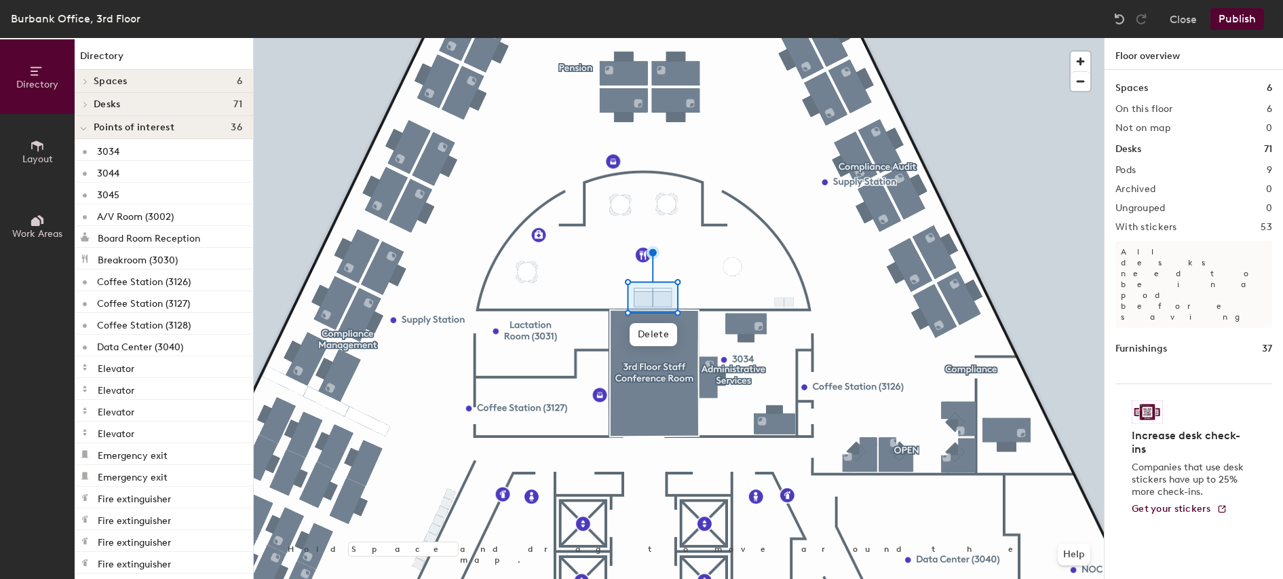
click at [41, 152] on icon at bounding box center [37, 145] width 15 height 15
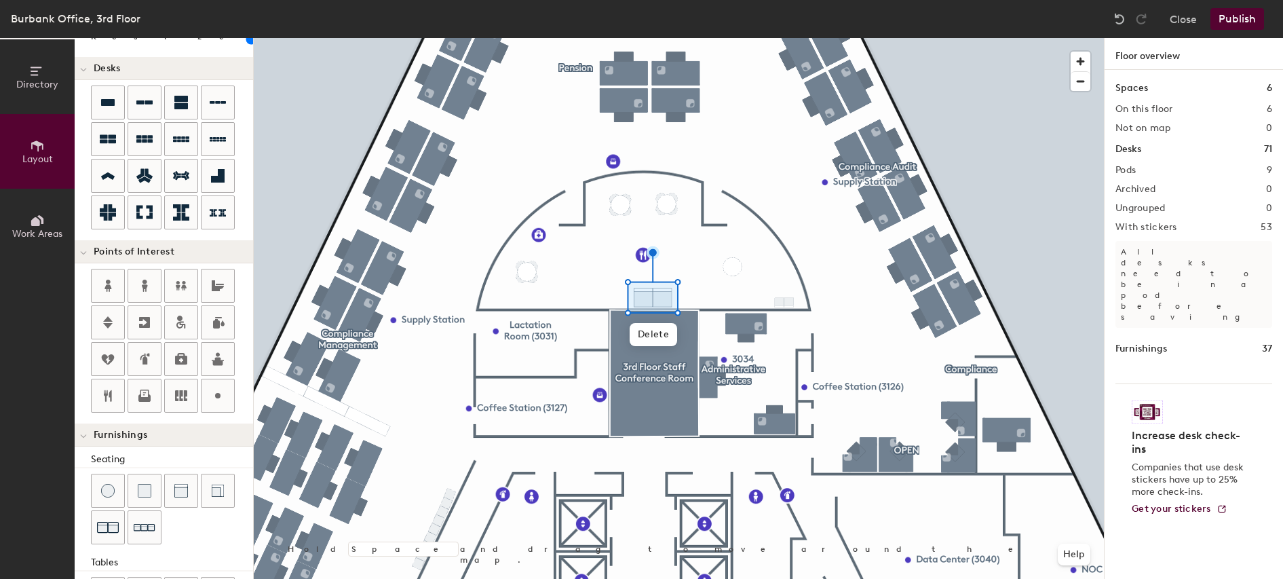
scroll to position [83, 0]
click at [179, 402] on icon at bounding box center [181, 398] width 16 height 16
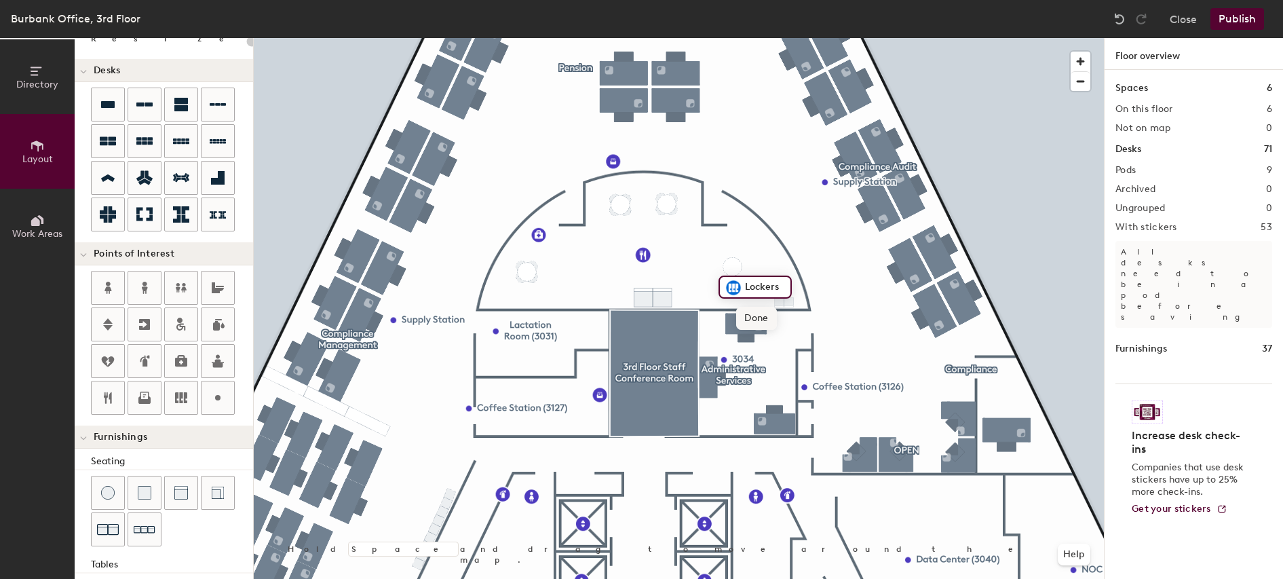
click at [756, 314] on span "Done" at bounding box center [756, 318] width 40 height 23
click at [784, 316] on span "Delete" at bounding box center [781, 318] width 48 height 23
type input "20"
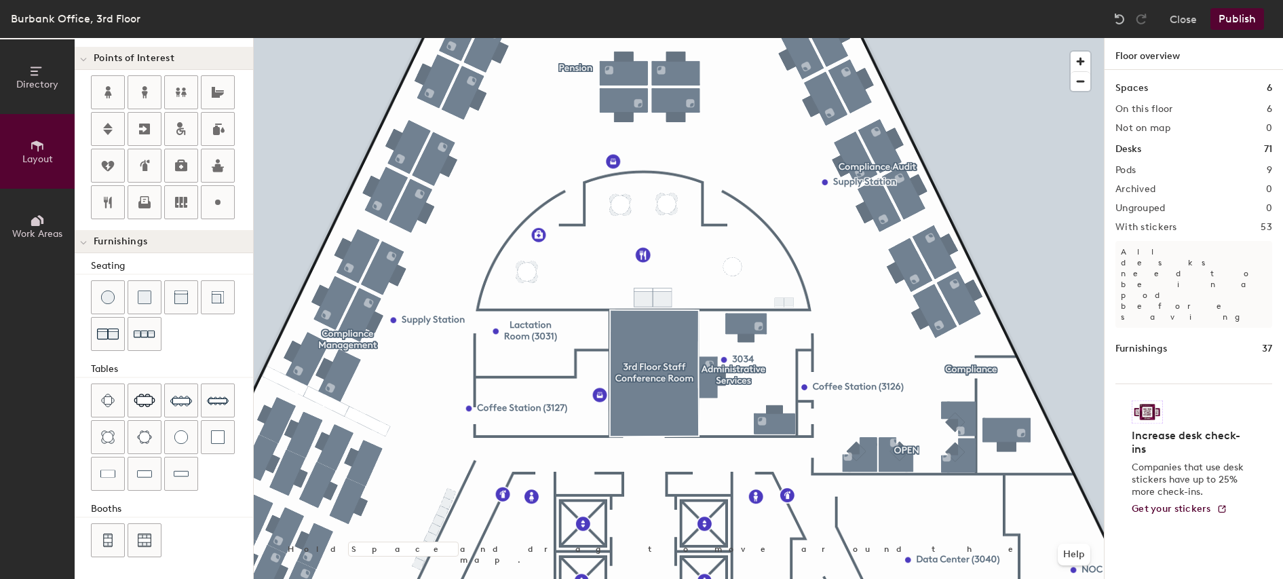
scroll to position [0, 0]
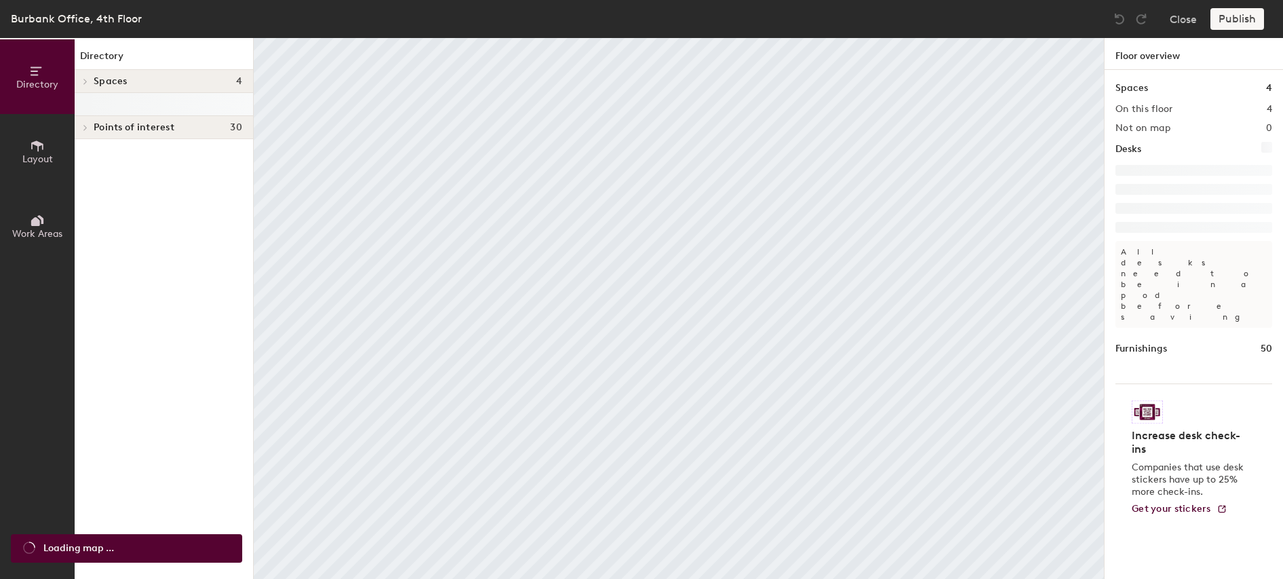
click at [39, 153] on icon at bounding box center [37, 145] width 15 height 15
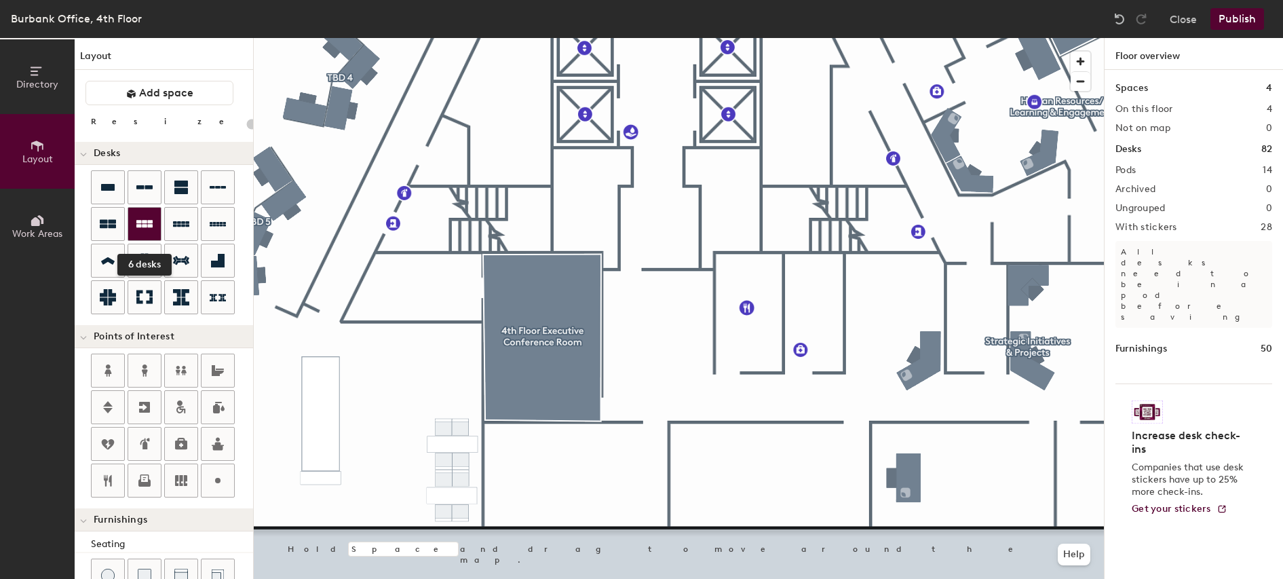
click at [143, 225] on icon at bounding box center [144, 223] width 16 height 7
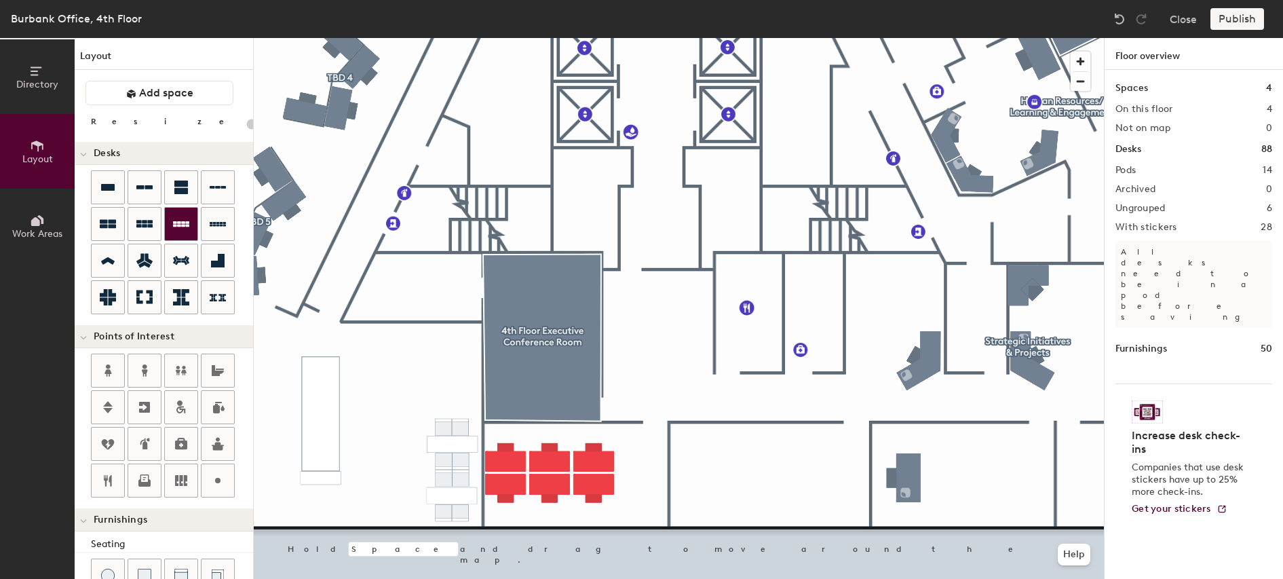
click at [177, 225] on icon at bounding box center [181, 224] width 16 height 16
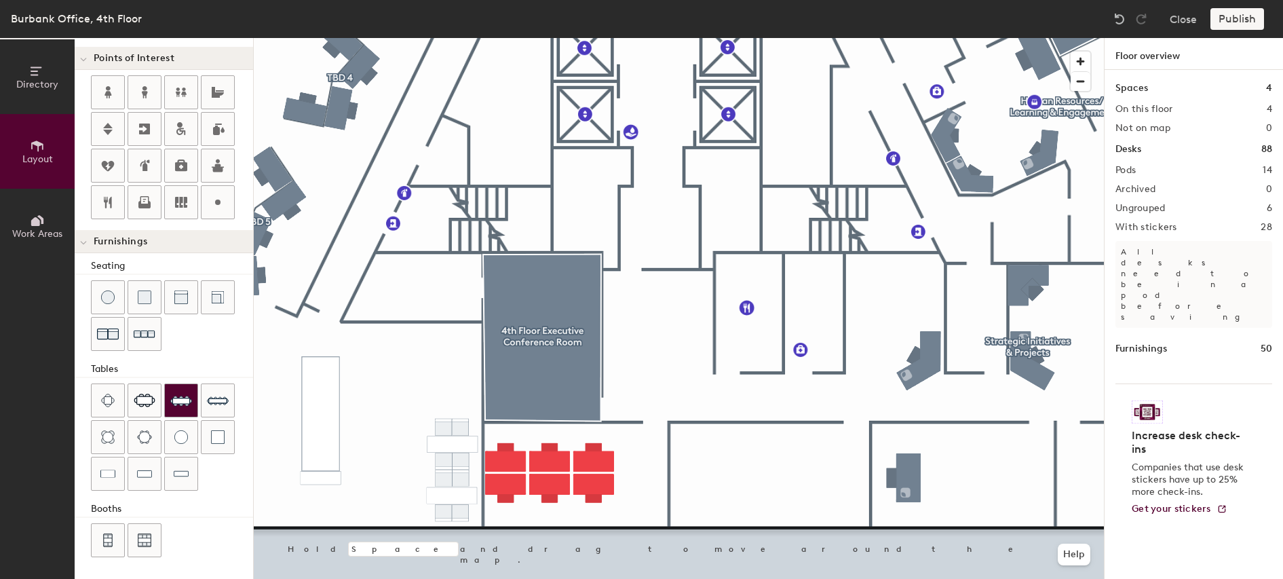
click at [185, 398] on img at bounding box center [181, 401] width 22 height 22
click at [146, 331] on img at bounding box center [145, 334] width 22 height 21
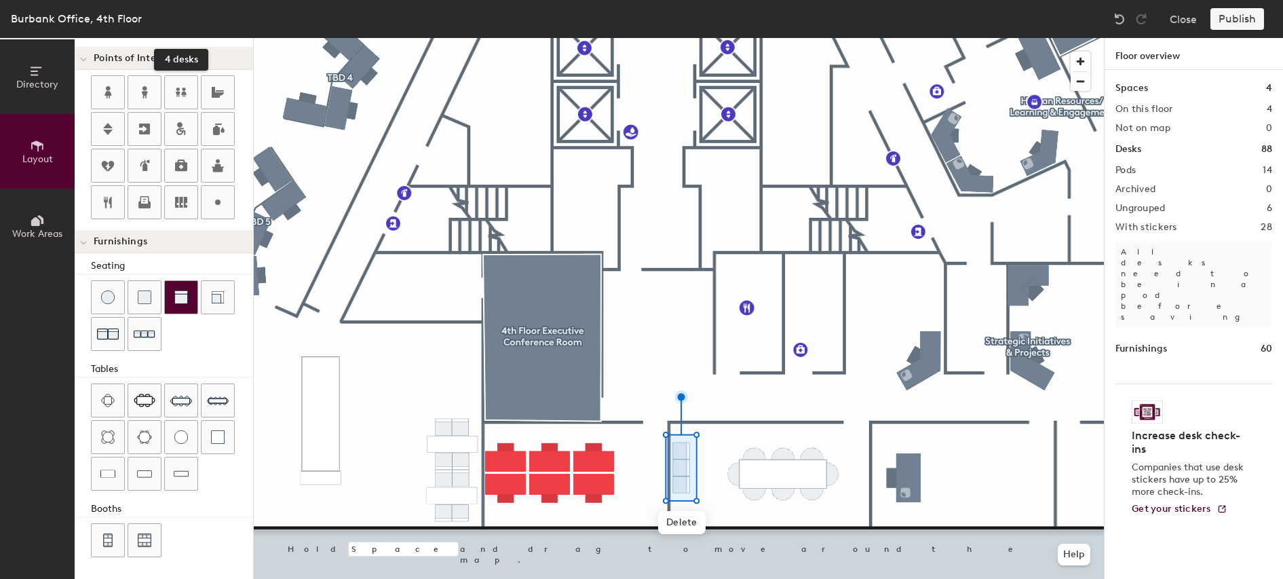
scroll to position [0, 0]
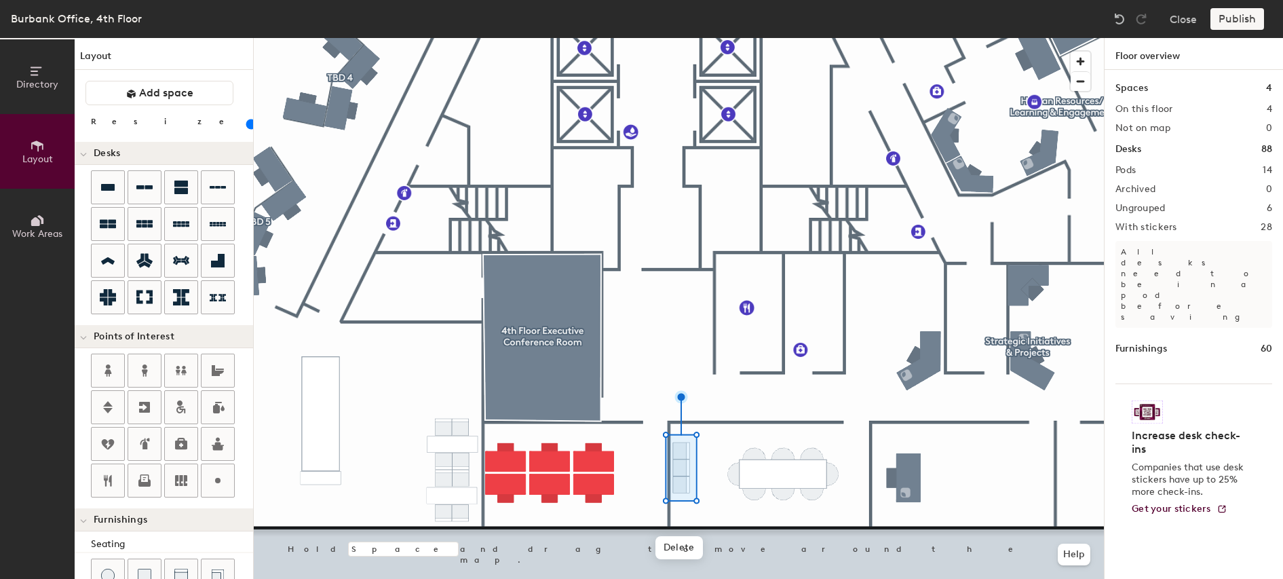
click at [246, 125] on input "range" at bounding box center [246, 124] width 0 height 11
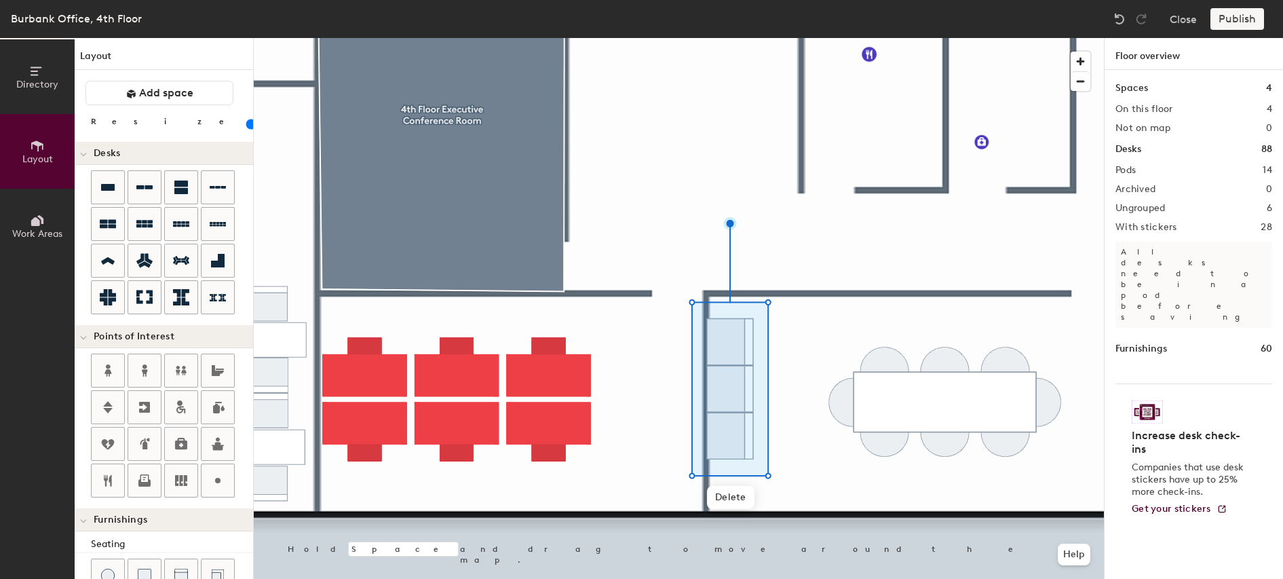
click at [246, 126] on input "range" at bounding box center [246, 124] width 0 height 11
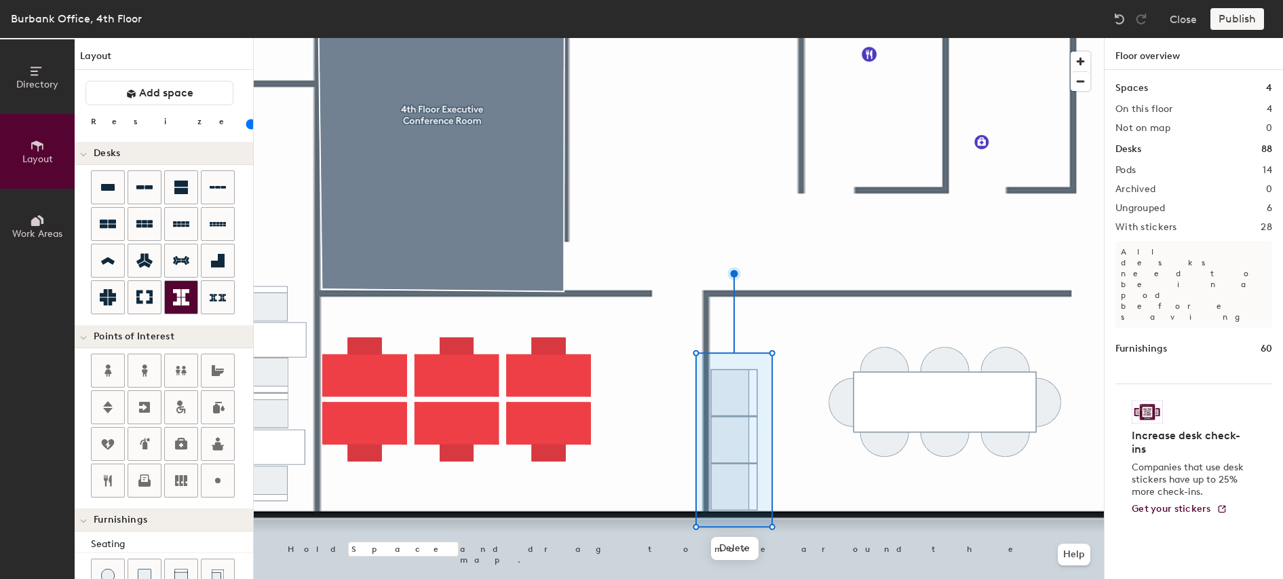
scroll to position [204, 0]
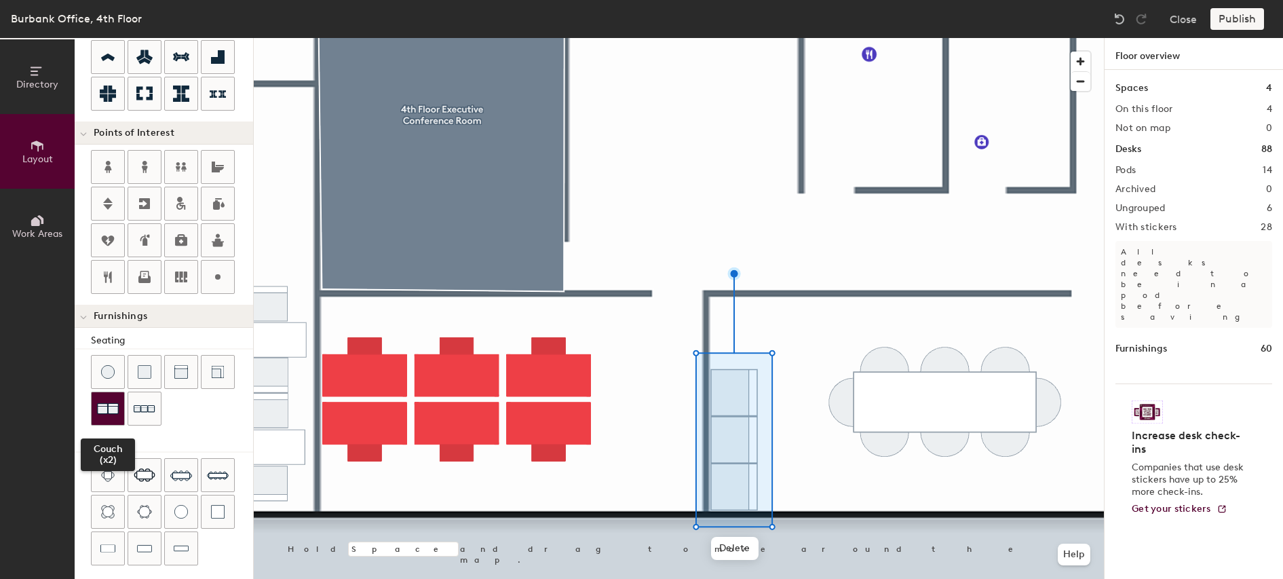
click at [105, 411] on img at bounding box center [108, 409] width 22 height 22
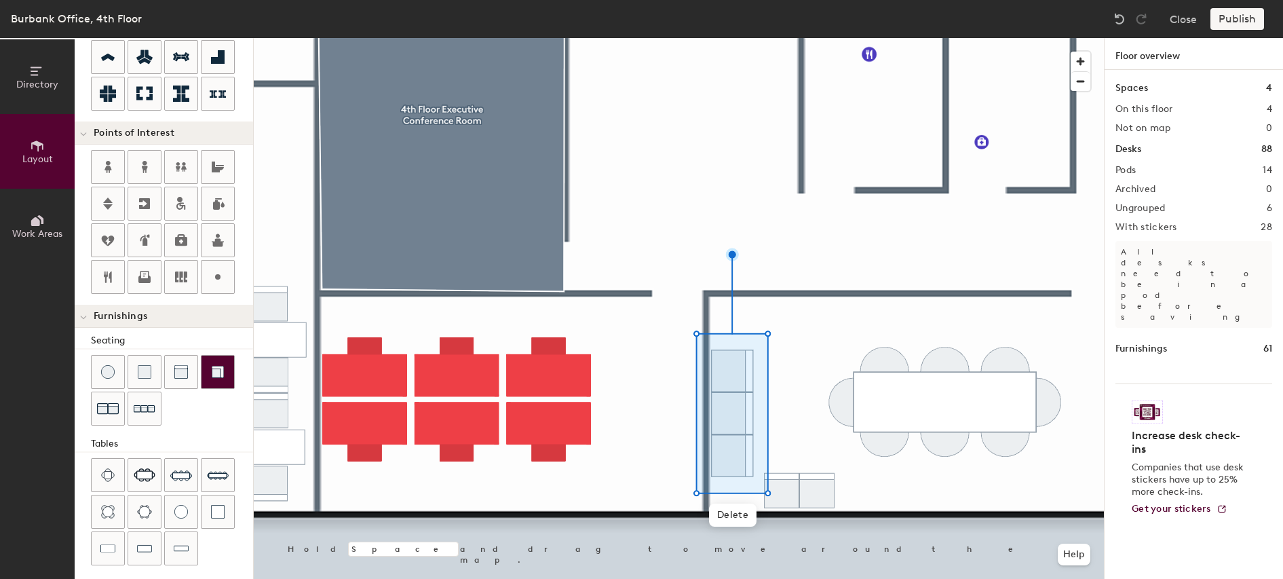
click at [223, 377] on img at bounding box center [218, 372] width 14 height 14
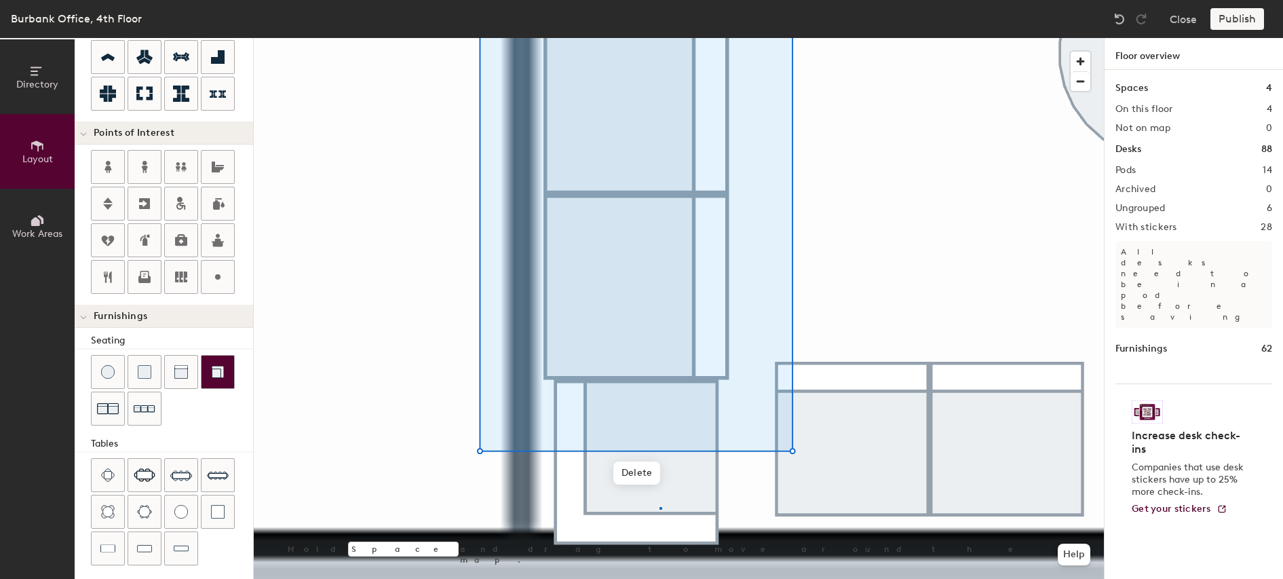
click at [660, 38] on div at bounding box center [679, 38] width 850 height 0
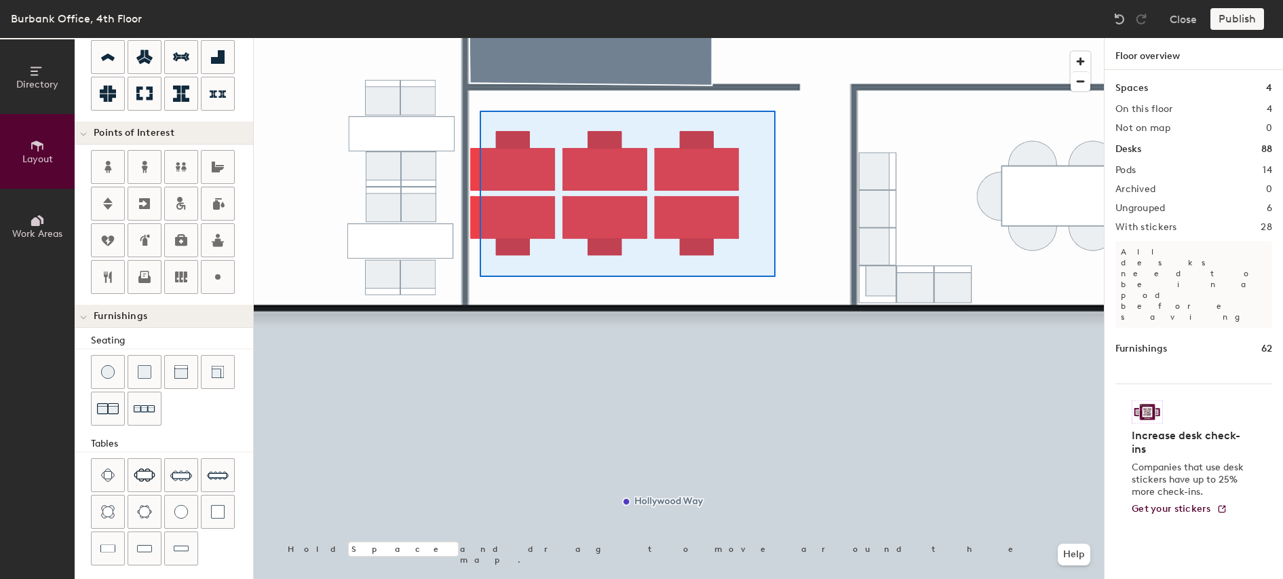
type input "100"
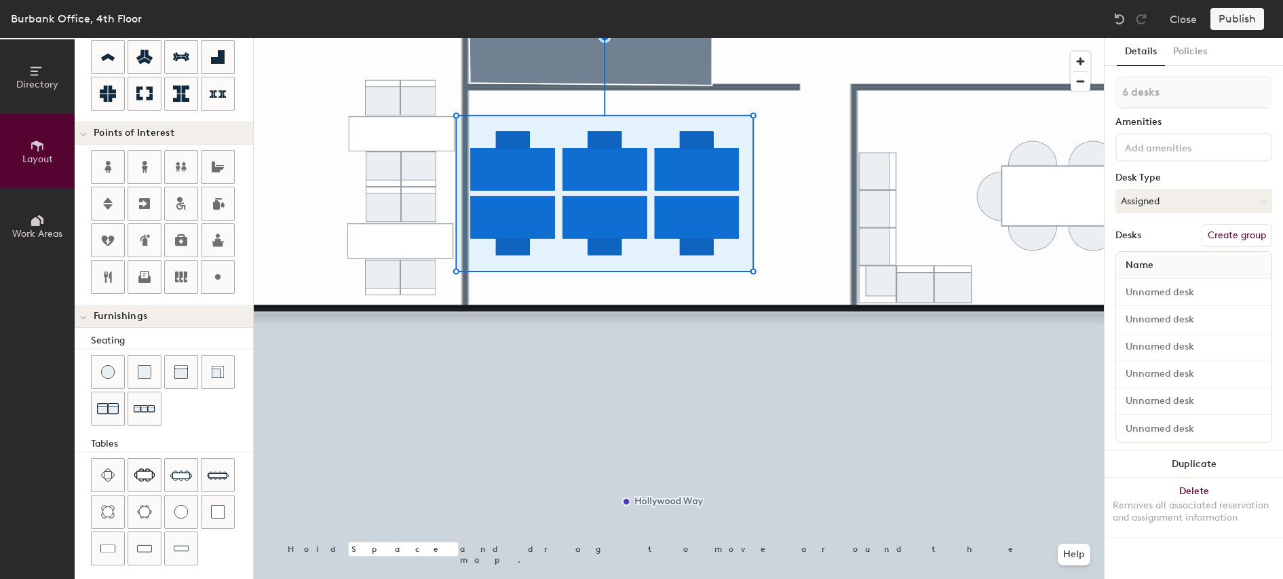
click at [1232, 231] on button "Create group" at bounding box center [1237, 235] width 71 height 23
type input "P"
type input "TBD 8"
click at [1239, 24] on button "Publish" at bounding box center [1238, 19] width 54 height 22
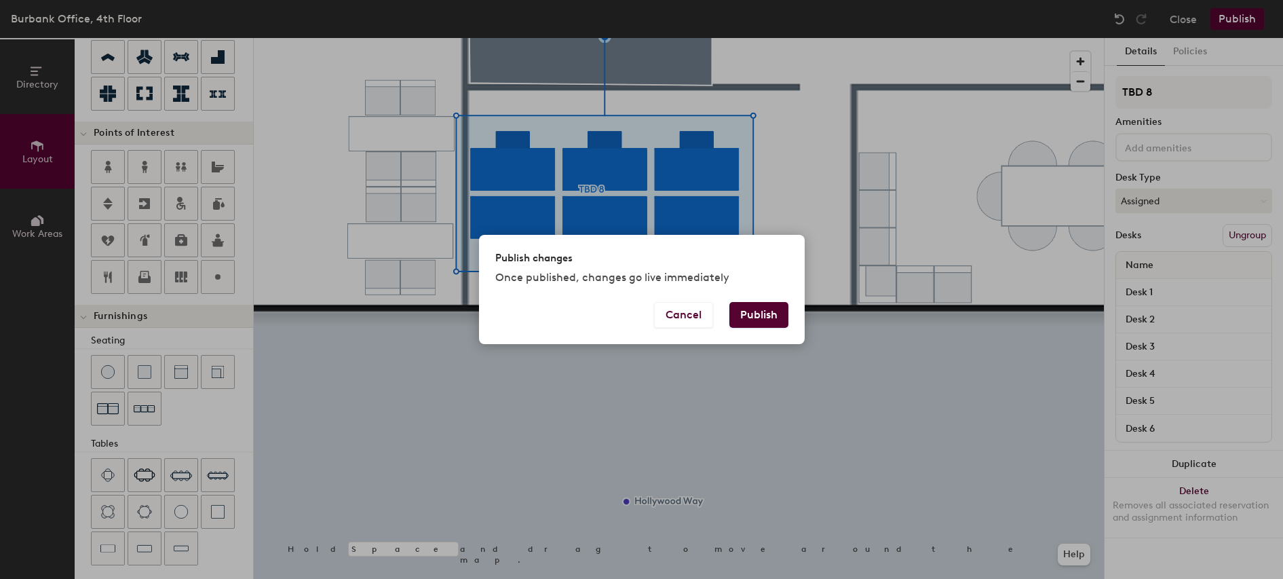
click at [779, 316] on button "Publish" at bounding box center [759, 315] width 59 height 26
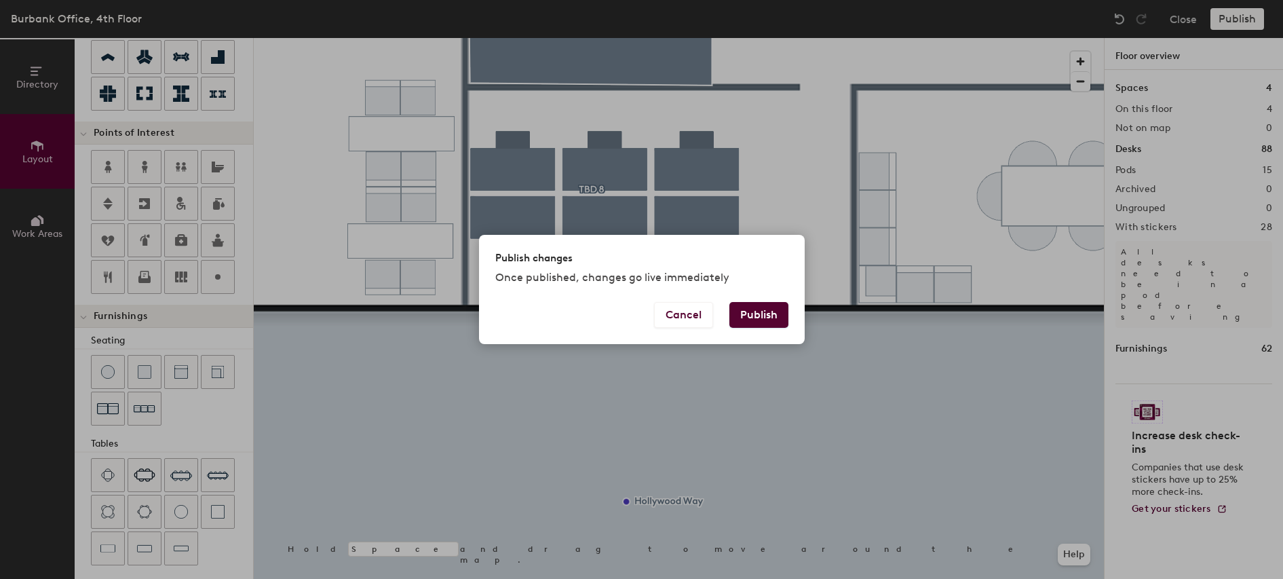
type input "20"
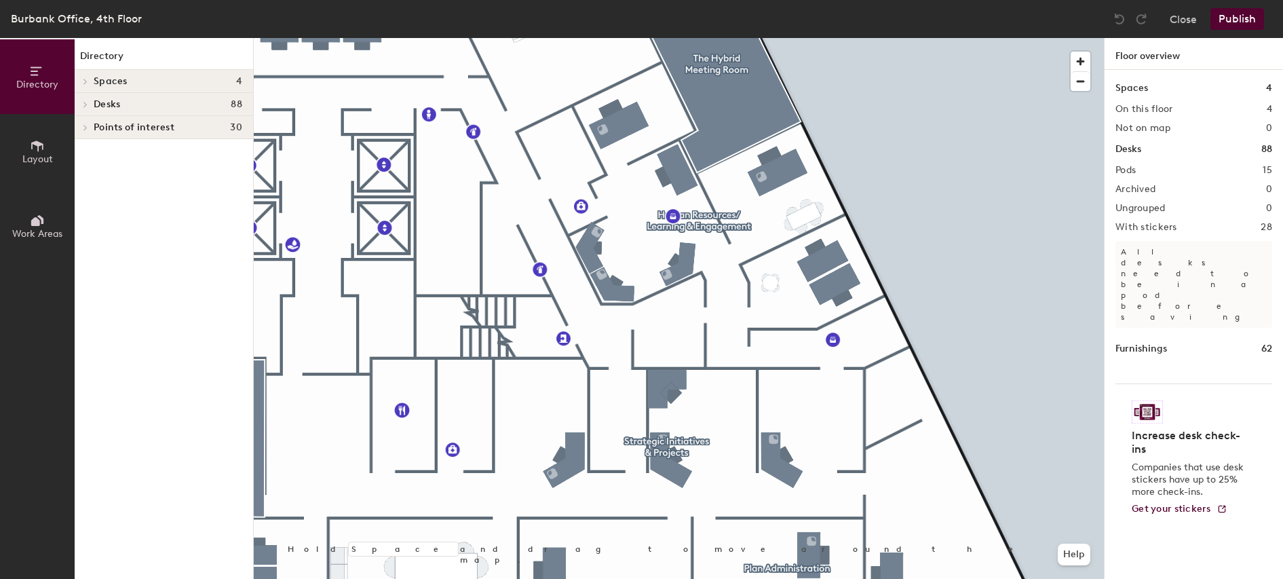
click at [49, 155] on span "Layout" at bounding box center [37, 159] width 31 height 12
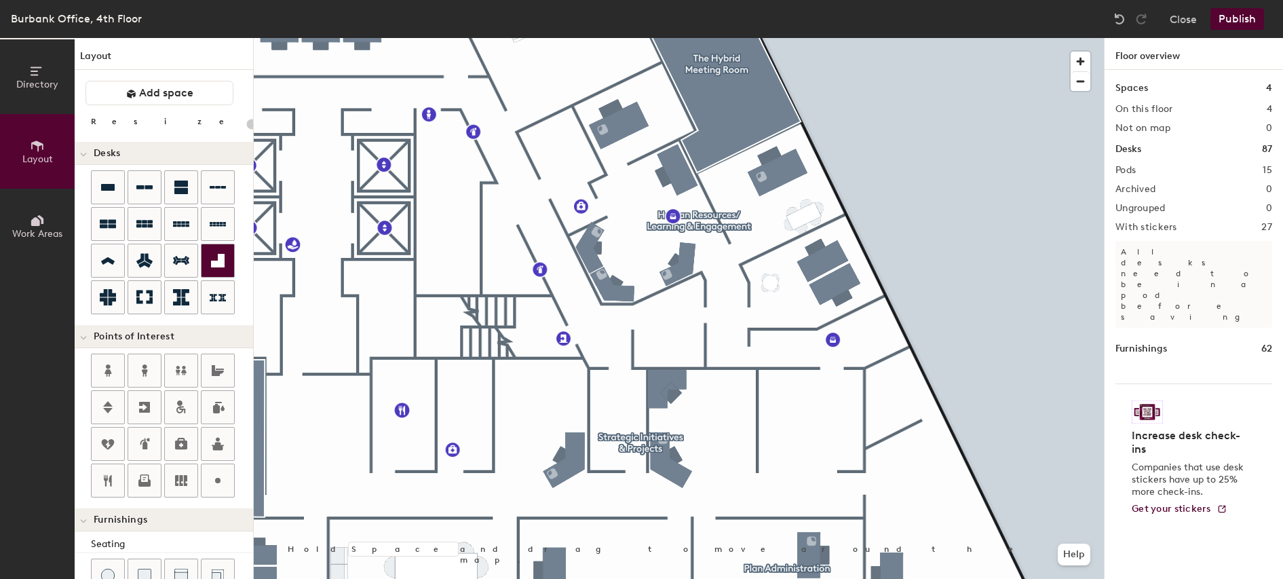
click at [781, 454] on div "Directory Layout Work Areas Layout Add space Resize Desks Points of Interest Fu…" at bounding box center [641, 308] width 1283 height 541
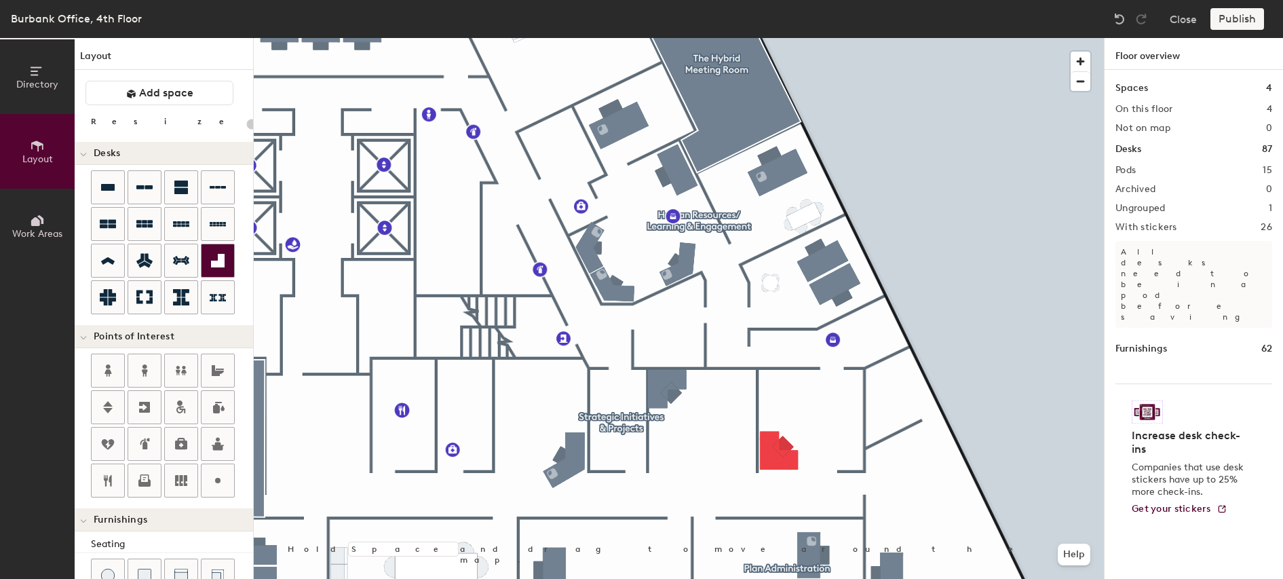
click at [221, 262] on icon at bounding box center [218, 261] width 14 height 14
click at [669, 459] on div "Directory Layout Work Areas Layout Add space Resize Desks Points of Interest Fu…" at bounding box center [641, 308] width 1283 height 541
click at [107, 184] on icon at bounding box center [108, 187] width 14 height 7
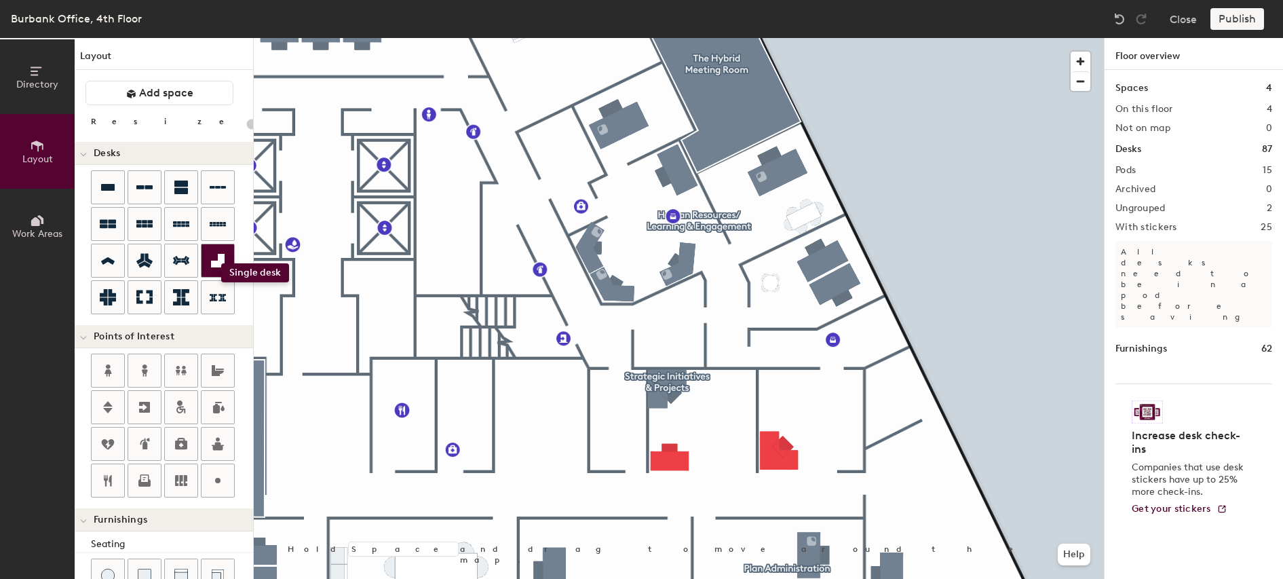
click at [221, 263] on icon at bounding box center [218, 261] width 14 height 14
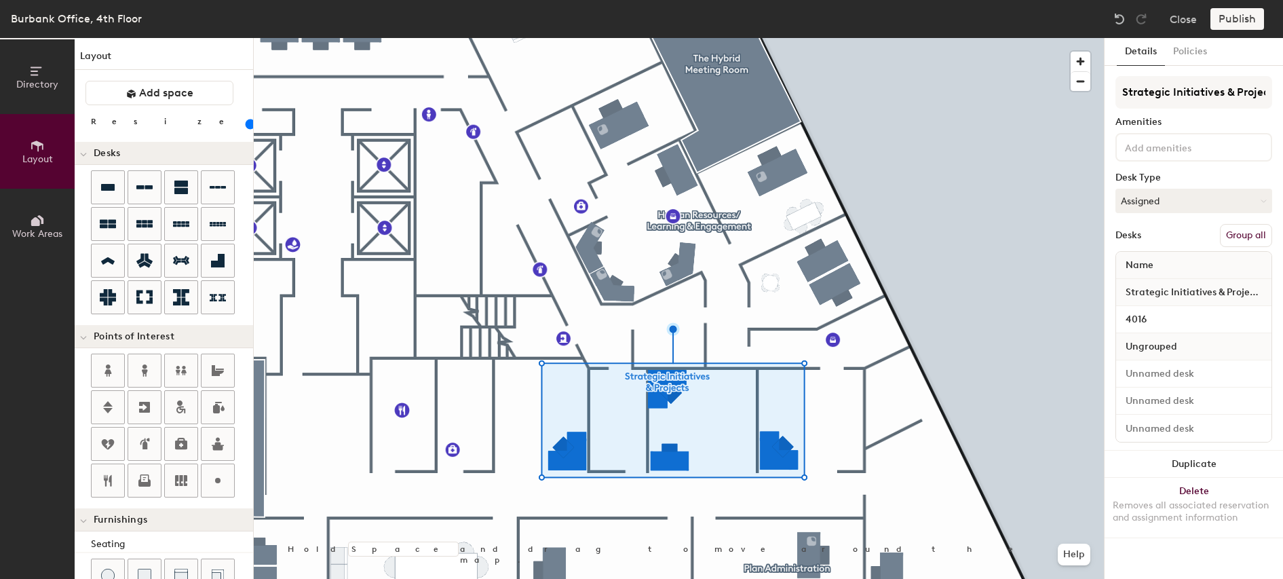
click at [1244, 238] on button "Group all" at bounding box center [1246, 235] width 52 height 23
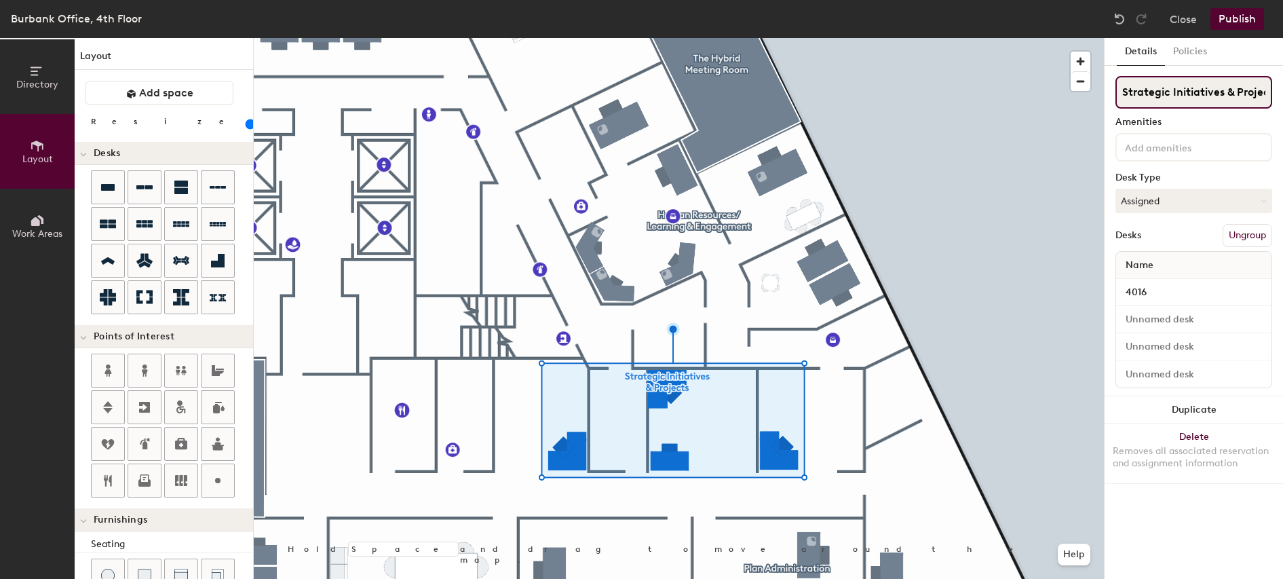
scroll to position [0, 12]
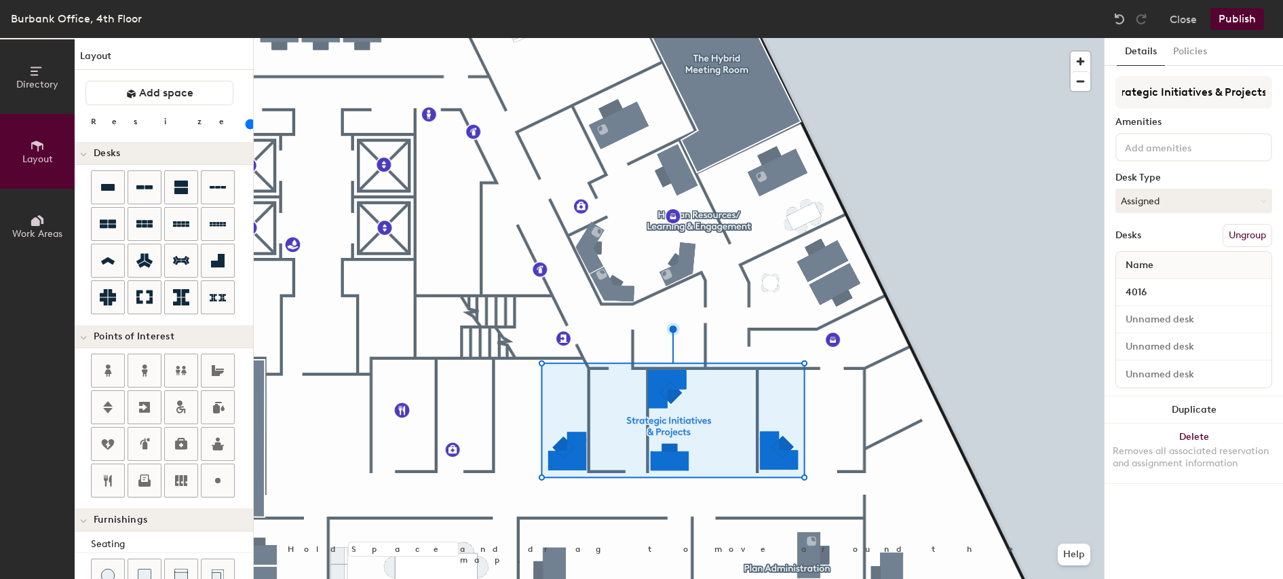
click at [1240, 21] on button "Publish" at bounding box center [1238, 19] width 54 height 22
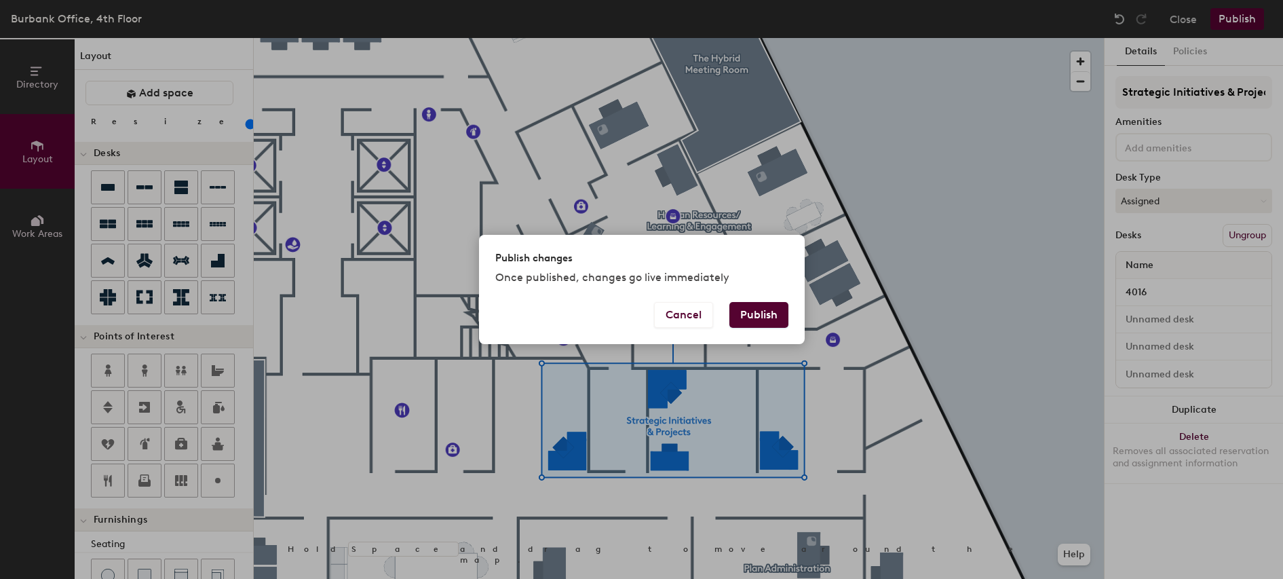
click at [757, 322] on button "Publish" at bounding box center [759, 315] width 59 height 26
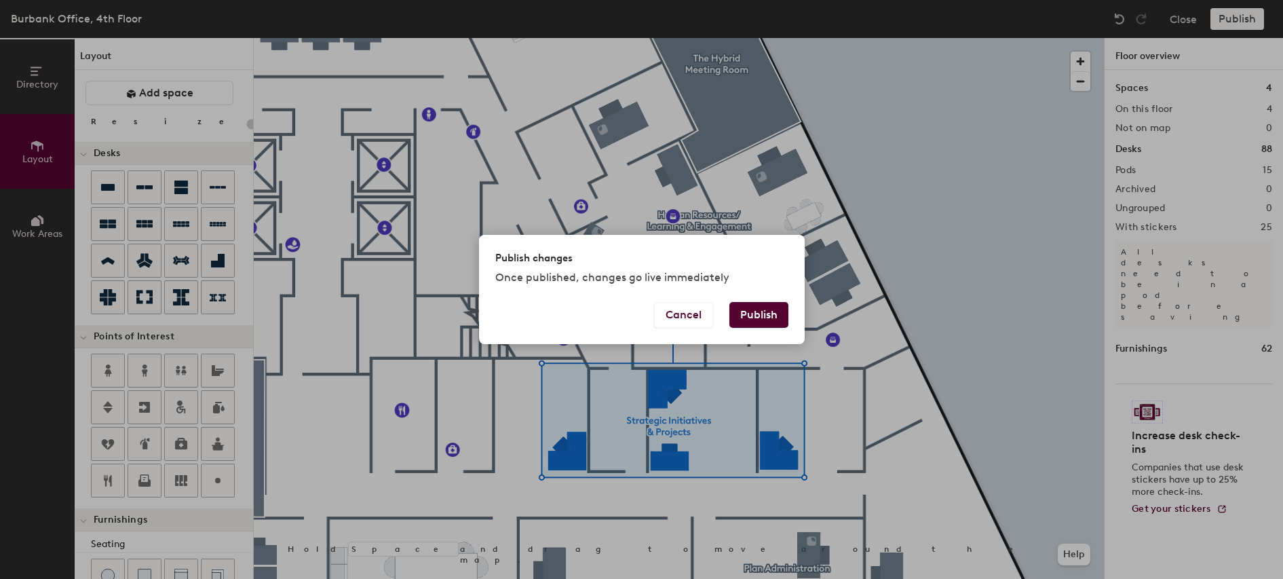
type input "20"
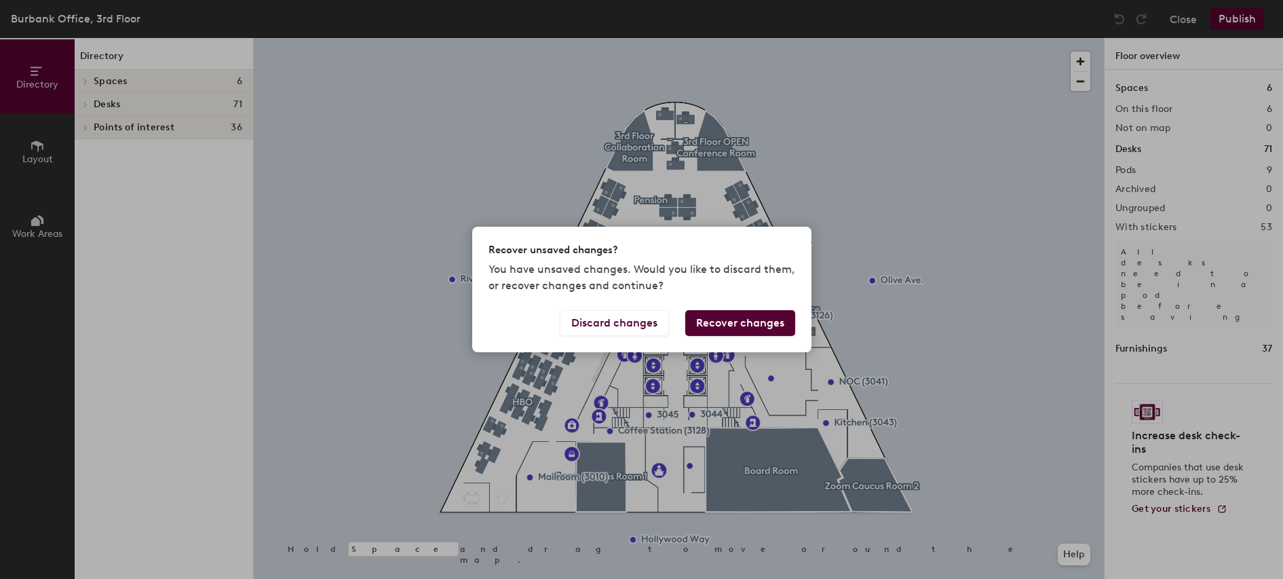
click at [740, 325] on button "Recover changes" at bounding box center [740, 323] width 110 height 26
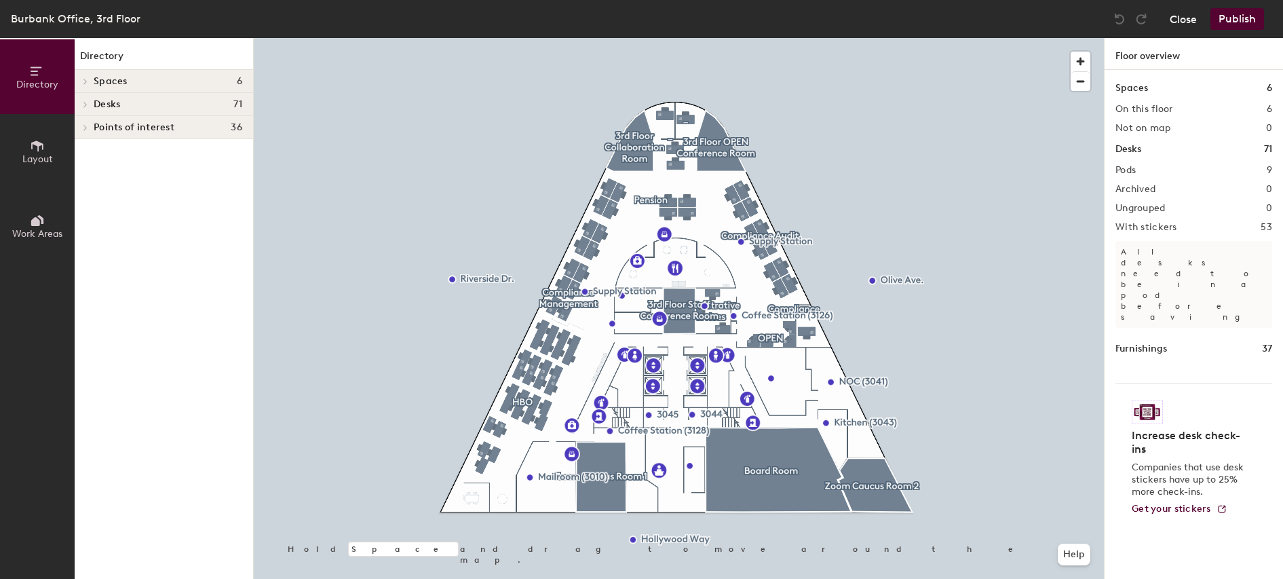
click at [1183, 20] on button "Close" at bounding box center [1183, 19] width 27 height 22
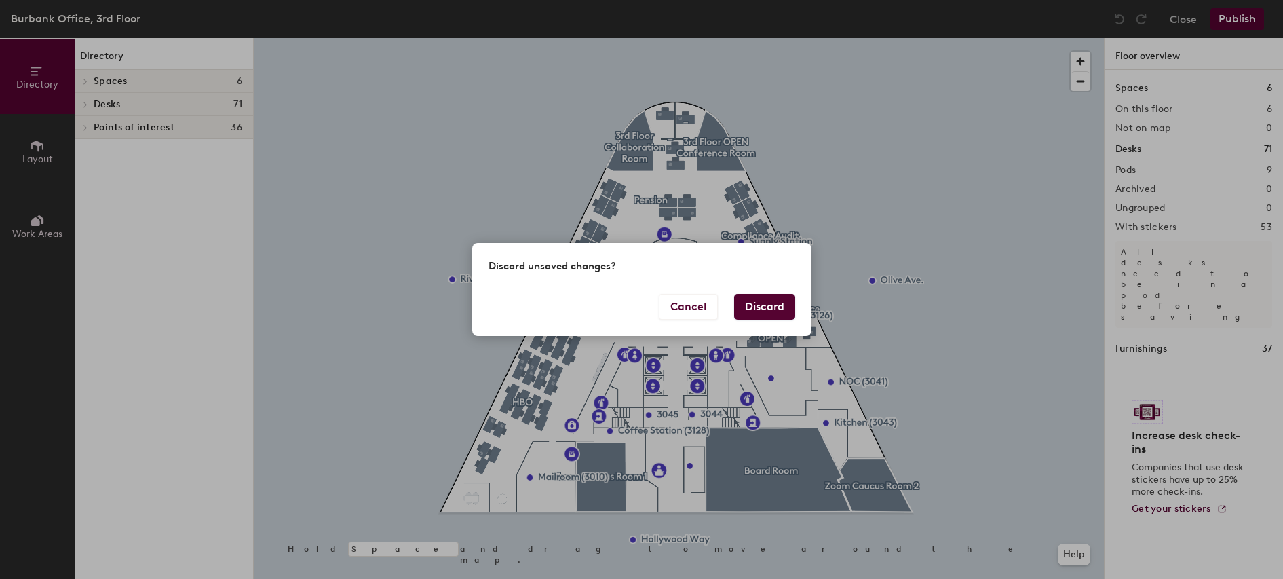
click at [761, 307] on button "Discard" at bounding box center [764, 307] width 61 height 26
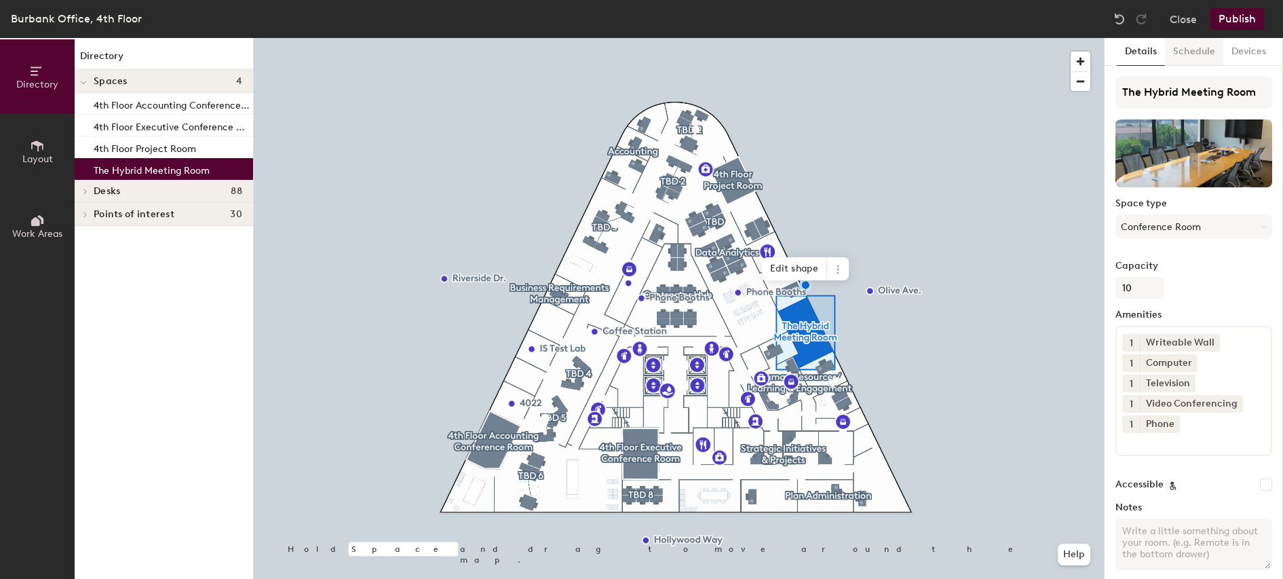
click at [1200, 50] on button "Schedule" at bounding box center [1194, 52] width 58 height 28
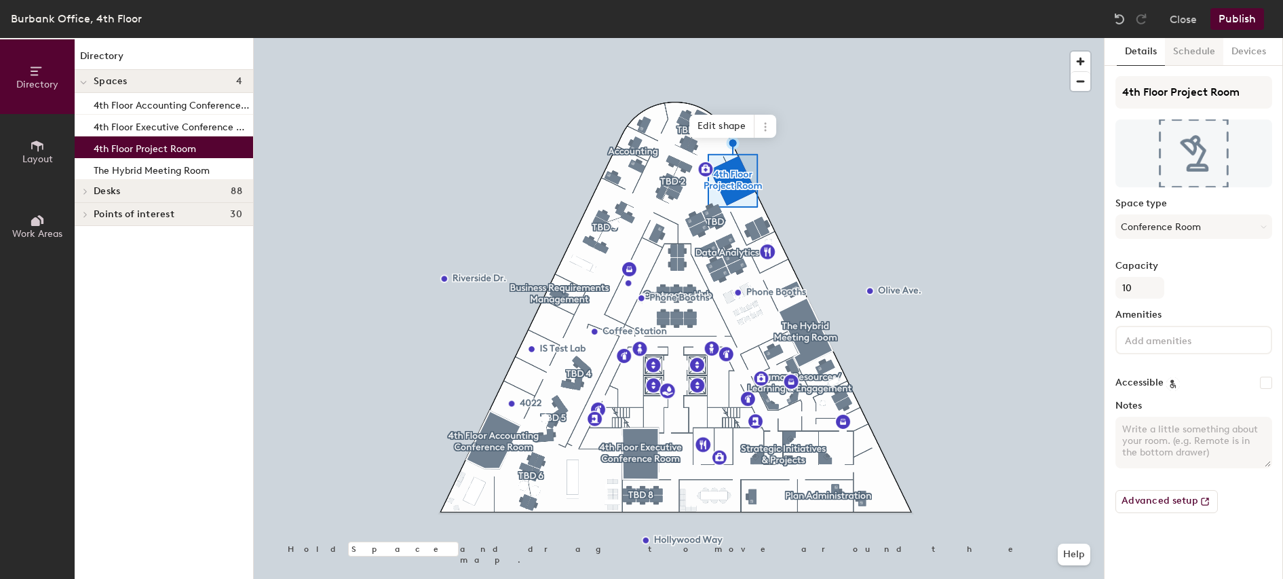
click at [1188, 52] on button "Schedule" at bounding box center [1194, 52] width 58 height 28
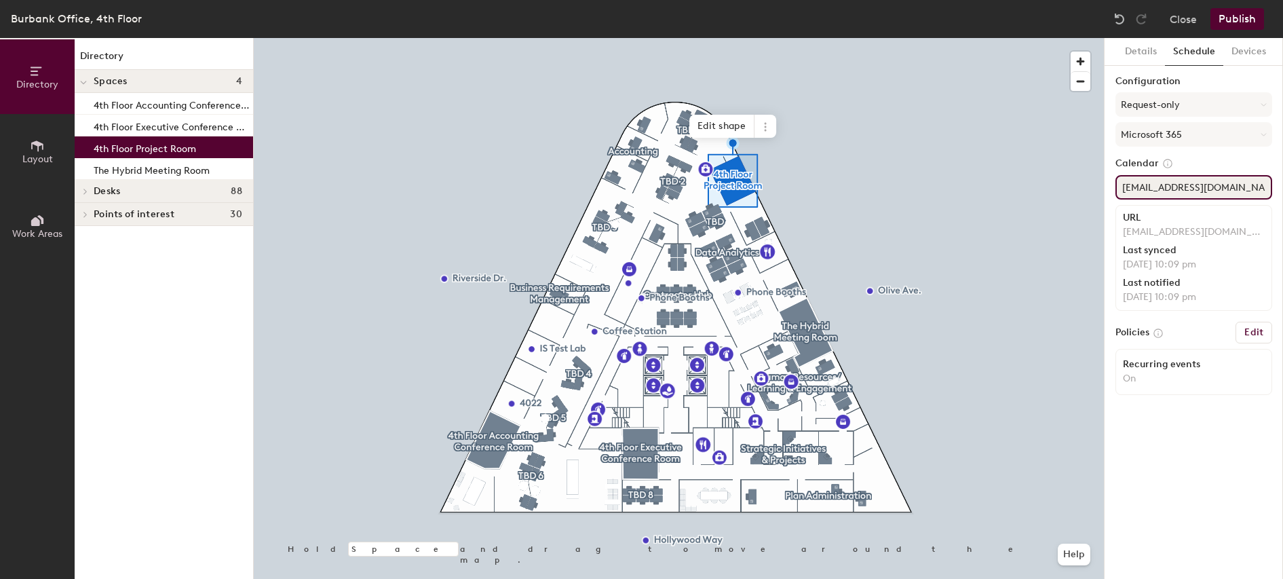
click at [1213, 186] on input "[EMAIL_ADDRESS][DOMAIN_NAME]" at bounding box center [1194, 187] width 157 height 24
click at [1213, 186] on input "ConfRm4ProjectRoom@sagaftraplans.org" at bounding box center [1194, 187] width 157 height 24
paste input "confrm4projectroom@sagaftraplans.org"
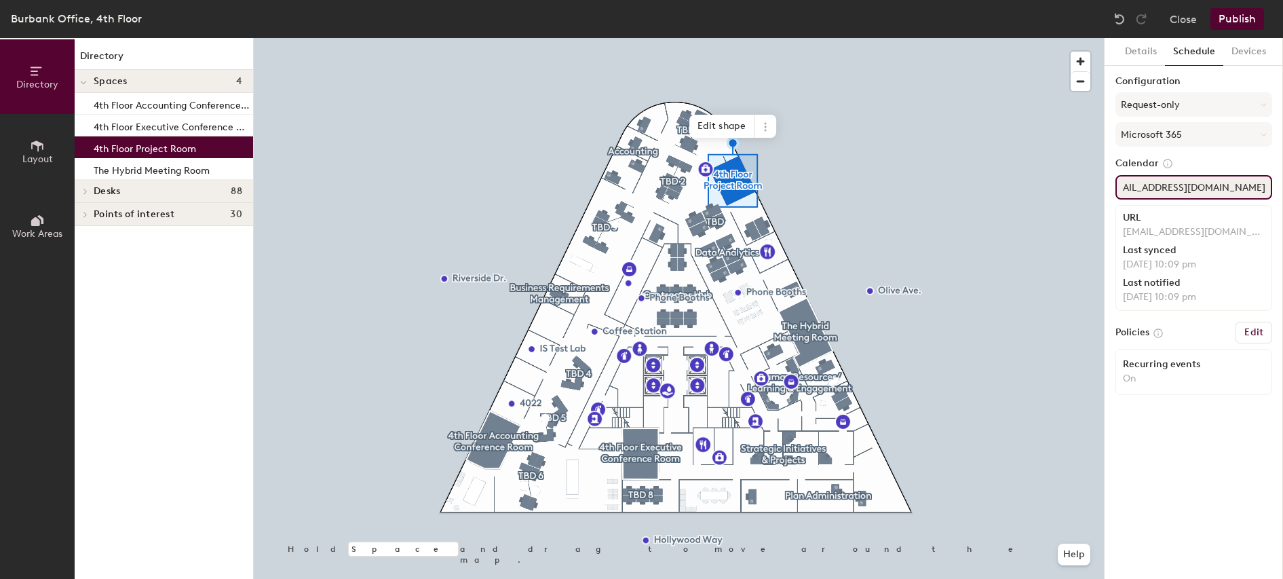
type input "confrm4projectroom@sagaftraplans.org"
click at [1235, 20] on button "Publish" at bounding box center [1238, 19] width 54 height 22
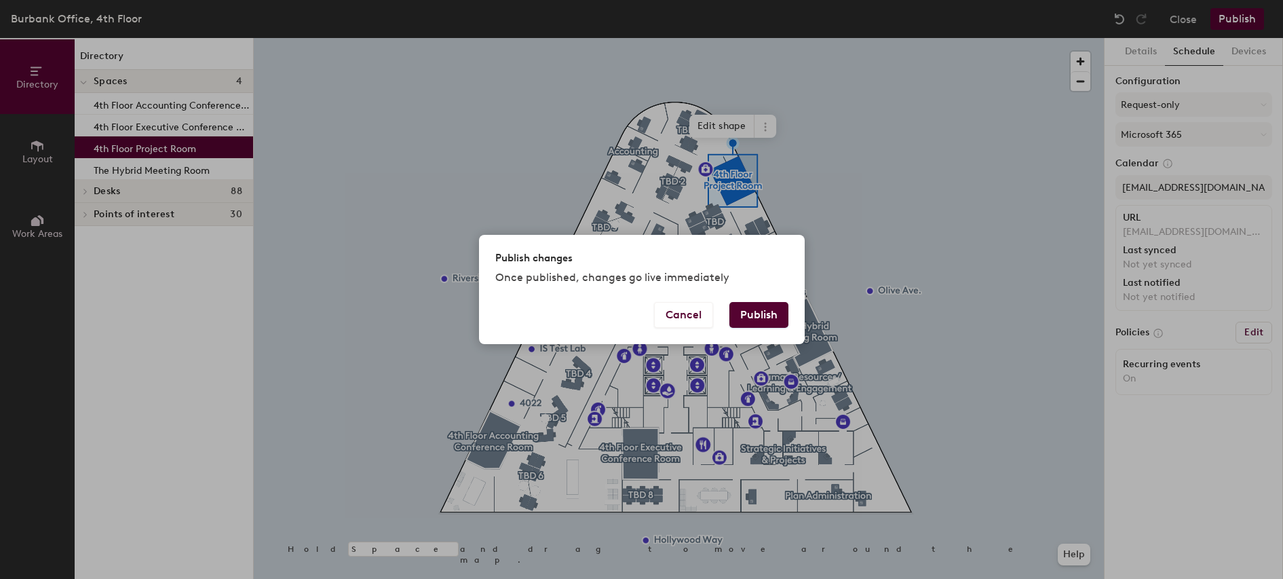
click at [770, 314] on button "Publish" at bounding box center [759, 315] width 59 height 26
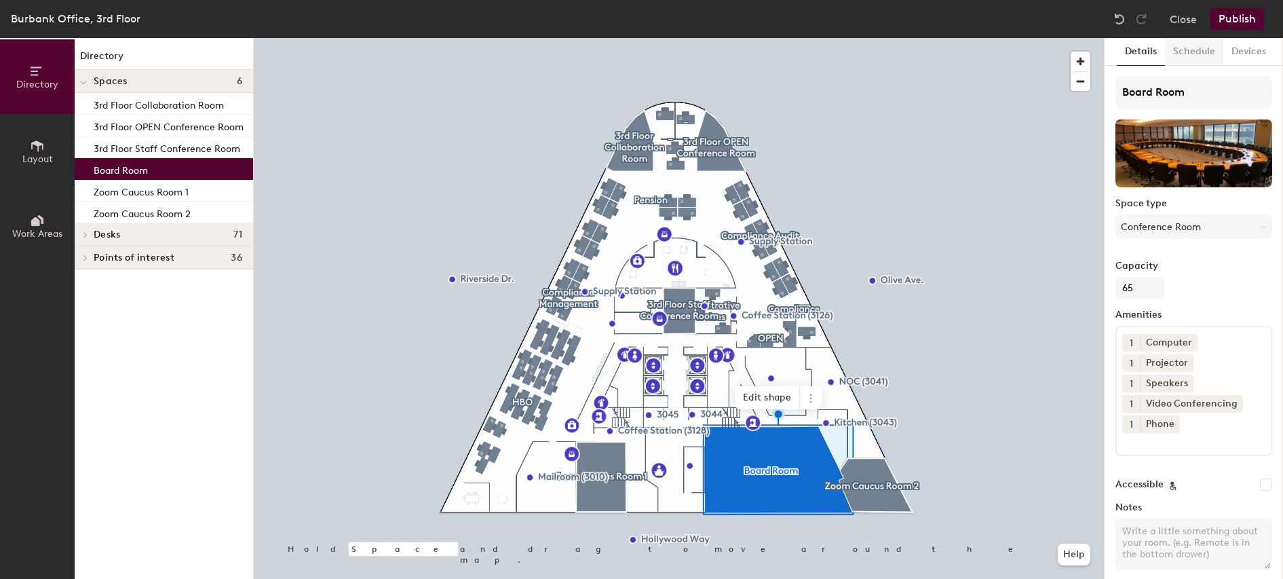
click at [1186, 51] on button "Schedule" at bounding box center [1194, 52] width 58 height 28
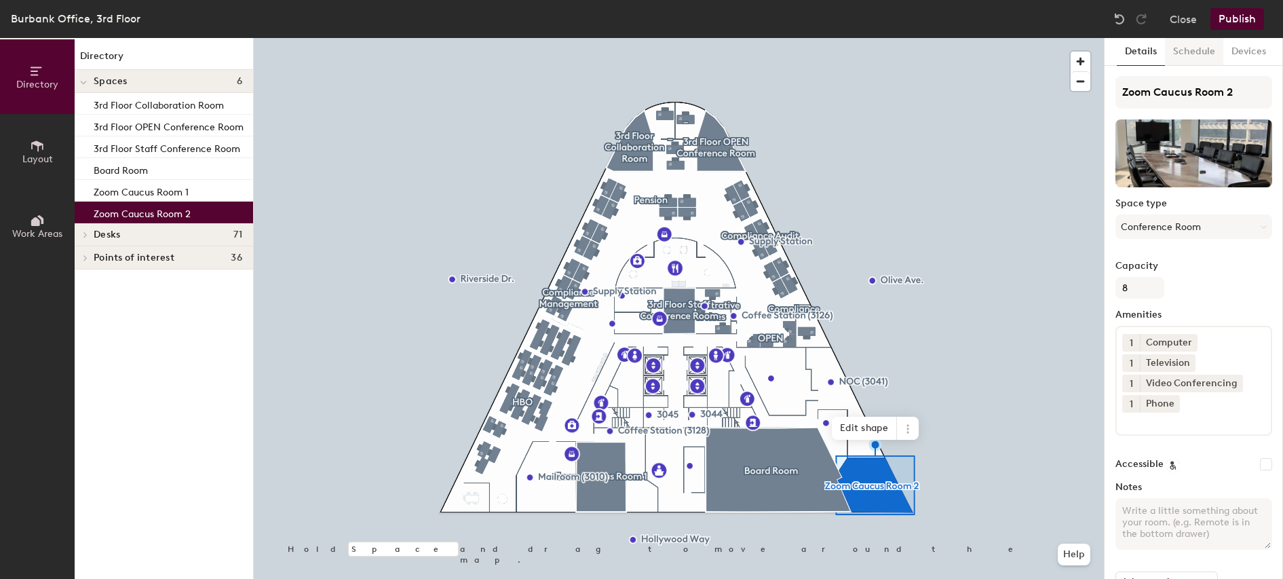
click at [1190, 43] on button "Schedule" at bounding box center [1194, 52] width 58 height 28
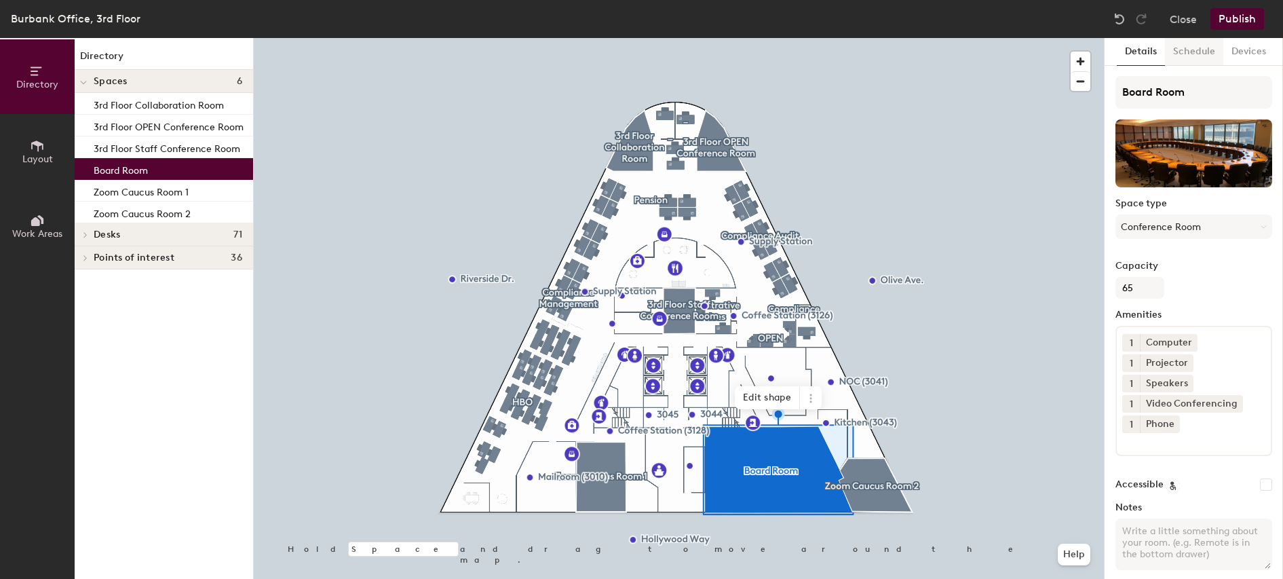
click at [1192, 47] on button "Schedule" at bounding box center [1194, 52] width 58 height 28
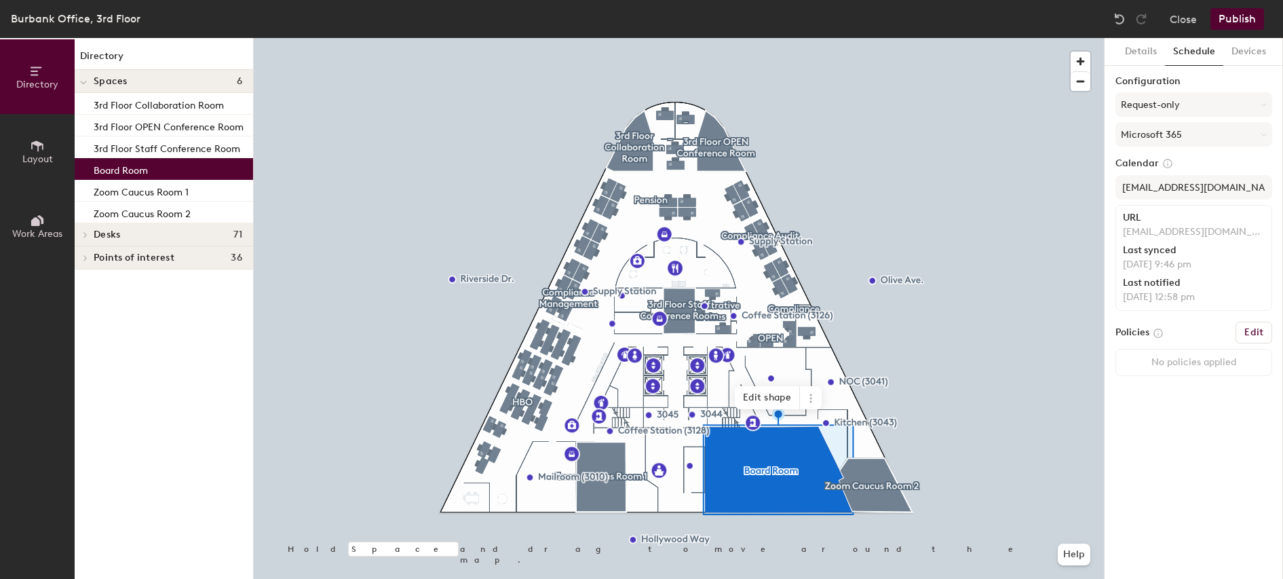
click at [1253, 331] on h6 "Edit" at bounding box center [1254, 332] width 19 height 11
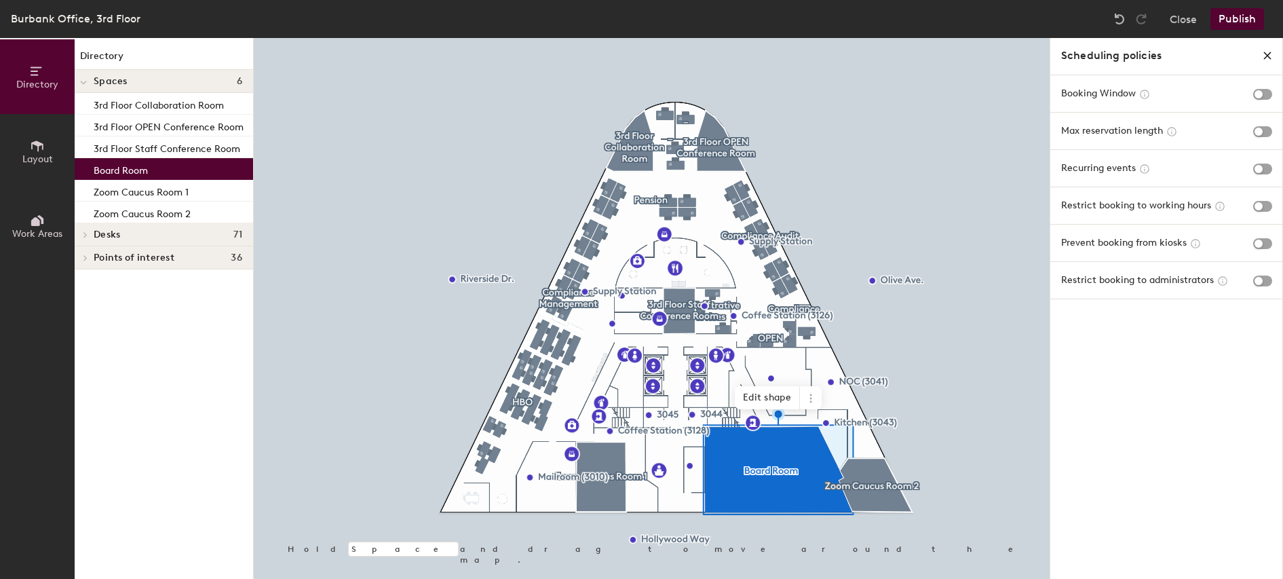
click at [1270, 52] on icon "close policies" at bounding box center [1267, 55] width 11 height 11
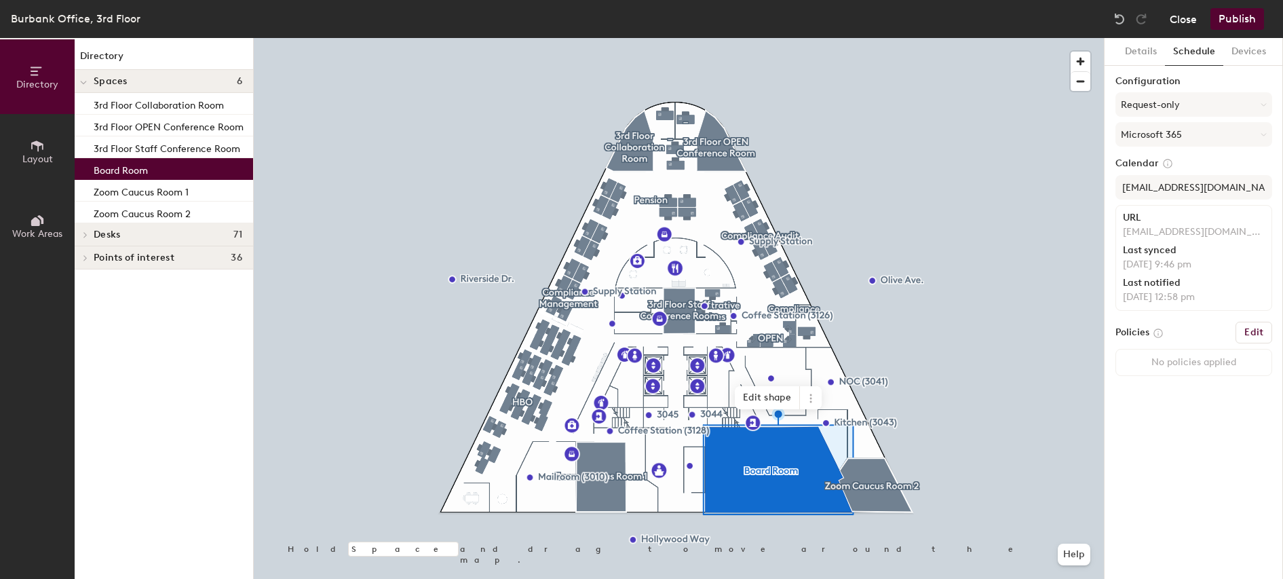
click at [1191, 17] on button "Close" at bounding box center [1183, 19] width 27 height 22
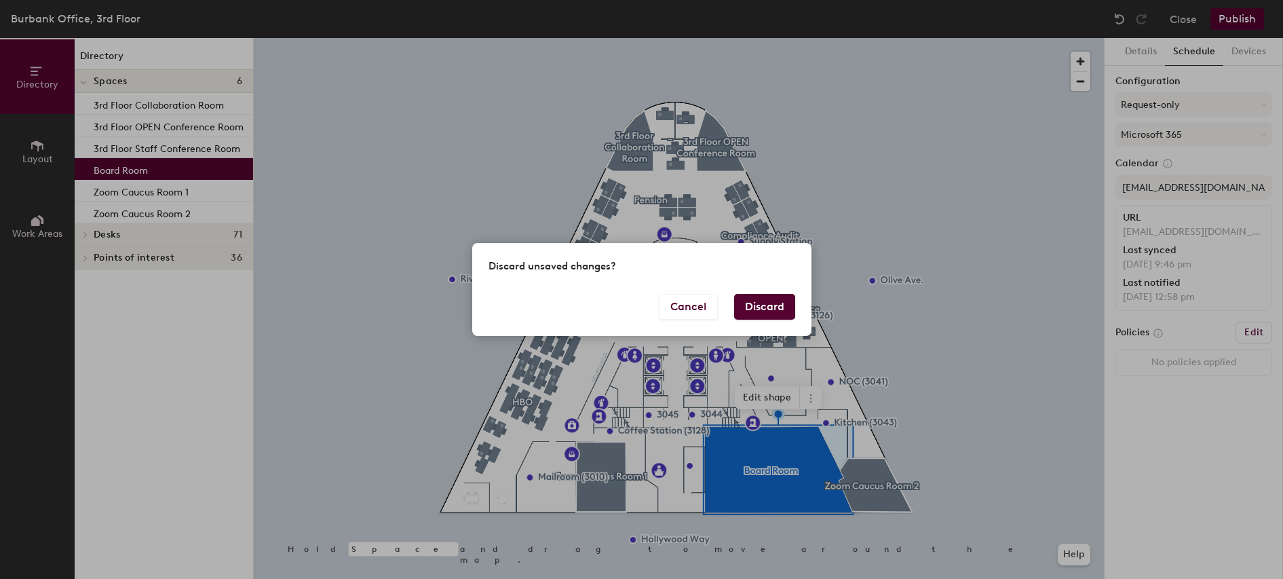
click at [767, 307] on button "Discard" at bounding box center [764, 307] width 61 height 26
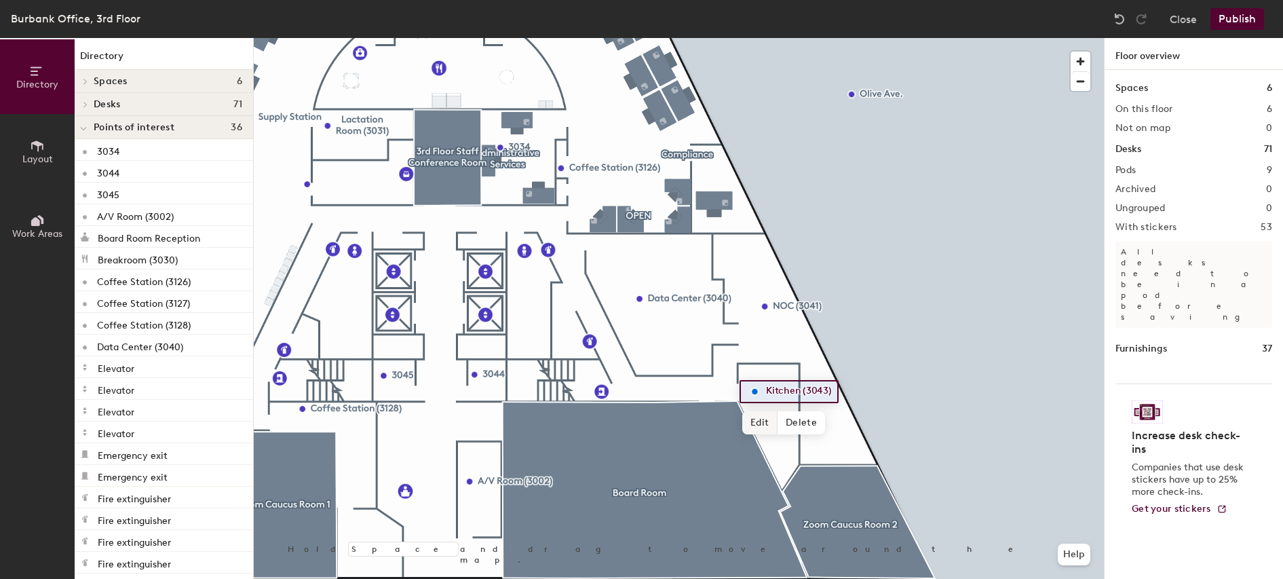
click at [763, 421] on span "Edit" at bounding box center [759, 422] width 35 height 23
type input "Pantry (3043)"
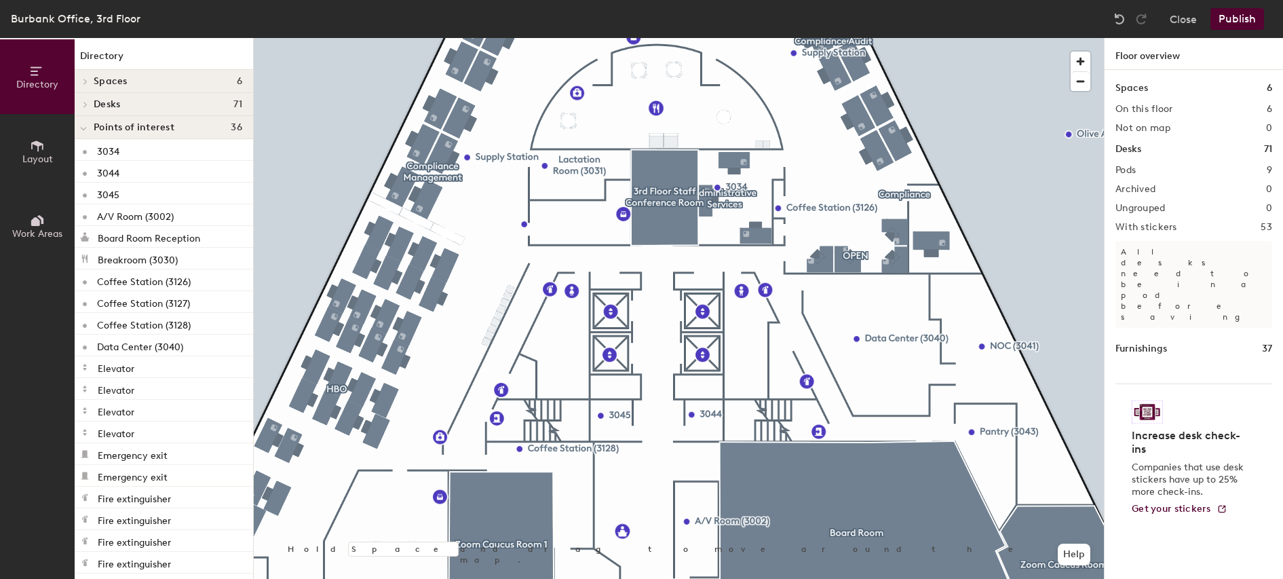
click at [41, 227] on icon at bounding box center [37, 220] width 15 height 15
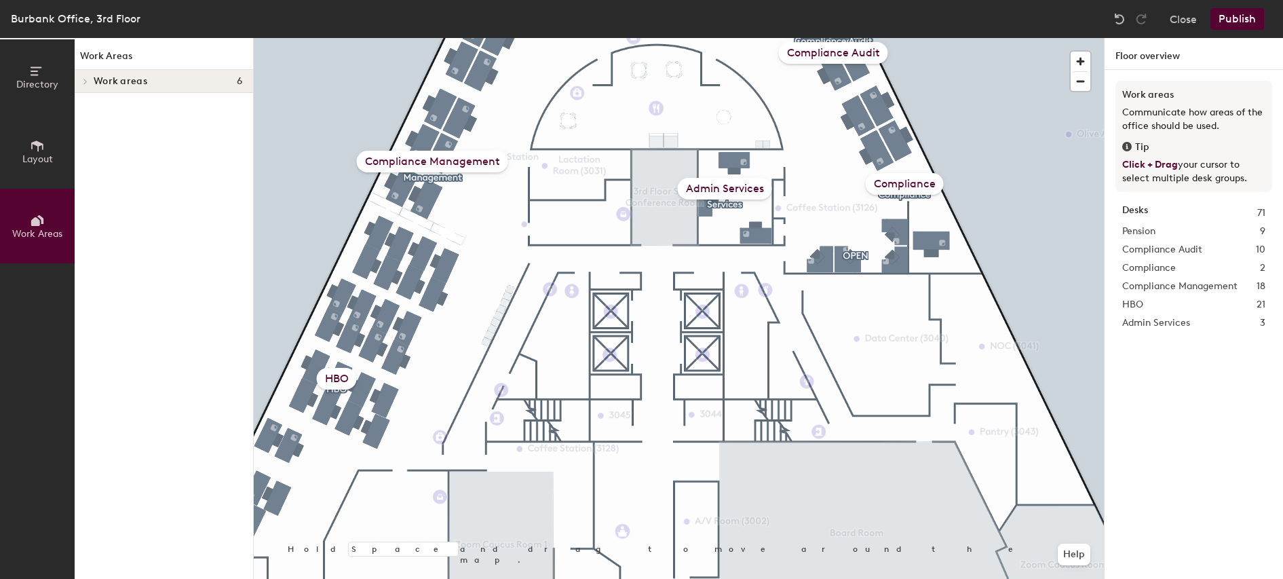
click at [83, 85] on div at bounding box center [84, 81] width 18 height 22
click at [86, 221] on icon at bounding box center [85, 219] width 3 height 5
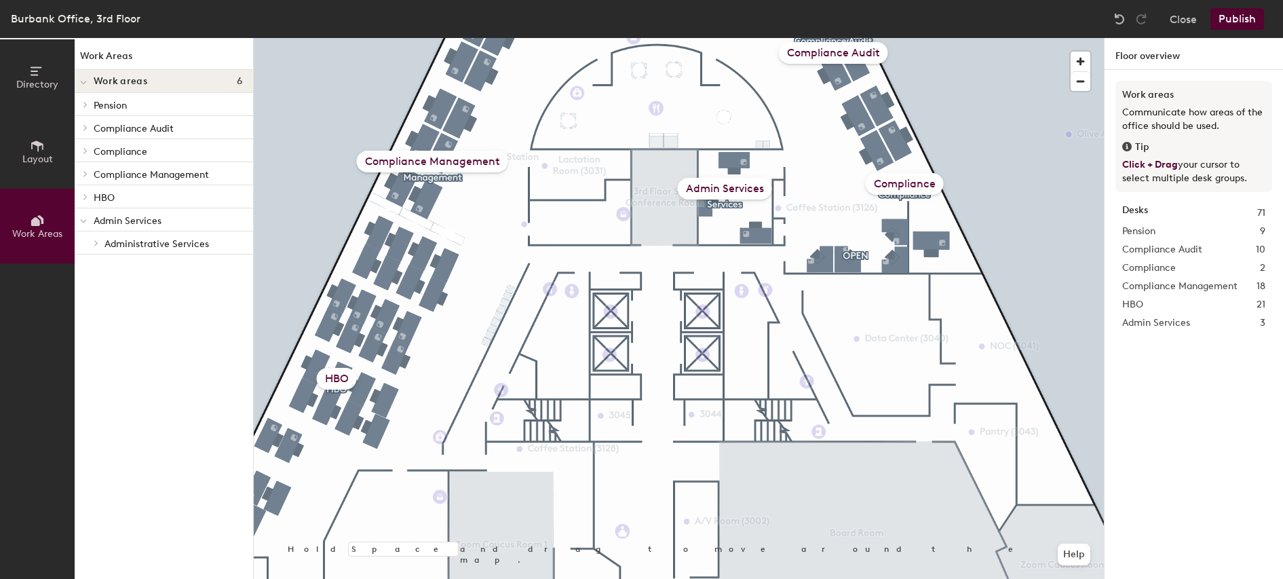
click at [749, 189] on div "Admin Services" at bounding box center [725, 189] width 94 height 22
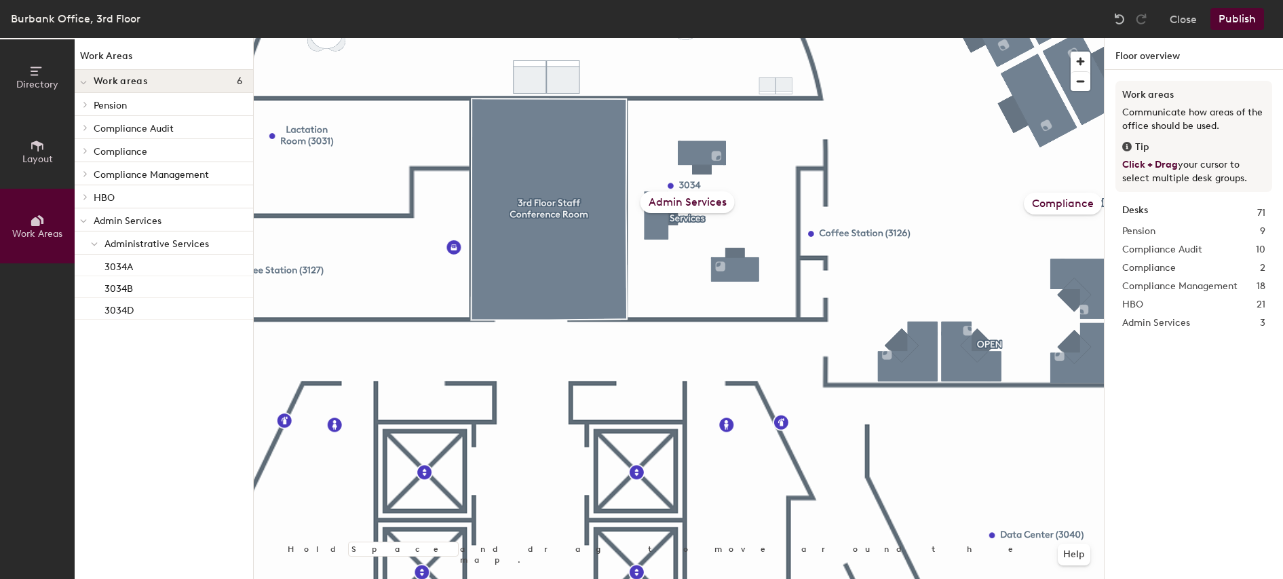
click at [700, 201] on div "Admin Services" at bounding box center [688, 202] width 94 height 22
click at [147, 223] on p "Admin Services" at bounding box center [168, 220] width 149 height 18
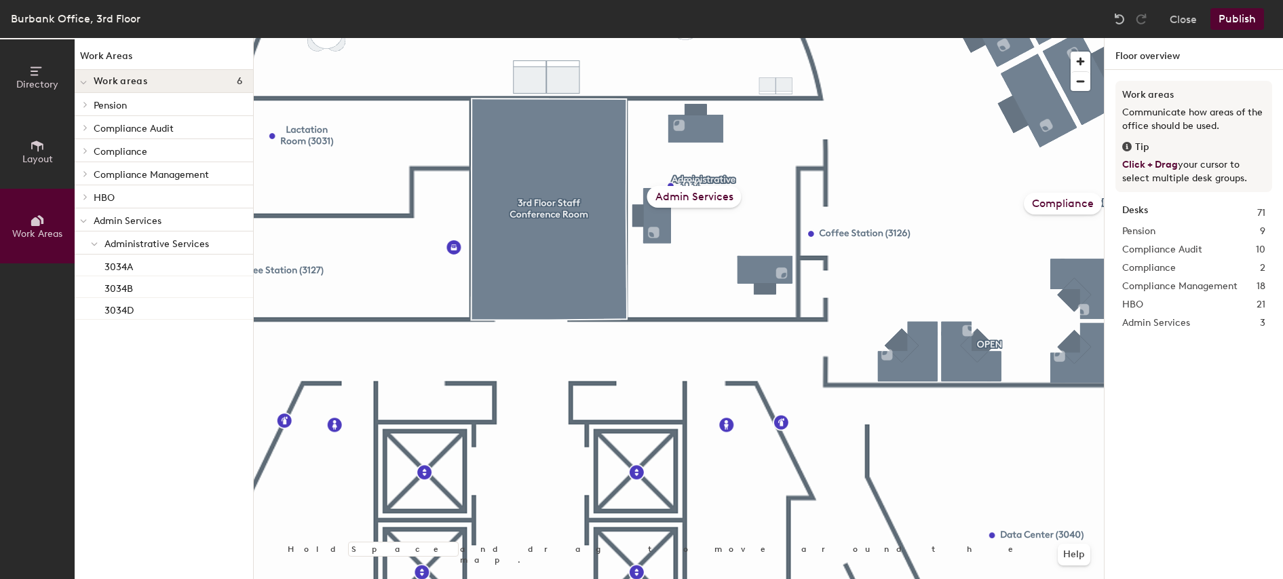
click at [720, 200] on div "Admin Services" at bounding box center [694, 197] width 94 height 22
click at [1248, 25] on button "Publish" at bounding box center [1238, 19] width 54 height 22
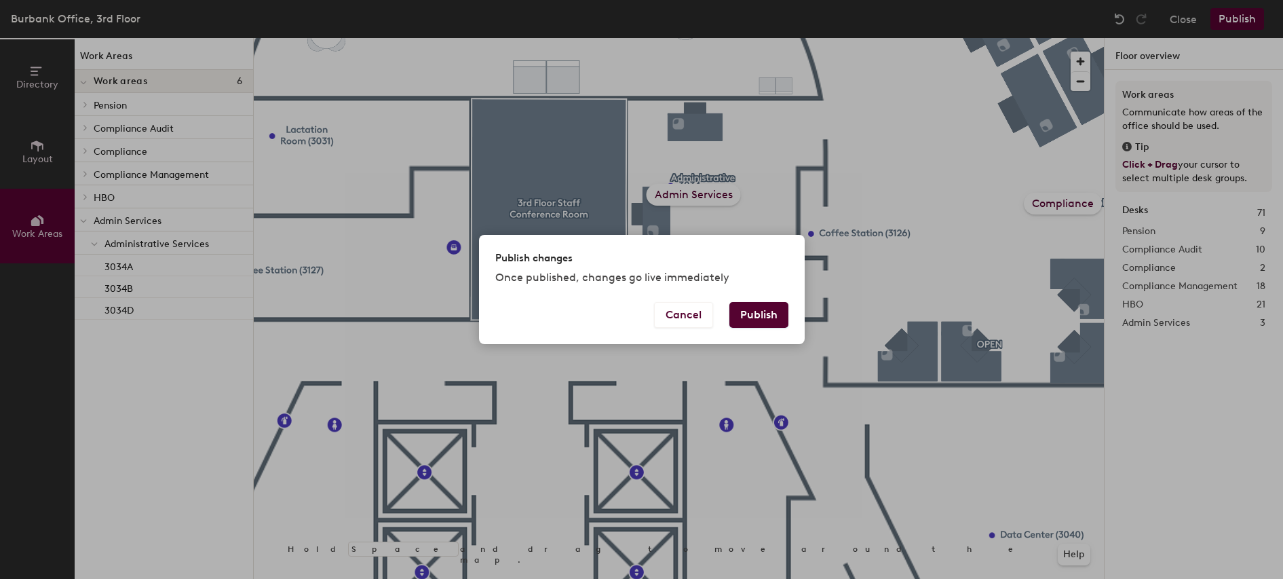
click at [767, 310] on button "Publish" at bounding box center [759, 315] width 59 height 26
